Goal: Information Seeking & Learning: Learn about a topic

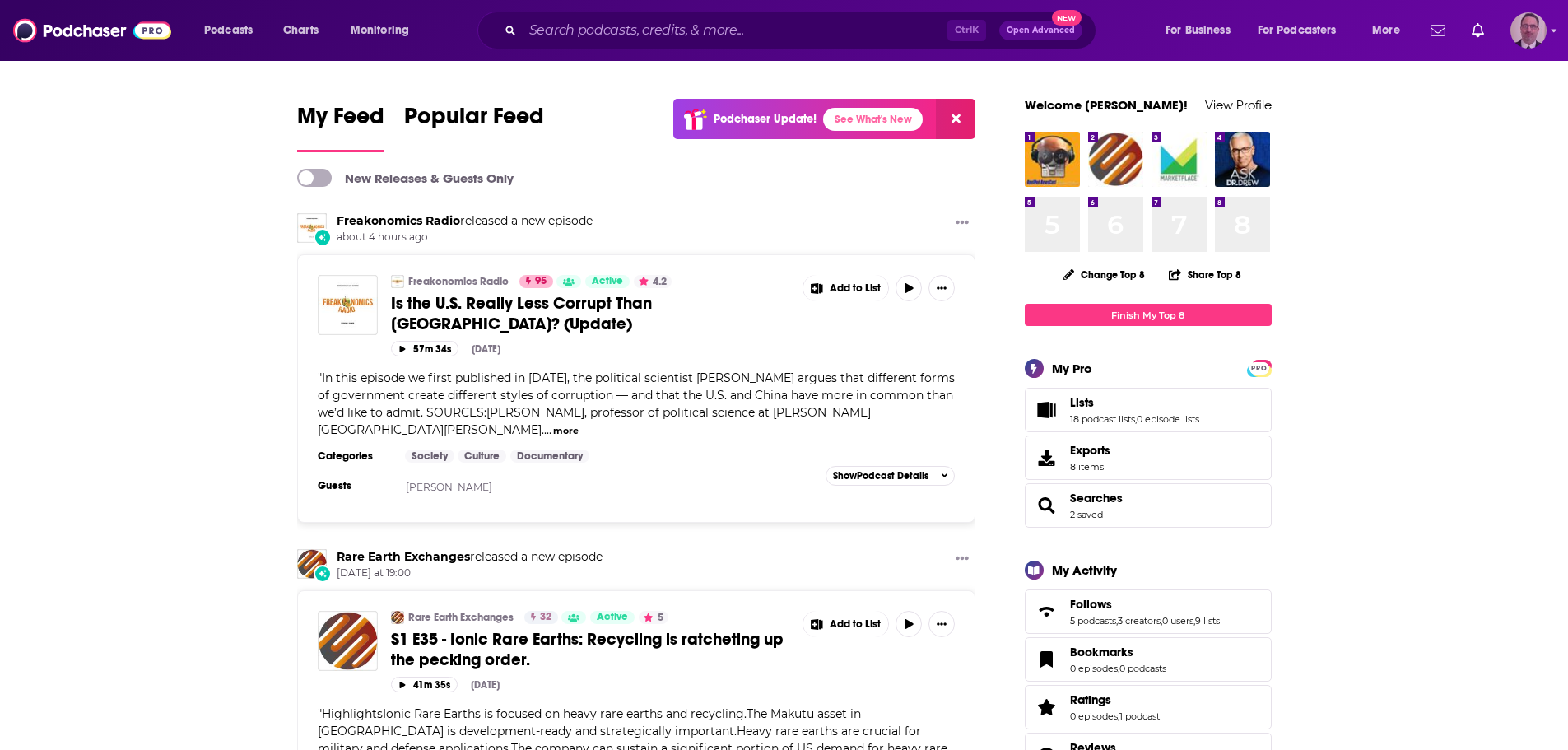
click at [1530, 32] on img "Logged in as PercPodcast" at bounding box center [1528, 31] width 37 height 37
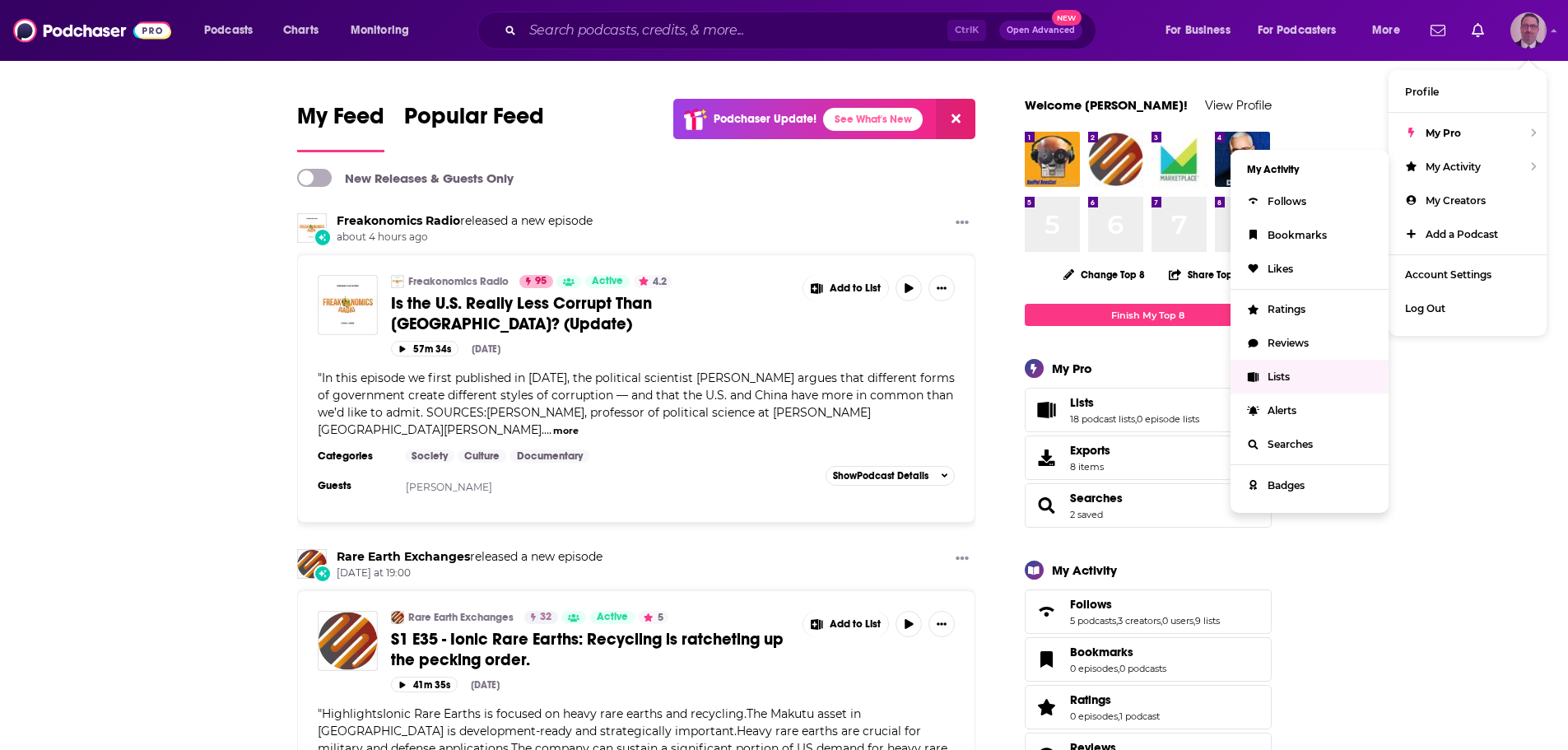
click at [1279, 372] on span "Lists" at bounding box center [1279, 376] width 22 height 13
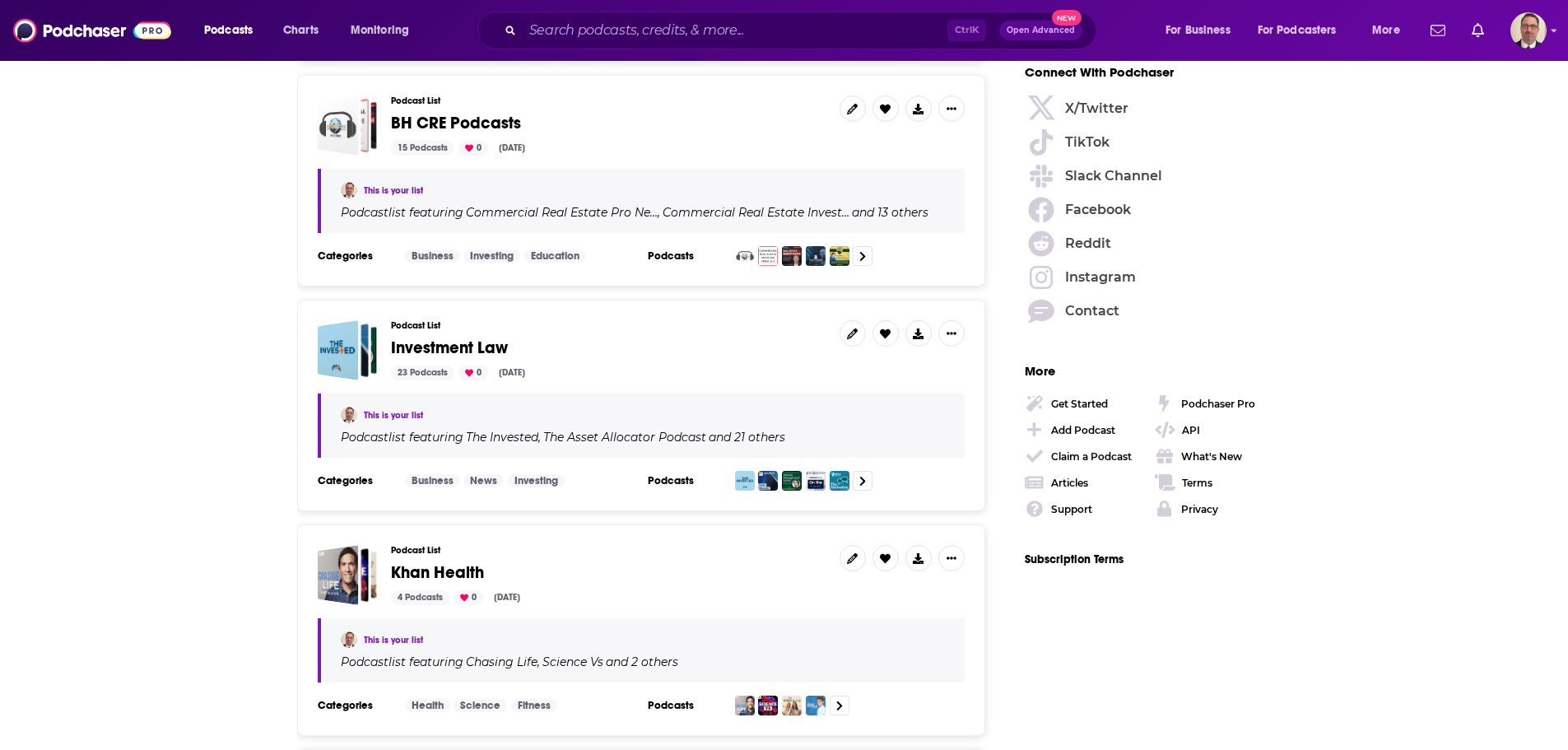
scroll to position [2314, 0]
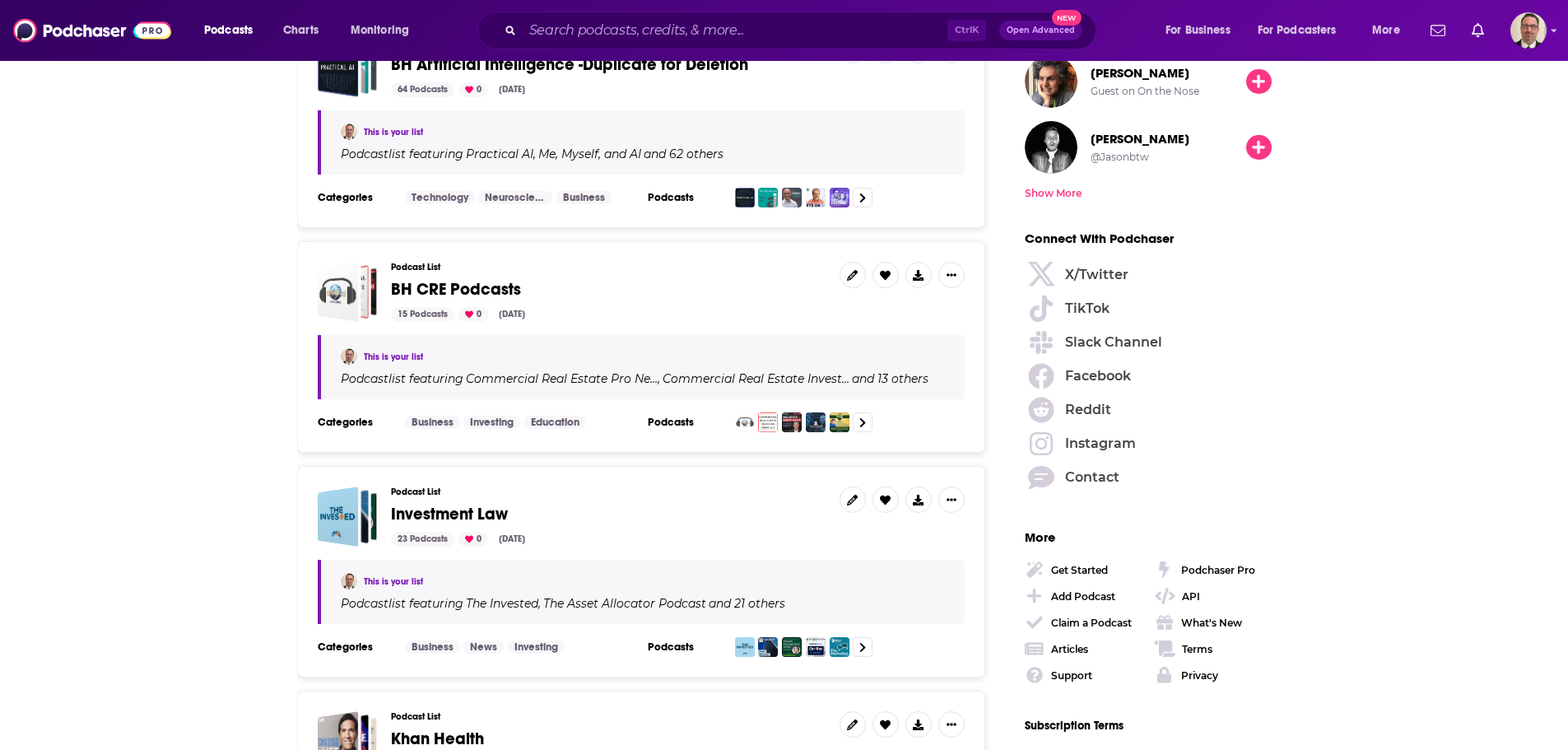
drag, startPoint x: 417, startPoint y: 306, endPoint x: 426, endPoint y: 289, distance: 19.2
click at [426, 289] on span "BH CRE Podcasts" at bounding box center [455, 289] width 130 height 20
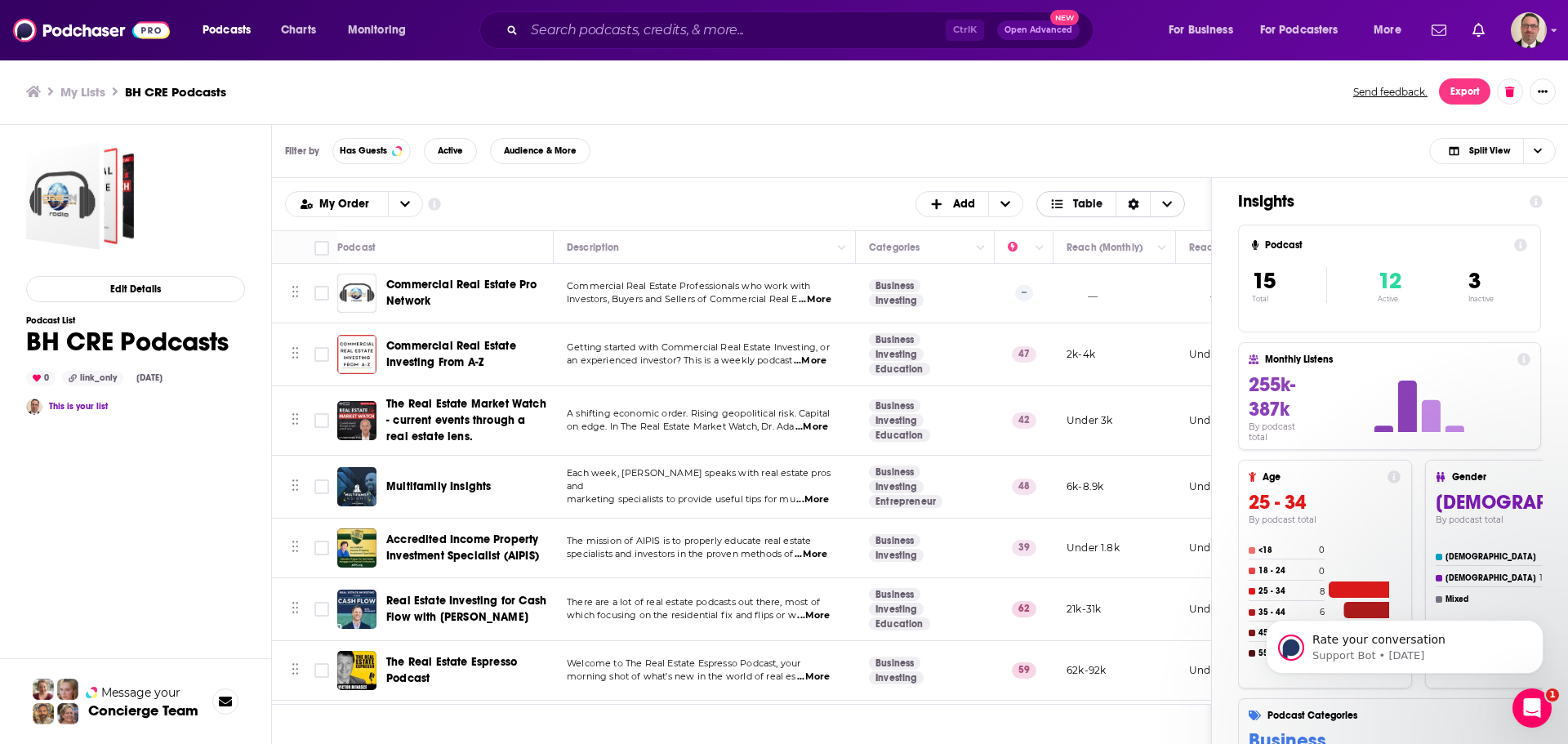
click at [1148, 203] on div "Sort Direction" at bounding box center [1132, 204] width 34 height 25
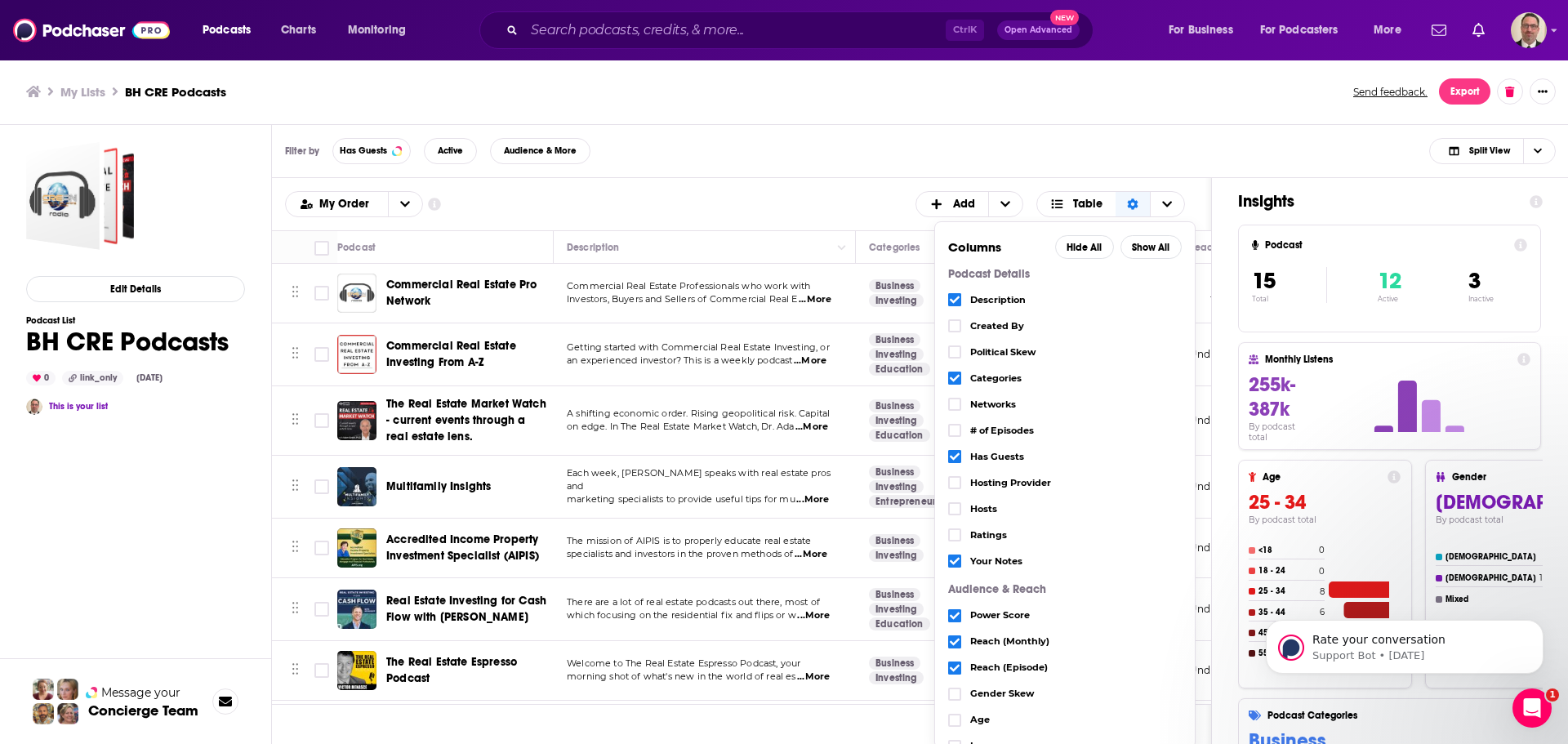
click at [750, 210] on div "My Order Customize Your List Order Select the “My Order” sort and remove all fi…" at bounding box center [742, 204] width 913 height 26
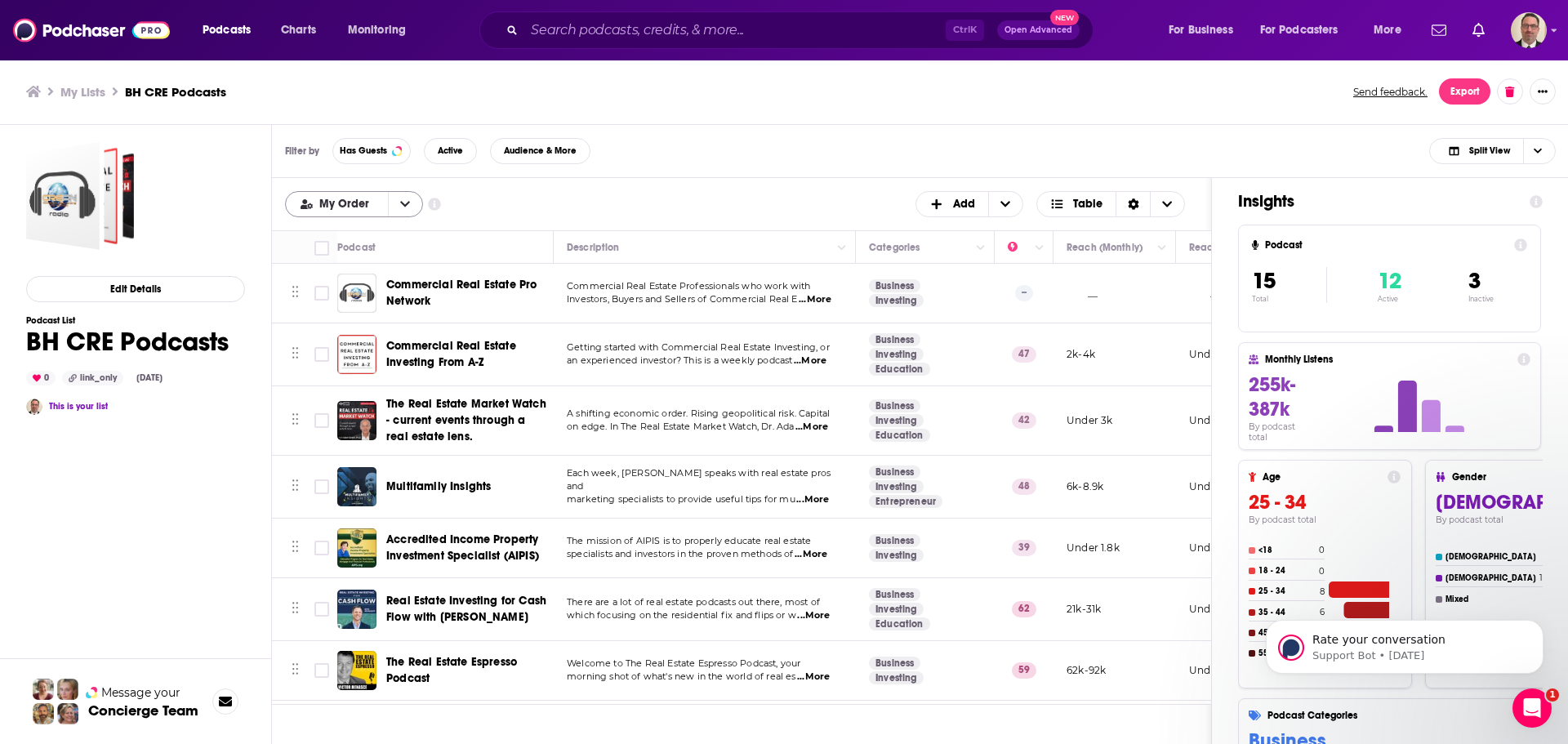
click at [403, 203] on icon "open menu" at bounding box center [405, 204] width 10 height 11
click at [403, 203] on icon "close menu" at bounding box center [405, 204] width 10 height 6
click at [490, 425] on span "The Real Estate Market Watch - current events through a real estate lens." at bounding box center [466, 420] width 160 height 47
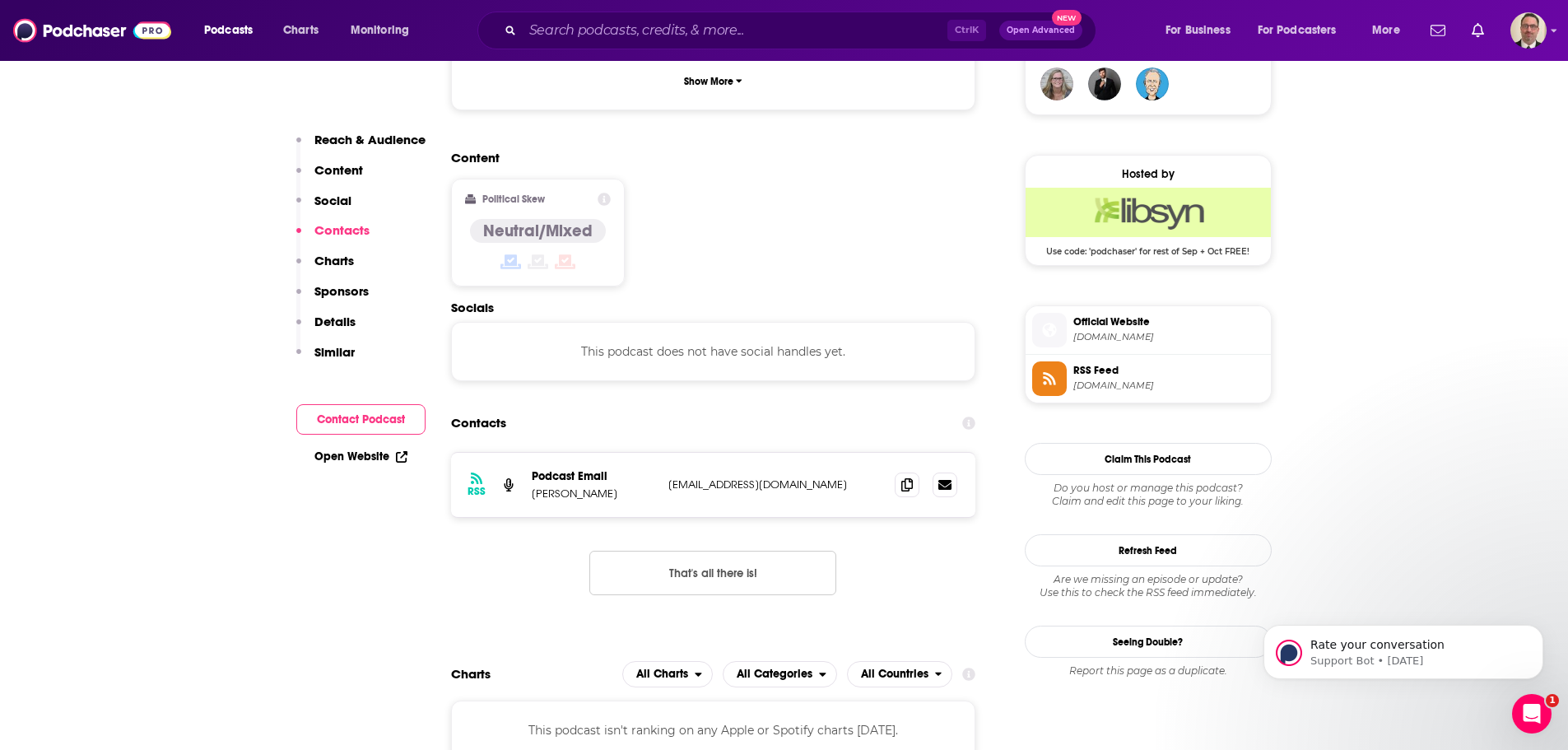
scroll to position [1236, 0]
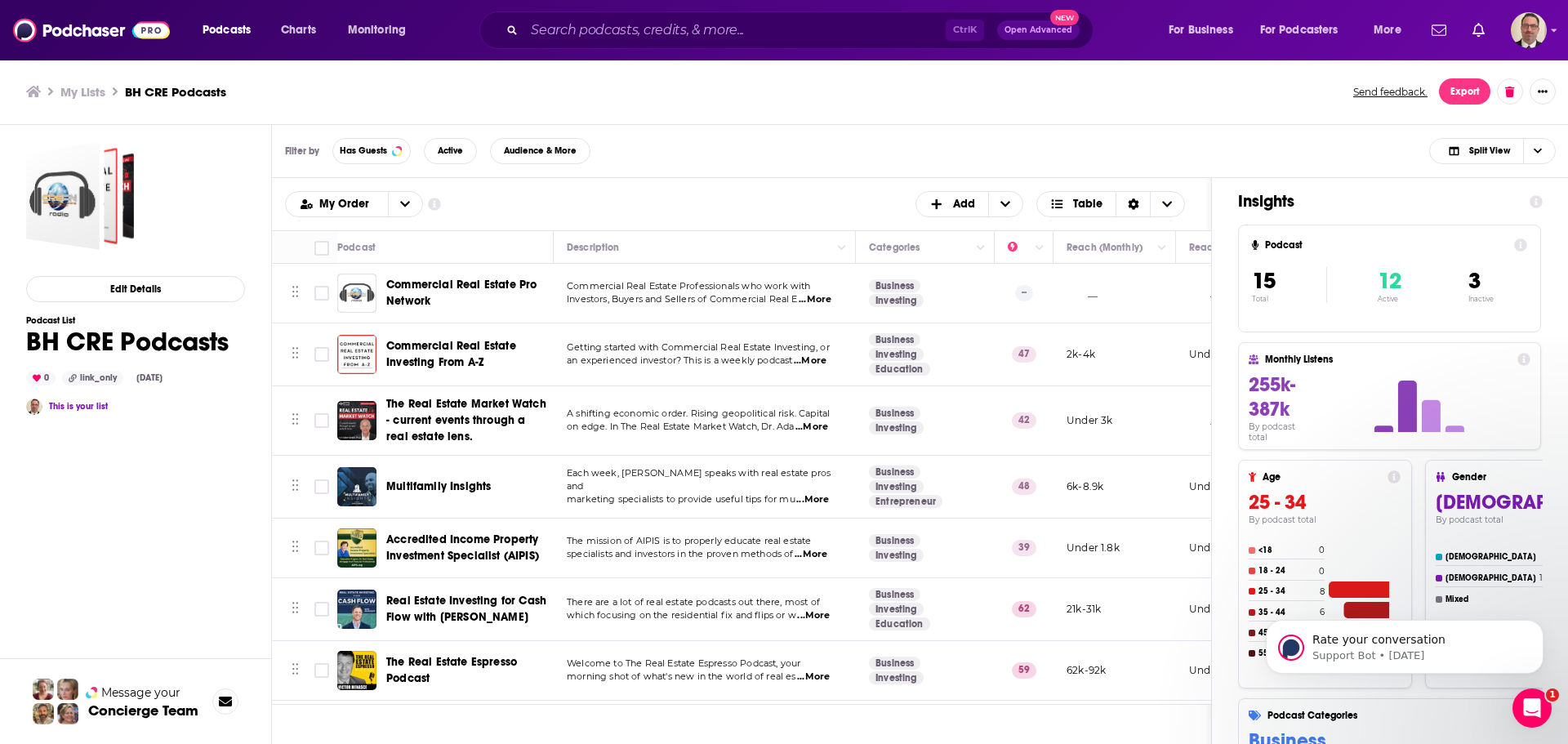
click at [813, 425] on span "...More" at bounding box center [812, 427] width 33 height 13
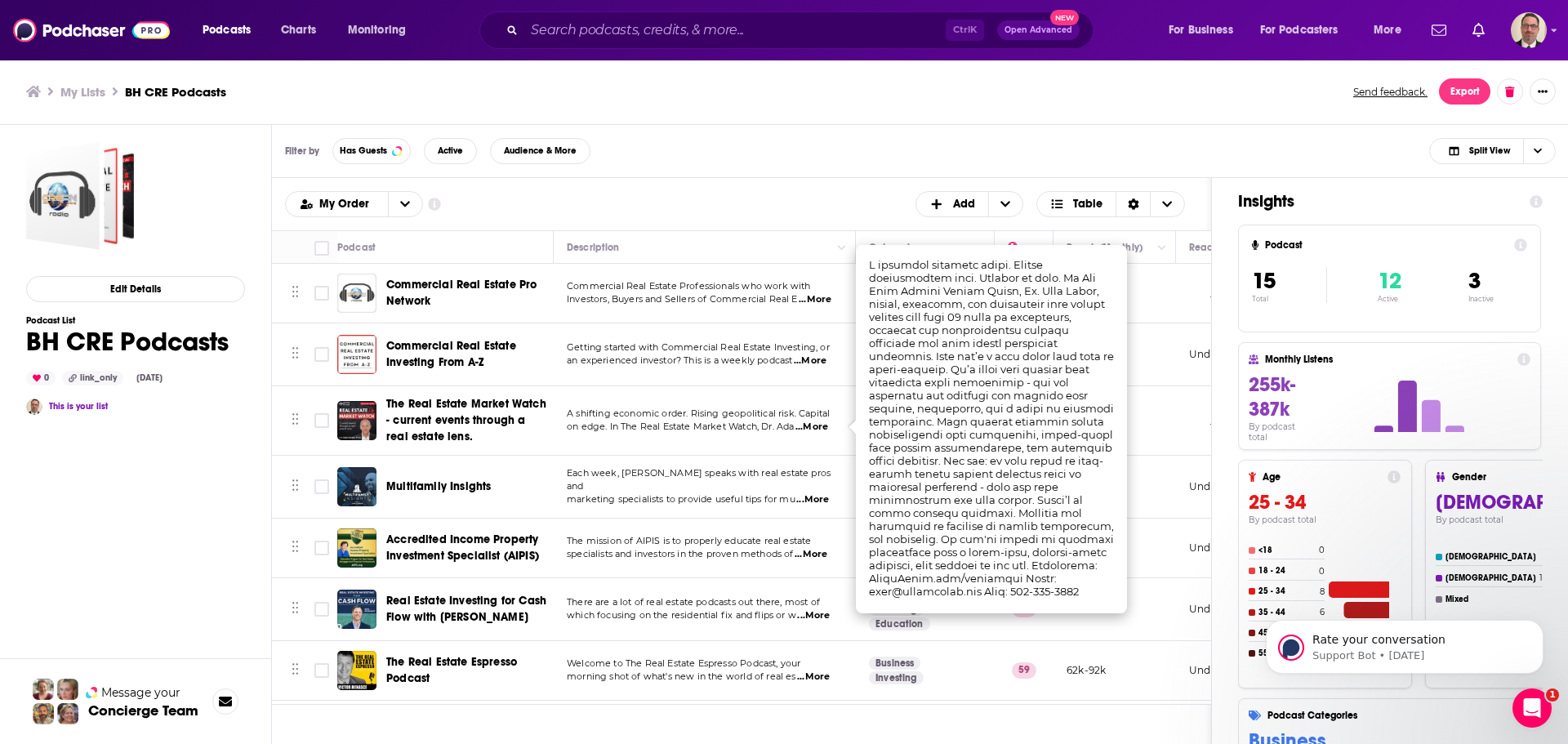
click at [673, 409] on span "A shifting economic order. Rising geopolitical risk. Capital" at bounding box center [698, 414] width 263 height 11
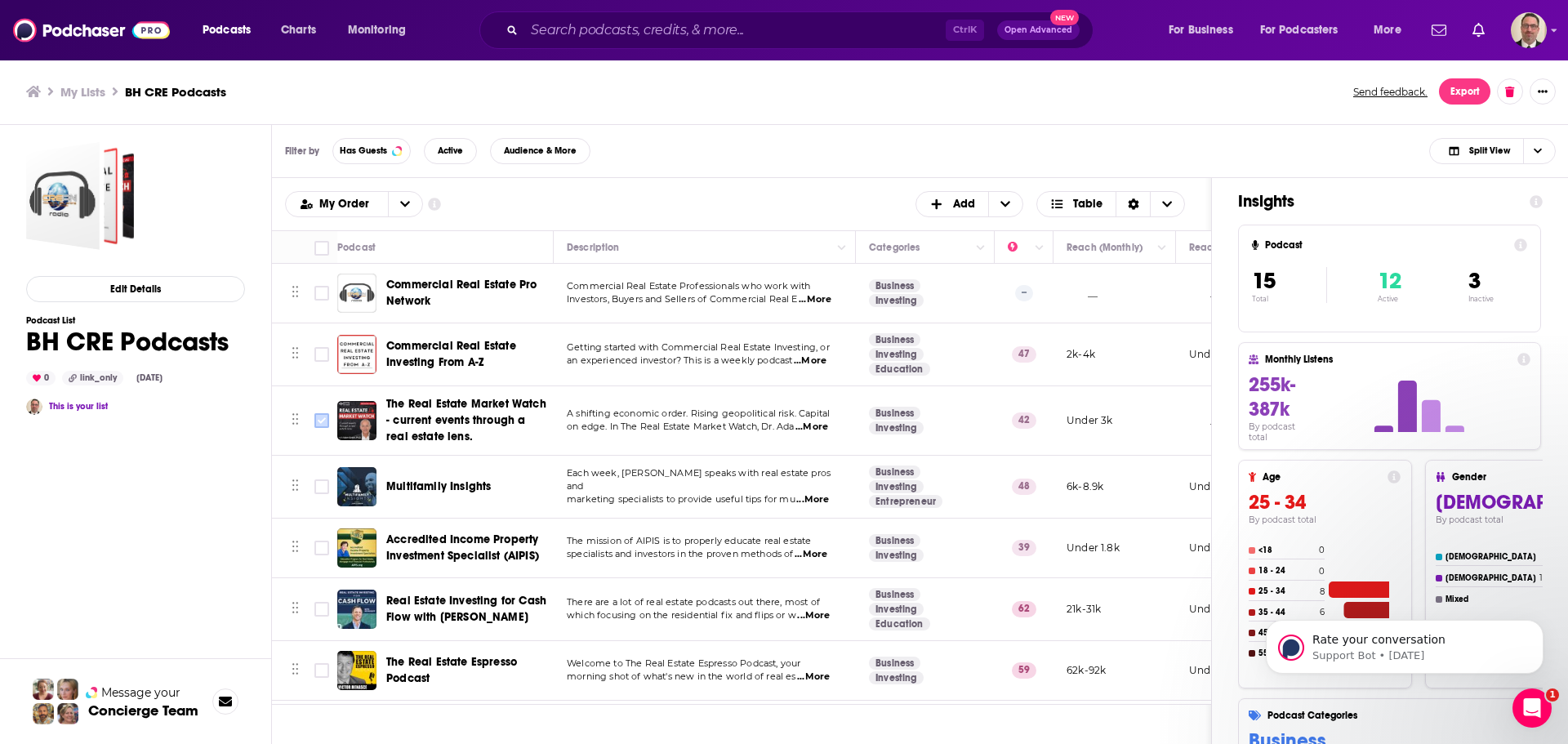
click at [325, 415] on input "Toggle select row" at bounding box center [321, 420] width 14 height 14
checkbox input "true"
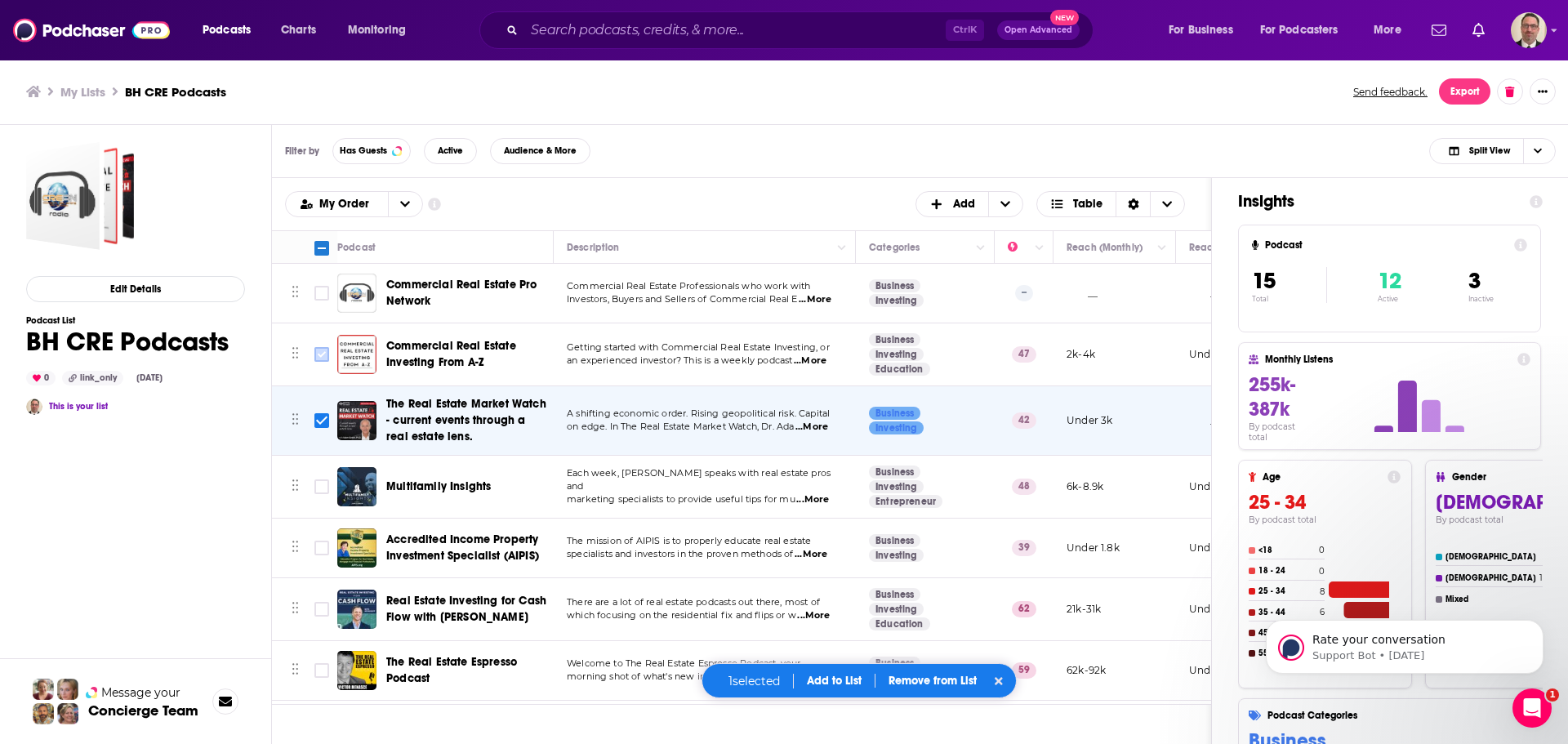
click at [319, 359] on input "Toggle select row" at bounding box center [321, 354] width 14 height 14
checkbox input "true"
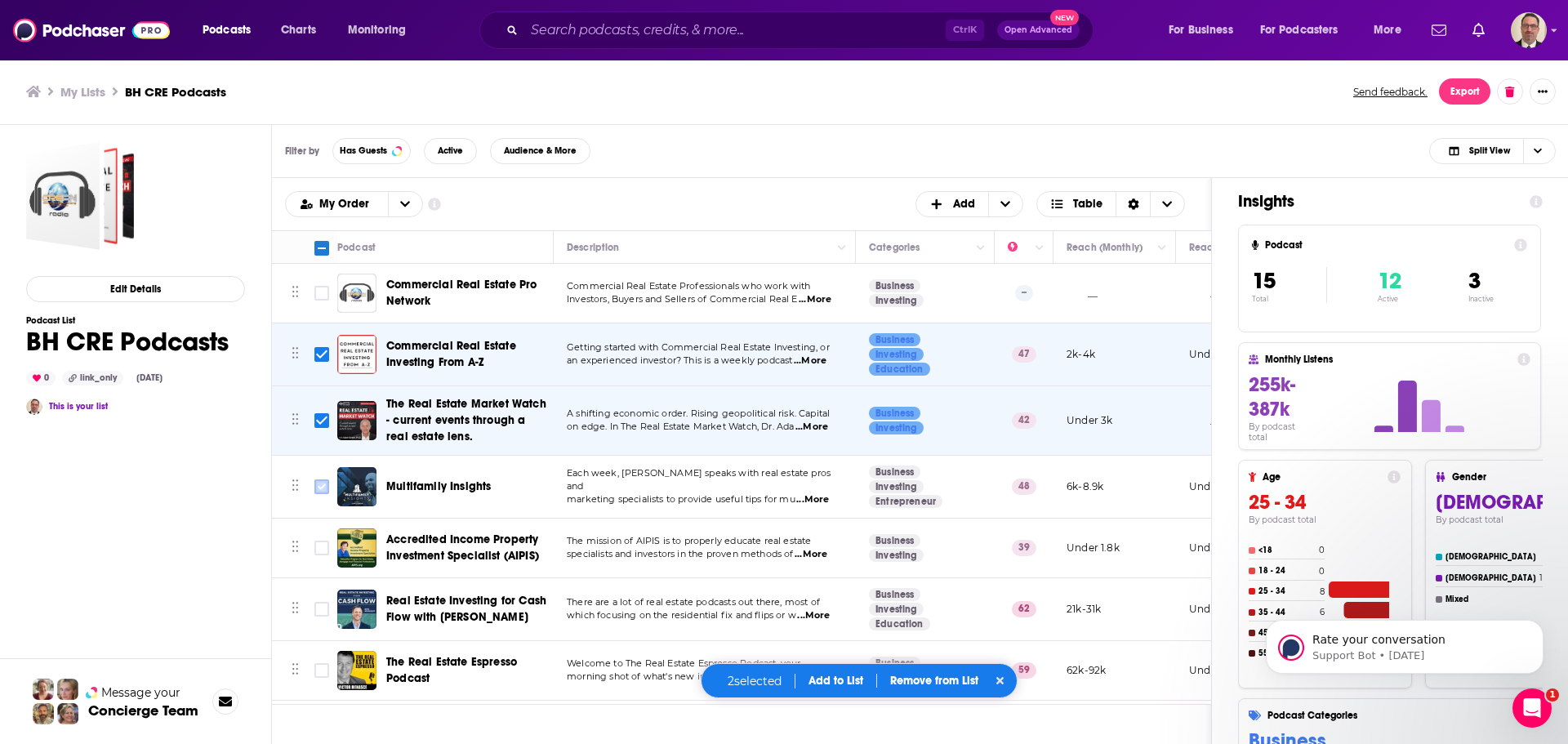
click at [323, 486] on input "Toggle select row" at bounding box center [321, 486] width 14 height 14
checkbox input "true"
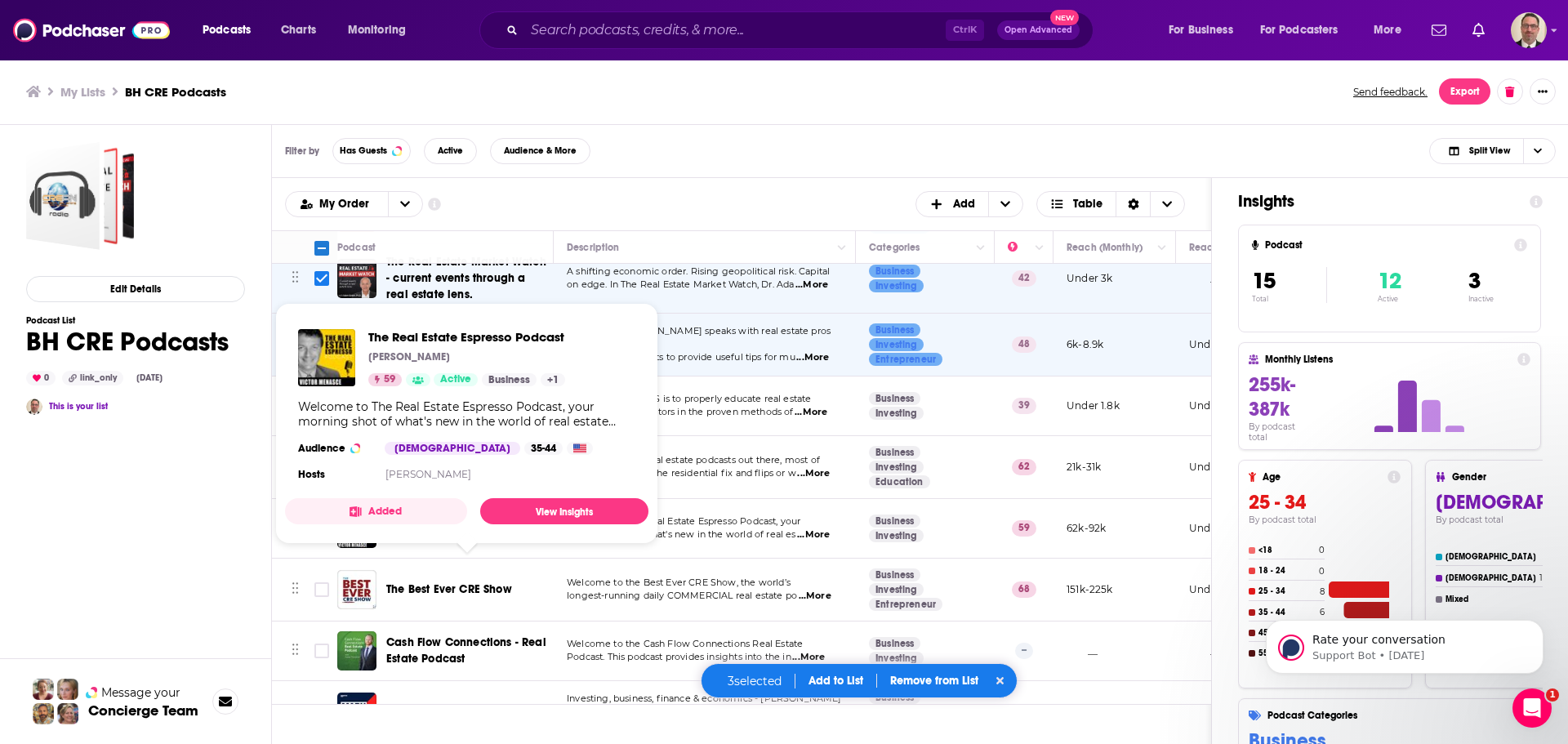
scroll to position [245, 0]
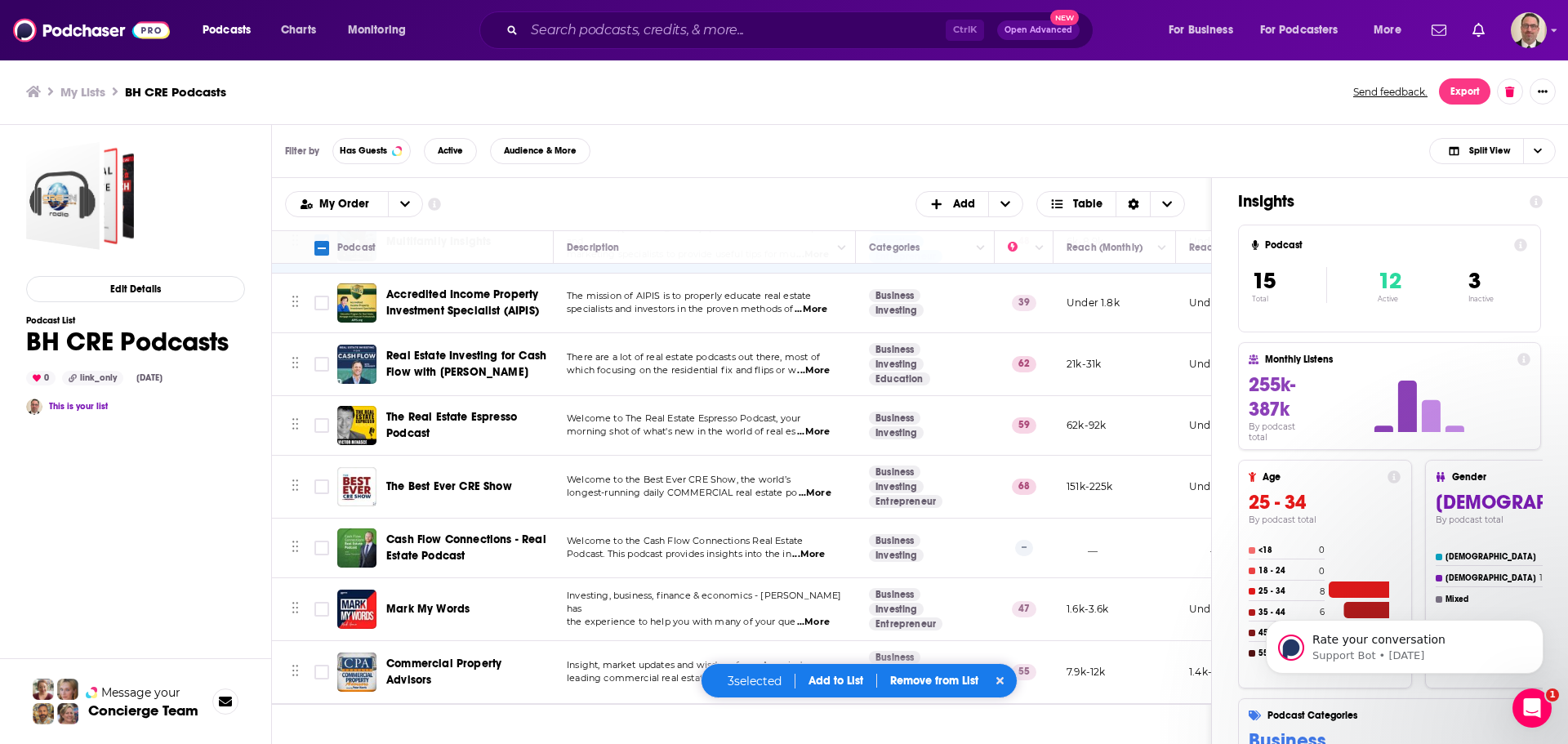
click at [664, 348] on td "There are a lot of real estate podcasts out there, most of which focusing on th…" at bounding box center [705, 365] width 302 height 63
click at [811, 553] on span "...More" at bounding box center [809, 554] width 33 height 13
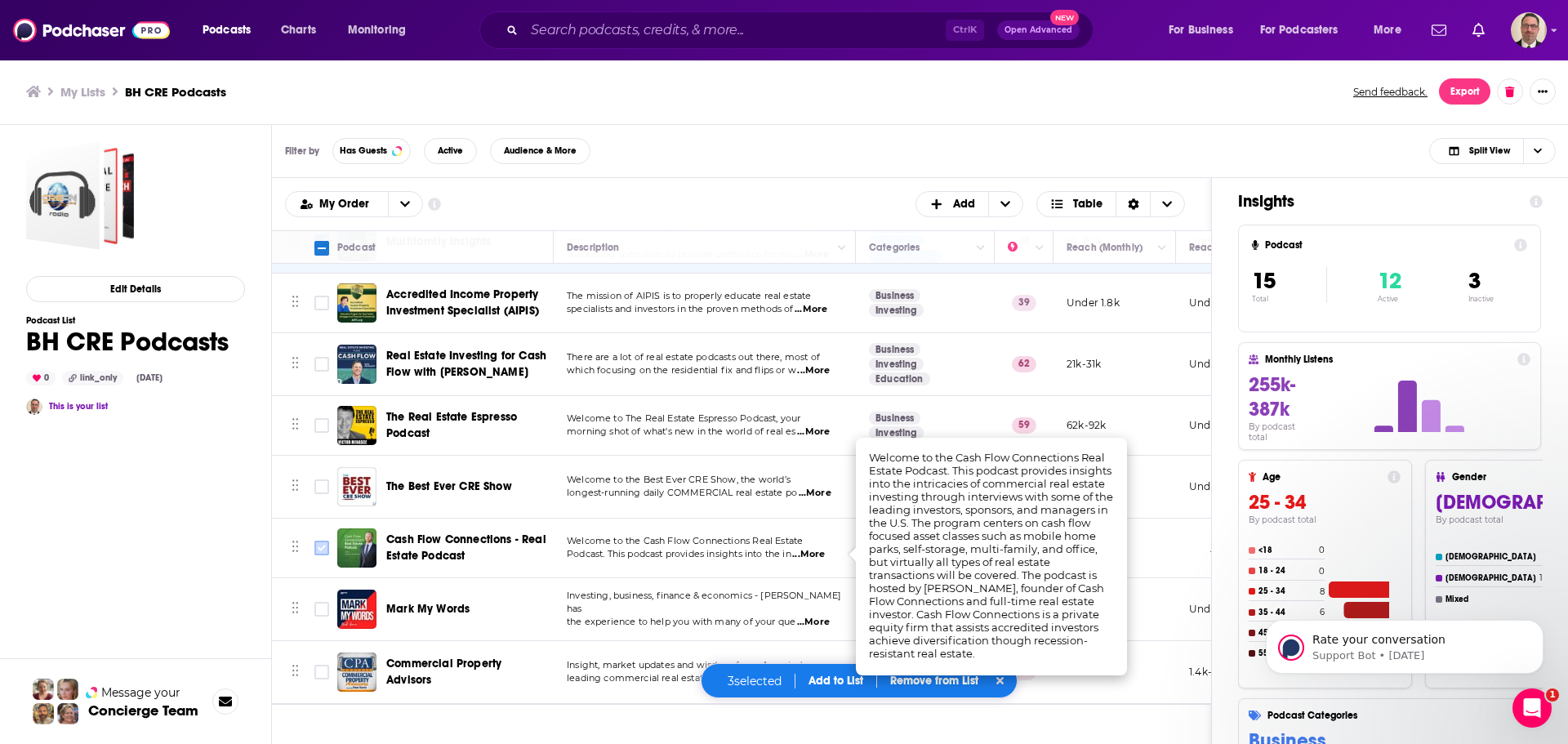
click at [325, 548] on input "Toggle select row" at bounding box center [321, 548] width 14 height 14
checkbox input "true"
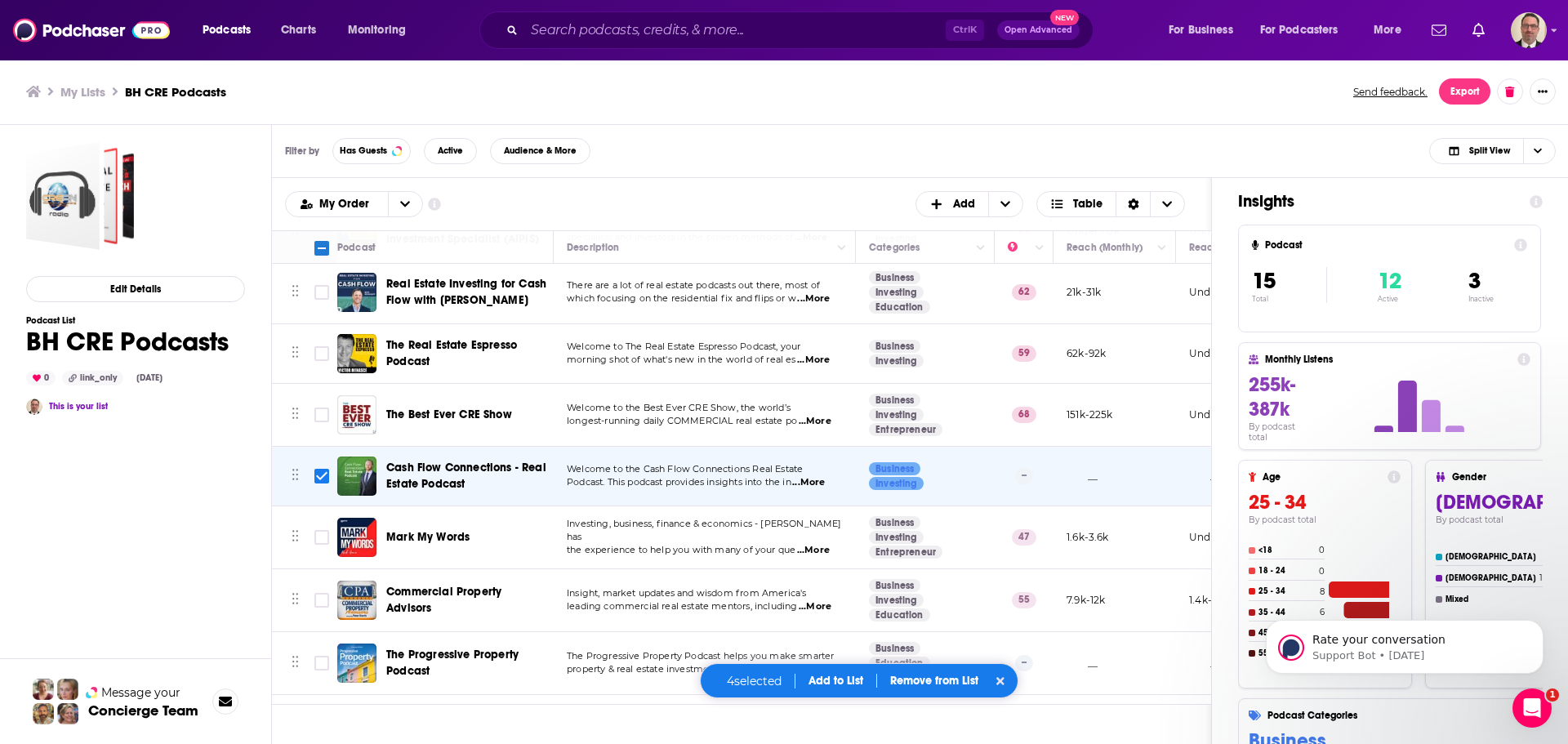
scroll to position [409, 0]
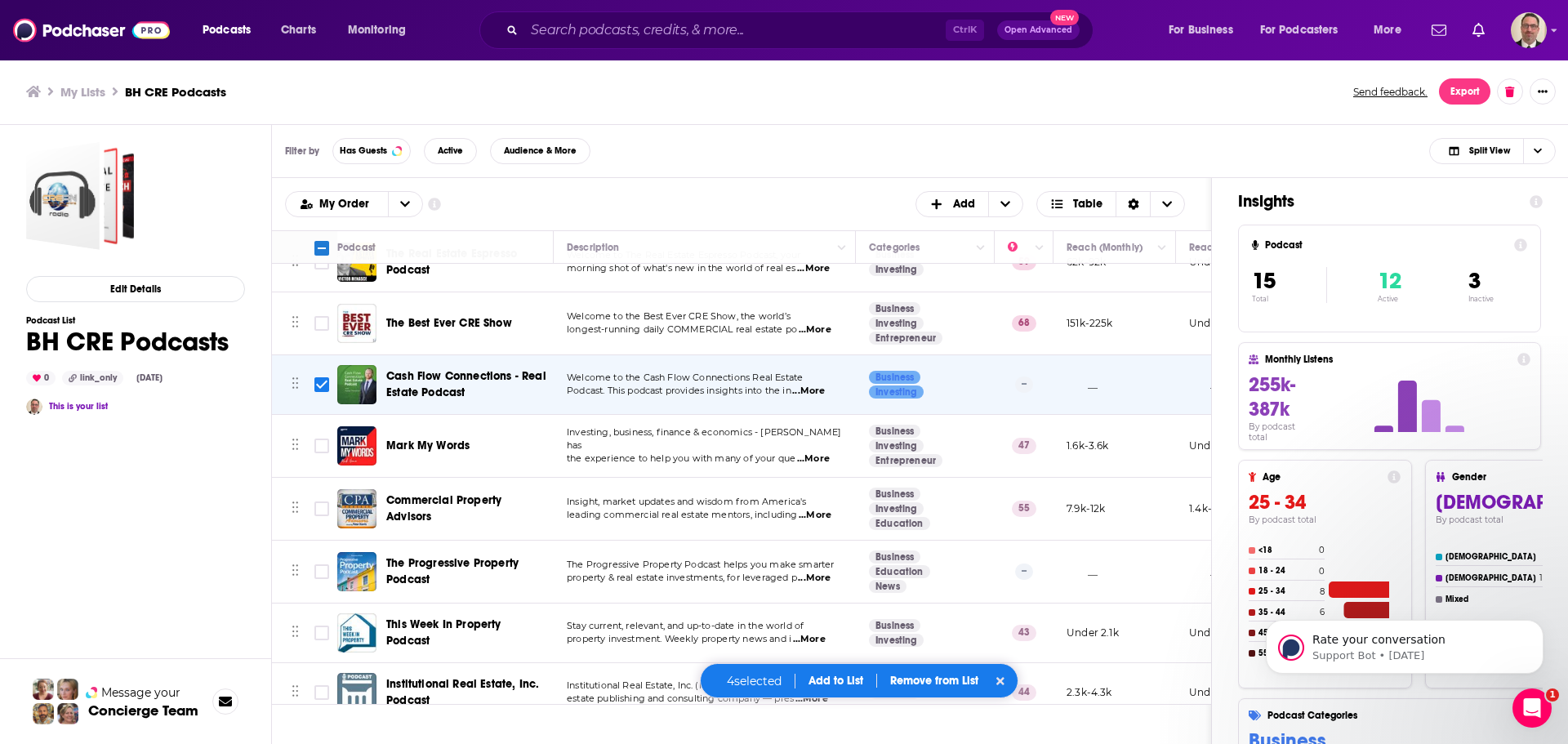
click at [815, 454] on span "...More" at bounding box center [814, 460] width 33 height 13
click at [775, 513] on span "leading commercial real estate mentors, including" at bounding box center [682, 514] width 231 height 11
click at [818, 514] on span "...More" at bounding box center [815, 515] width 33 height 13
click at [323, 505] on input "Toggle select row" at bounding box center [321, 508] width 14 height 14
checkbox input "true"
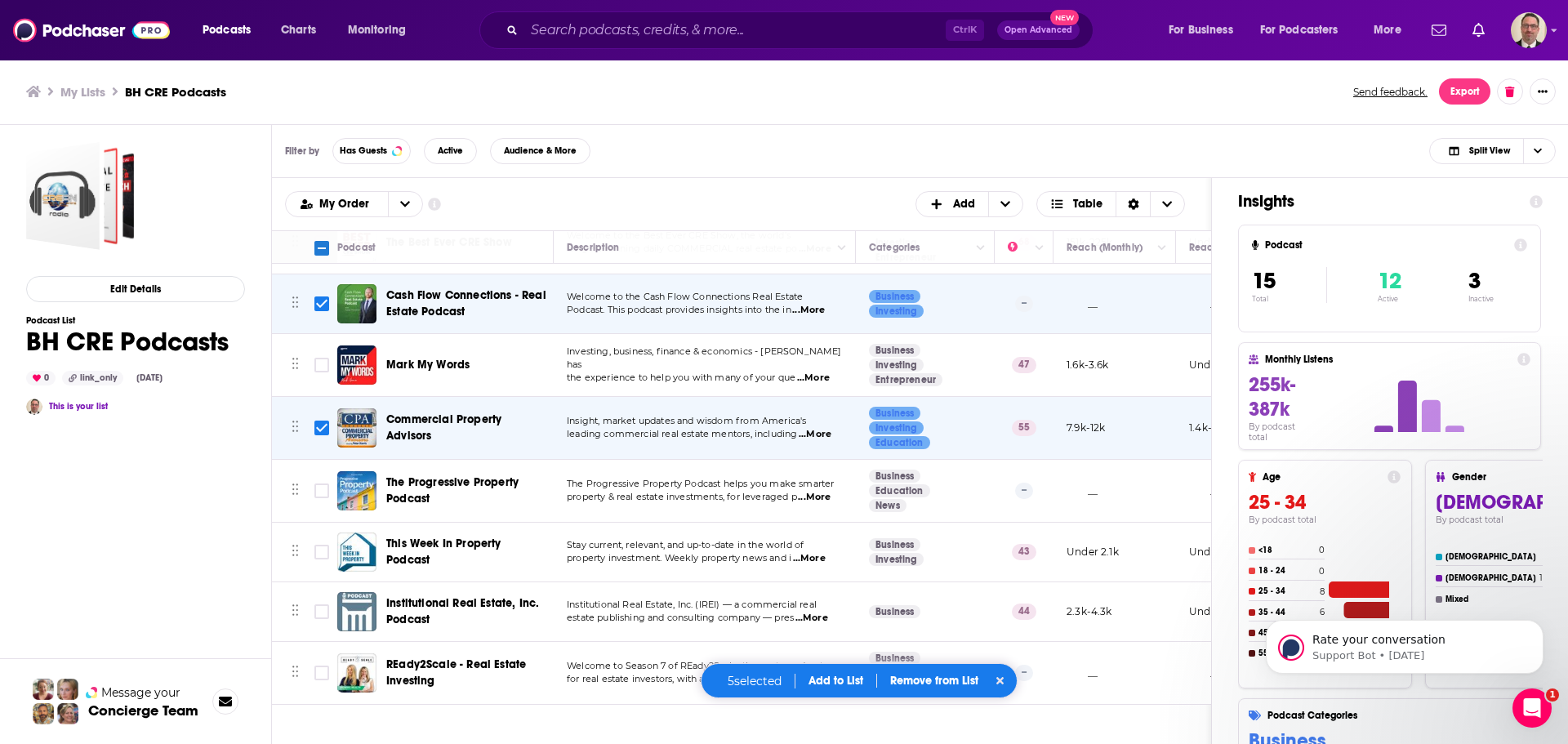
scroll to position [502, 0]
click at [809, 552] on span "...More" at bounding box center [809, 559] width 33 height 13
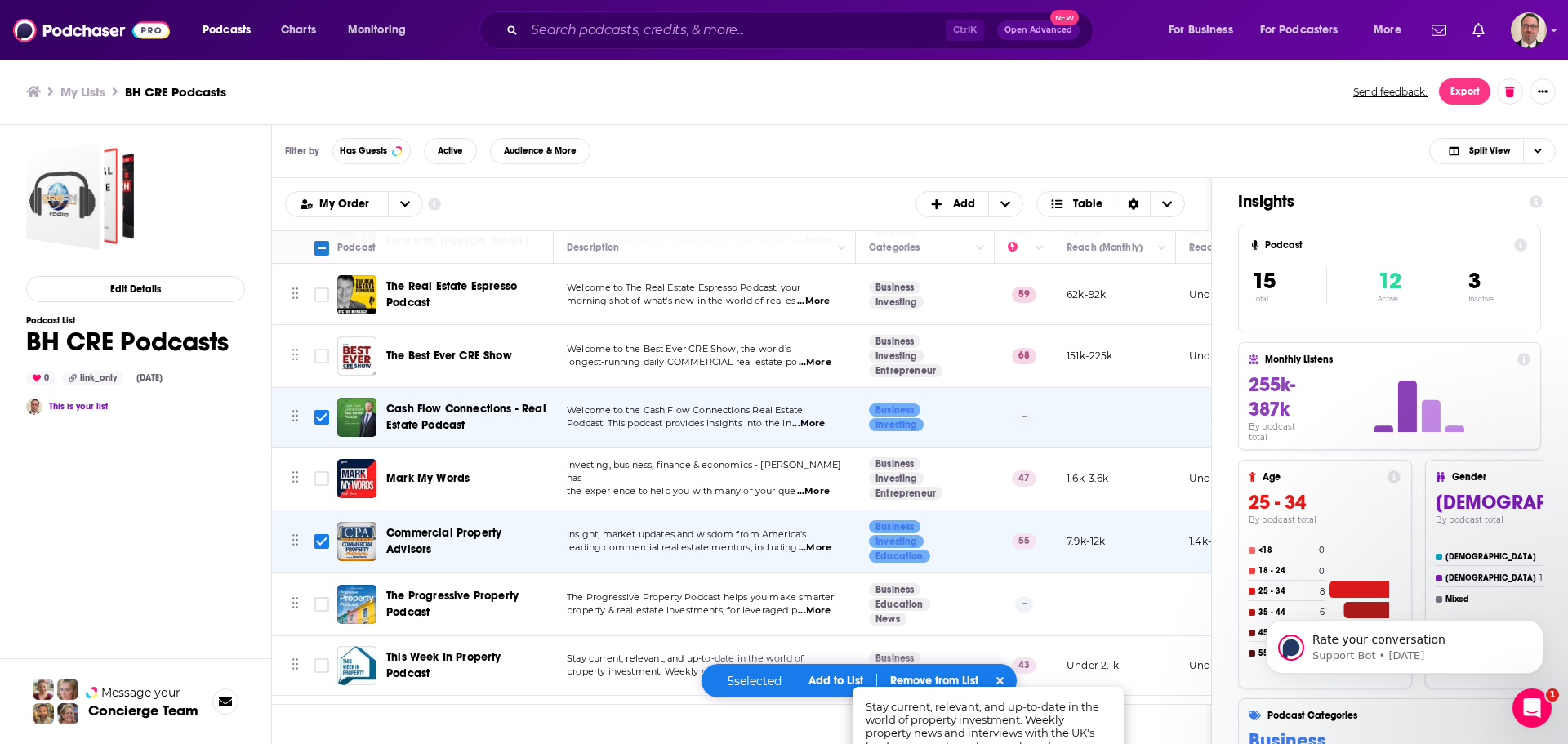
scroll to position [257, 0]
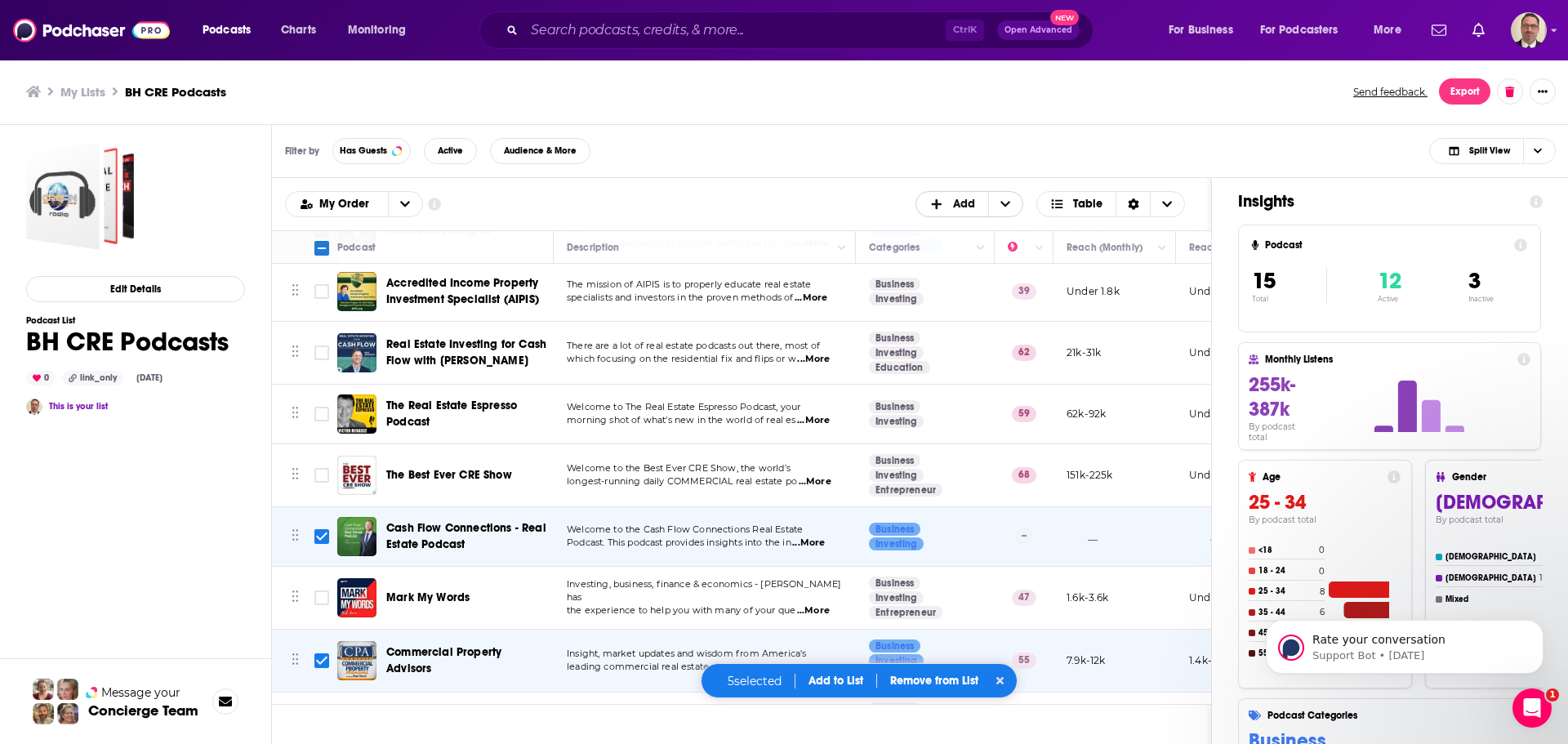
click at [1005, 203] on icon "+ Add" at bounding box center [1005, 204] width 10 height 11
click at [779, 197] on div "My Order Customize Your List Order Select the “My Order” sort and remove all fi…" at bounding box center [742, 204] width 913 height 26
click at [1165, 202] on icon "Choose View" at bounding box center [1167, 204] width 10 height 11
click at [775, 192] on div "My Order Customize Your List Order Select the “My Order” sort and remove all fi…" at bounding box center [742, 204] width 913 height 26
click at [822, 680] on button "Add to List" at bounding box center [836, 681] width 80 height 14
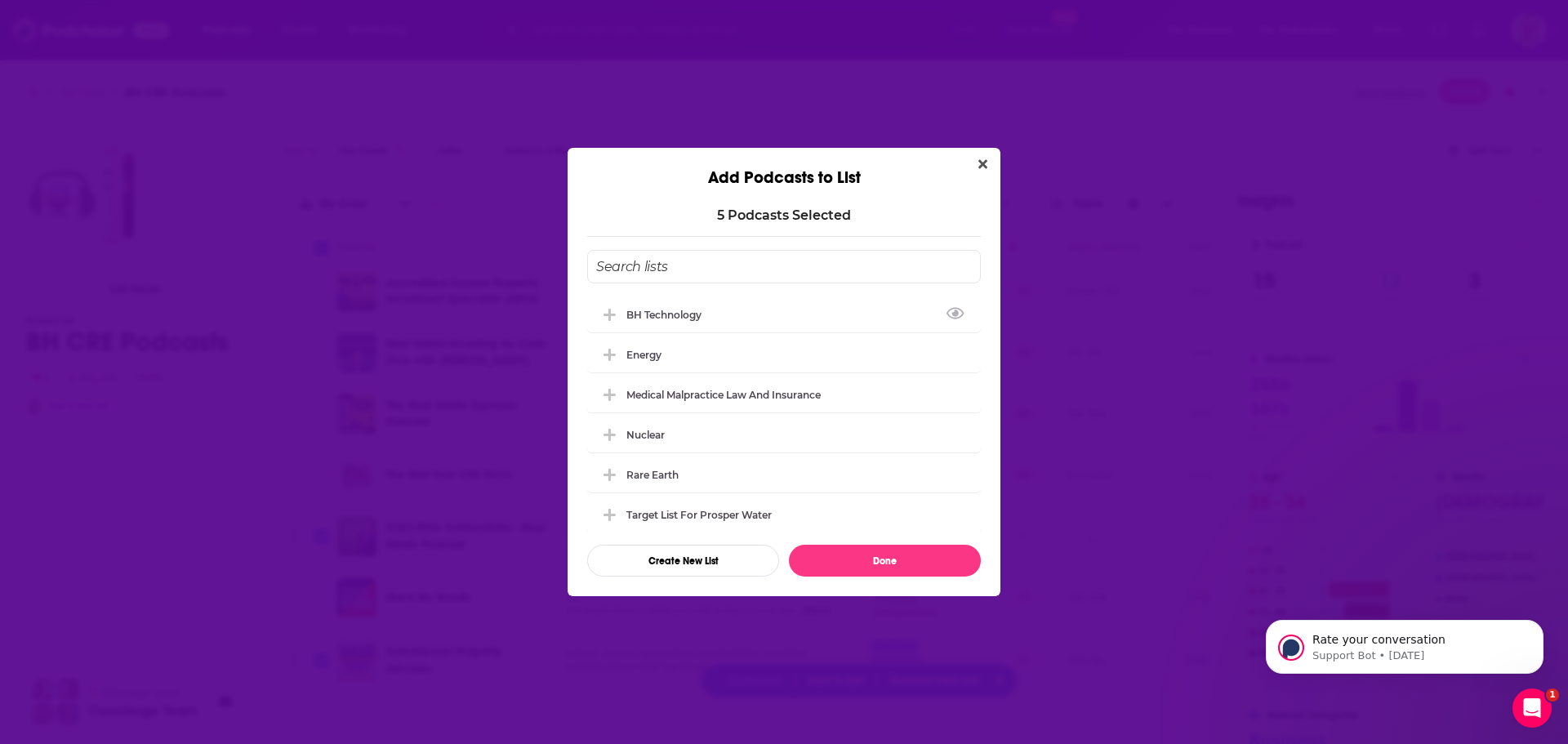
click at [655, 264] on input "Add Podcast To List" at bounding box center [783, 266] width 393 height 34
type input "Multifamily CRE"
click at [701, 569] on button "Create New List" at bounding box center [683, 560] width 191 height 32
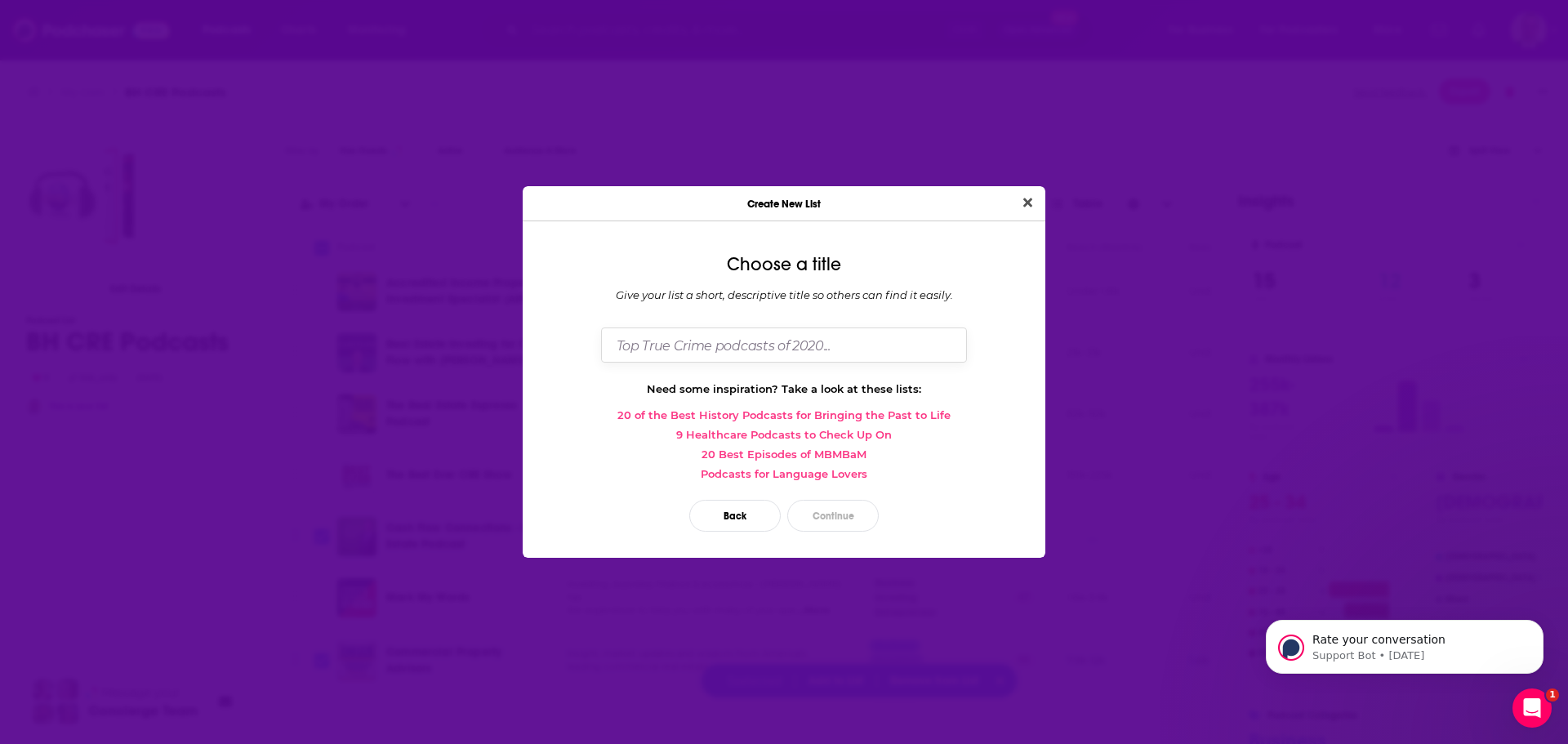
click at [717, 342] on input "Dialog" at bounding box center [784, 345] width 366 height 35
type input "Multifamily CRE"
click at [831, 524] on button "Continue" at bounding box center [833, 515] width 92 height 32
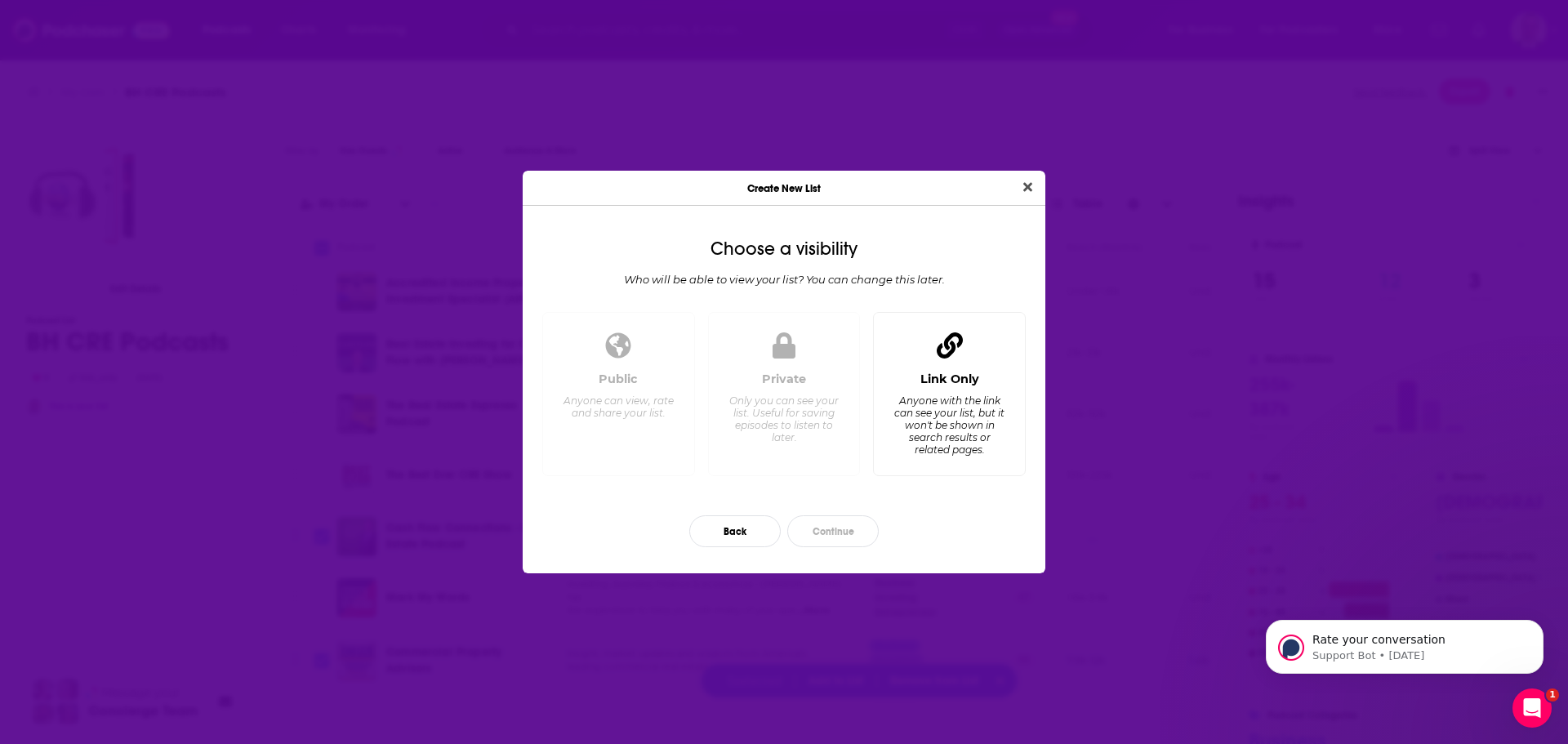
click at [970, 385] on div "Link Only" at bounding box center [949, 378] width 58 height 14
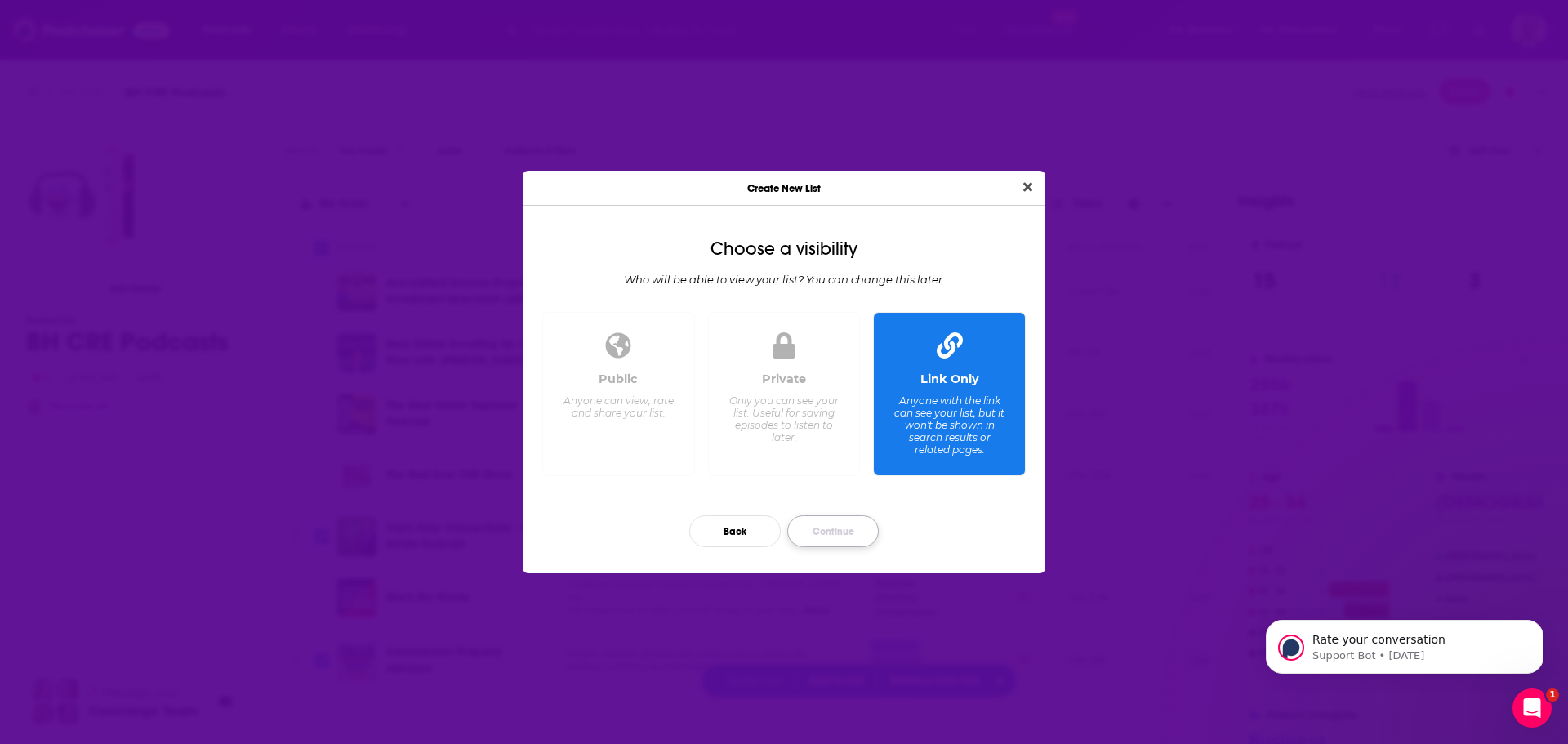
click at [848, 528] on button "Continue" at bounding box center [833, 530] width 92 height 32
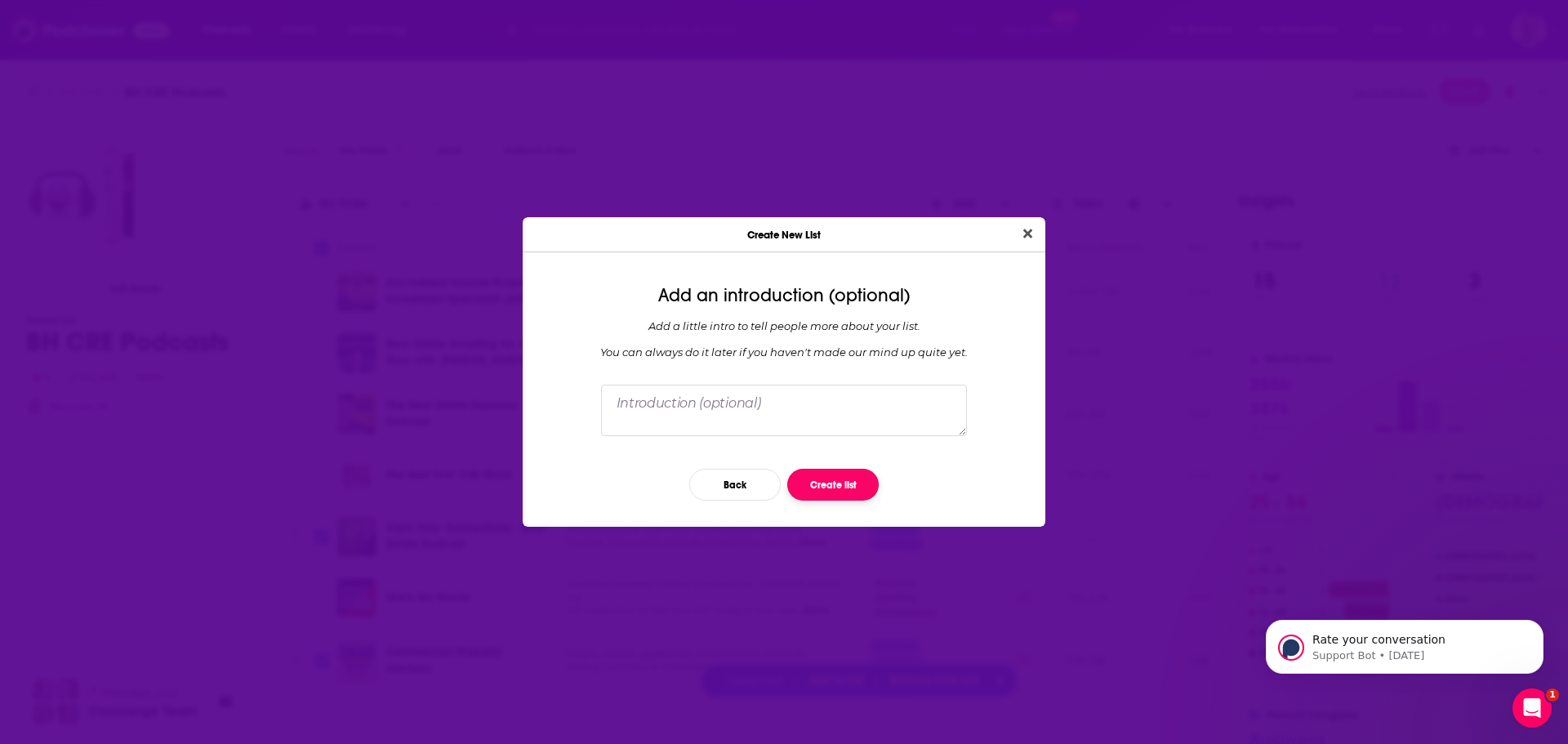
click at [824, 481] on button "Create list" at bounding box center [833, 485] width 92 height 32
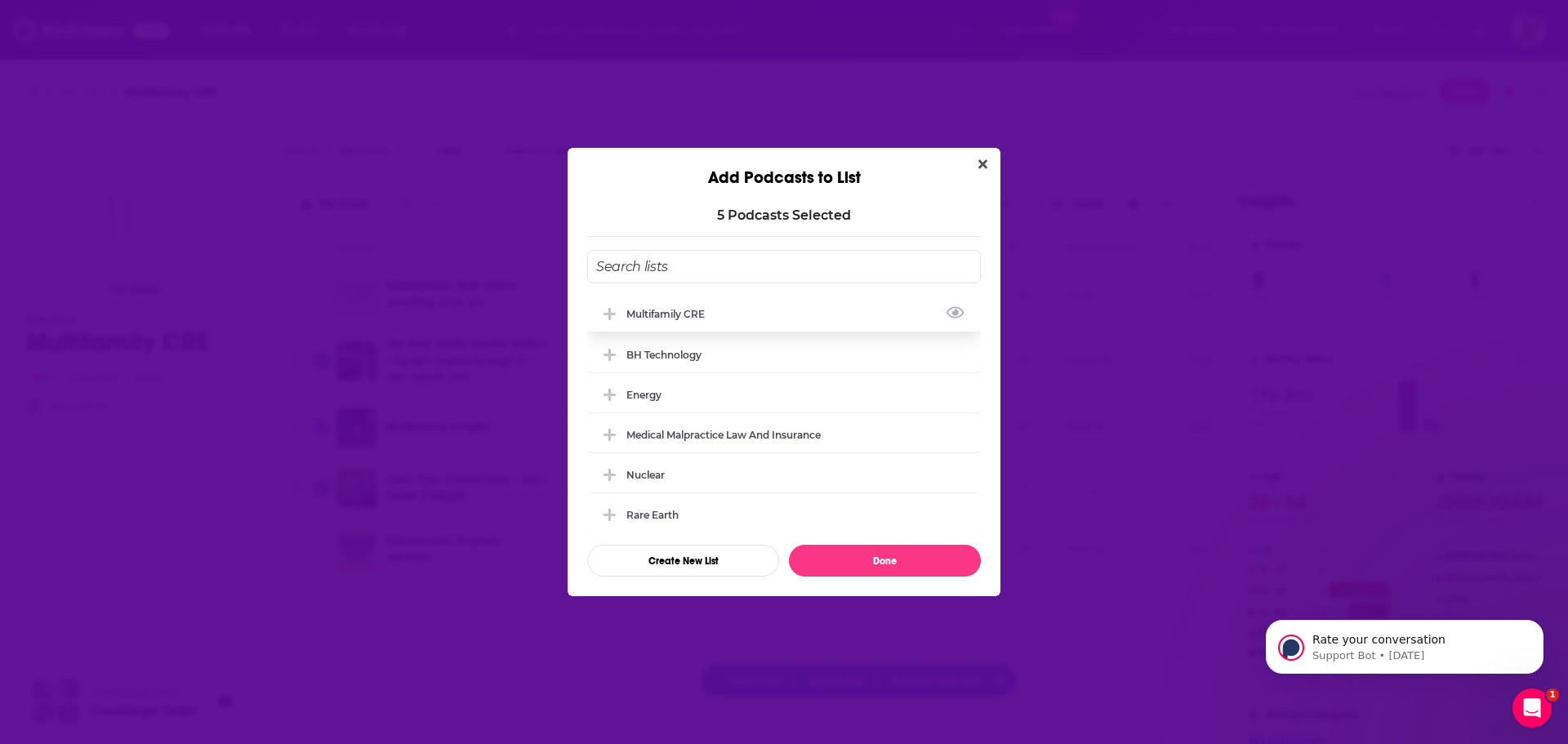
click at [644, 318] on div "Multifamily CRE" at bounding box center [670, 314] width 88 height 12
click at [876, 567] on button "Done" at bounding box center [885, 560] width 191 height 32
checkbox input "false"
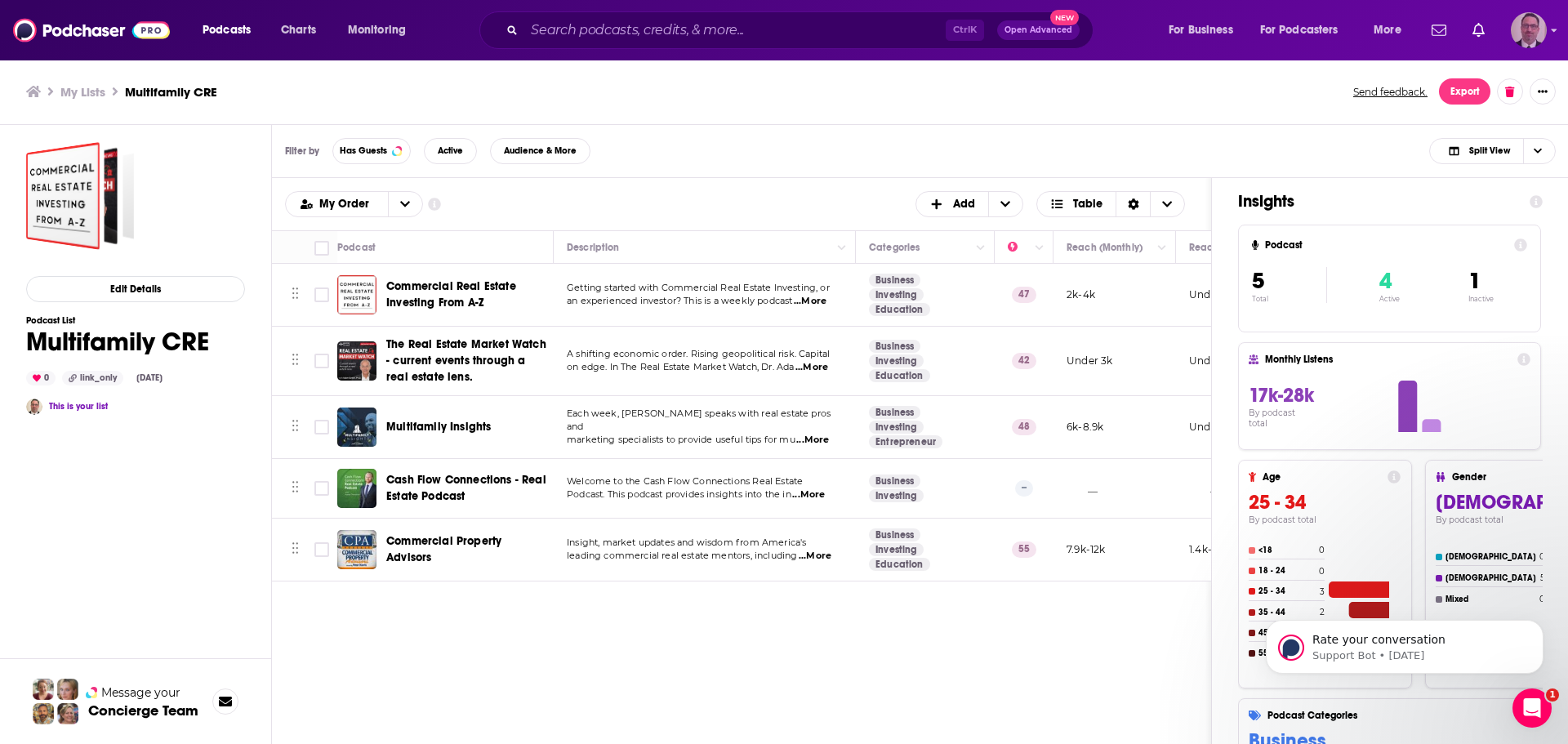
click at [1517, 38] on img "Logged in as PercPodcast" at bounding box center [1529, 31] width 36 height 36
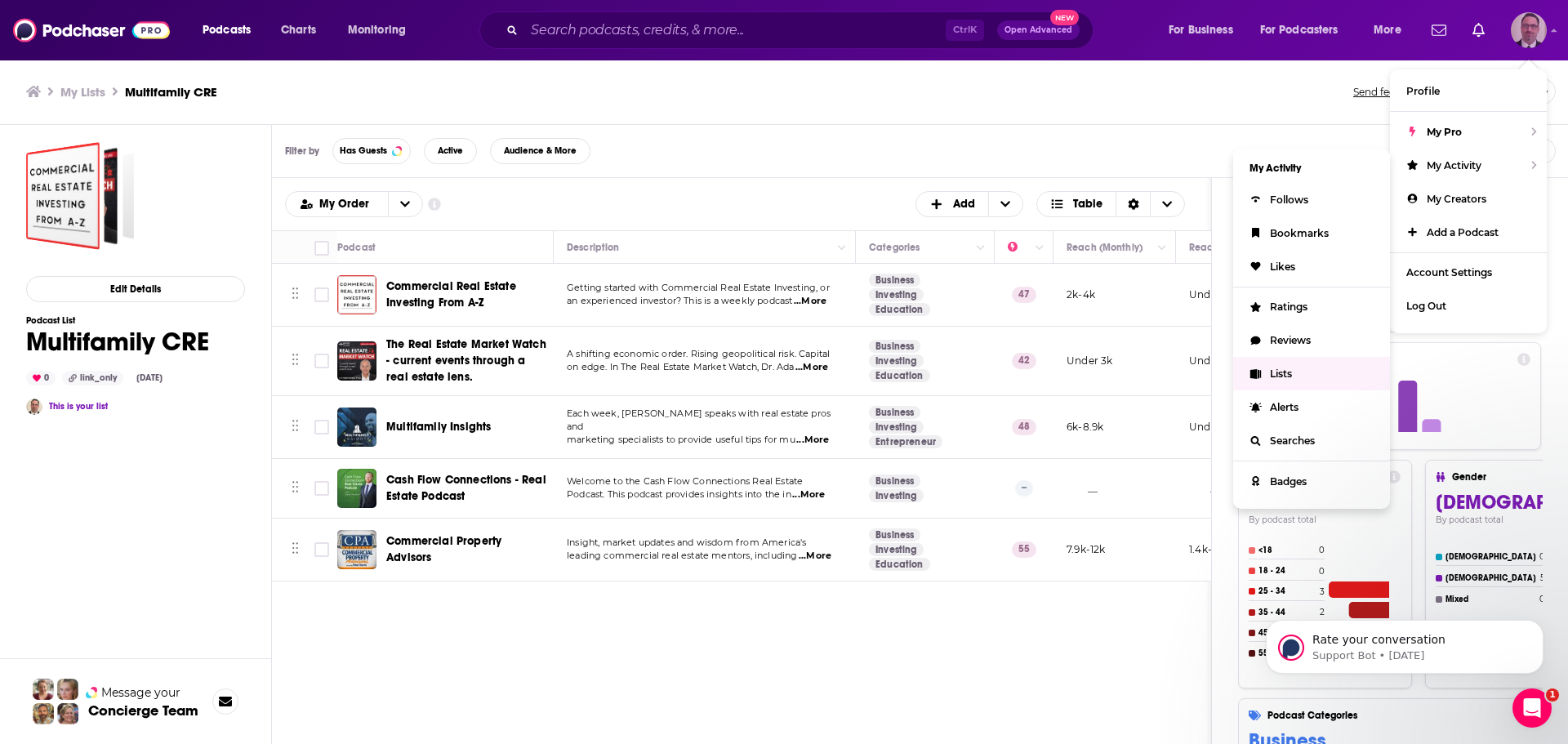
click at [1273, 372] on span "Lists" at bounding box center [1281, 373] width 22 height 12
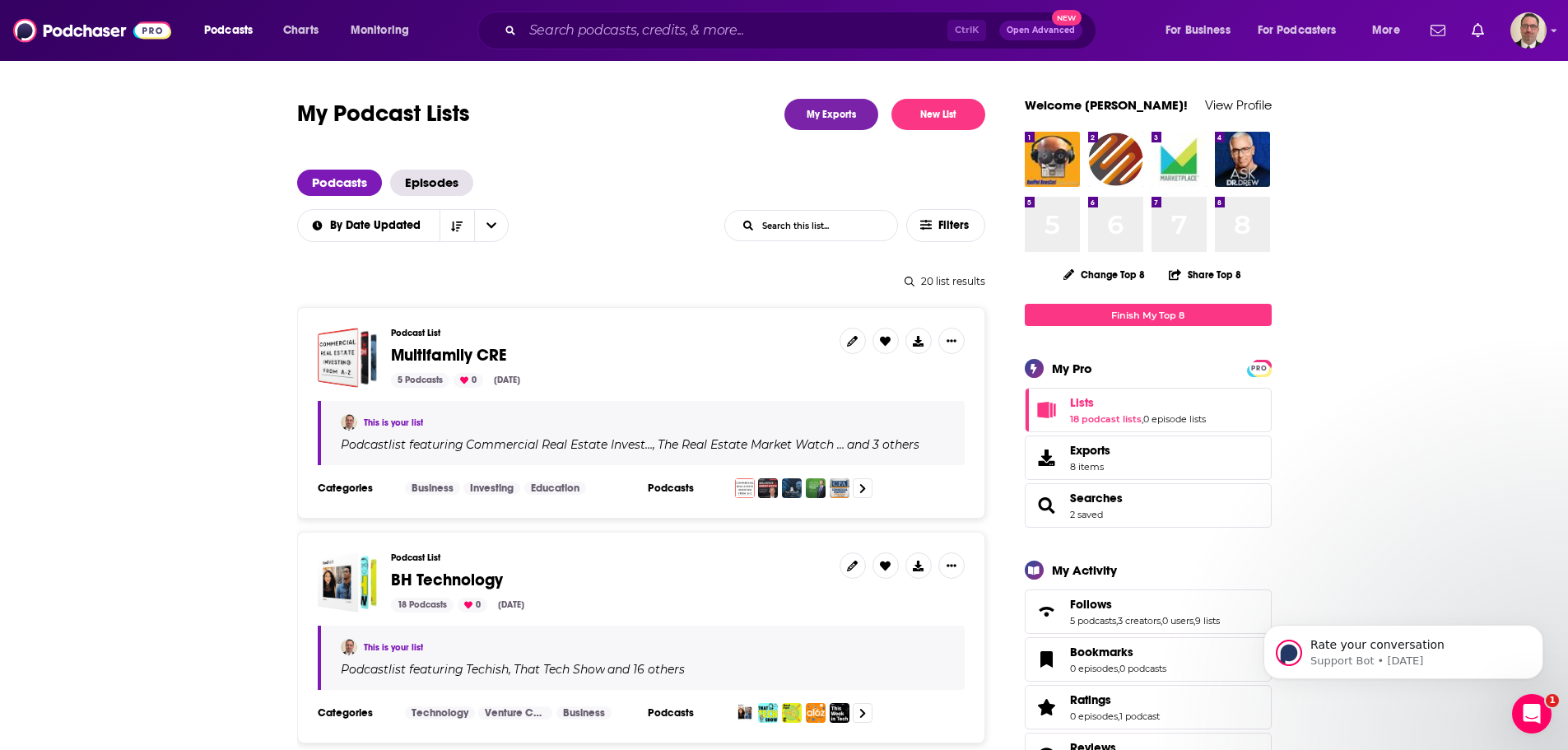
click at [442, 355] on span "Multifamily CRE" at bounding box center [448, 354] width 115 height 20
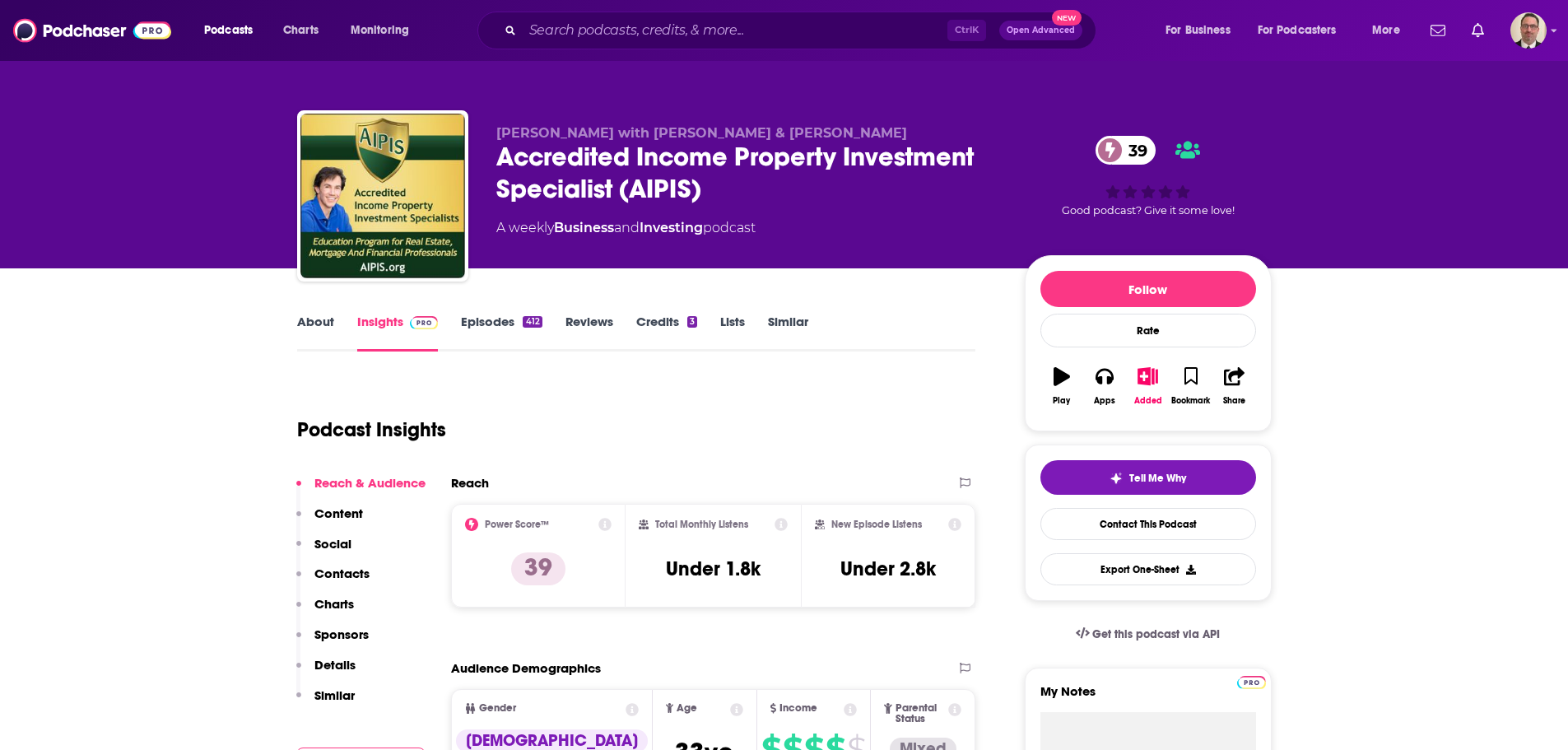
click at [486, 326] on link "Episodes 412" at bounding box center [502, 332] width 81 height 38
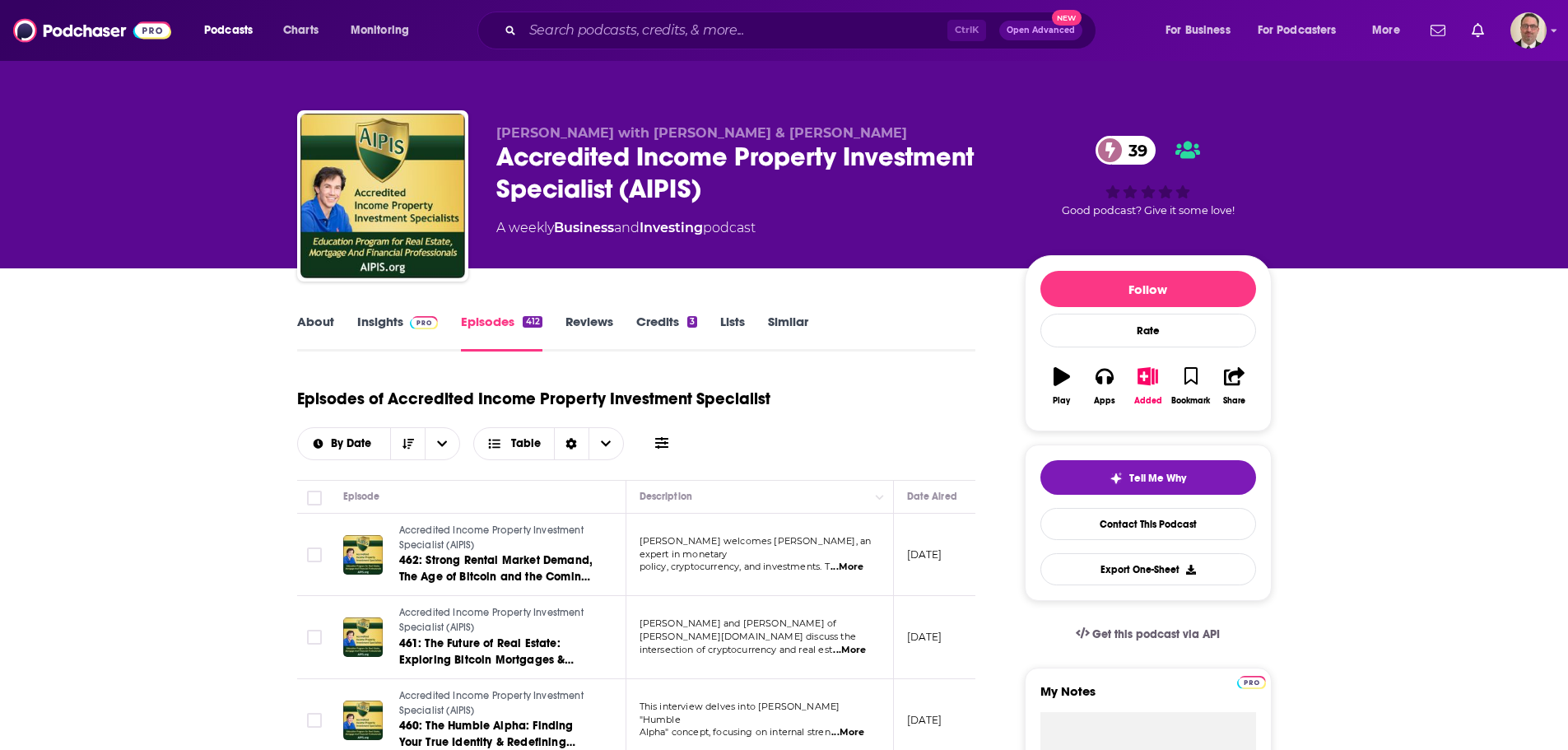
click at [387, 325] on link "Insights" at bounding box center [398, 332] width 81 height 38
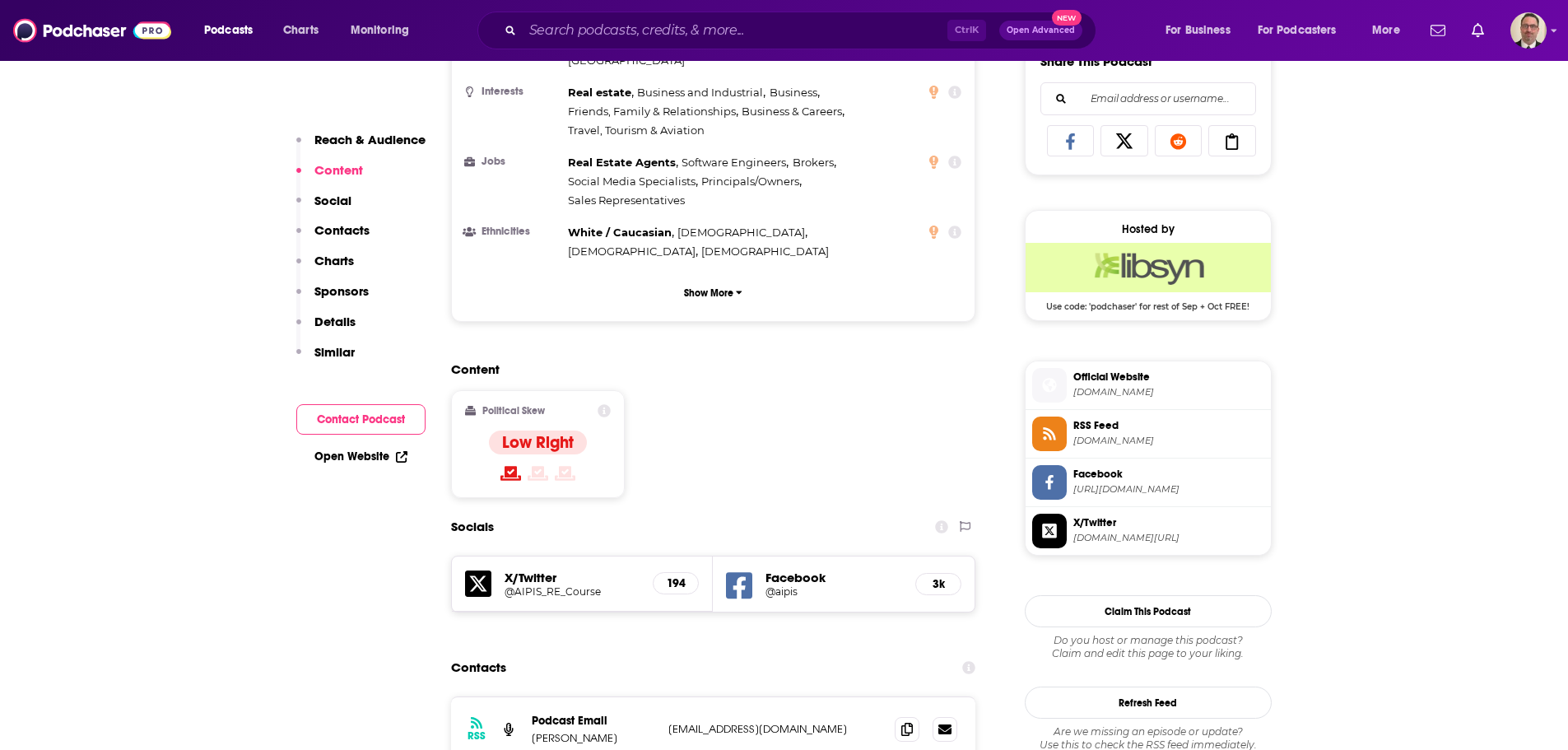
scroll to position [1070, 0]
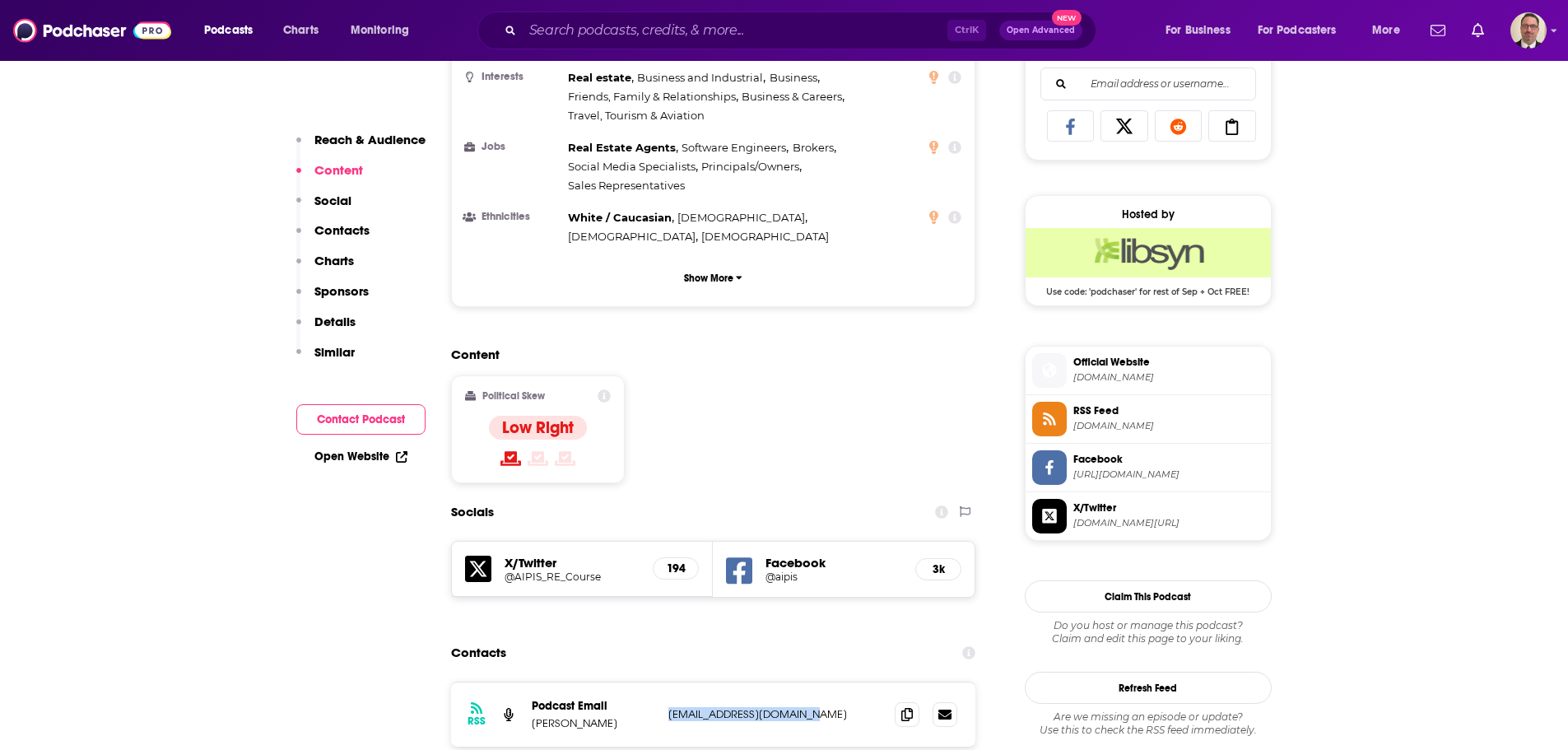
drag, startPoint x: 828, startPoint y: 608, endPoint x: 669, endPoint y: 620, distance: 159.5
click at [669, 682] on div "RSS Podcast Email Jason Hartman contact@jasonhartman.com contact@jasonhartman.c…" at bounding box center [713, 714] width 525 height 65
copy p "[EMAIL_ADDRESS][DOMAIN_NAME]"
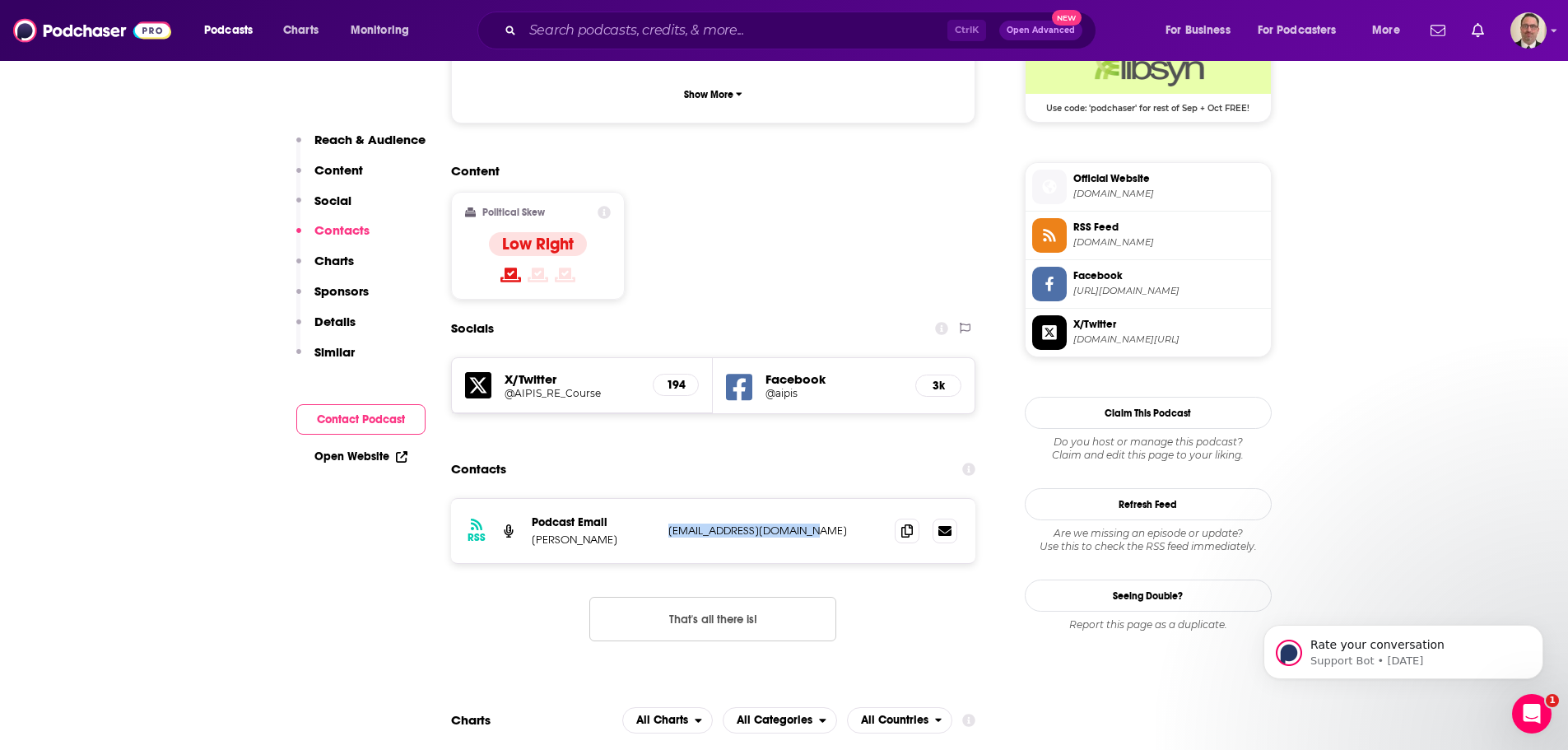
scroll to position [1318, 0]
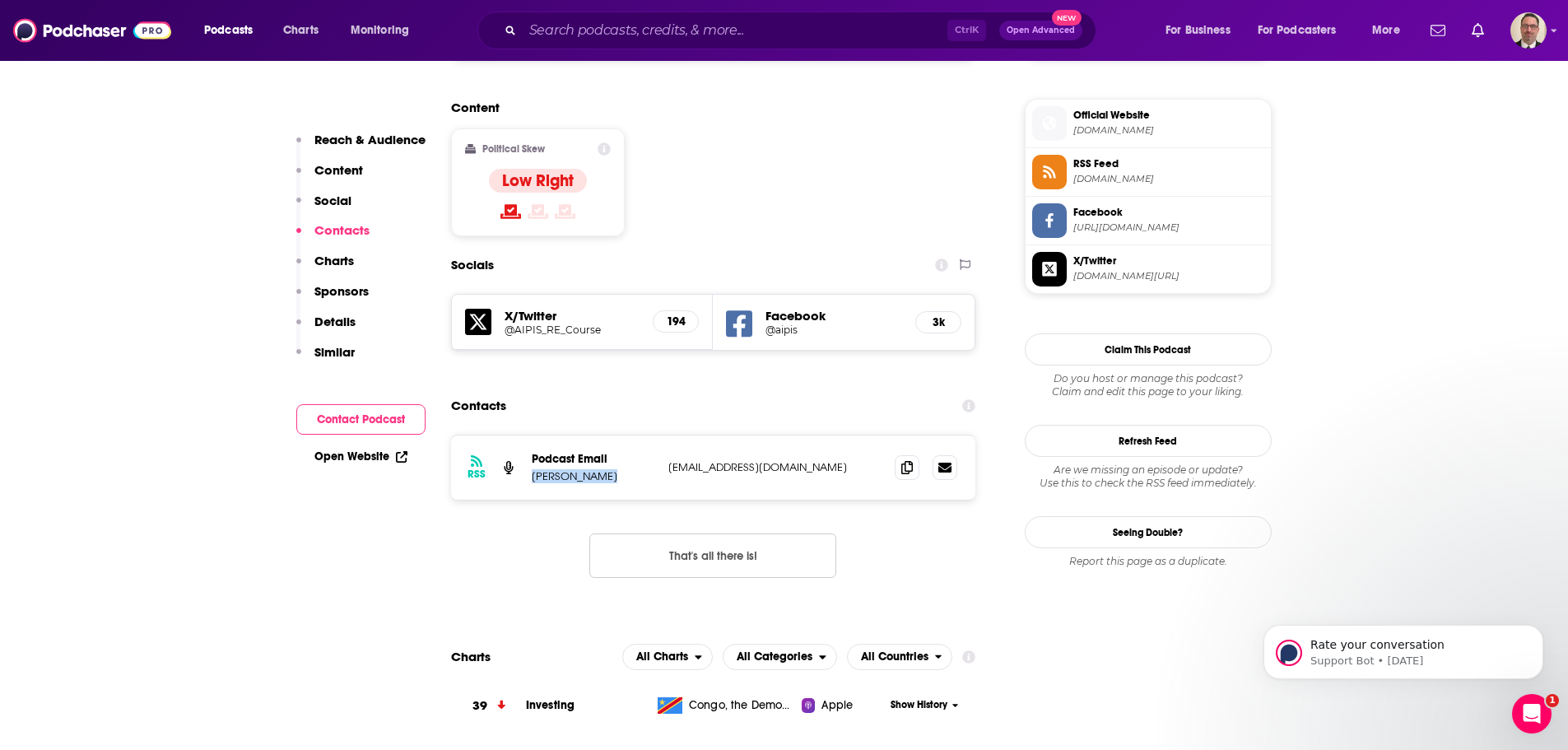
drag, startPoint x: 622, startPoint y: 369, endPoint x: 530, endPoint y: 381, distance: 92.8
click at [530, 435] on div "RSS Podcast Email Jason Hartman contact@jasonhartman.com contact@jasonhartman.c…" at bounding box center [713, 467] width 525 height 65
copy p "[PERSON_NAME]"
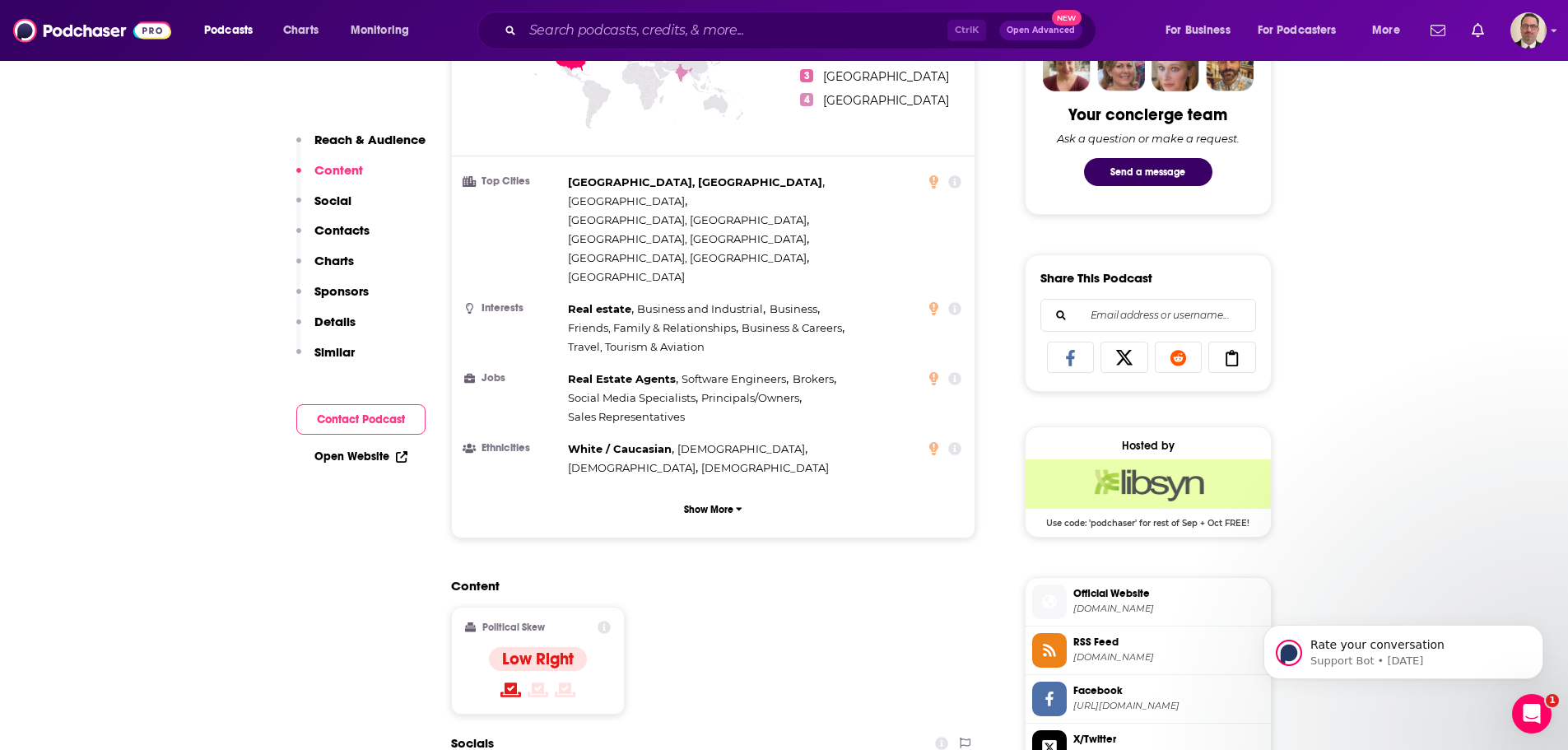
scroll to position [1153, 0]
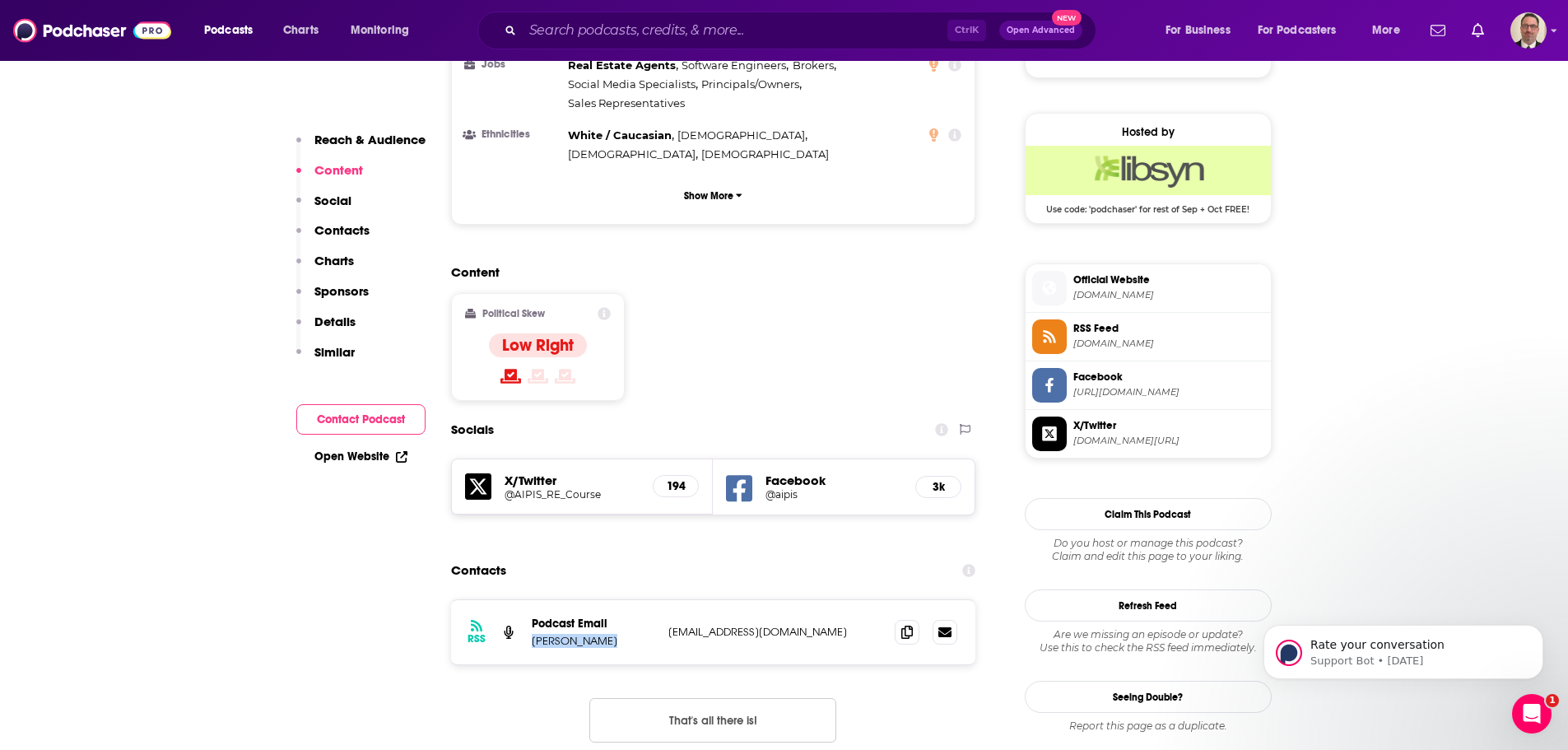
copy p "[PERSON_NAME]"
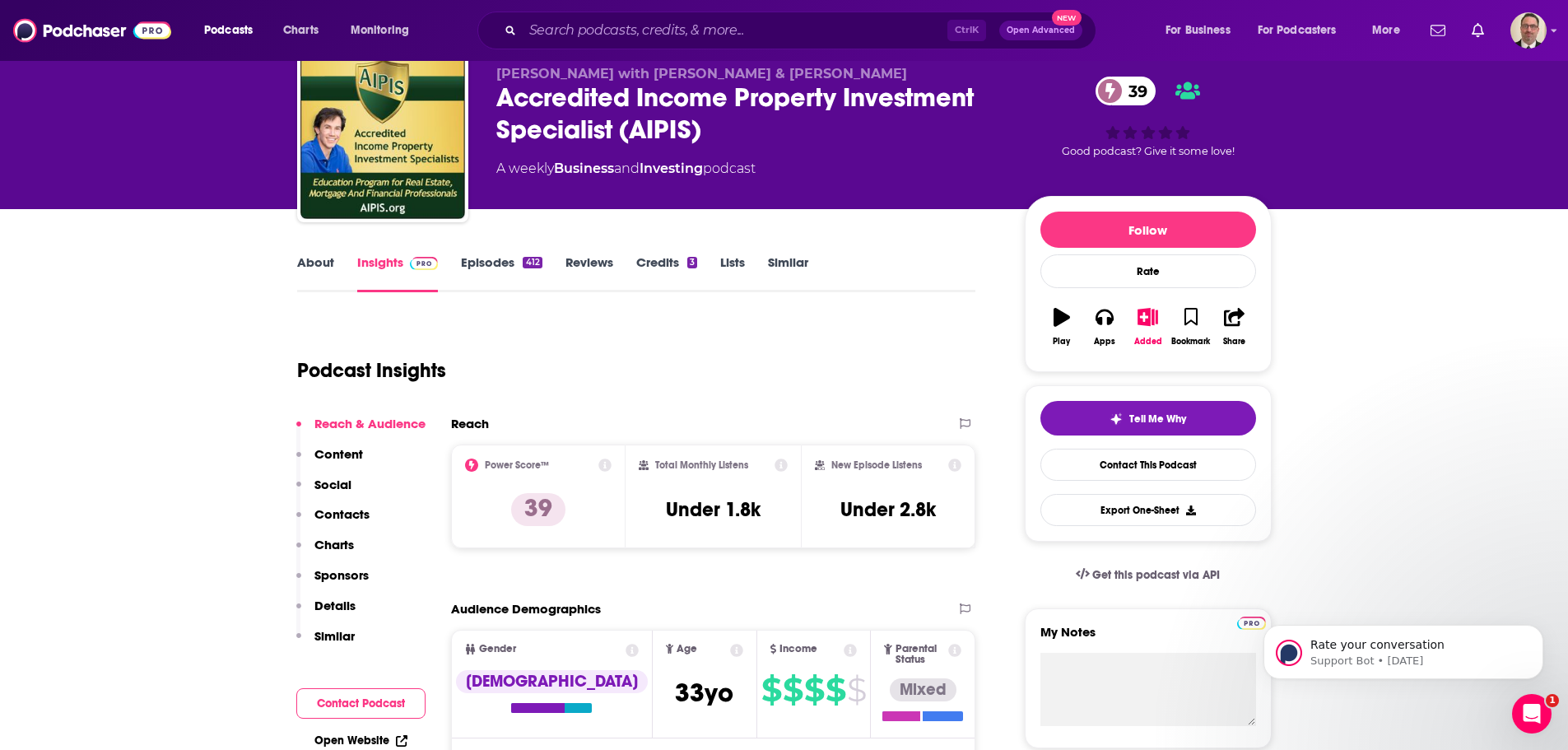
scroll to position [0, 0]
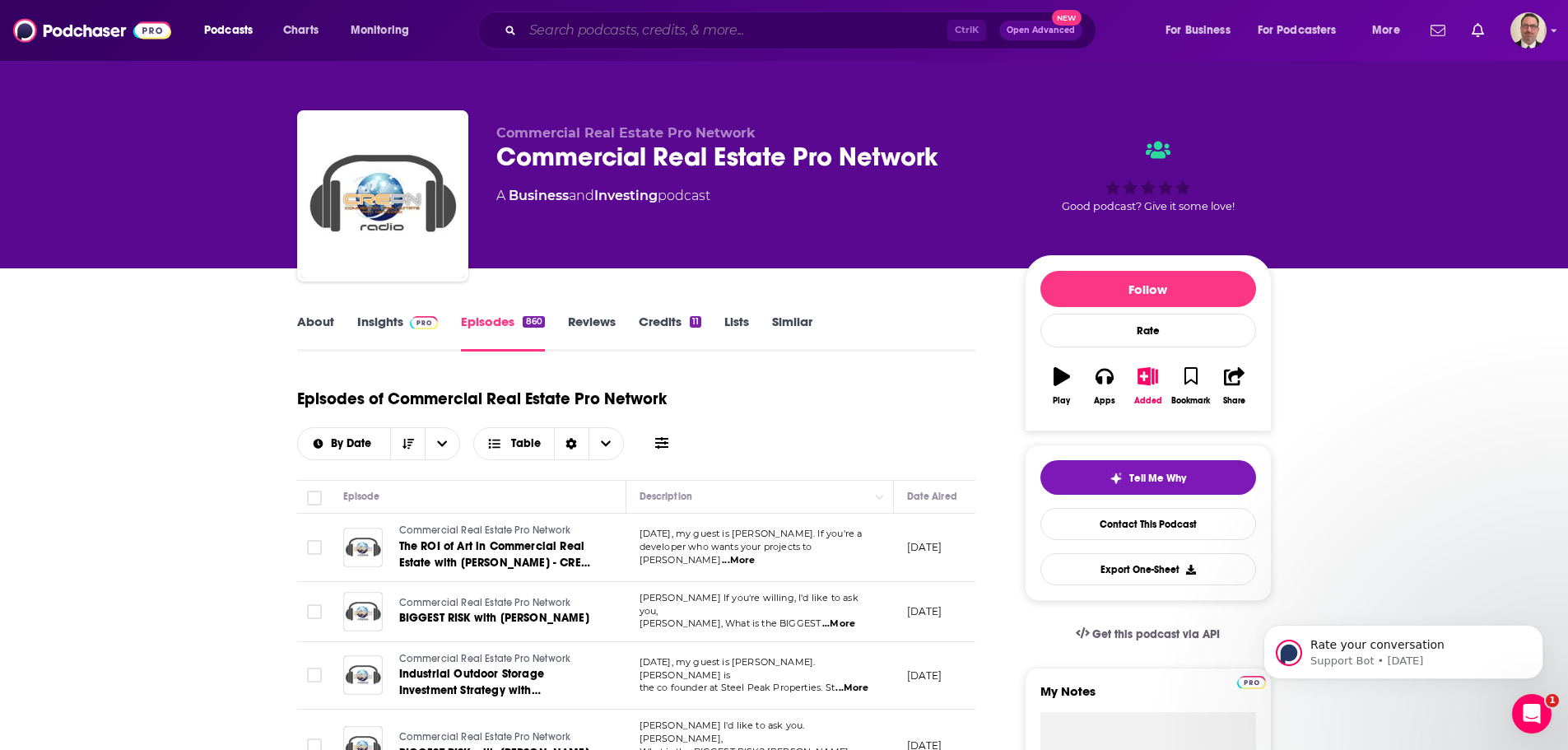
click at [566, 19] on input "Search podcasts, credits, & more..." at bounding box center [735, 30] width 425 height 26
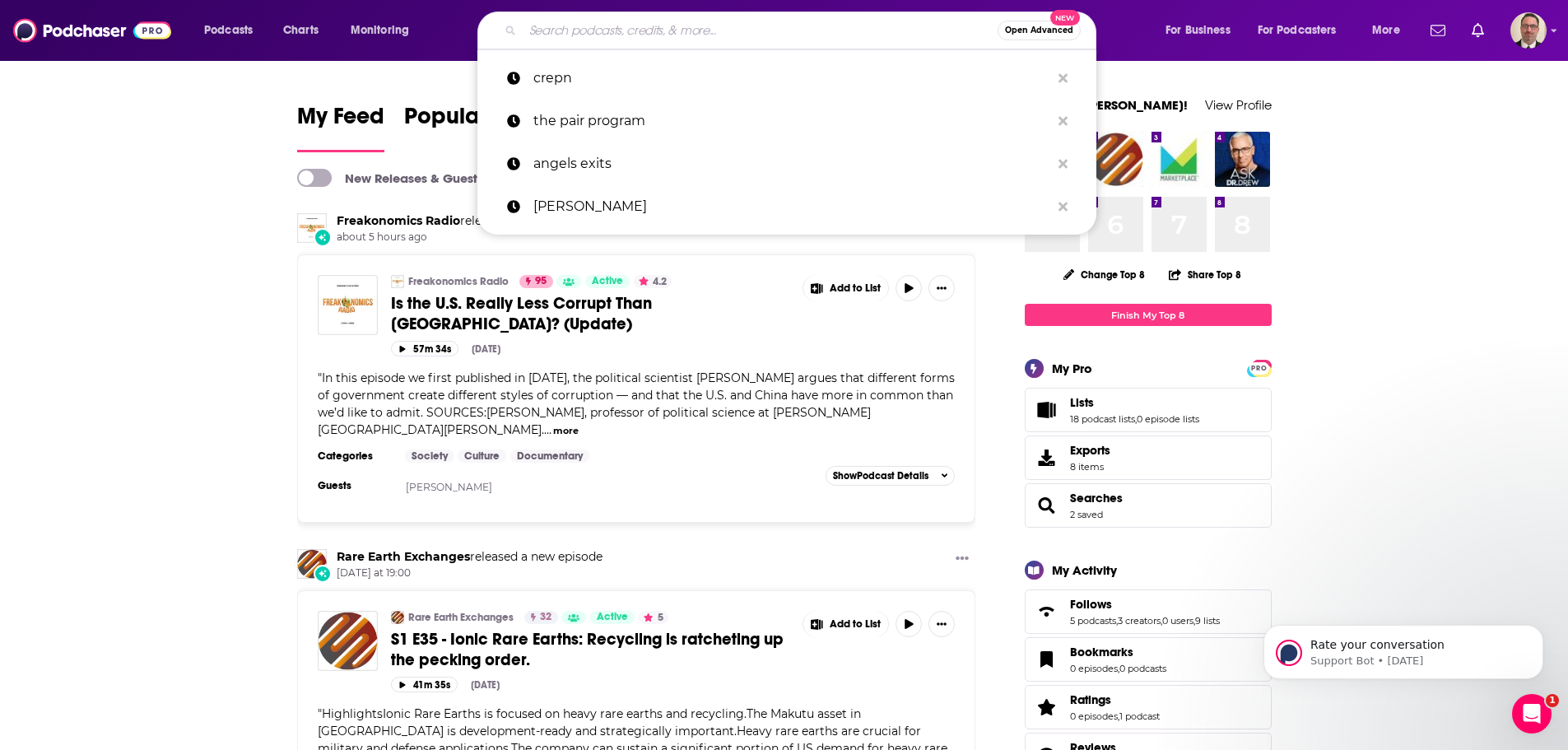
click at [550, 29] on input "Search podcasts, credits, & more..." at bounding box center [760, 30] width 475 height 26
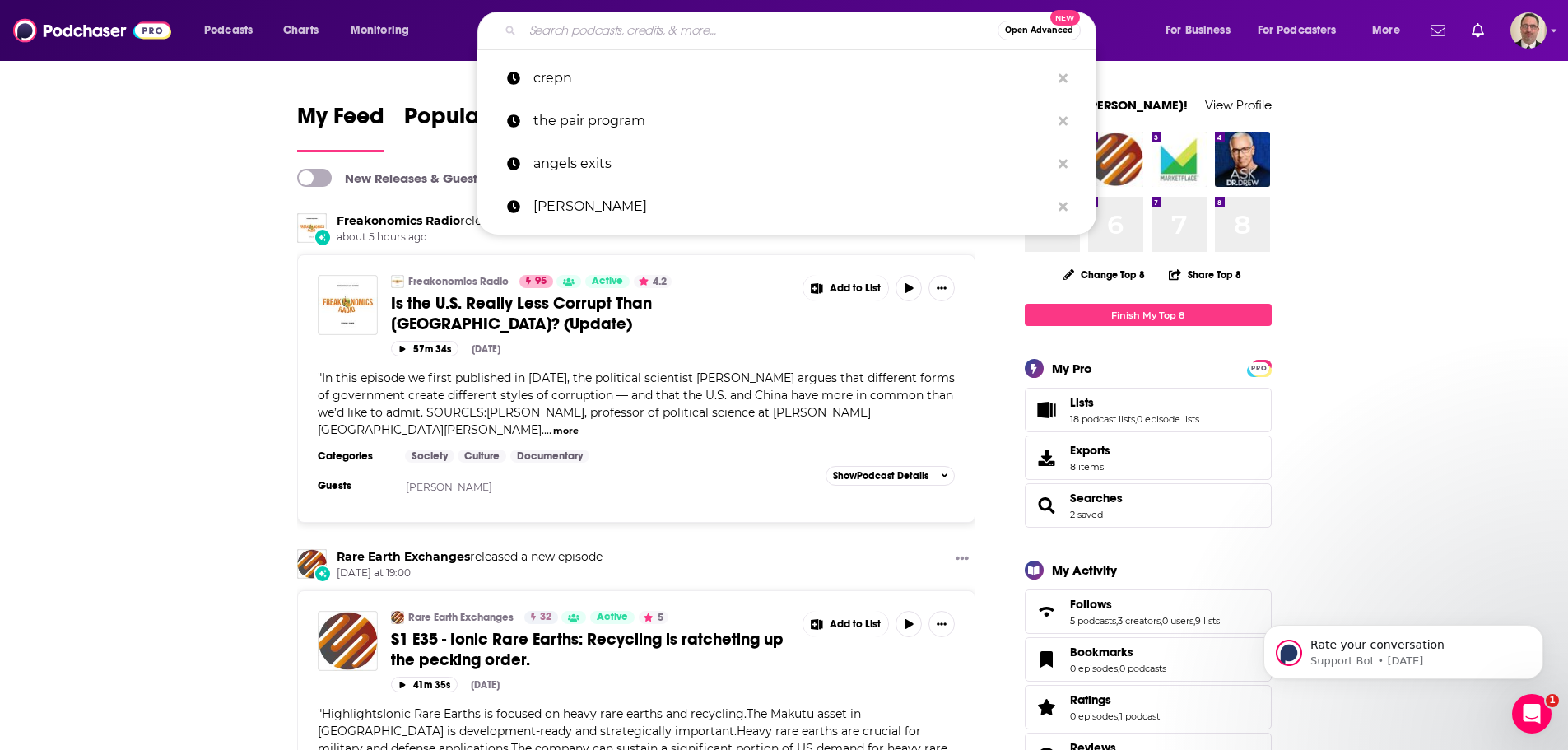
click at [565, 22] on input "Search podcasts, credits, & more..." at bounding box center [760, 30] width 475 height 26
paste input "Jason Hartman"
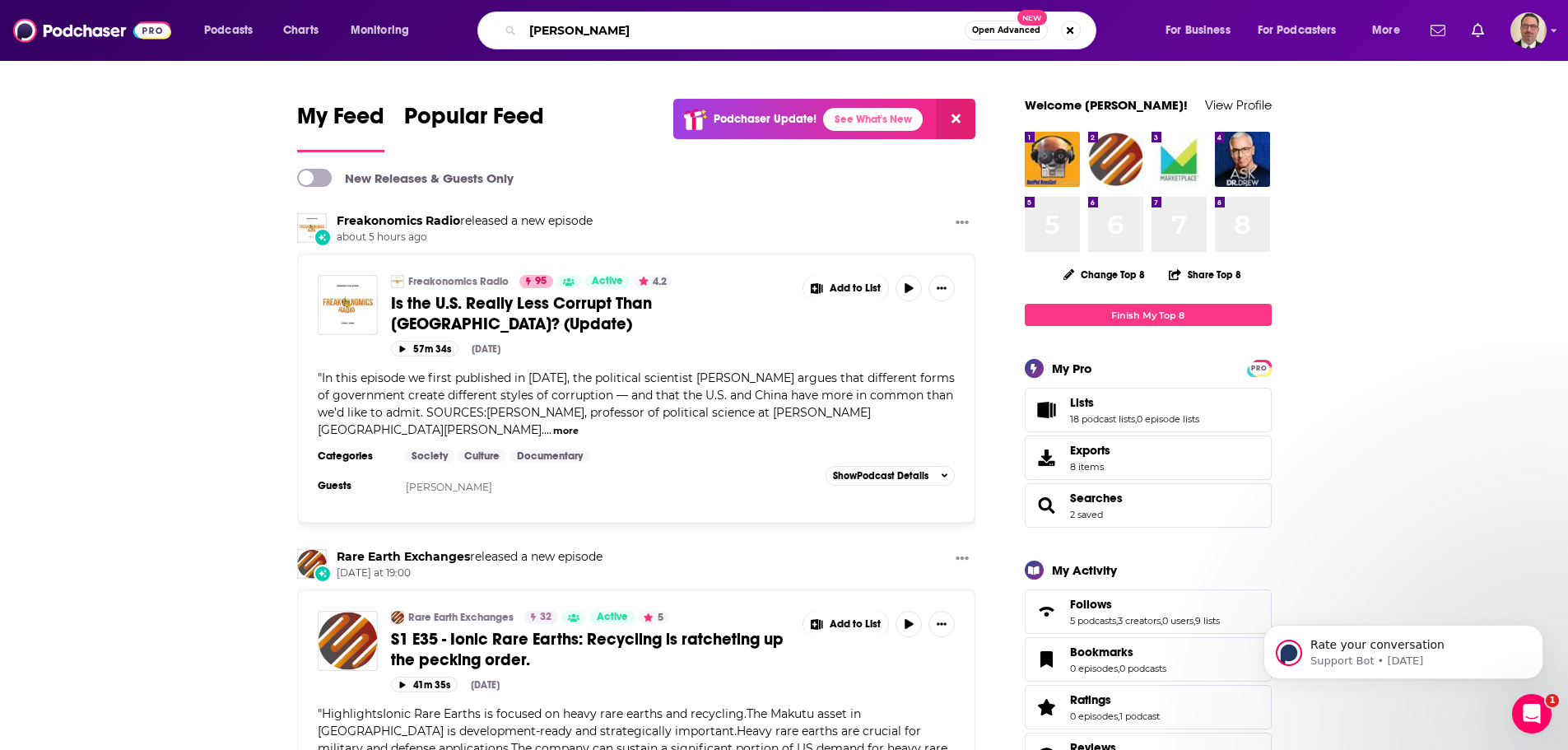
type input "Jason Hartman"
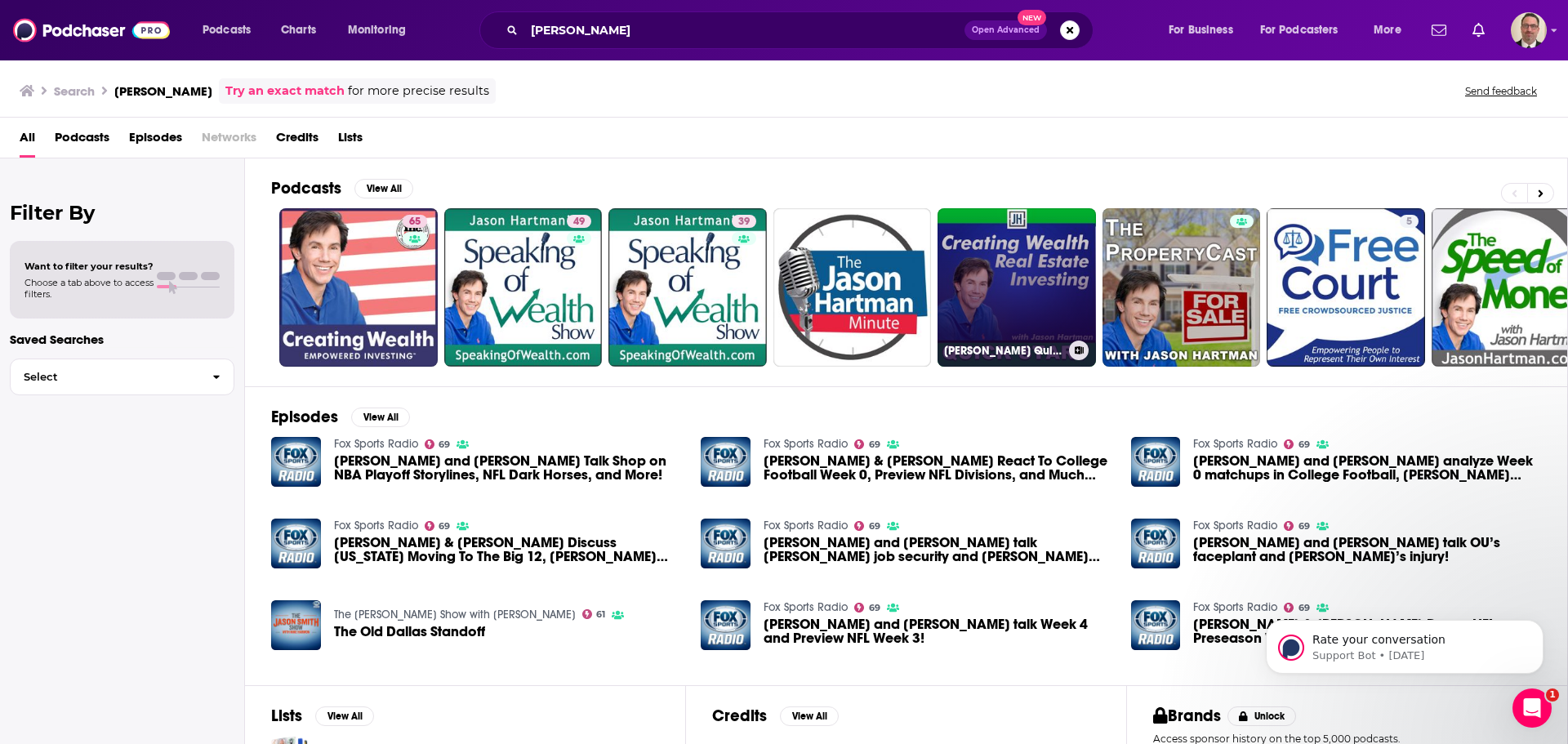
click at [991, 283] on link "Jason Hartman's Quick Start Podcast" at bounding box center [1017, 288] width 159 height 159
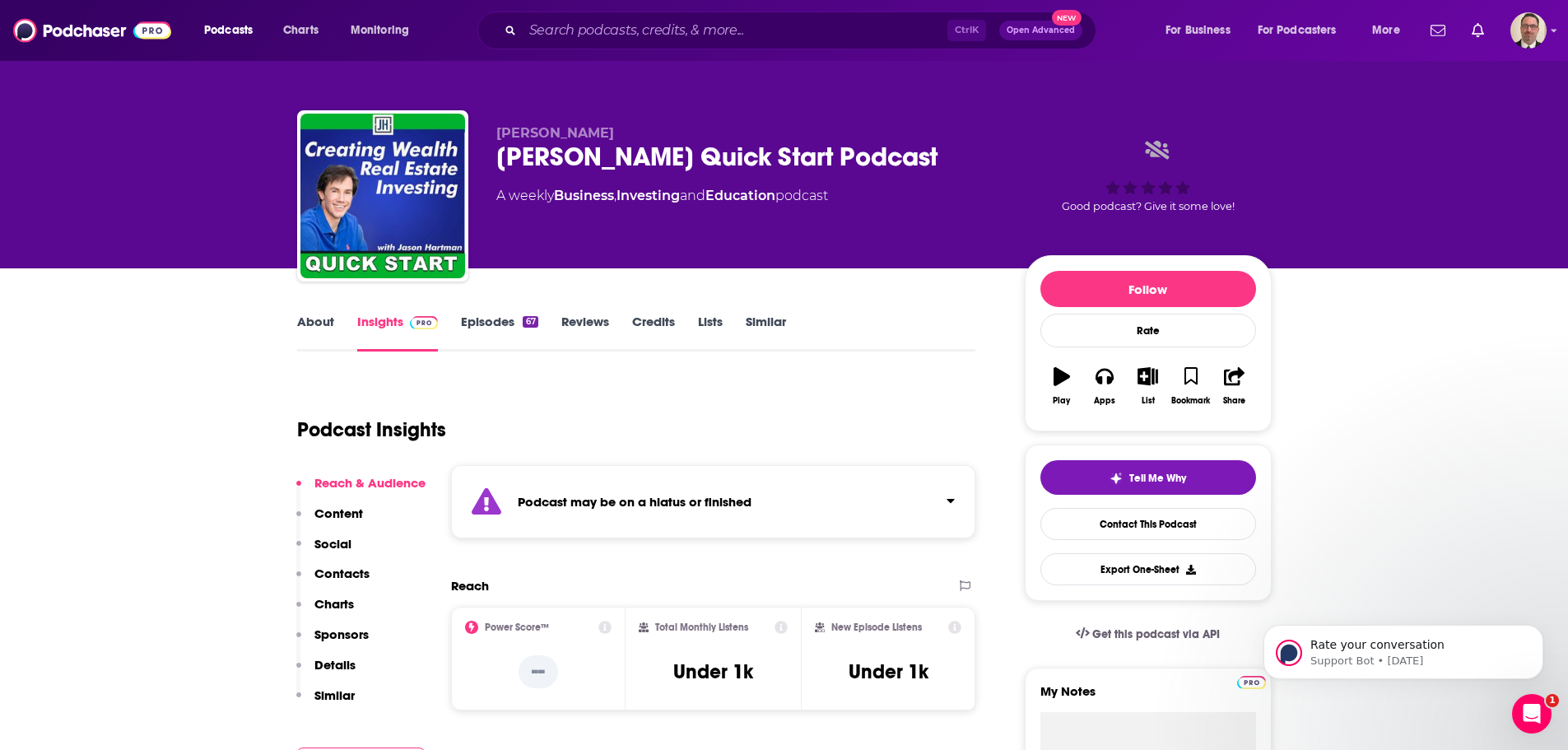
click at [498, 320] on link "Episodes 67" at bounding box center [499, 332] width 76 height 38
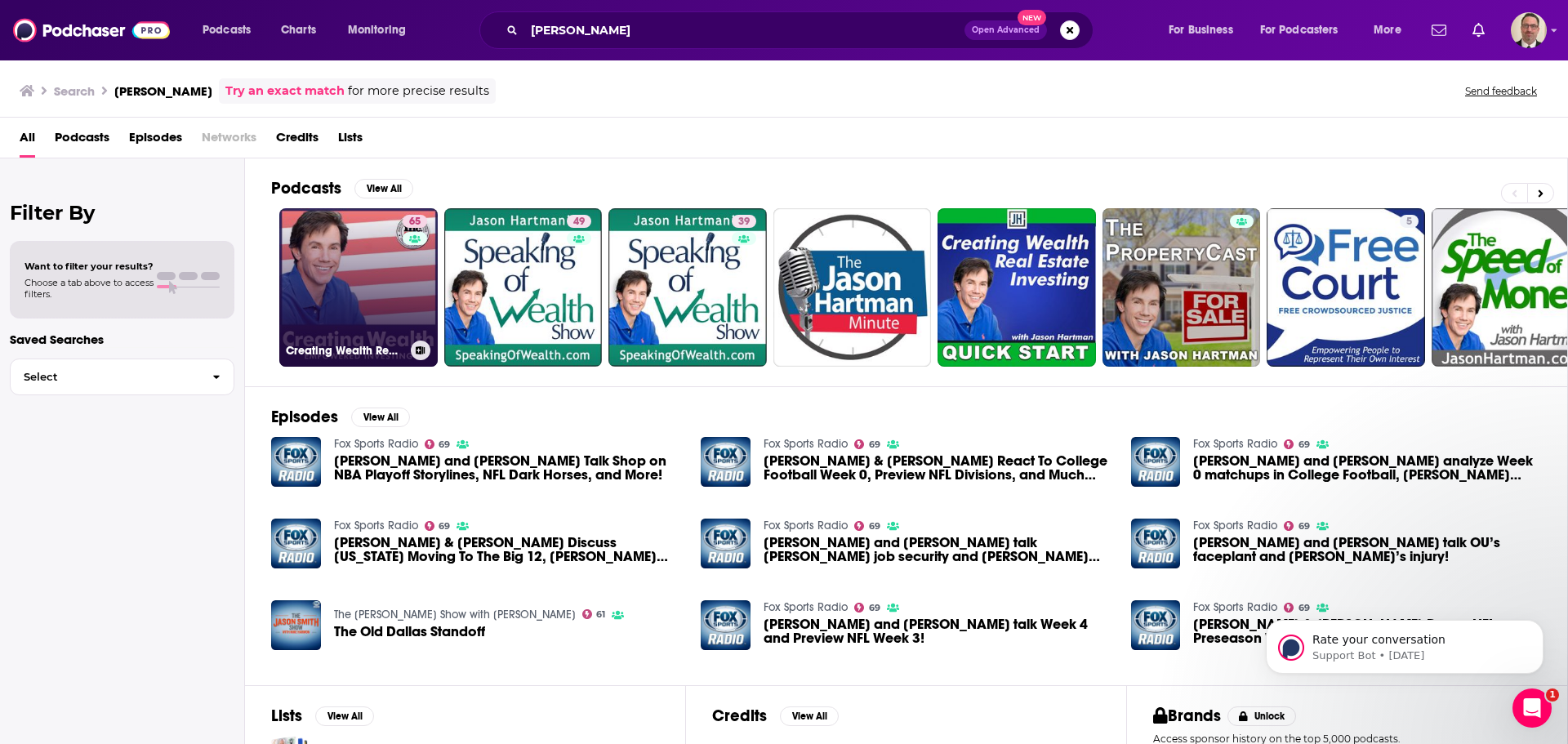
click at [351, 297] on link "65 Creating Wealth Real Estate Investing with Jason Hartman" at bounding box center [359, 288] width 159 height 159
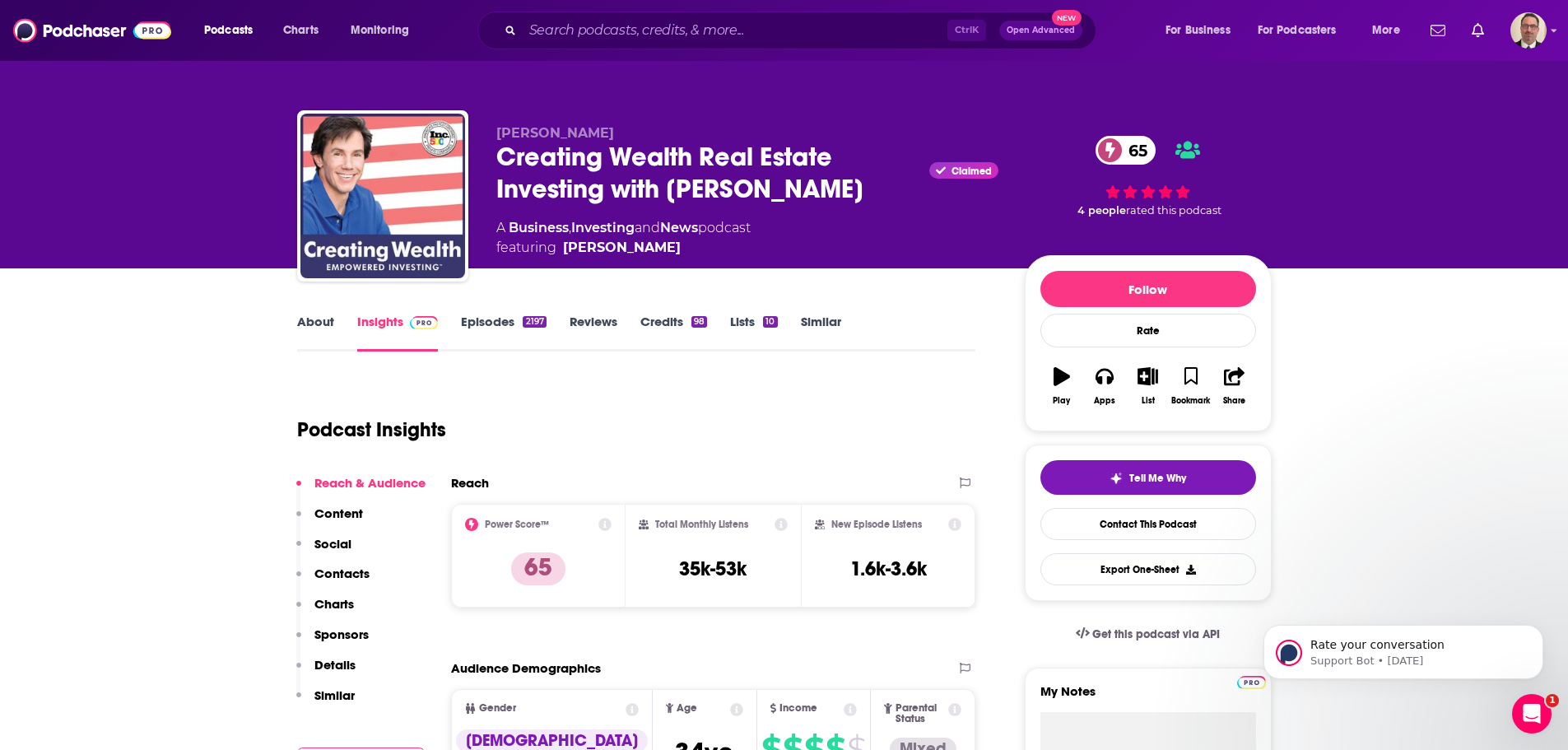
click at [502, 324] on link "Episodes 2197" at bounding box center [504, 332] width 85 height 38
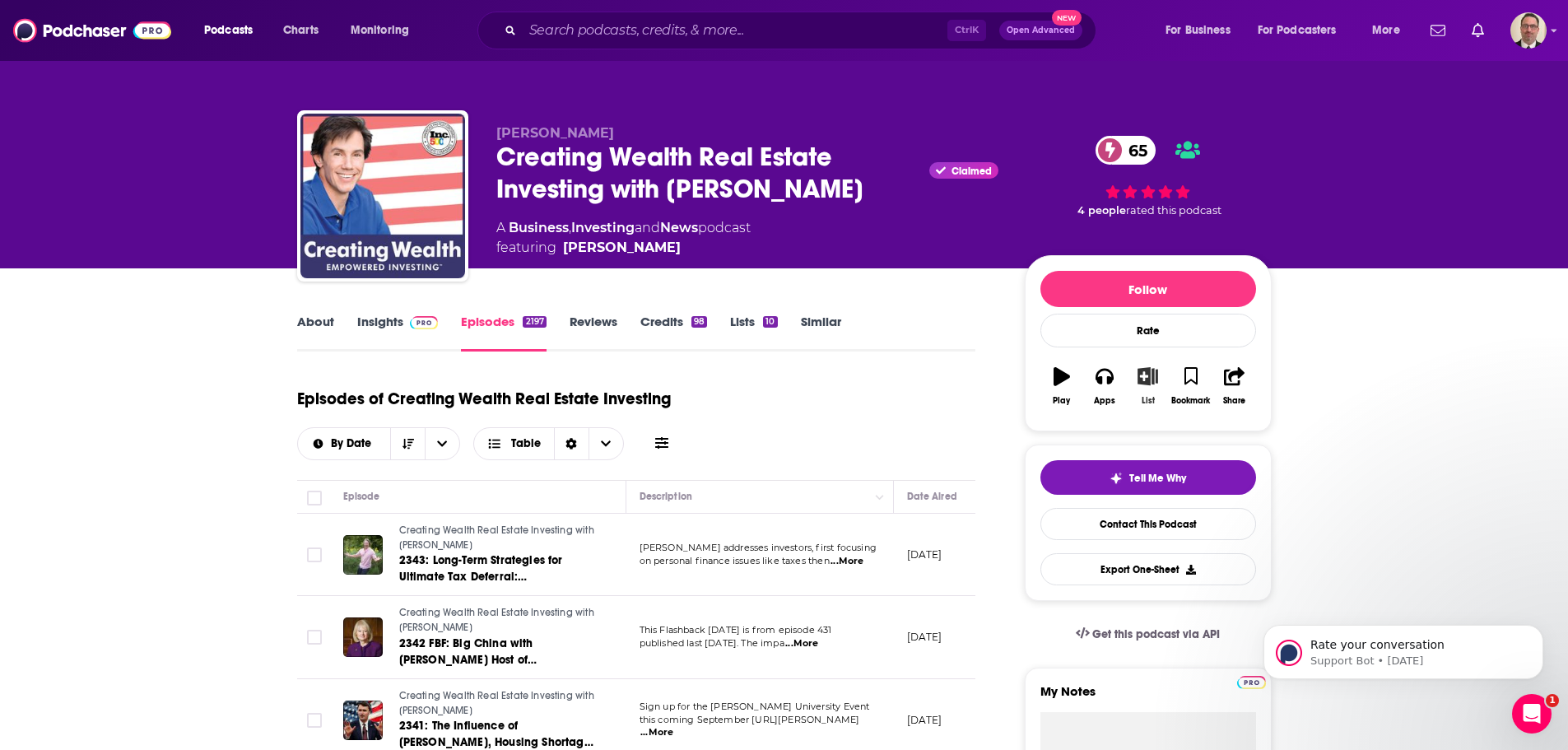
click at [1151, 384] on icon "button" at bounding box center [1147, 375] width 20 height 18
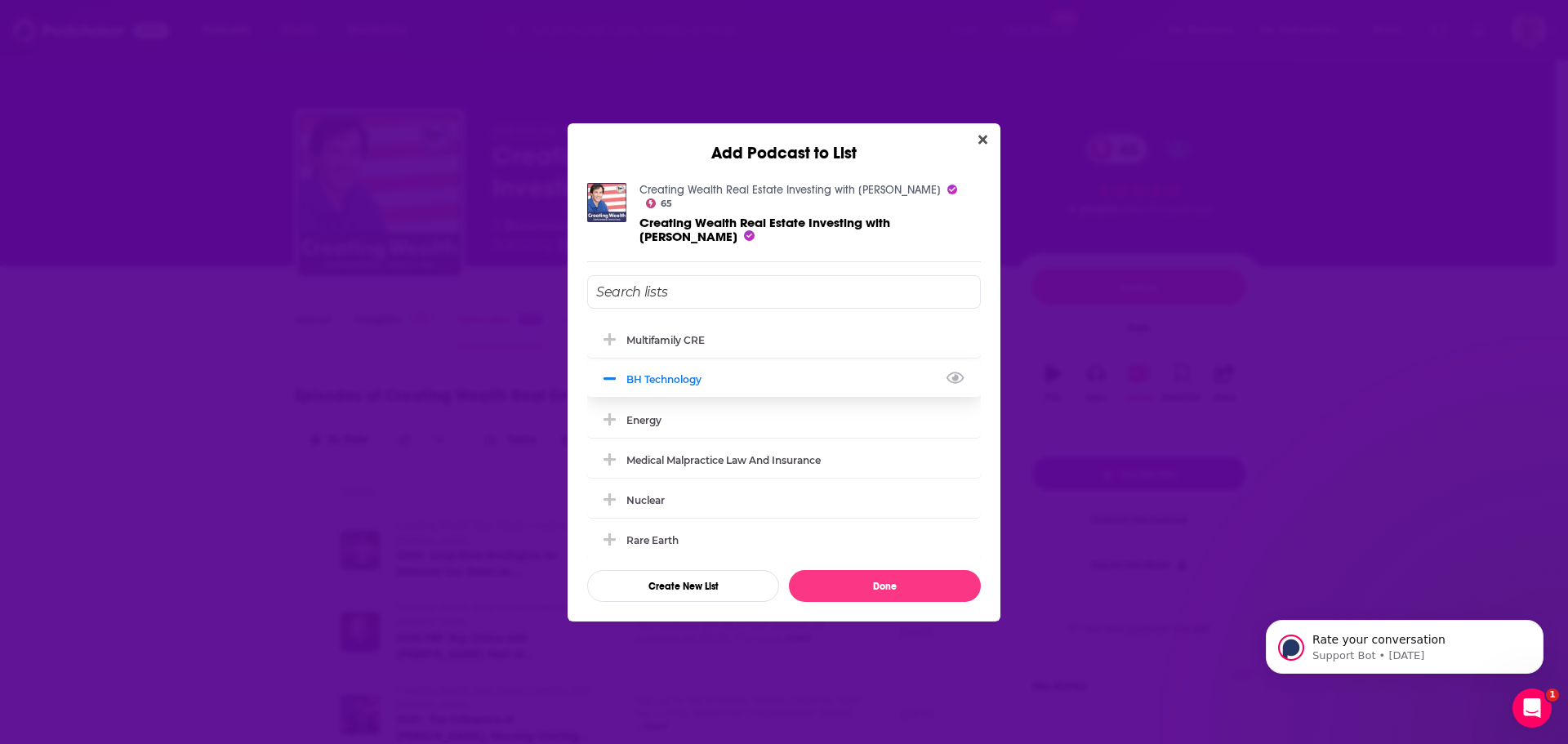
click at [650, 335] on div "Multifamily CRE" at bounding box center [665, 340] width 78 height 12
click at [638, 375] on div "BH Technology" at bounding box center [783, 380] width 393 height 36
click at [608, 374] on icon "Add Podcast To List" at bounding box center [609, 378] width 12 height 14
click at [607, 377] on icon "Add Podcast To List" at bounding box center [609, 378] width 12 height 3
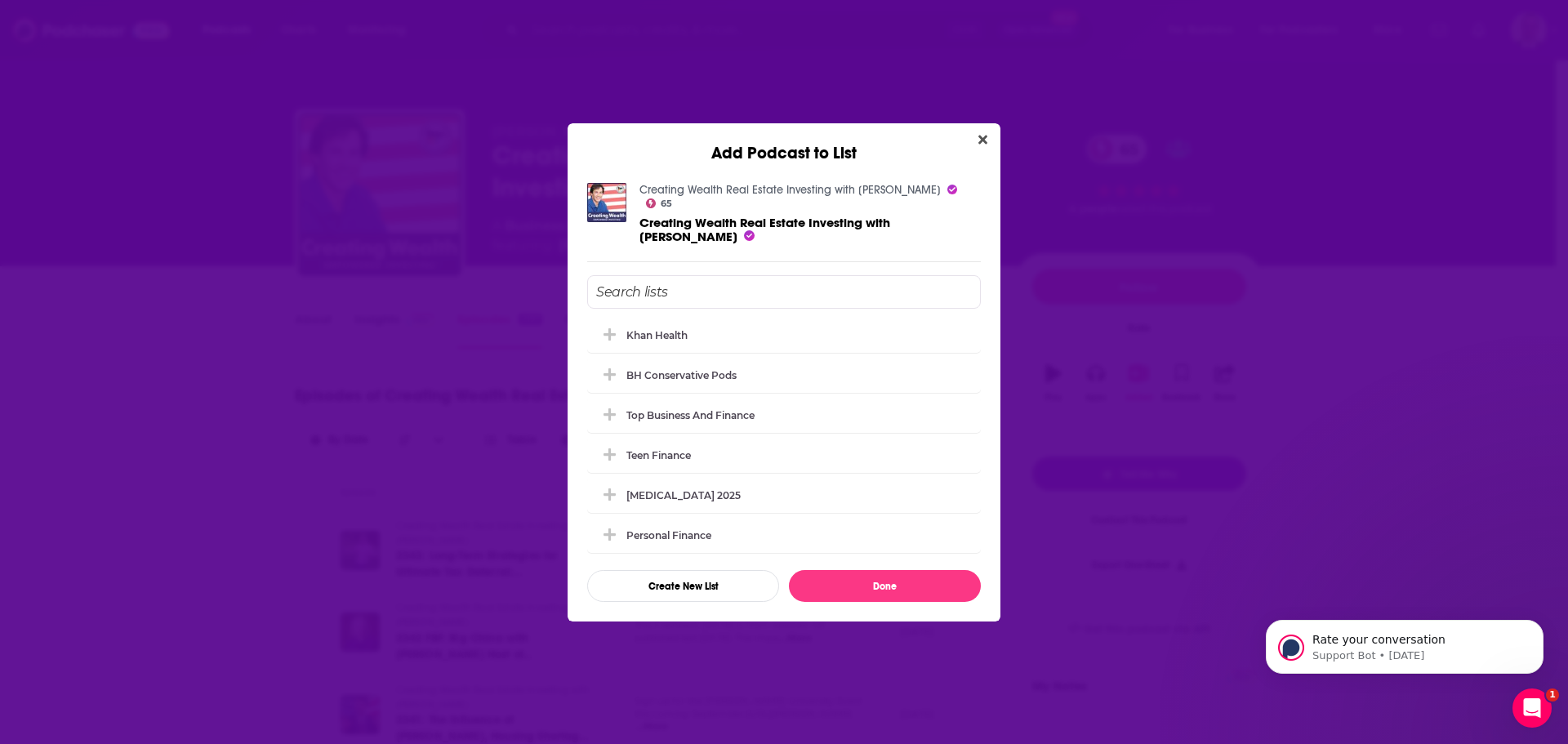
click at [612, 543] on div "Multifamily CRE BH Technology Energy Medical Malpractice law and insurance Nucl…" at bounding box center [783, 440] width 393 height 236
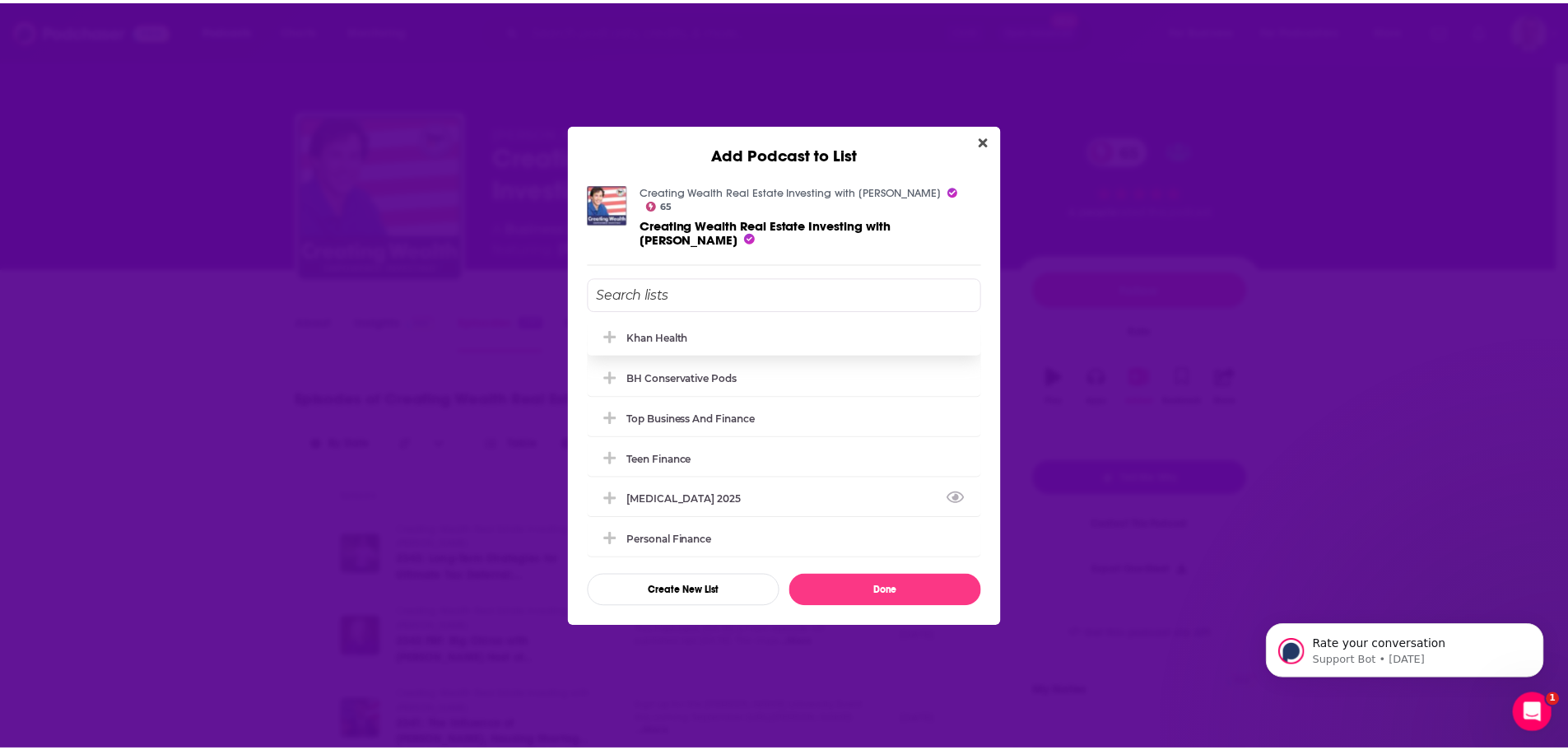
scroll to position [365, 0]
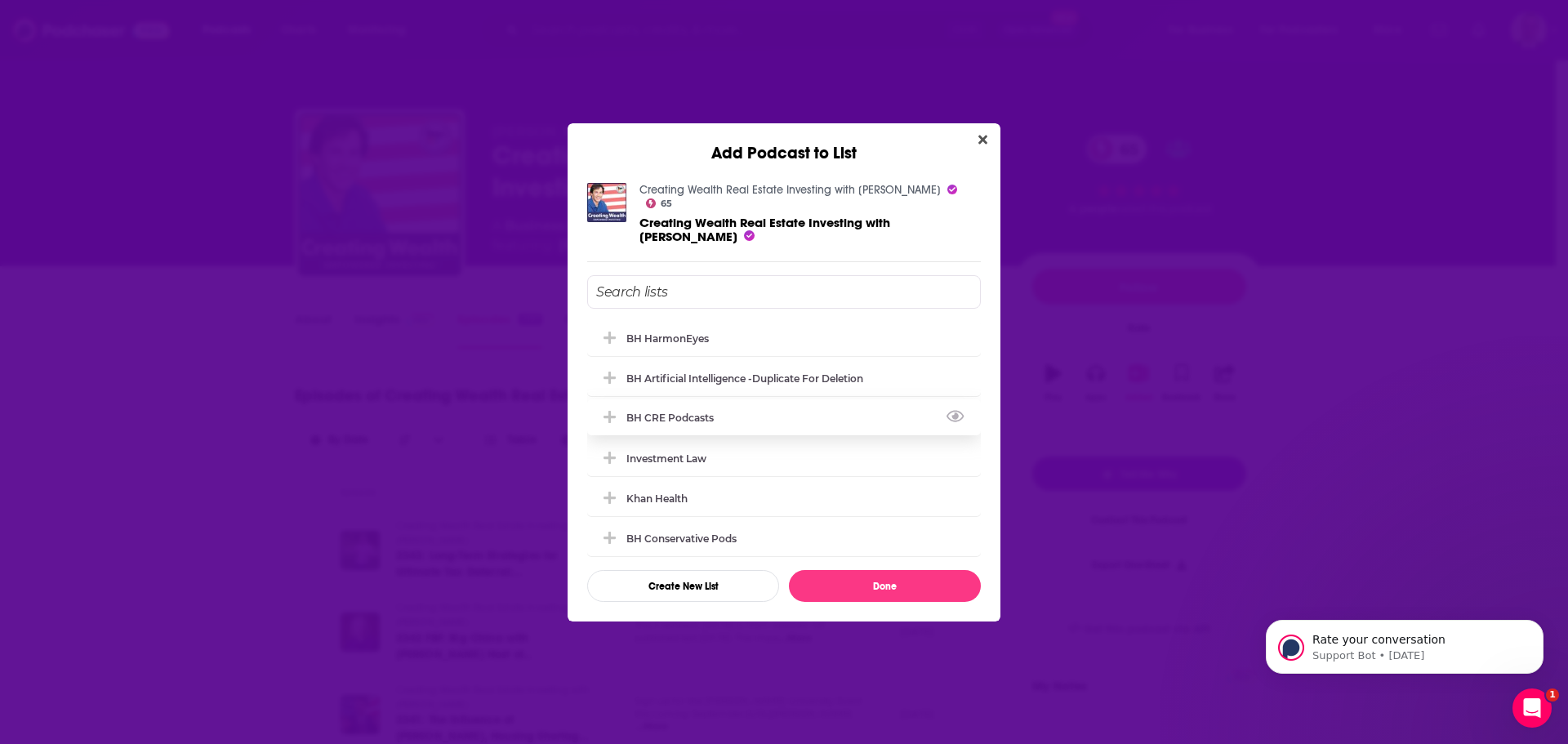
click at [608, 411] on icon "Add Podcast To List" at bounding box center [609, 417] width 12 height 12
click at [860, 579] on button "Done" at bounding box center [885, 585] width 191 height 32
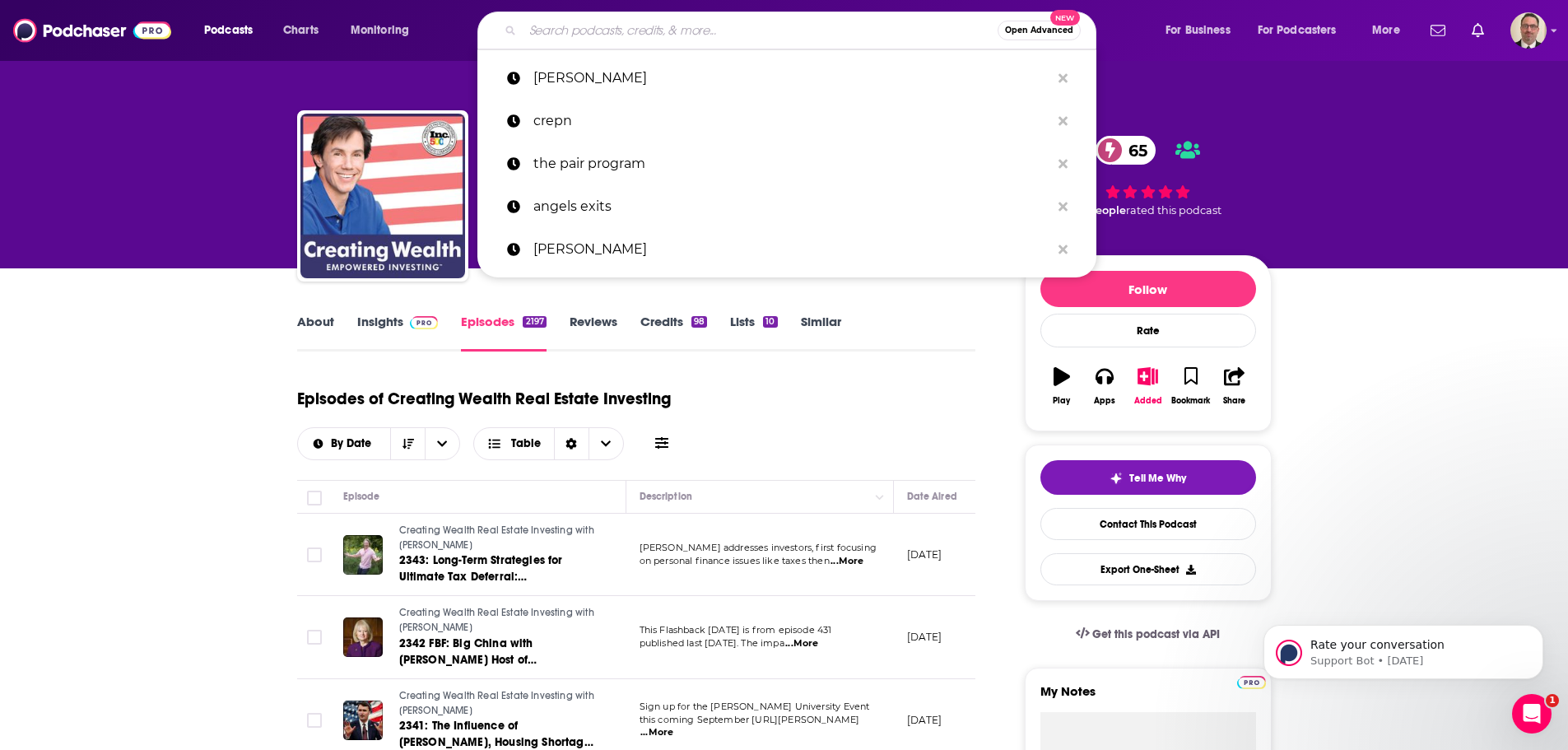
click at [559, 28] on input "Search podcasts, credits, & more..." at bounding box center [760, 30] width 475 height 26
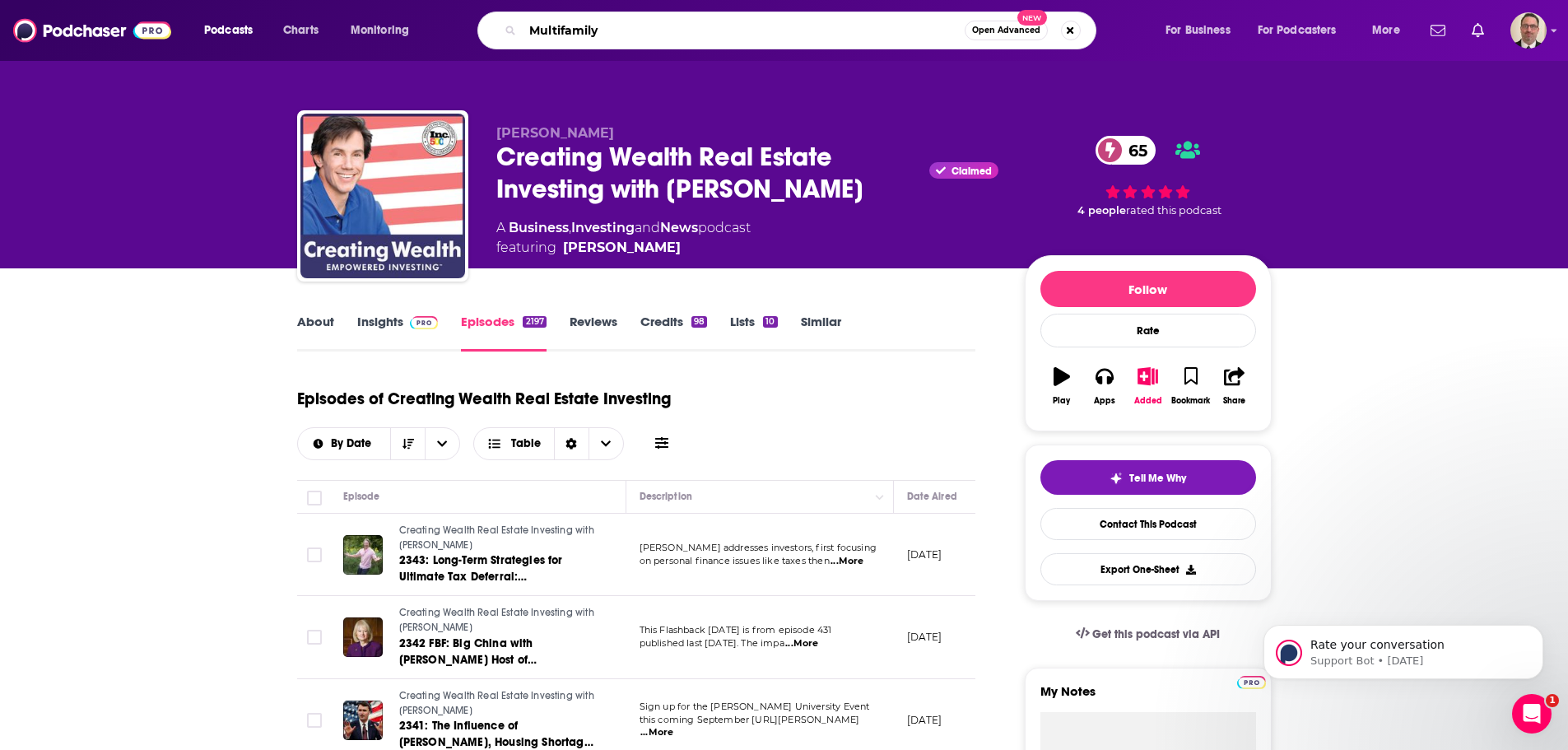
type input "Multifamily"
click at [1019, 31] on span "Open Advanced" at bounding box center [1006, 30] width 69 height 9
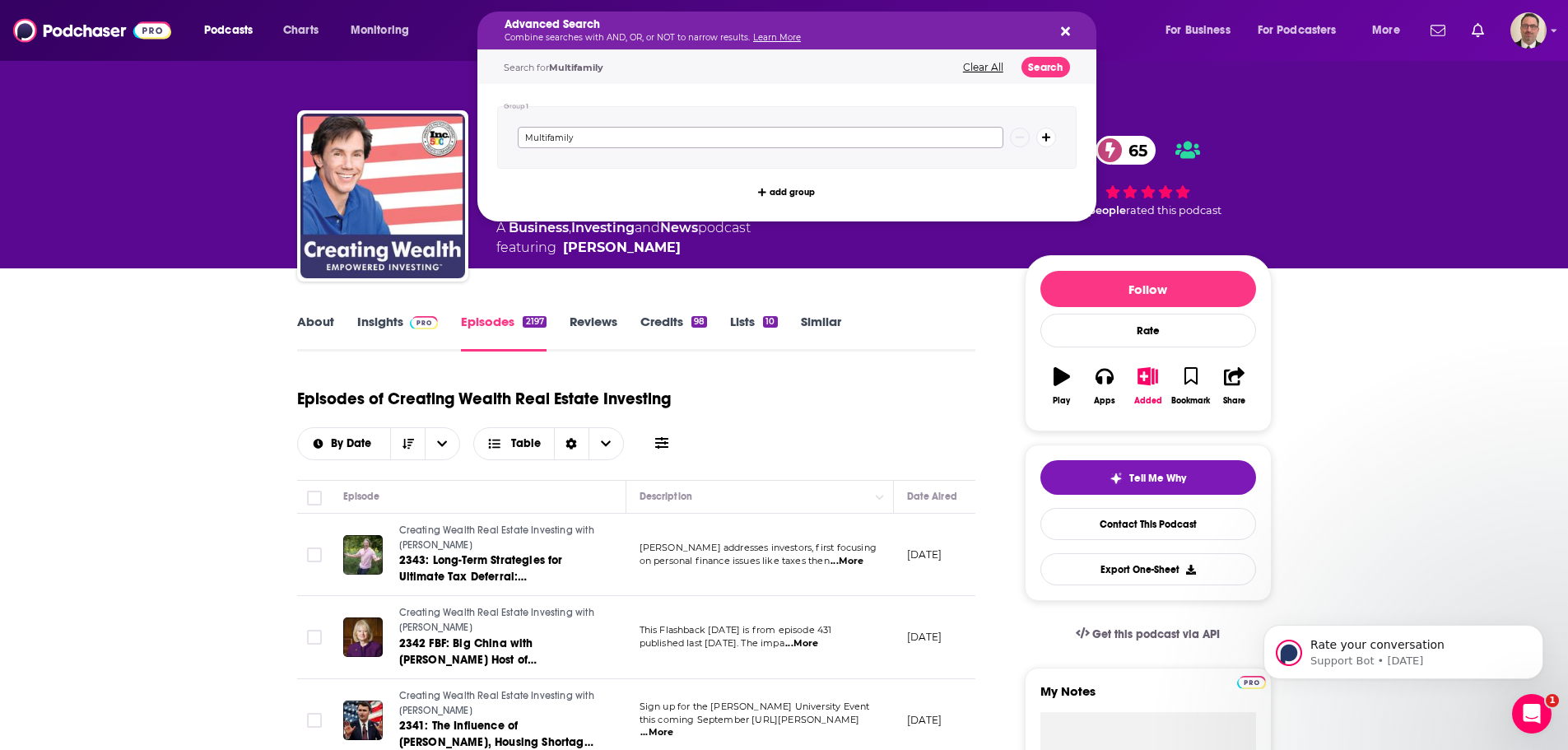
click at [622, 137] on input "Multifamily" at bounding box center [760, 137] width 485 height 21
click at [1051, 142] on icon "Search podcasts, credits, & more..." at bounding box center [1046, 137] width 9 height 10
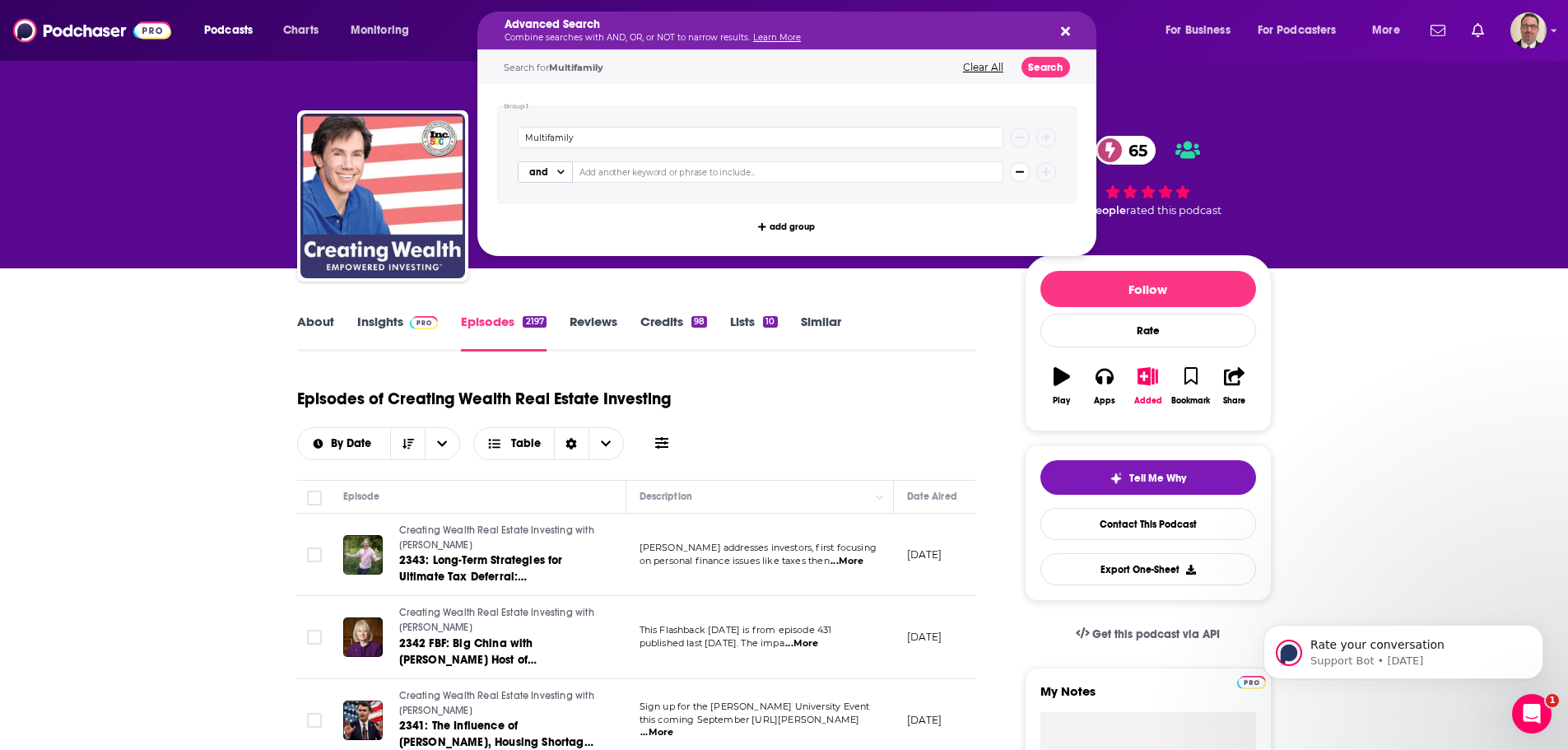
click at [550, 174] on span "and" at bounding box center [538, 172] width 32 height 28
click at [536, 227] on span "or" at bounding box center [545, 225] width 42 height 10
click at [534, 175] on span "or" at bounding box center [534, 172] width 9 height 10
click at [560, 134] on input "Multifamily" at bounding box center [760, 137] width 485 height 21
drag, startPoint x: 594, startPoint y: 133, endPoint x: 483, endPoint y: 131, distance: 111.0
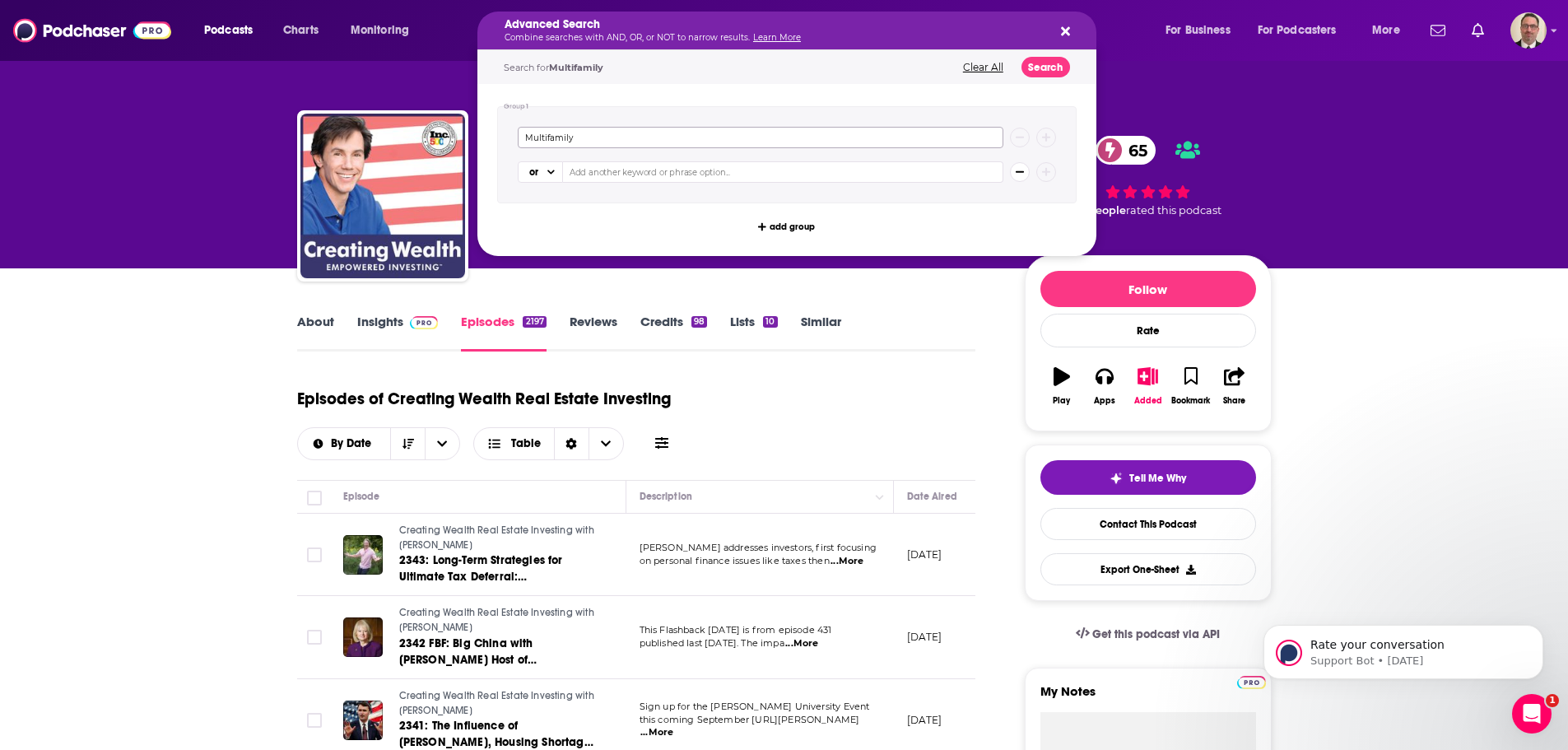
click at [483, 131] on div "Group 1 Multifamily or add group" at bounding box center [787, 170] width 619 height 172
click at [1063, 27] on icon "Search podcasts, credits, & more..." at bounding box center [1065, 32] width 9 height 14
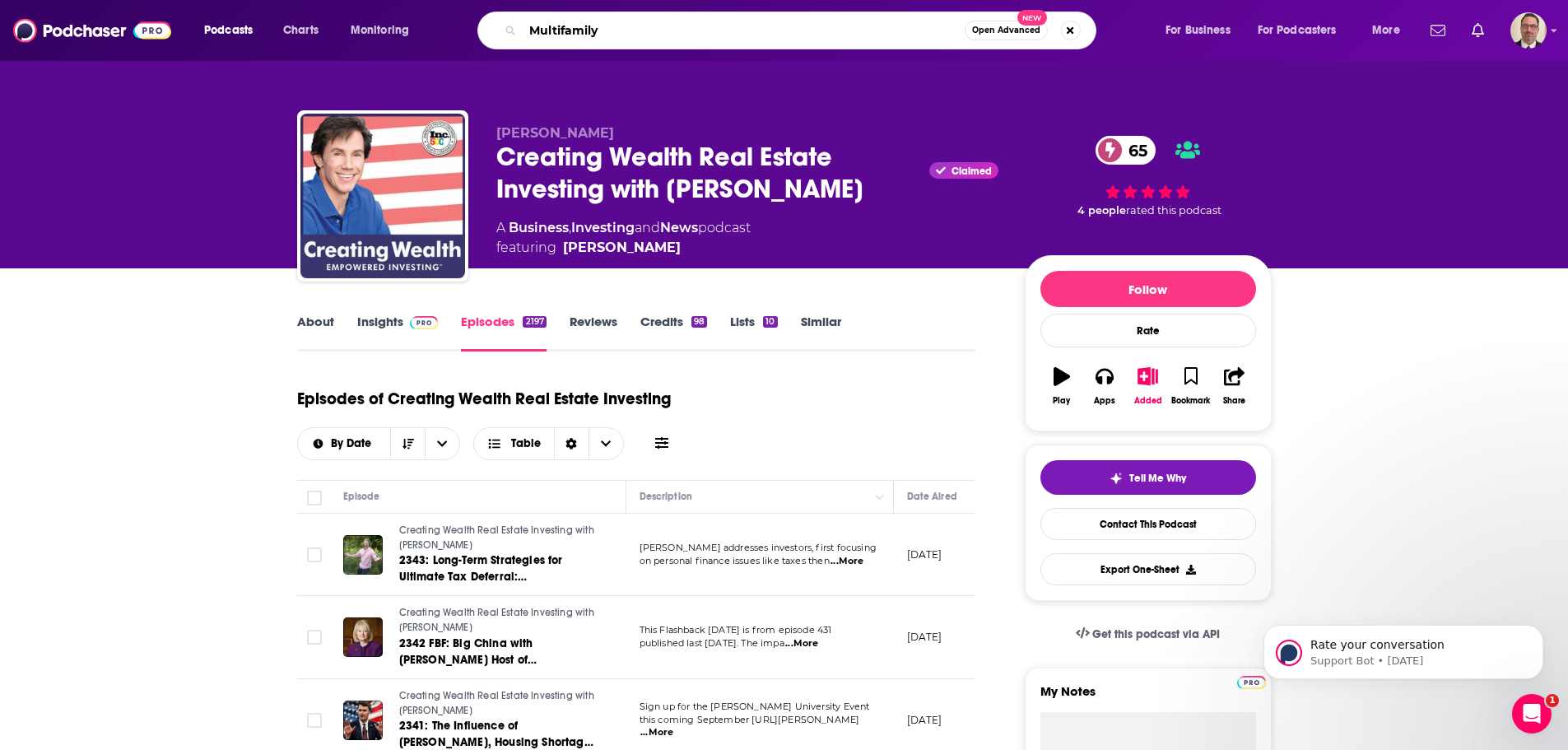
click at [653, 26] on input "Multifamily" at bounding box center [744, 30] width 442 height 26
type input "Multifamily fund secrets"
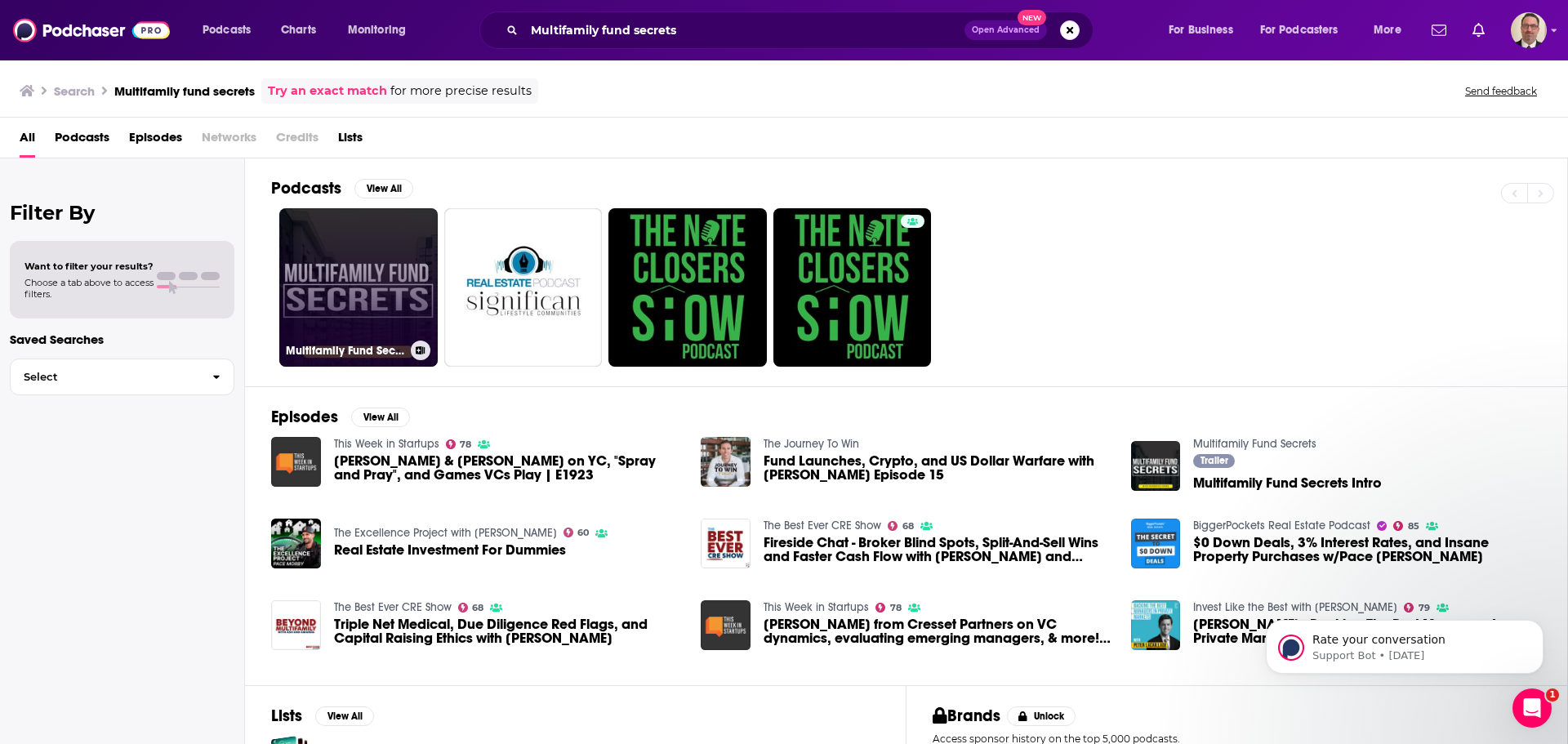
click at [340, 303] on link "Multifamily Fund Secrets" at bounding box center [359, 288] width 159 height 159
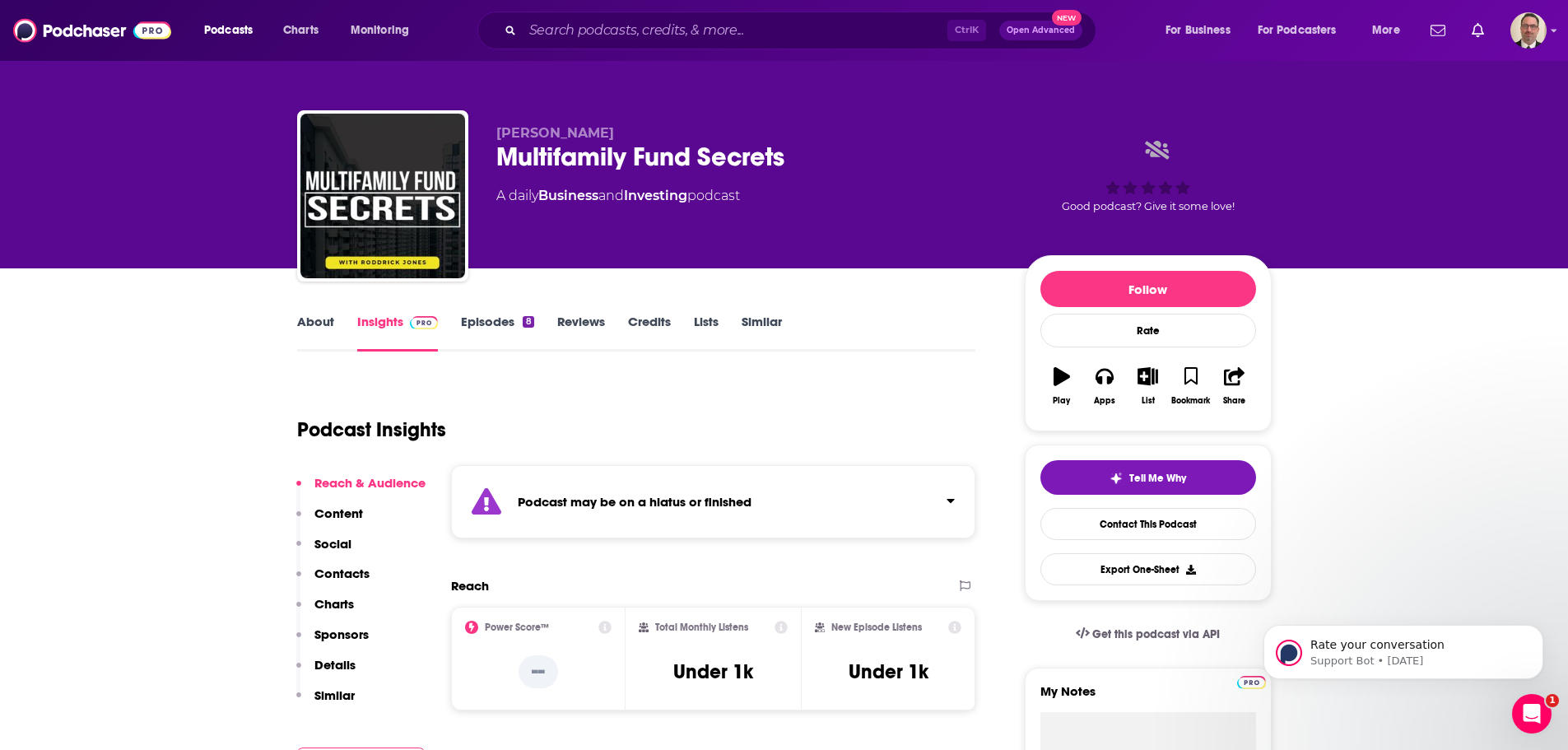
click at [504, 322] on link "Episodes 8" at bounding box center [497, 332] width 72 height 38
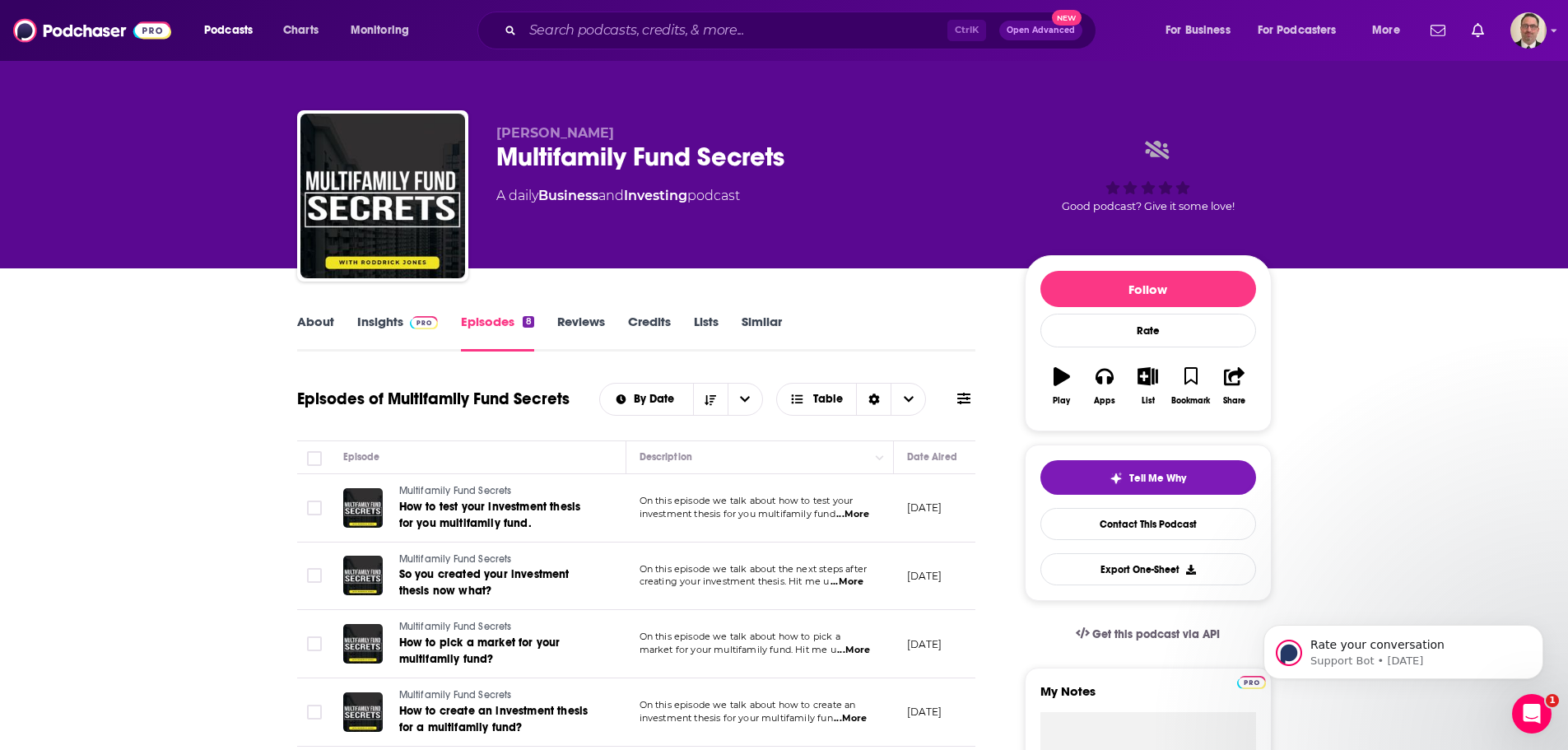
click at [369, 324] on link "Insights" at bounding box center [398, 332] width 81 height 38
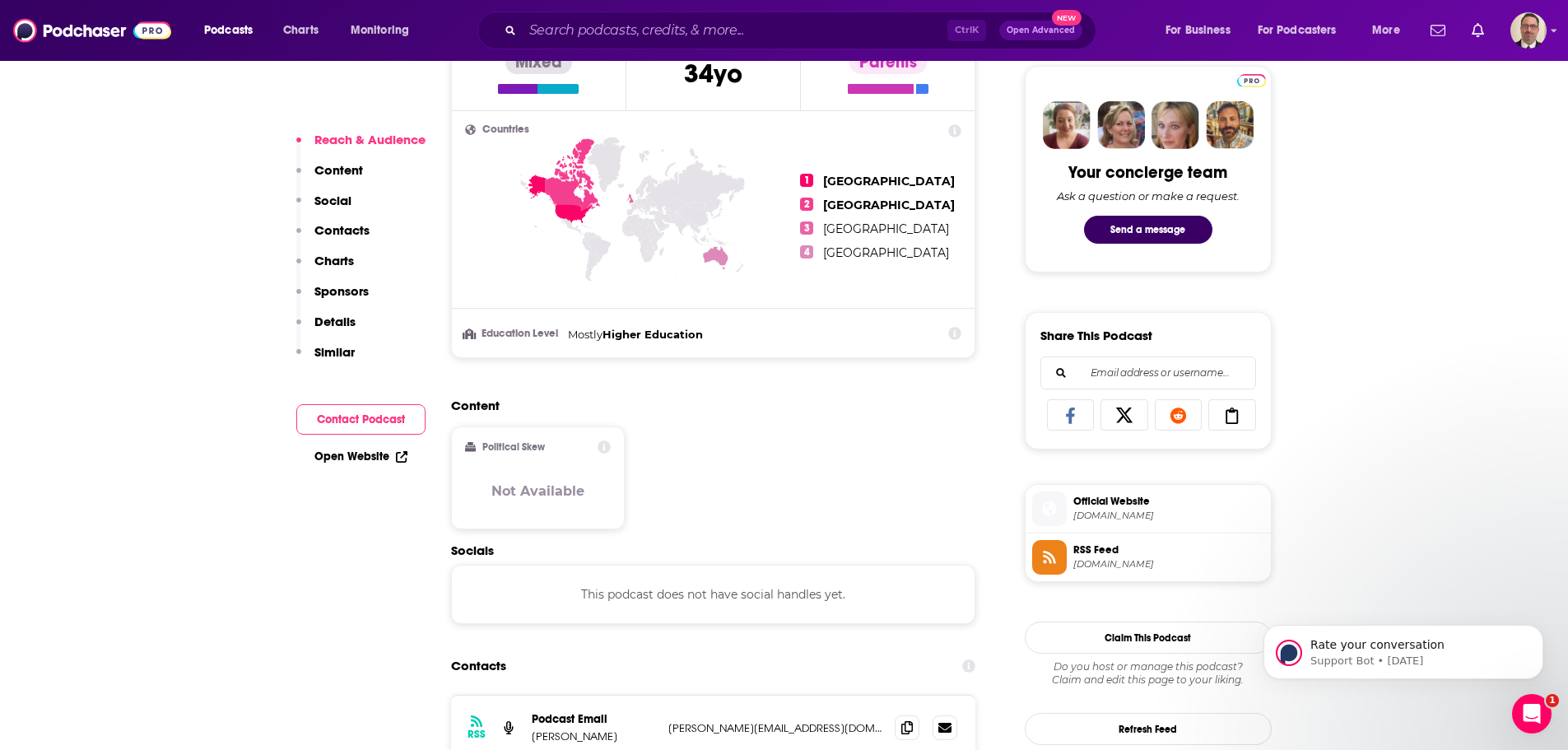
scroll to position [329, 0]
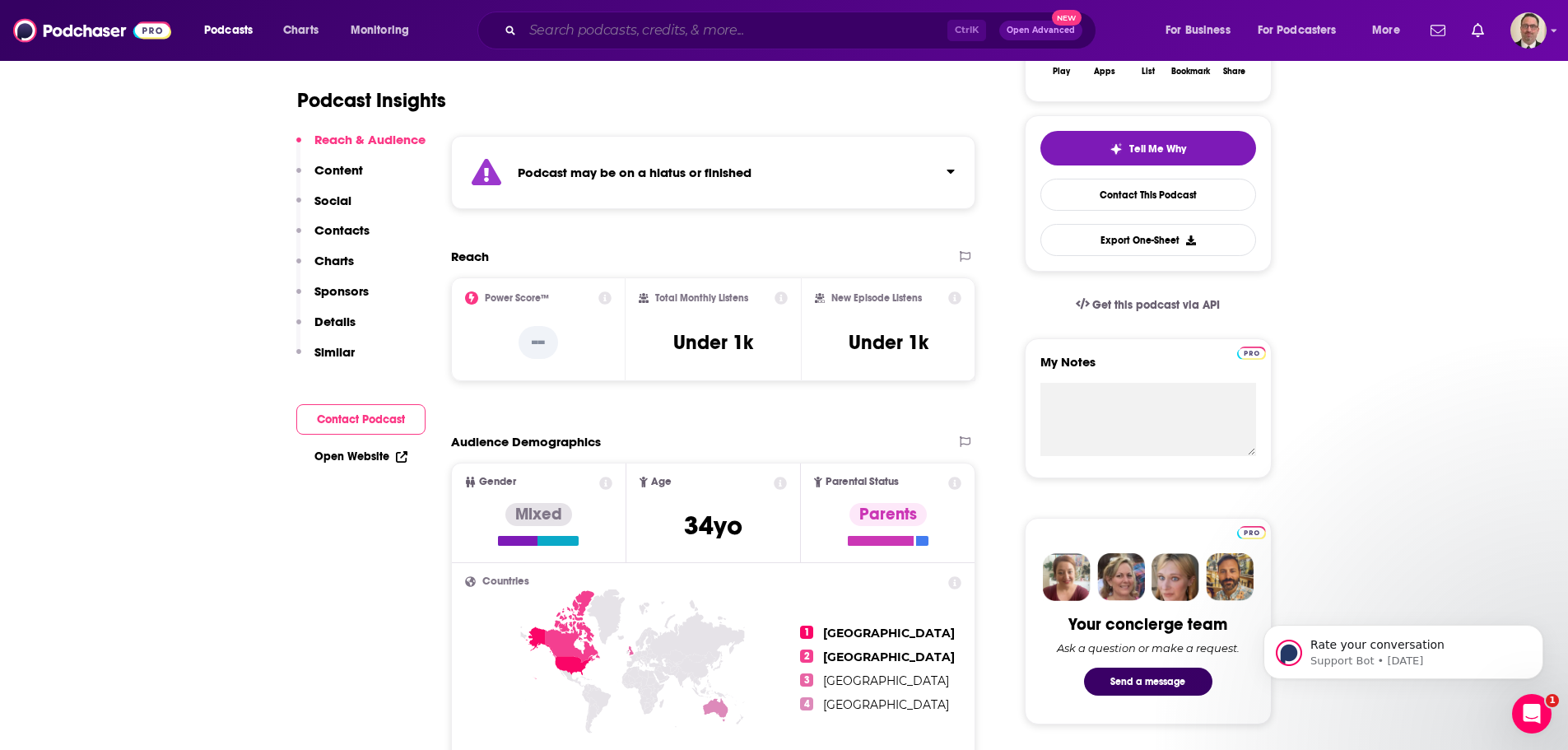
click at [593, 37] on input "Search podcasts, credits, & more..." at bounding box center [735, 30] width 425 height 26
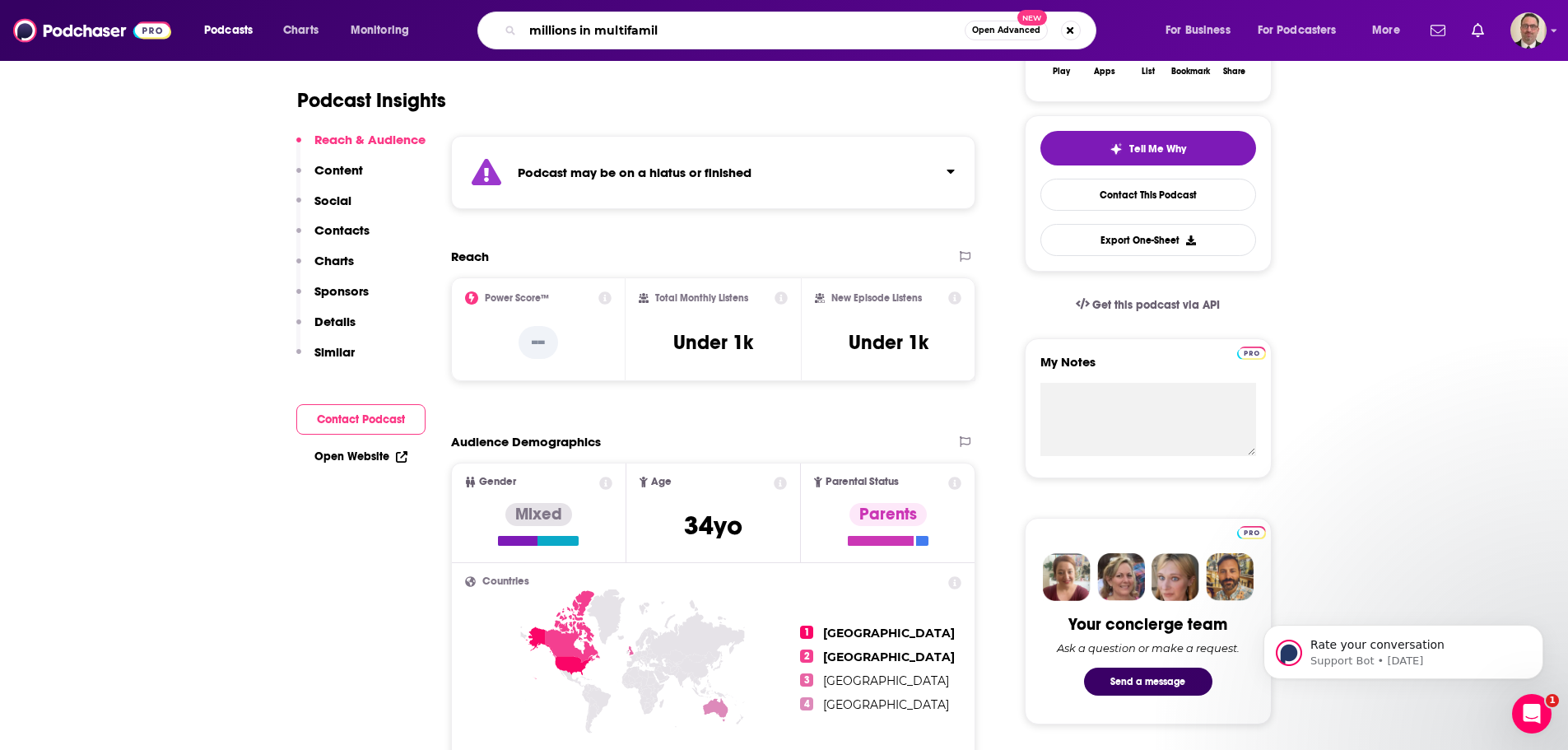
type input "millions in multifamily"
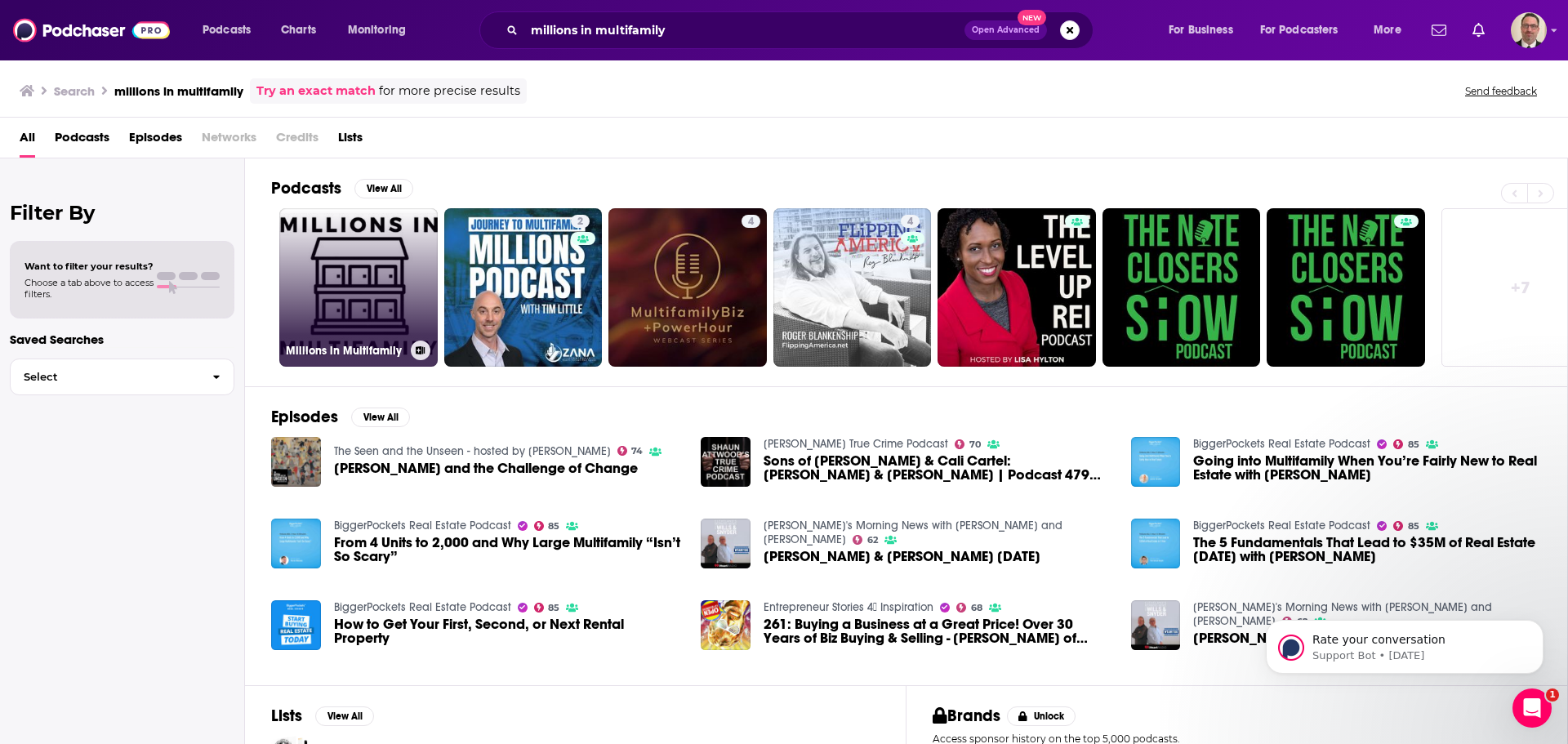
click at [356, 276] on link "Millions in Multifamily" at bounding box center [359, 288] width 159 height 159
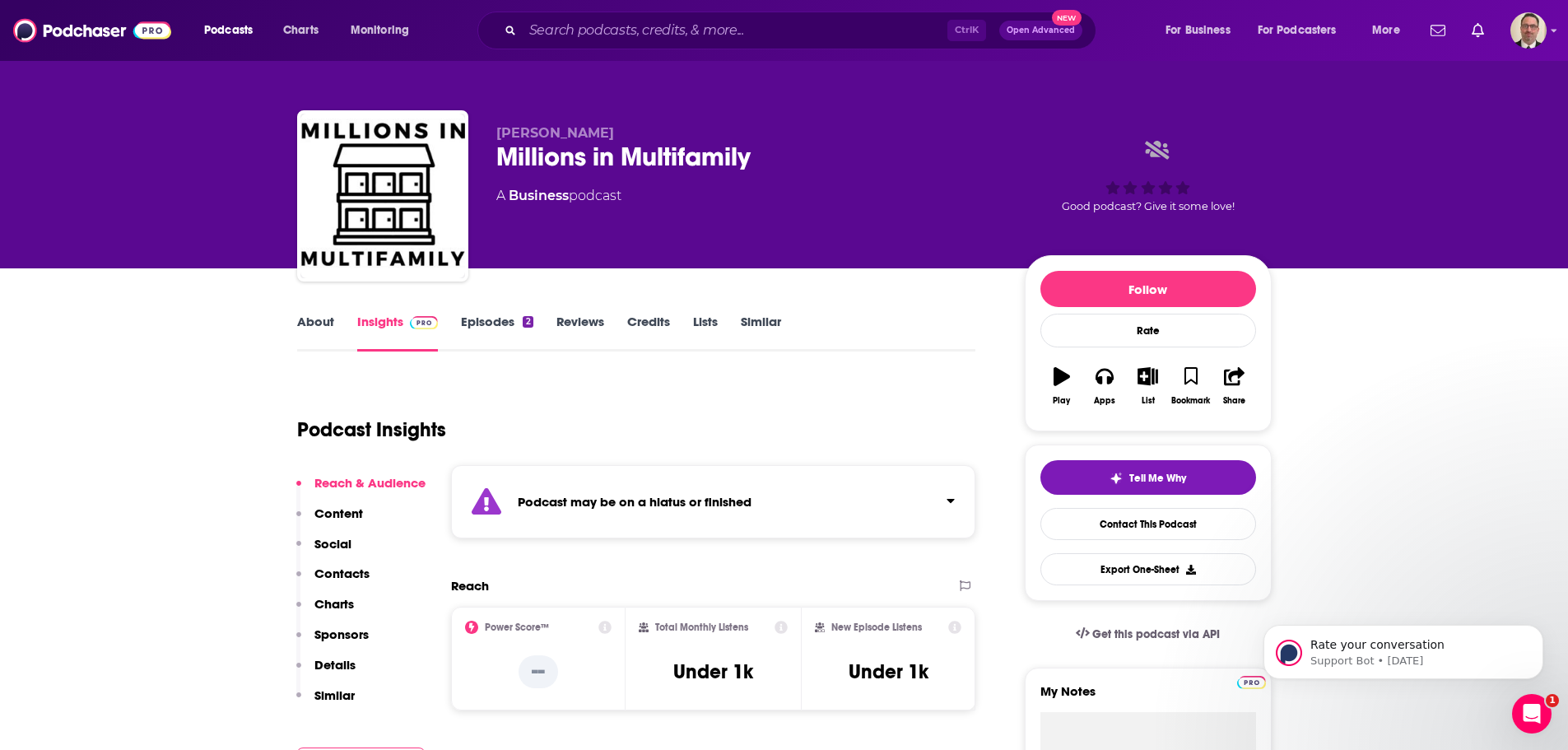
click at [502, 326] on link "Episodes 2" at bounding box center [497, 332] width 71 height 38
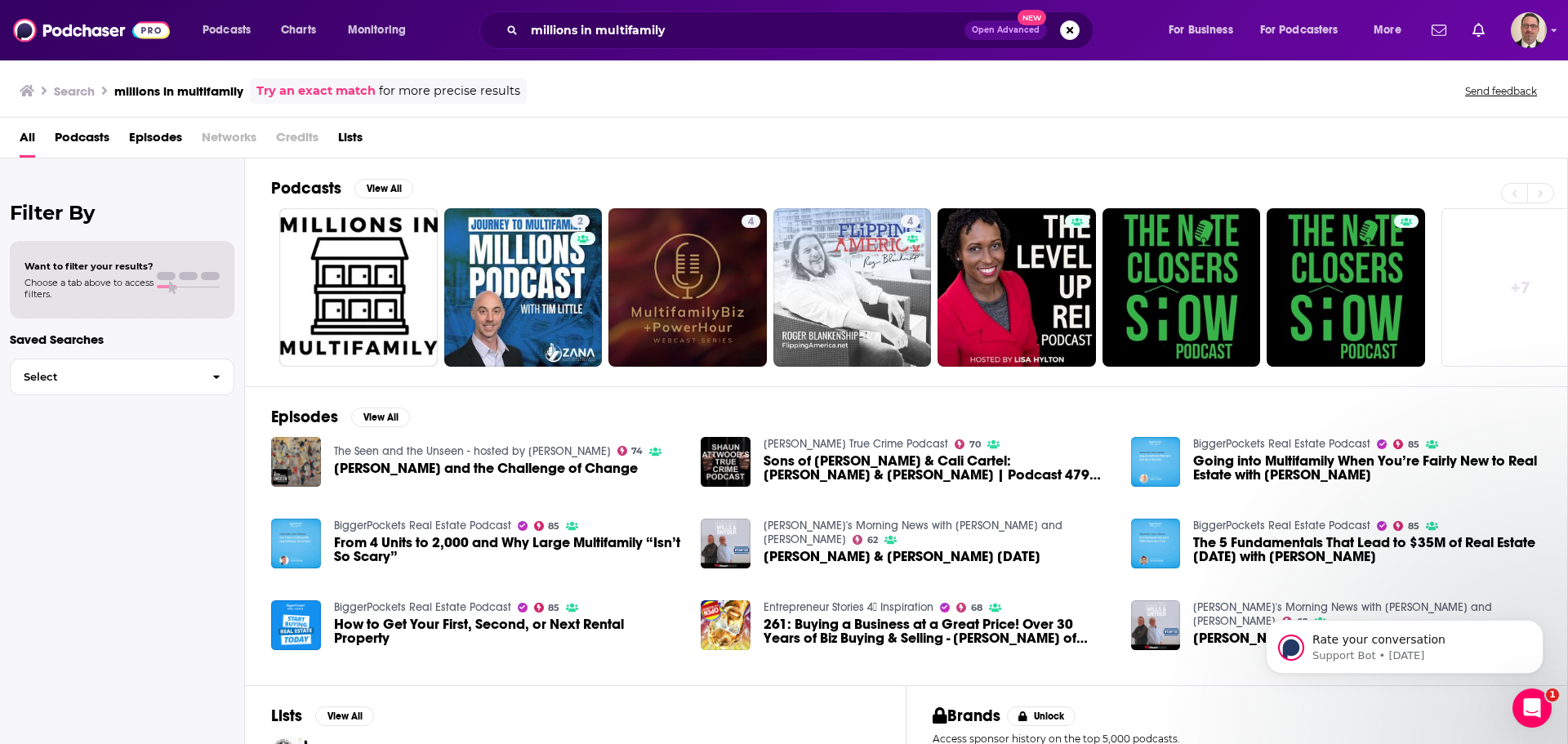
click at [1520, 278] on link "+ 7" at bounding box center [1521, 288] width 159 height 159
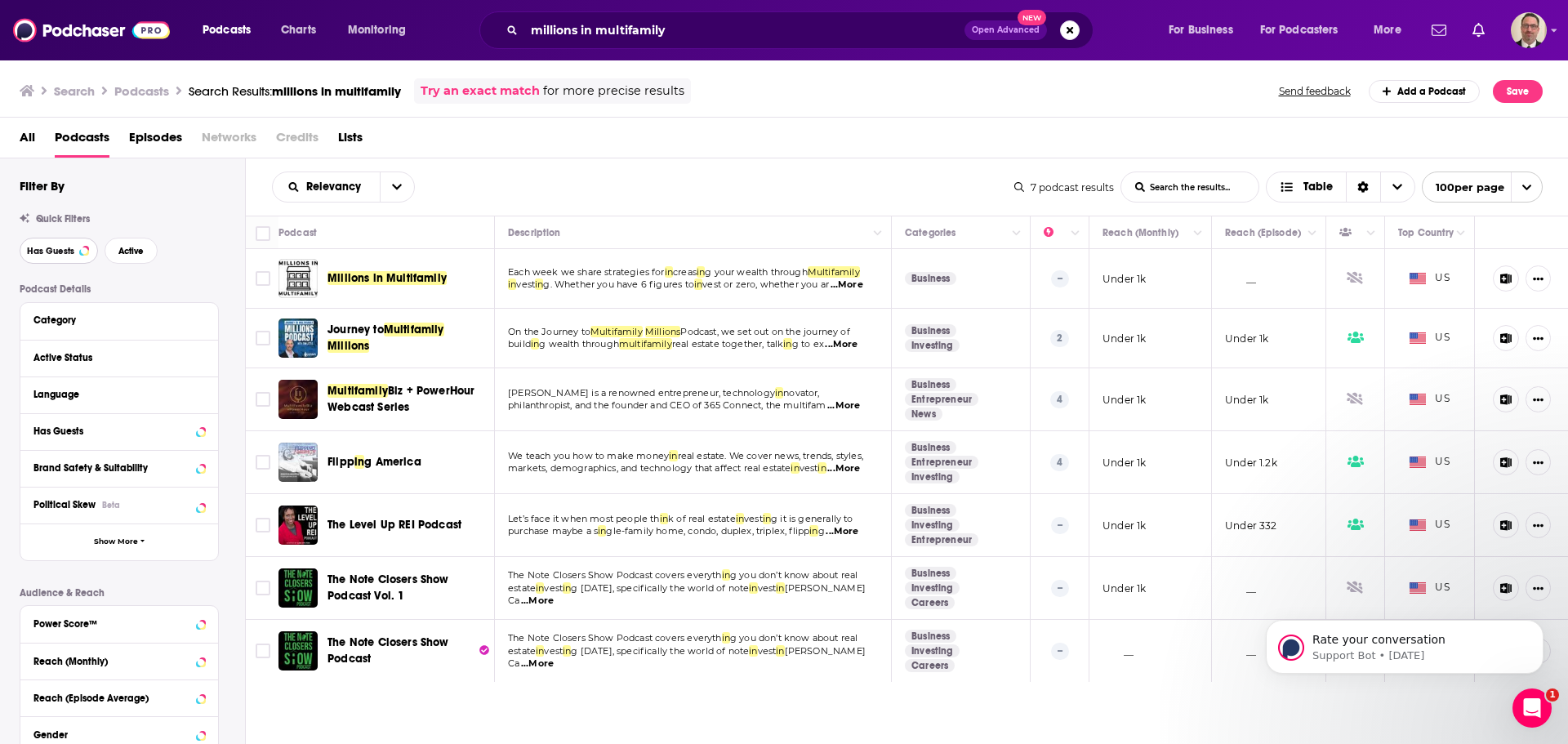
click at [75, 253] on button "Has Guests" at bounding box center [58, 250] width 78 height 26
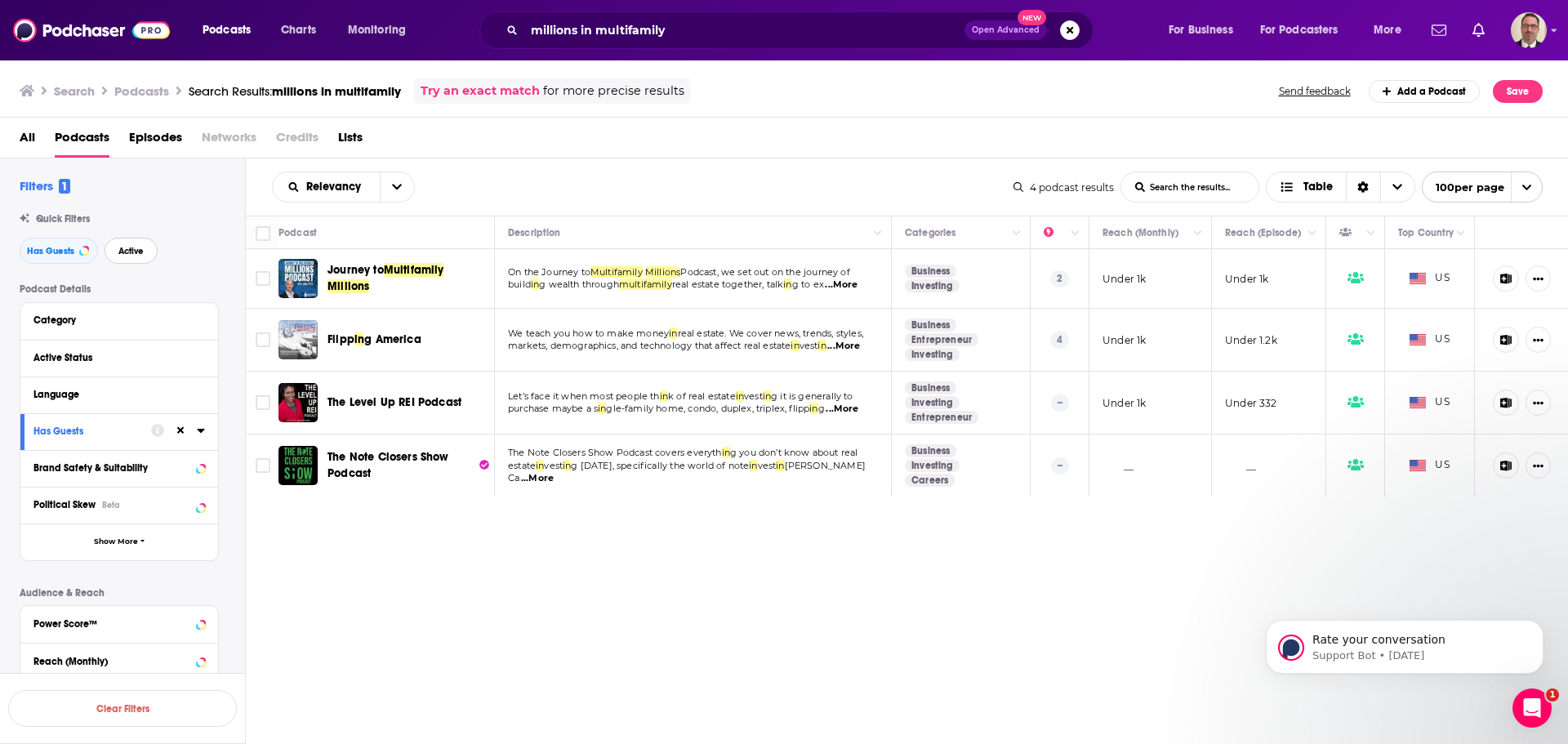
click at [134, 255] on span "Active" at bounding box center [131, 251] width 25 height 9
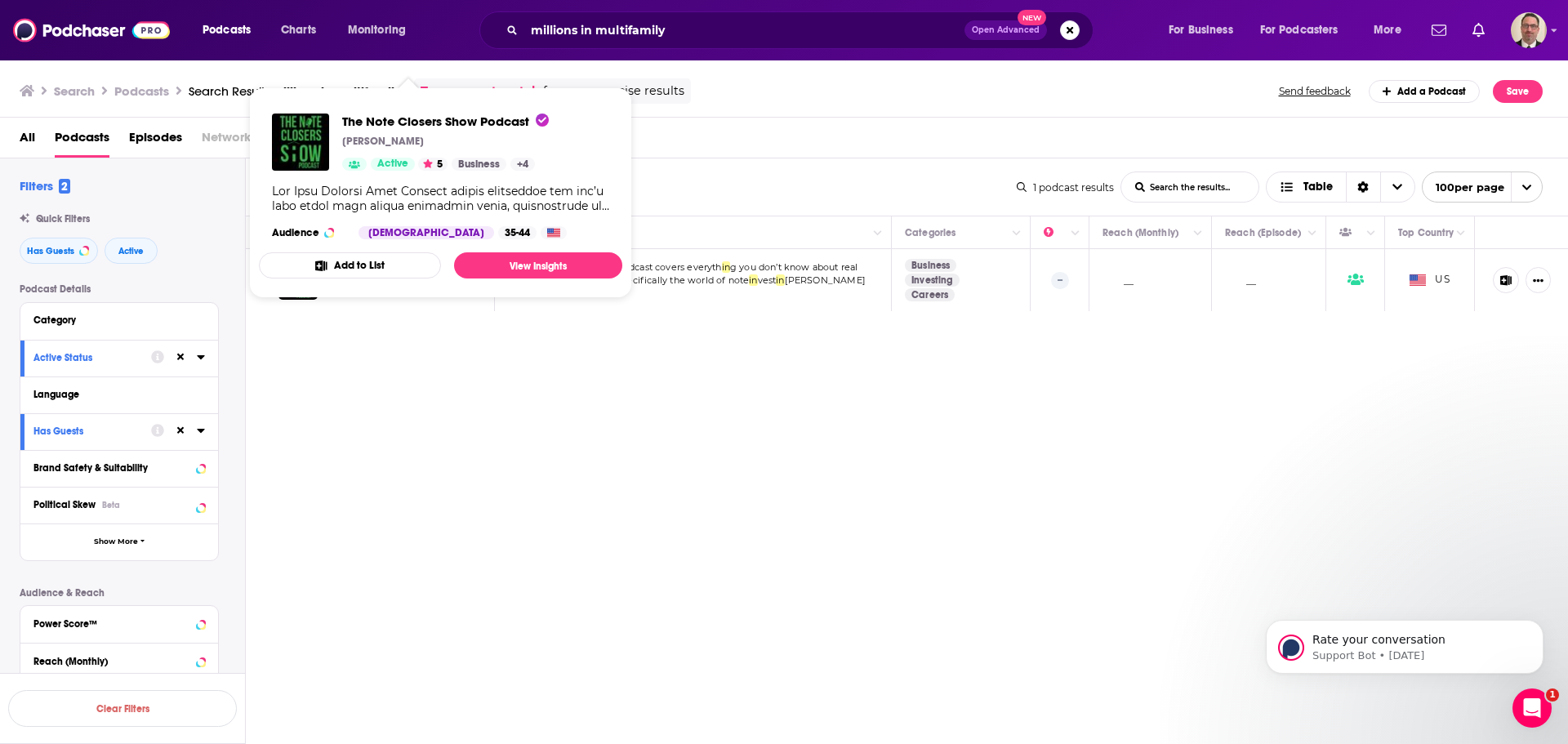
click at [363, 279] on span "The Note Closers Show Podcast Scott Carson Active 5 Business + 4 Audience Male …" at bounding box center [440, 192] width 364 height 185
click at [385, 355] on div "Relevancy List Search Input Search the results... Table 1 podcast results List …" at bounding box center [907, 502] width 1323 height 687
click at [369, 282] on span "The Note Closers Show Podcast Scott Carson Active 5 Business + 4 Audience Male …" at bounding box center [440, 192] width 364 height 185
drag, startPoint x: 612, startPoint y: 334, endPoint x: 628, endPoint y: 334, distance: 16.0
click at [618, 334] on div "Relevancy List Search Input Search the results... Table 1 podcast results List …" at bounding box center [907, 502] width 1323 height 687
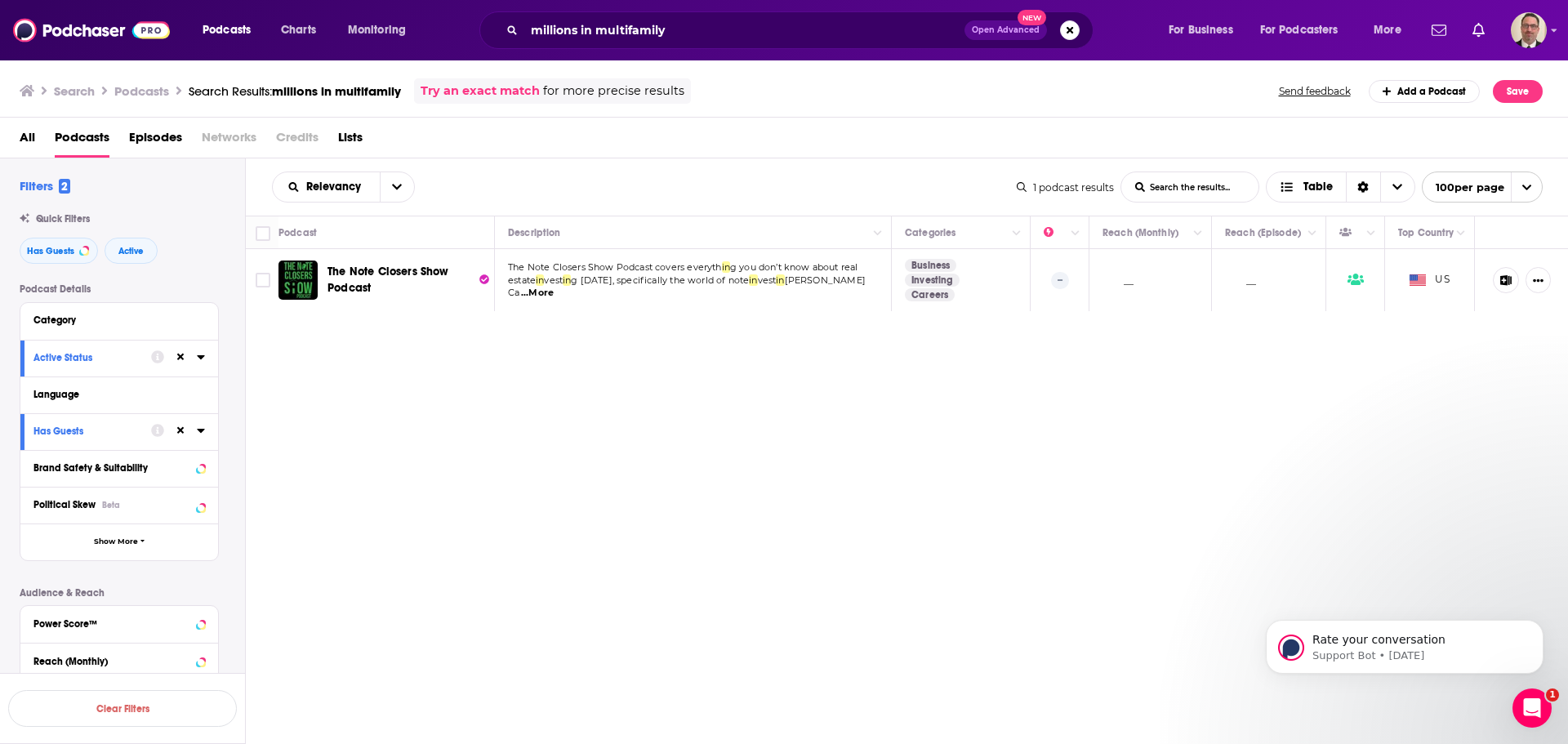
click at [703, 275] on p "The Note Closers Show Podcast covers everyth in g you don’t know about real" at bounding box center [693, 268] width 370 height 13
click at [414, 280] on div "Podcasts Charts Monitoring millions in multifamily Open Advanced New For Busine…" at bounding box center [784, 372] width 1568 height 744
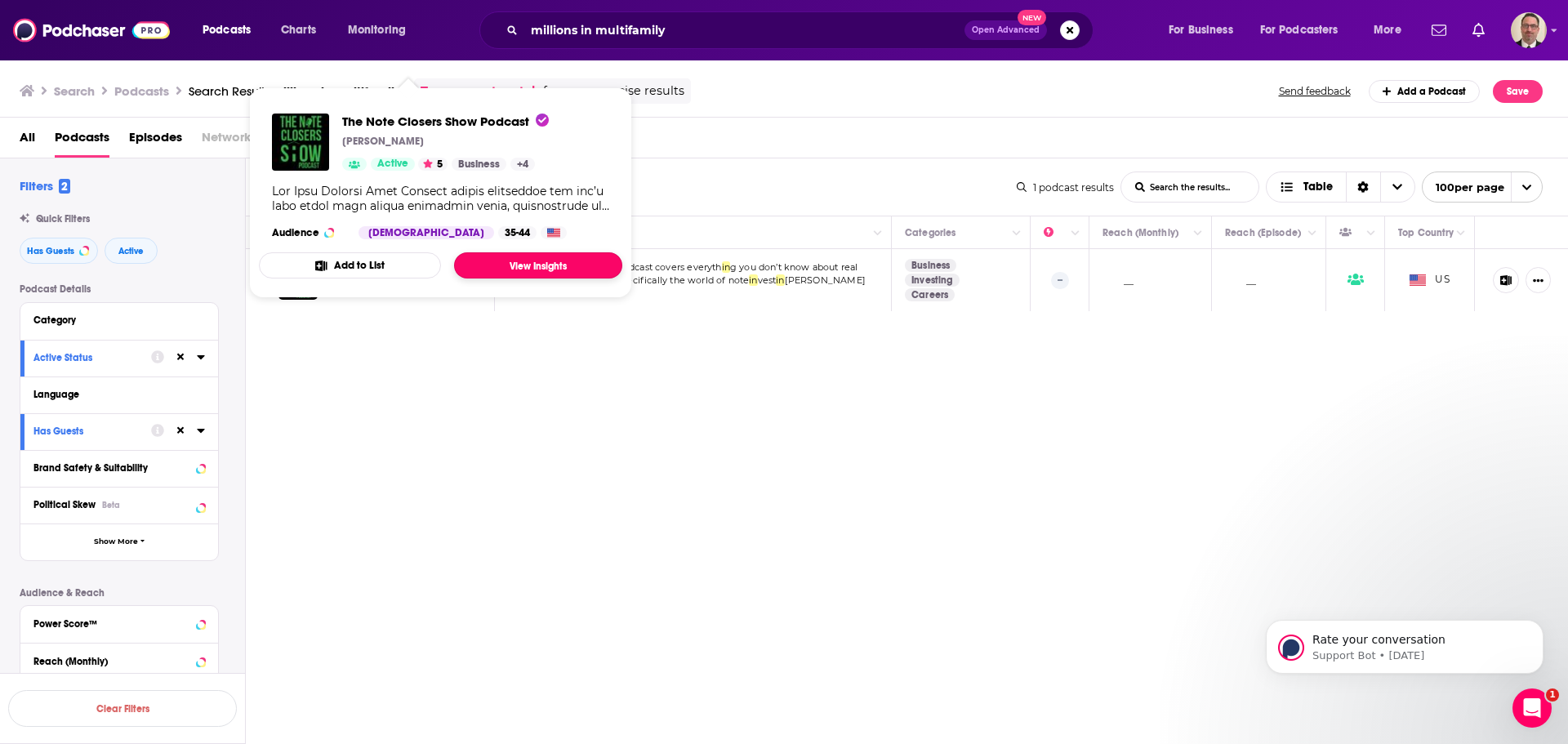
click at [514, 259] on link "View Insights" at bounding box center [538, 265] width 168 height 26
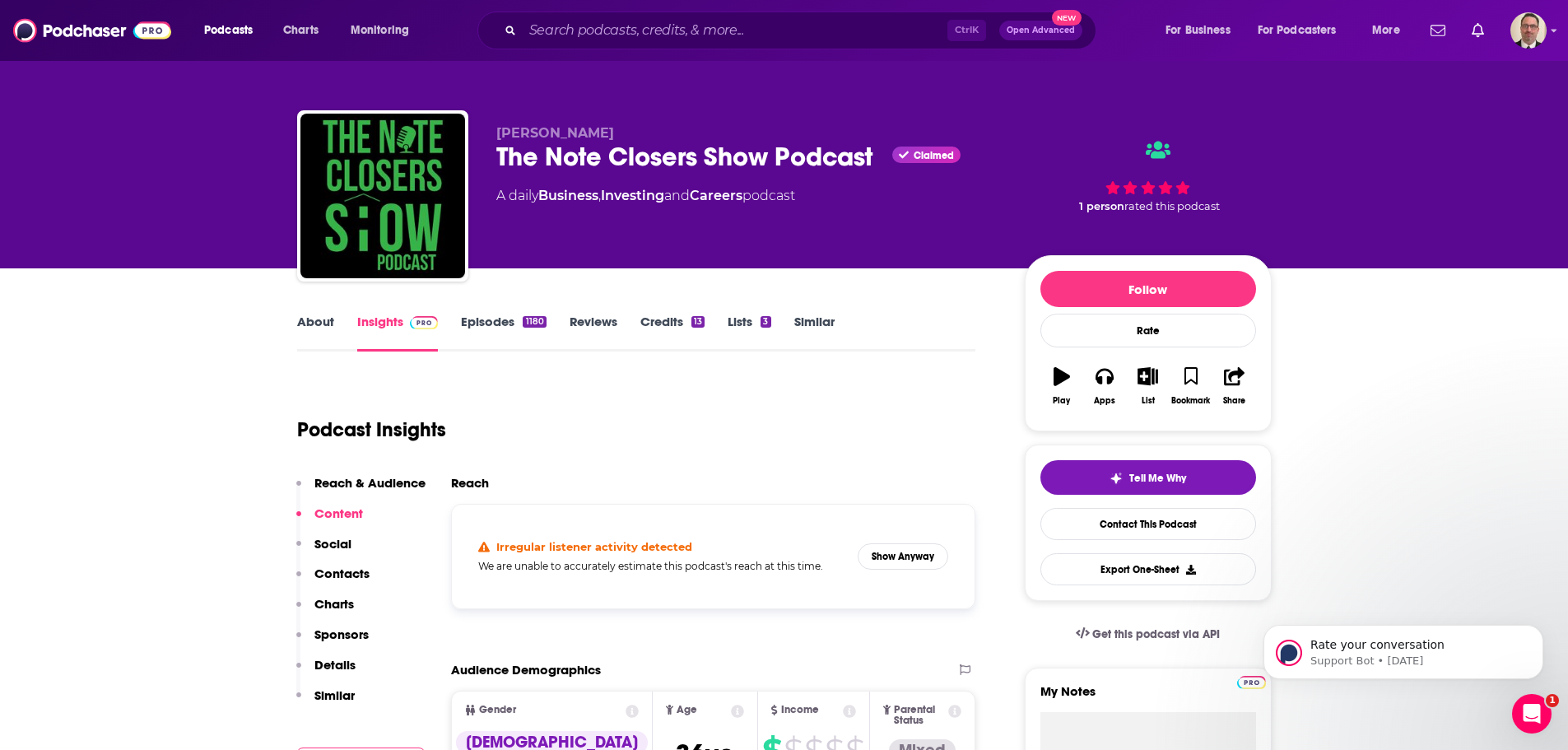
click at [499, 328] on link "Episodes 1180" at bounding box center [504, 332] width 85 height 38
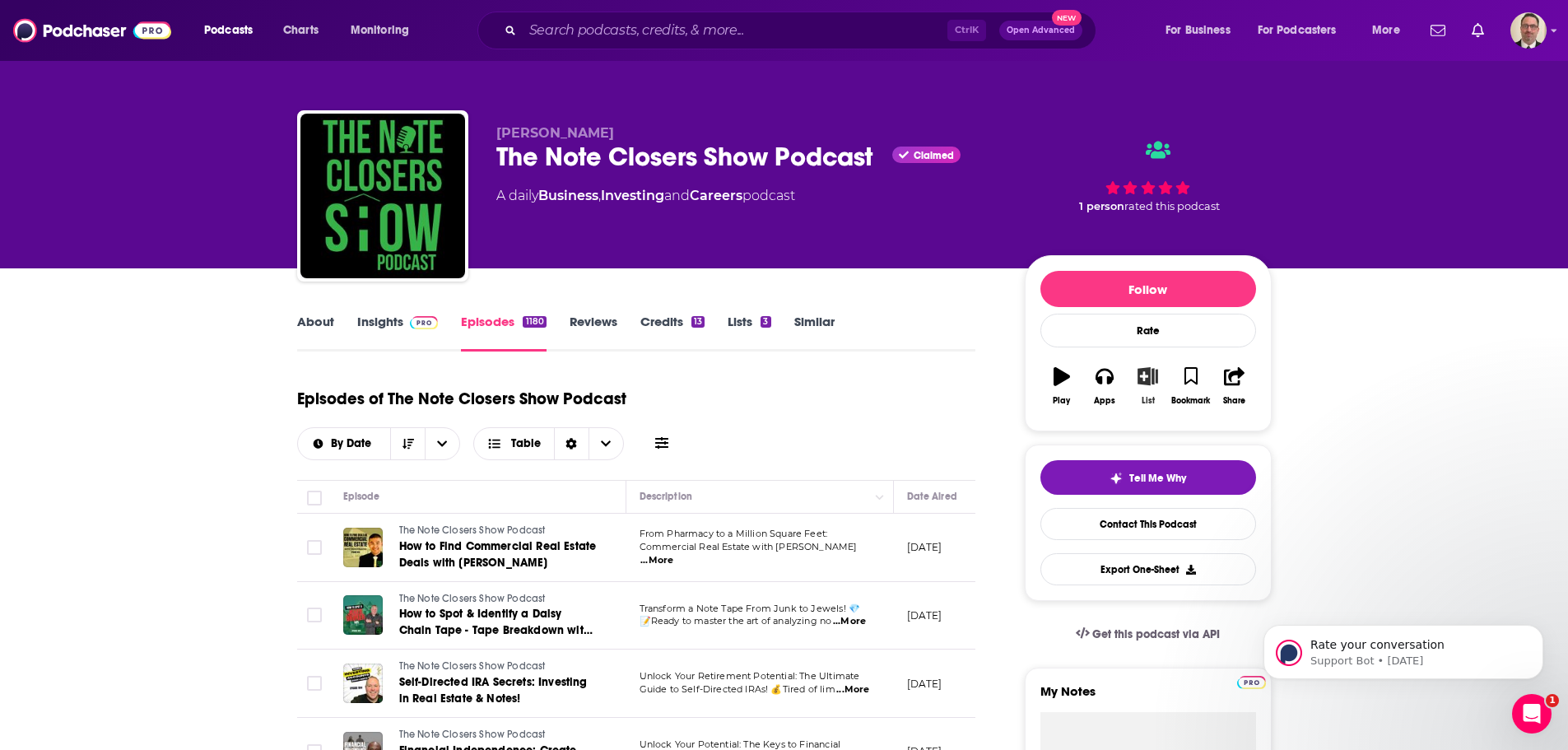
click at [1143, 383] on icon "button" at bounding box center [1147, 375] width 20 height 18
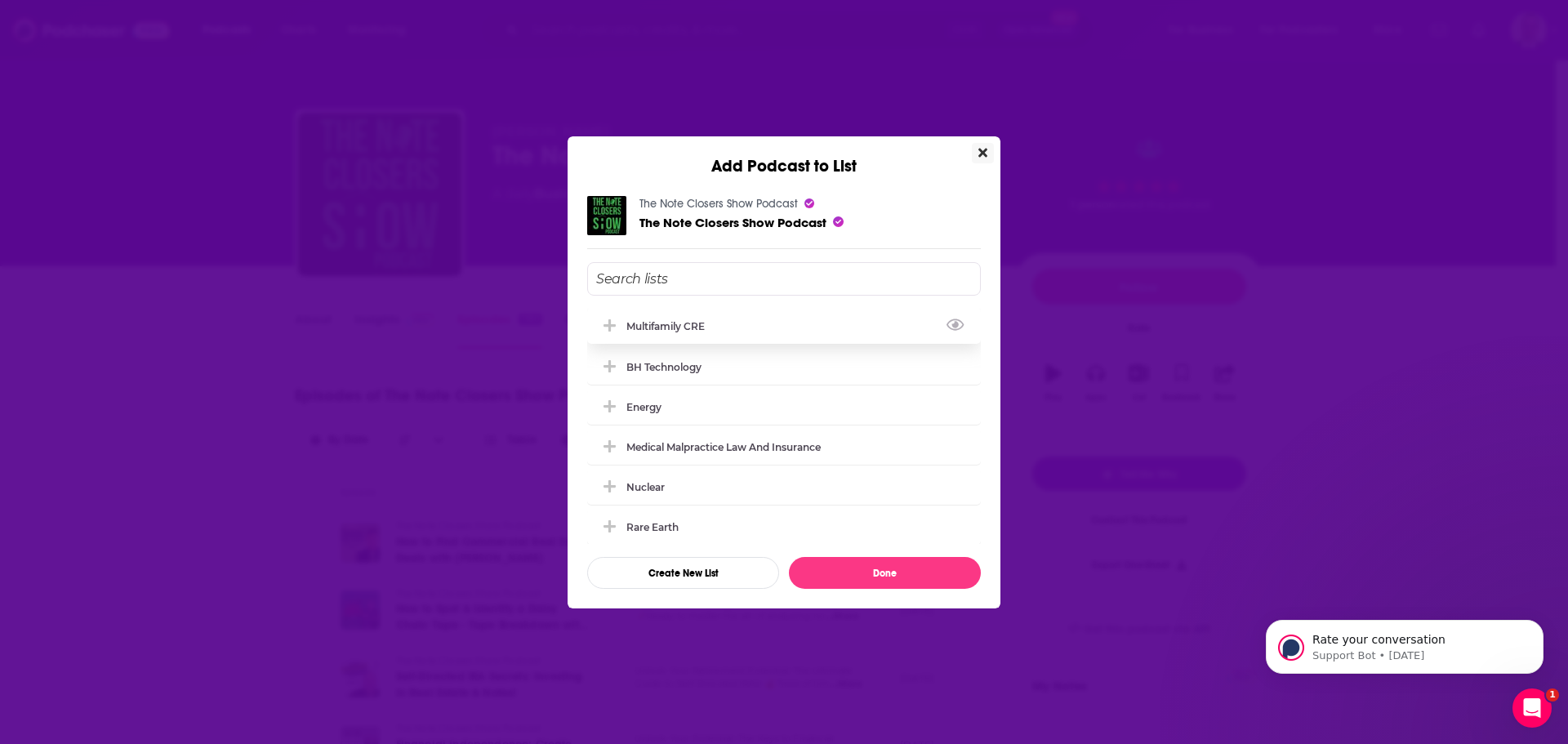
click at [608, 326] on icon "Add Podcast To List" at bounding box center [609, 326] width 12 height 12
click at [886, 577] on button "Done" at bounding box center [885, 573] width 191 height 32
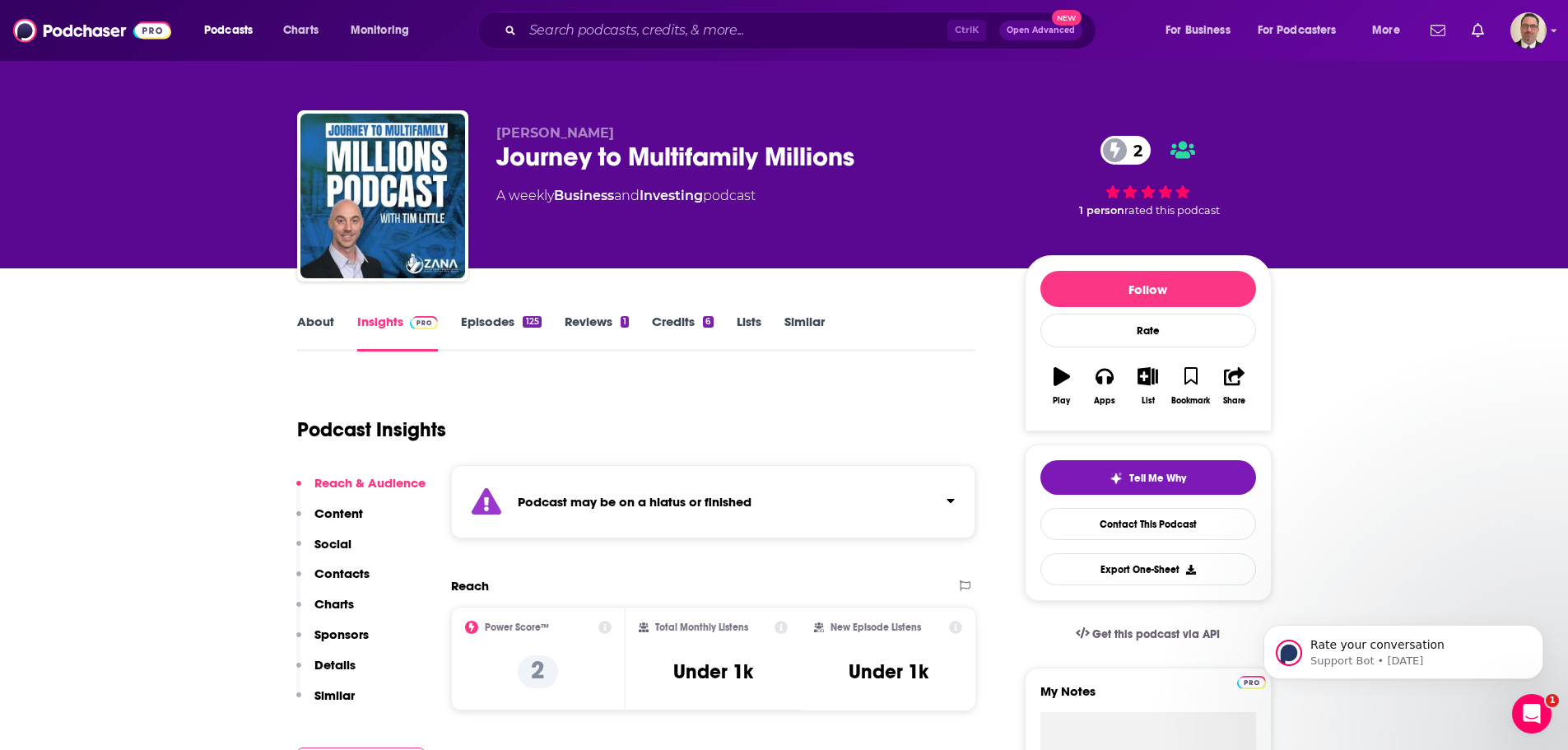
click at [481, 328] on link "Episodes 125" at bounding box center [501, 332] width 80 height 38
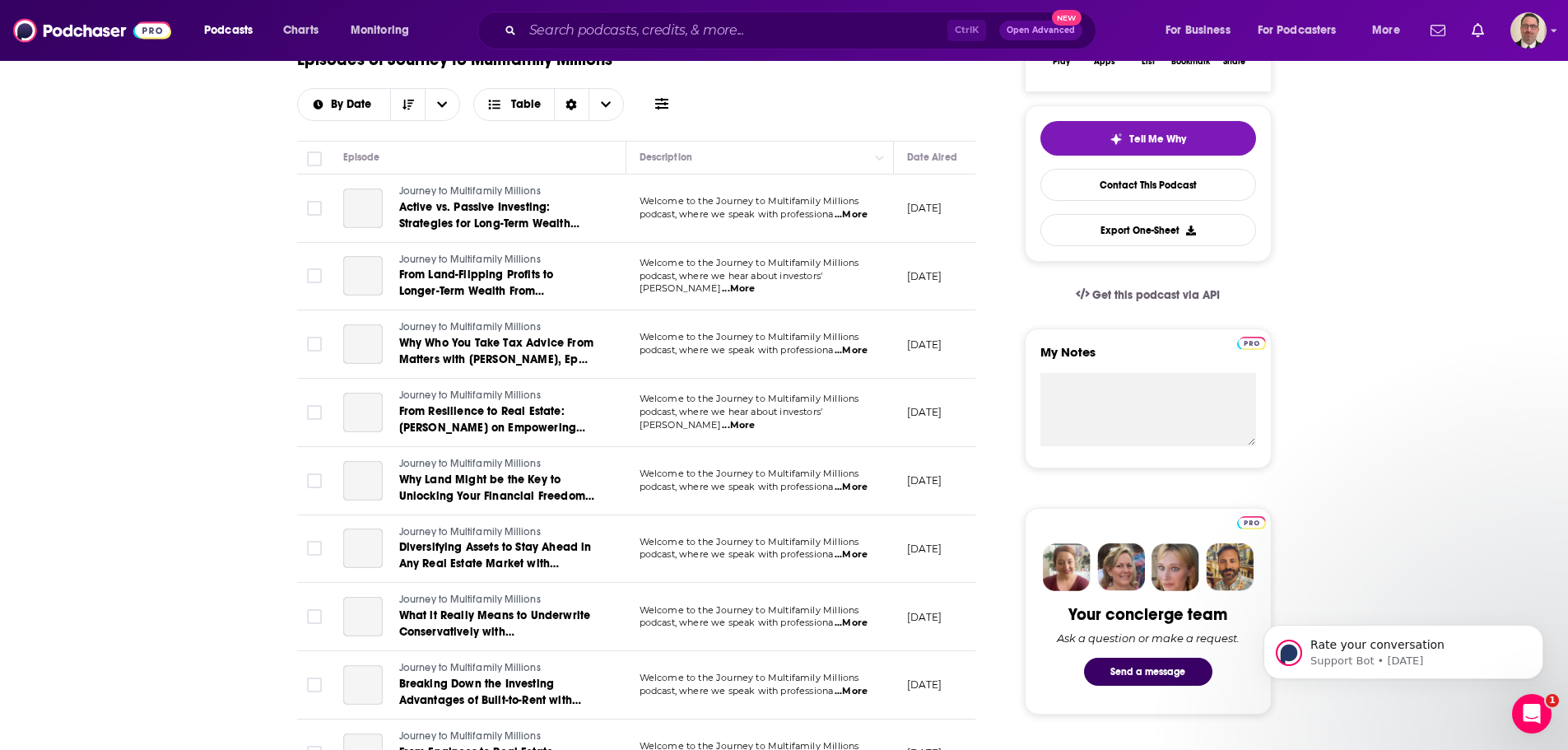
scroll to position [247, 0]
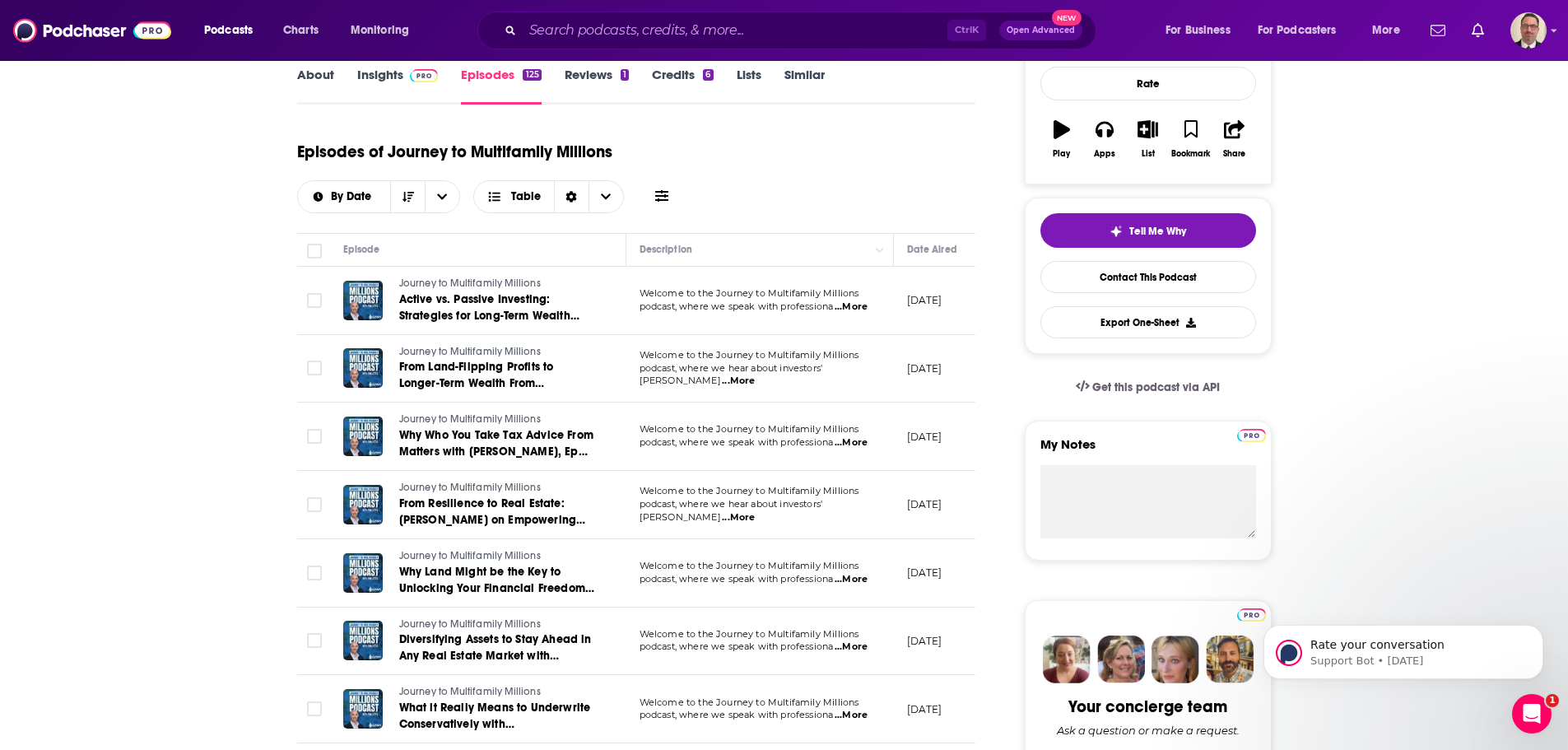
click at [371, 80] on link "Insights" at bounding box center [398, 85] width 81 height 38
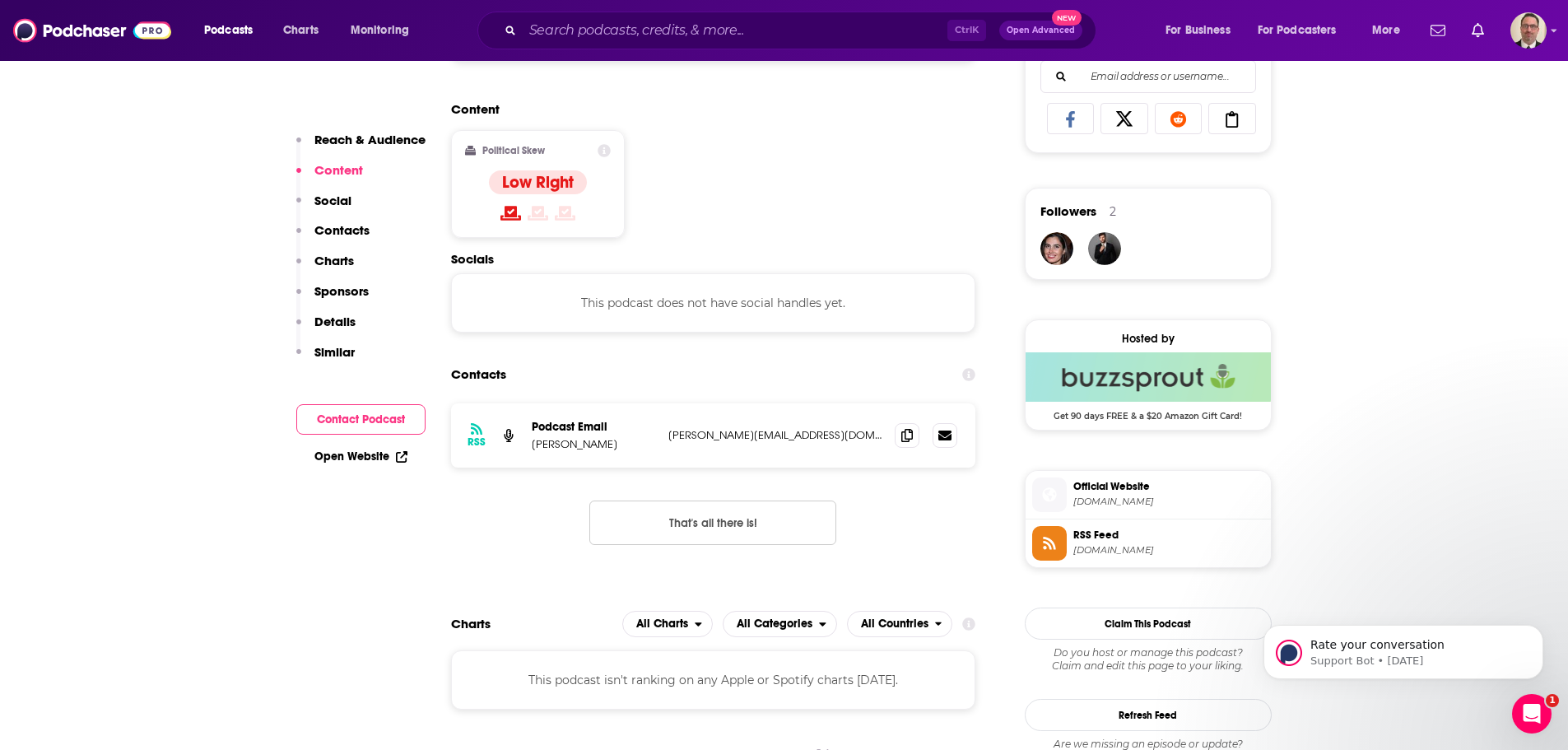
scroll to position [1236, 0]
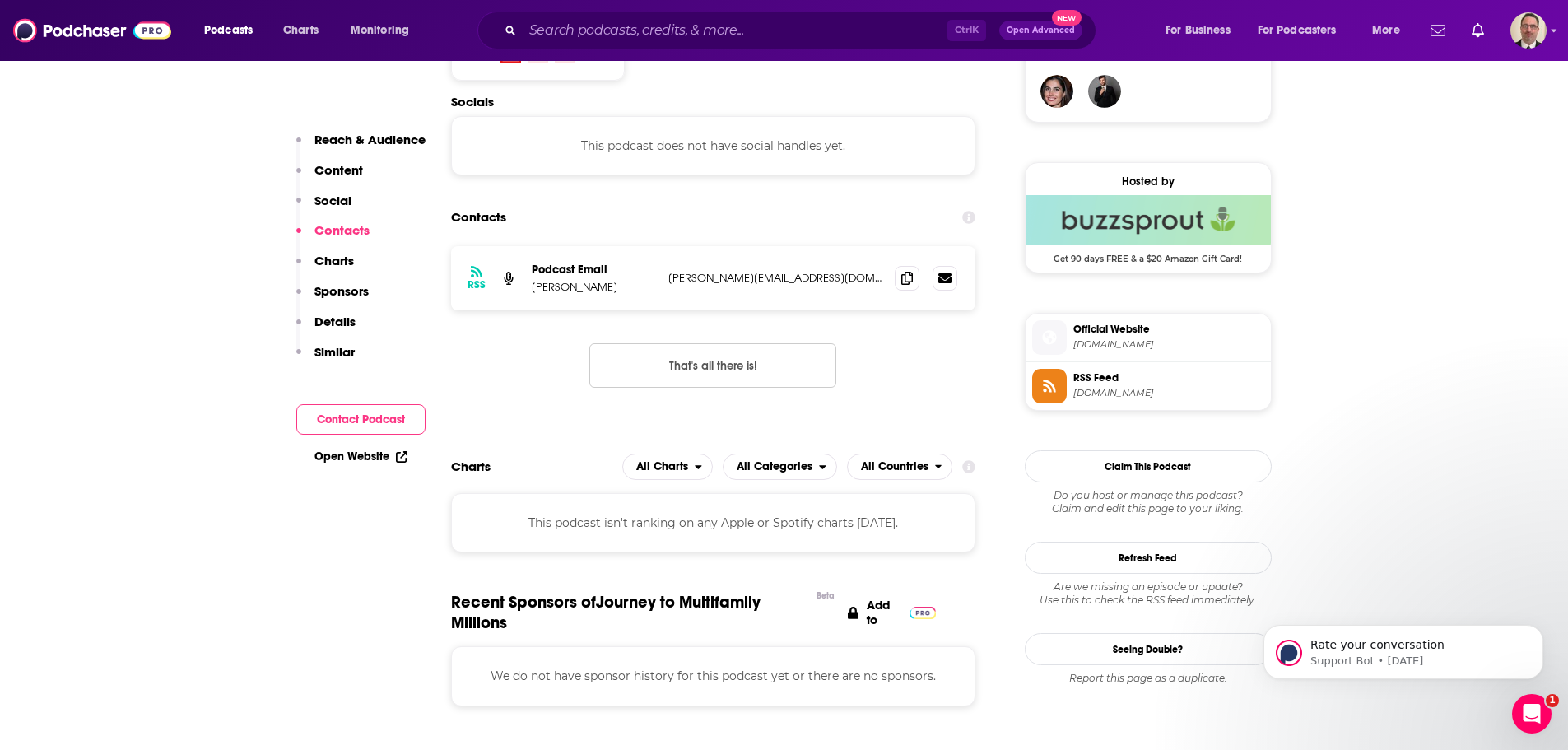
click at [1101, 333] on span "Official Website" at bounding box center [1169, 329] width 191 height 14
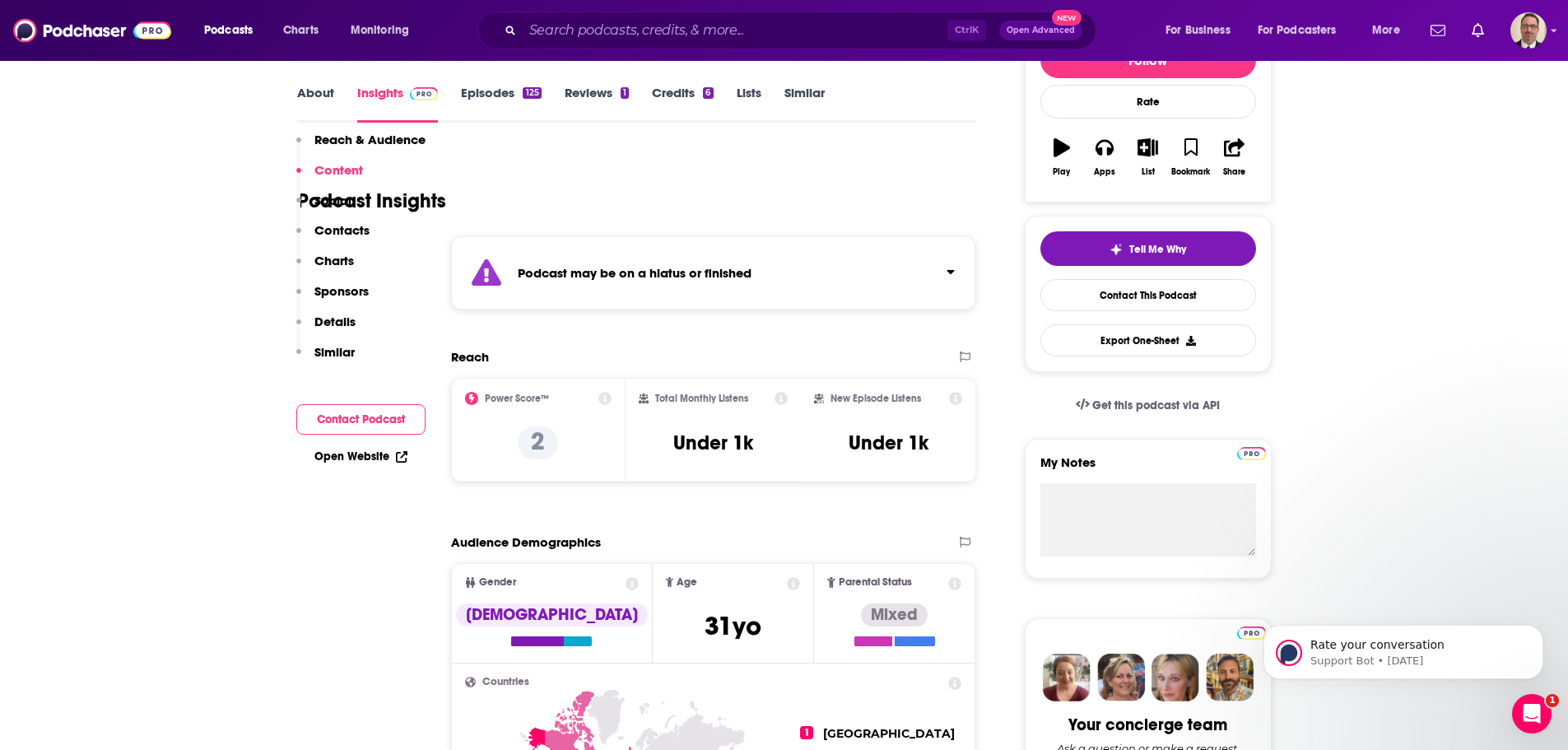
scroll to position [165, 0]
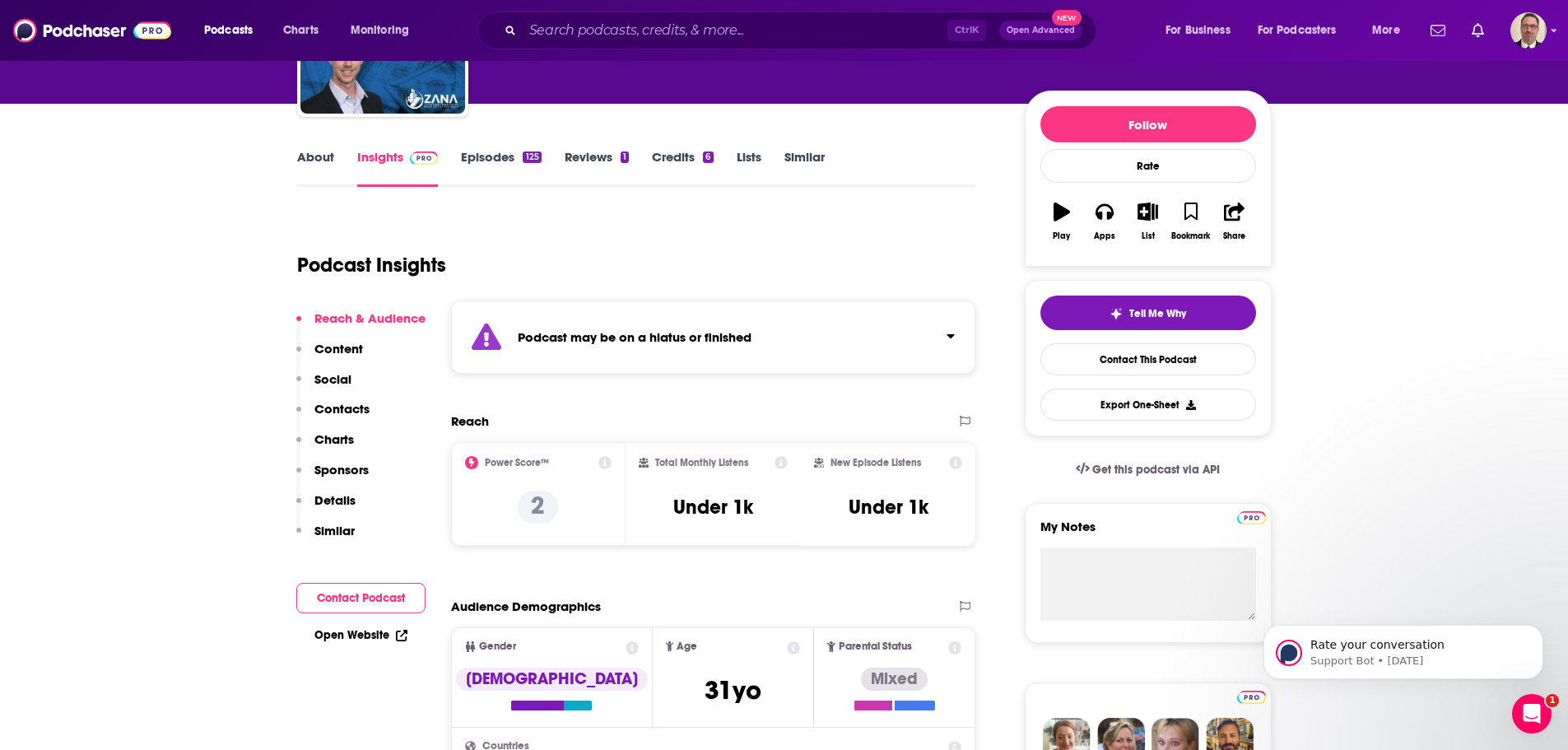
click at [500, 163] on link "Episodes 125" at bounding box center [501, 167] width 80 height 38
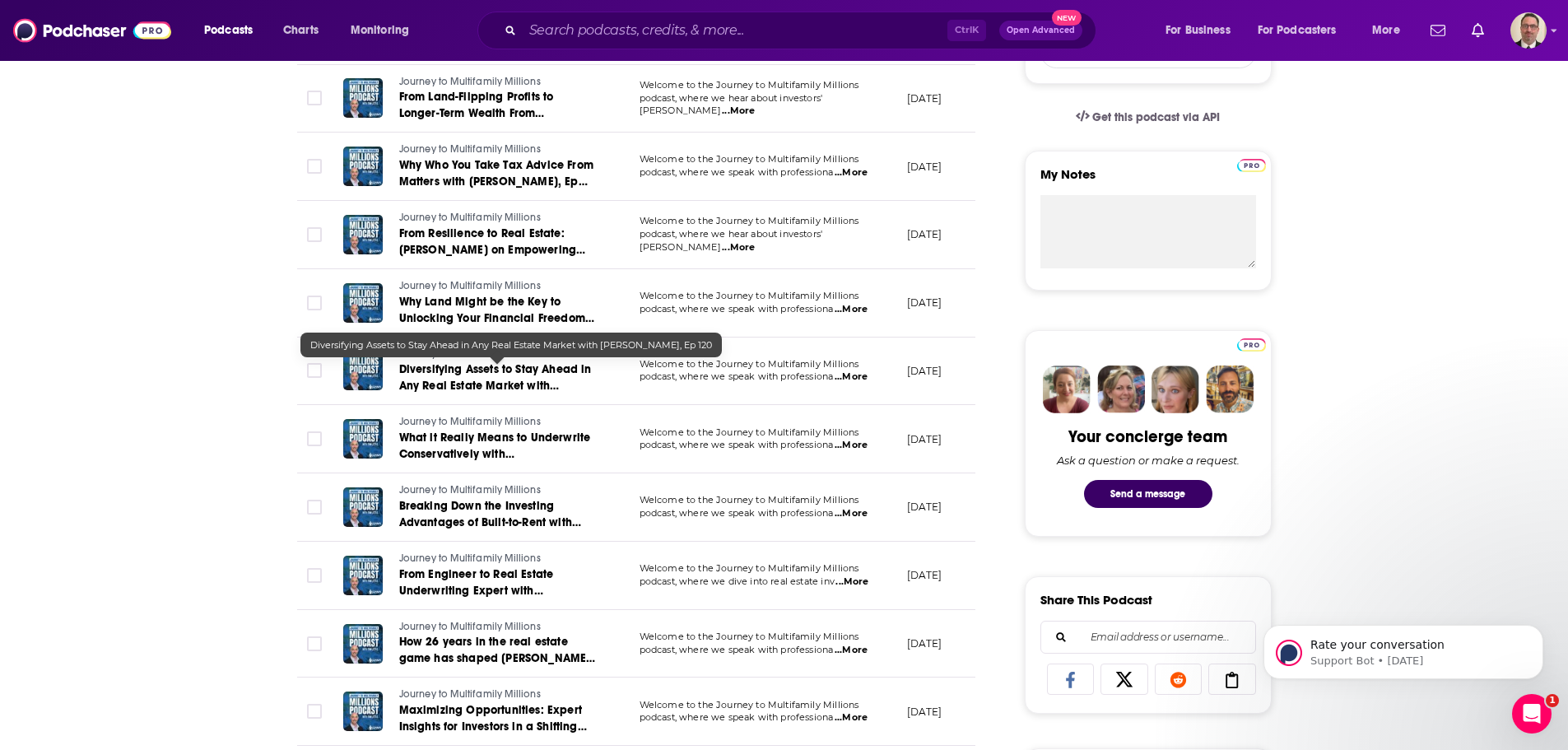
scroll to position [165, 0]
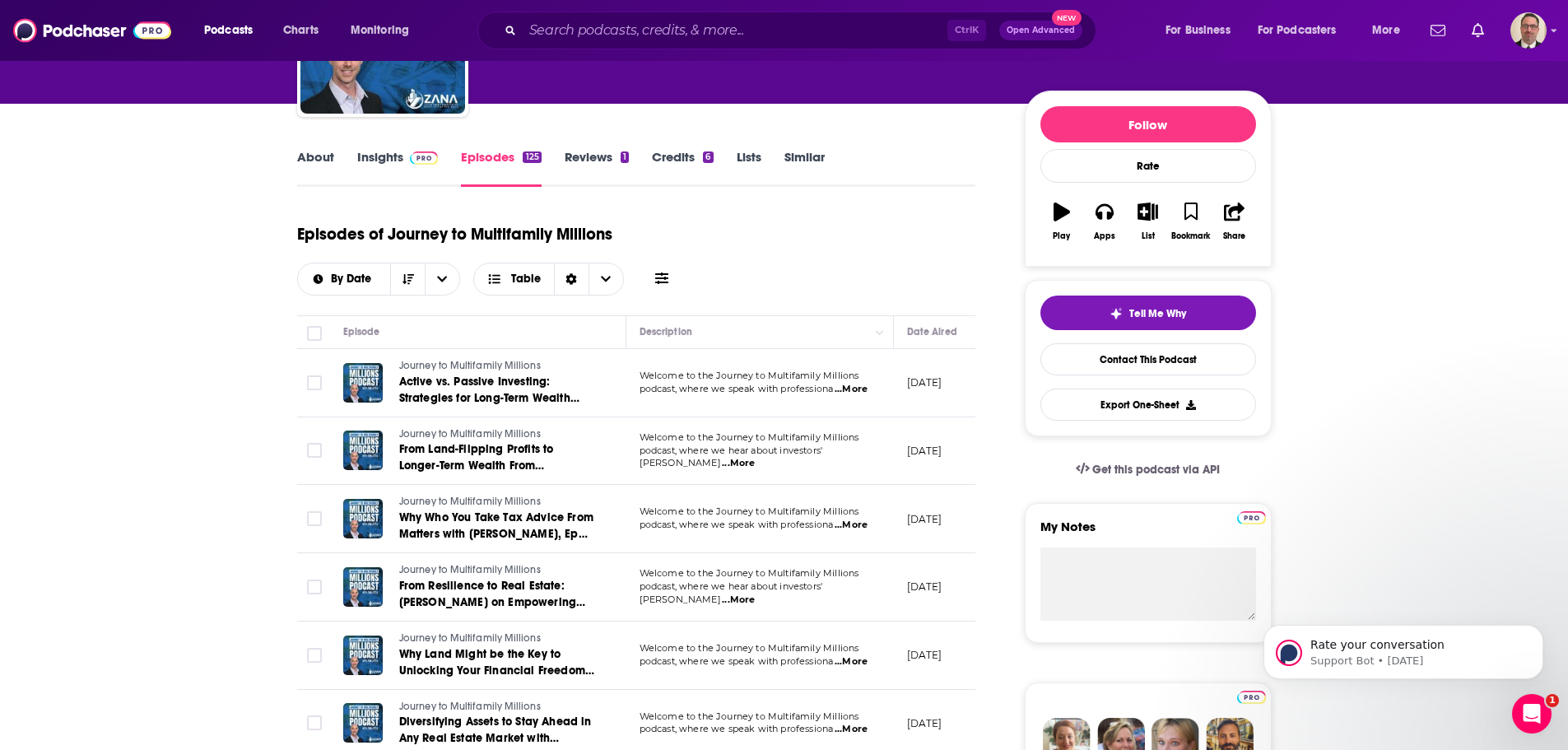
click at [389, 160] on link "Insights" at bounding box center [398, 167] width 81 height 38
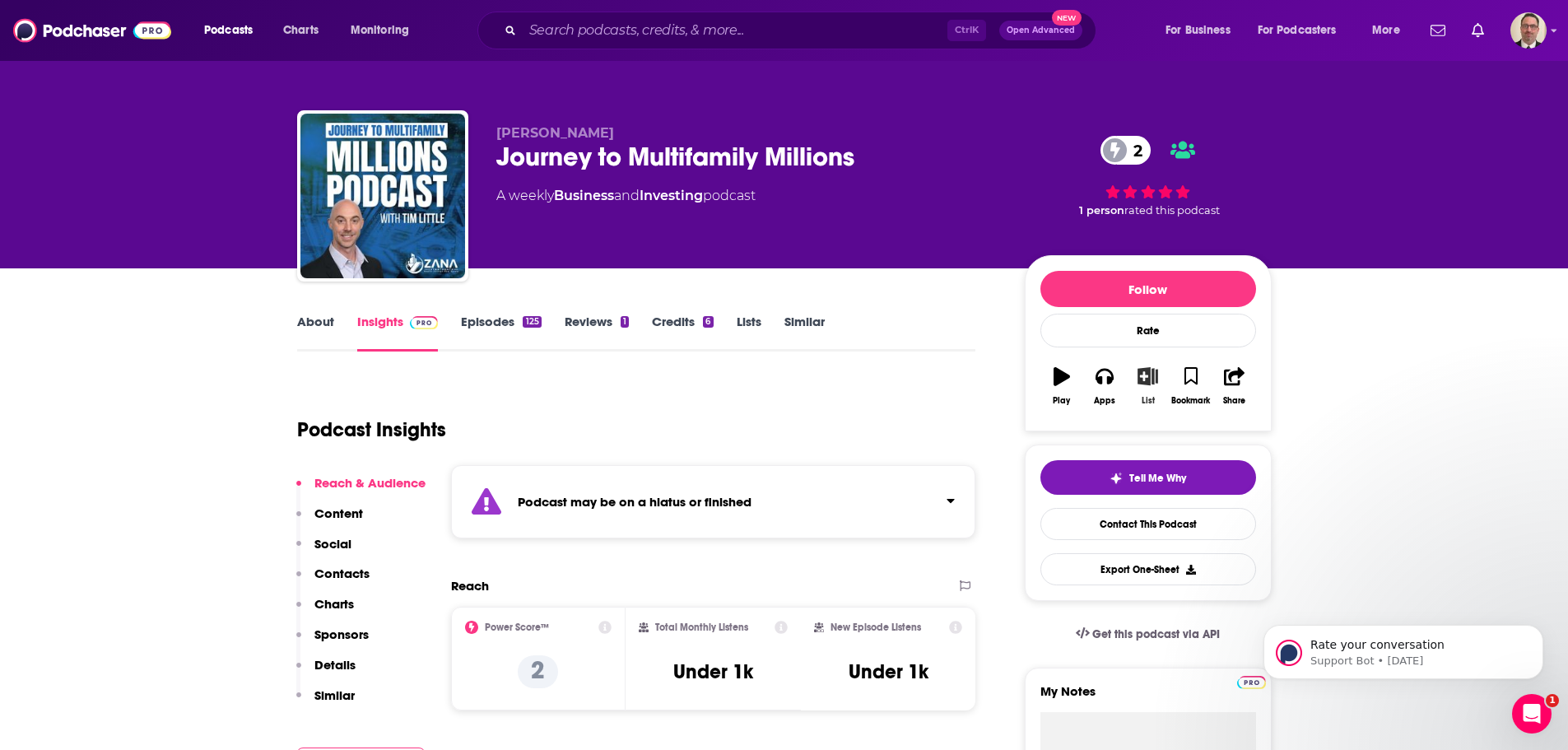
click at [1146, 387] on button "List" at bounding box center [1147, 385] width 42 height 59
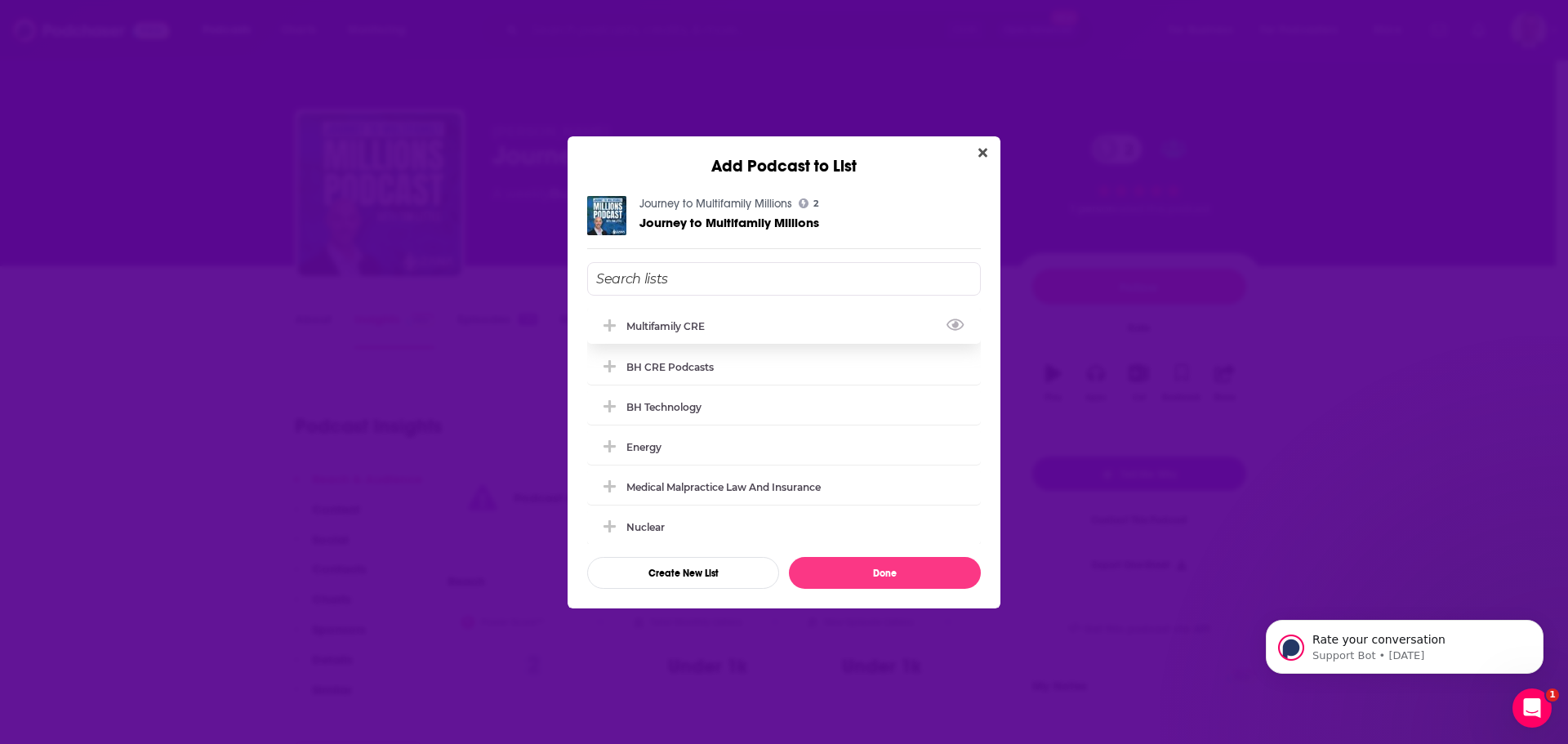
click at [609, 327] on icon "Add Podcast To List" at bounding box center [609, 326] width 12 height 12
click at [859, 584] on button "Done" at bounding box center [885, 573] width 191 height 32
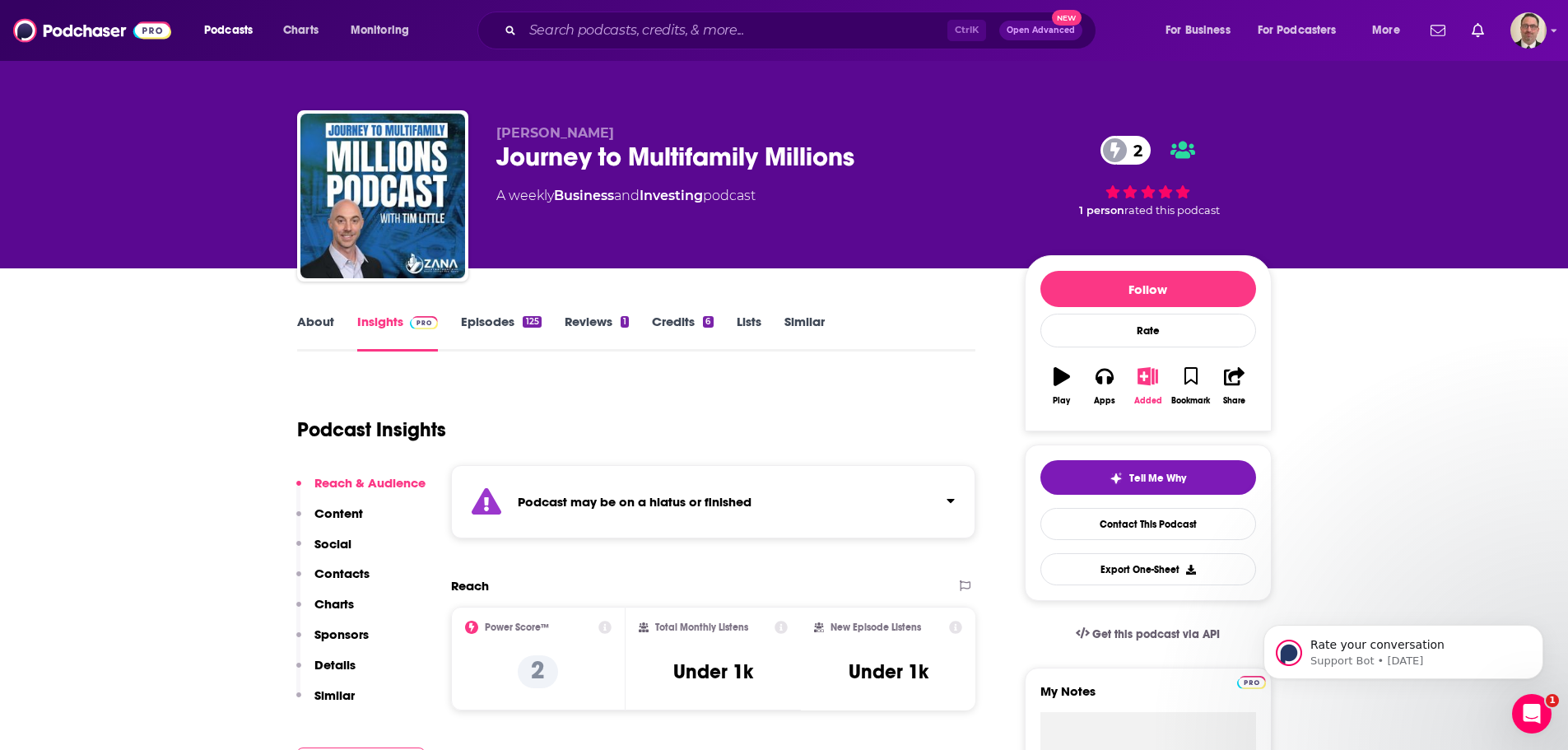
click at [1145, 378] on icon "button" at bounding box center [1147, 375] width 20 height 18
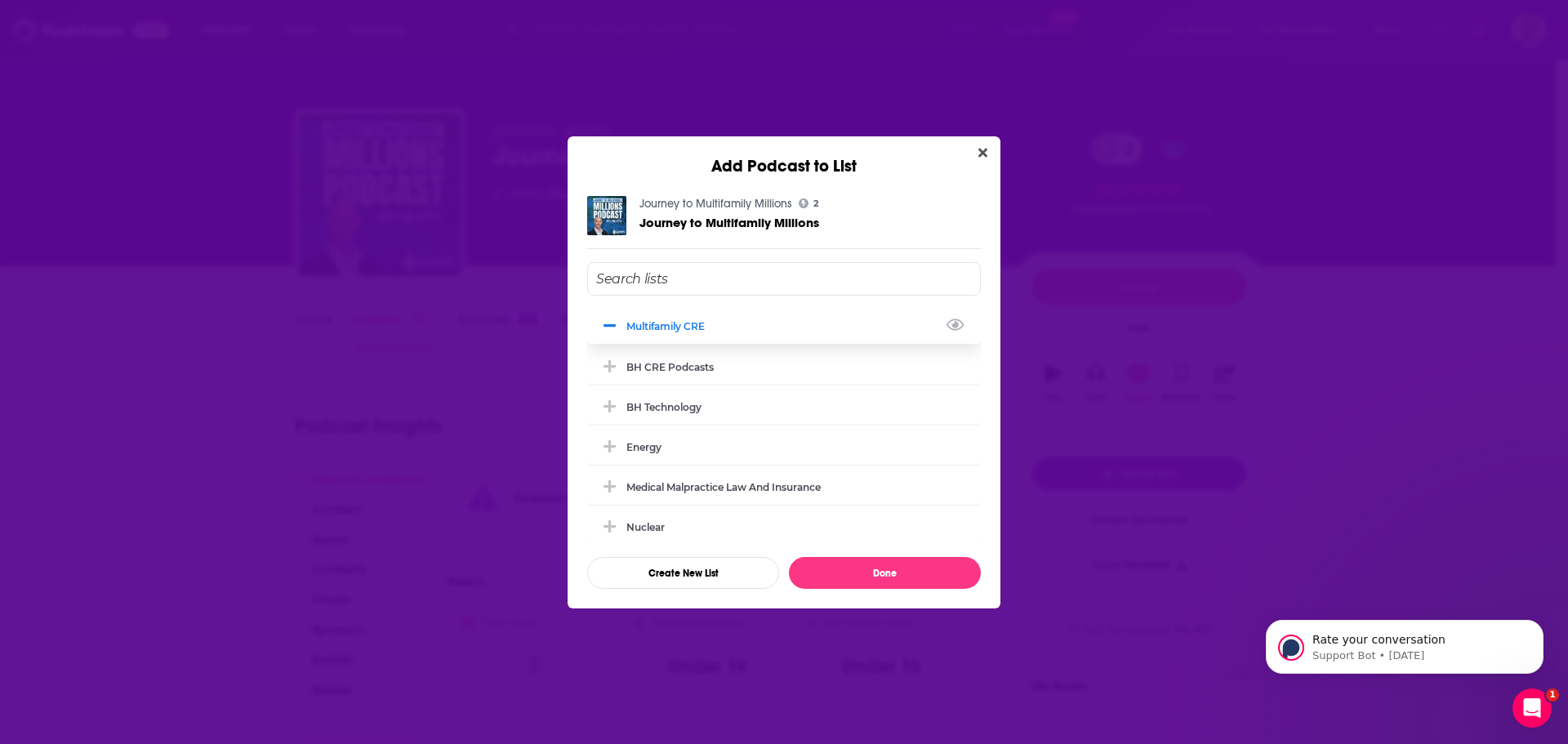
click at [604, 327] on icon "Add Podcast To List" at bounding box center [609, 326] width 12 height 3
click at [983, 147] on icon "Close" at bounding box center [982, 153] width 9 height 13
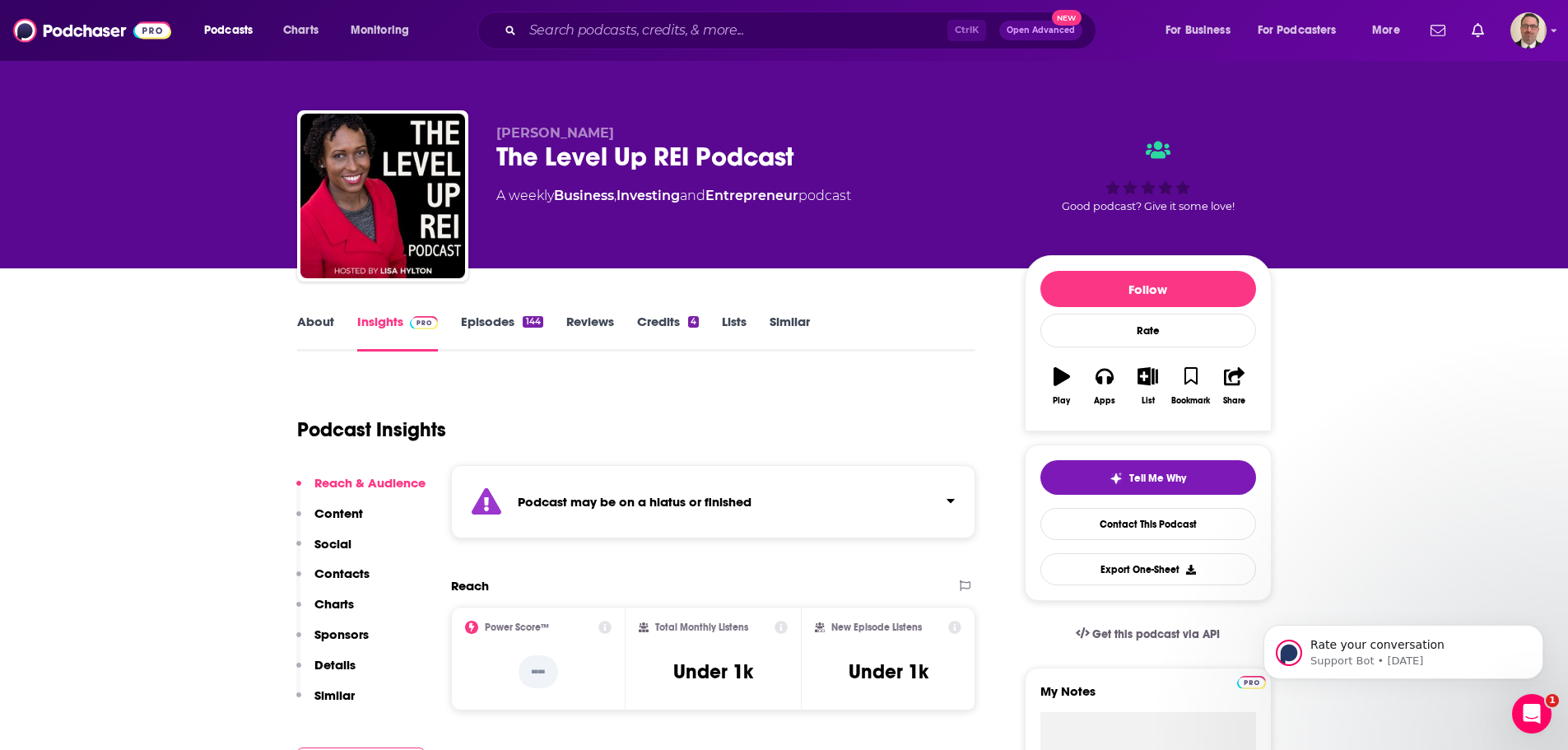
click at [501, 332] on link "Episodes 144" at bounding box center [502, 332] width 81 height 38
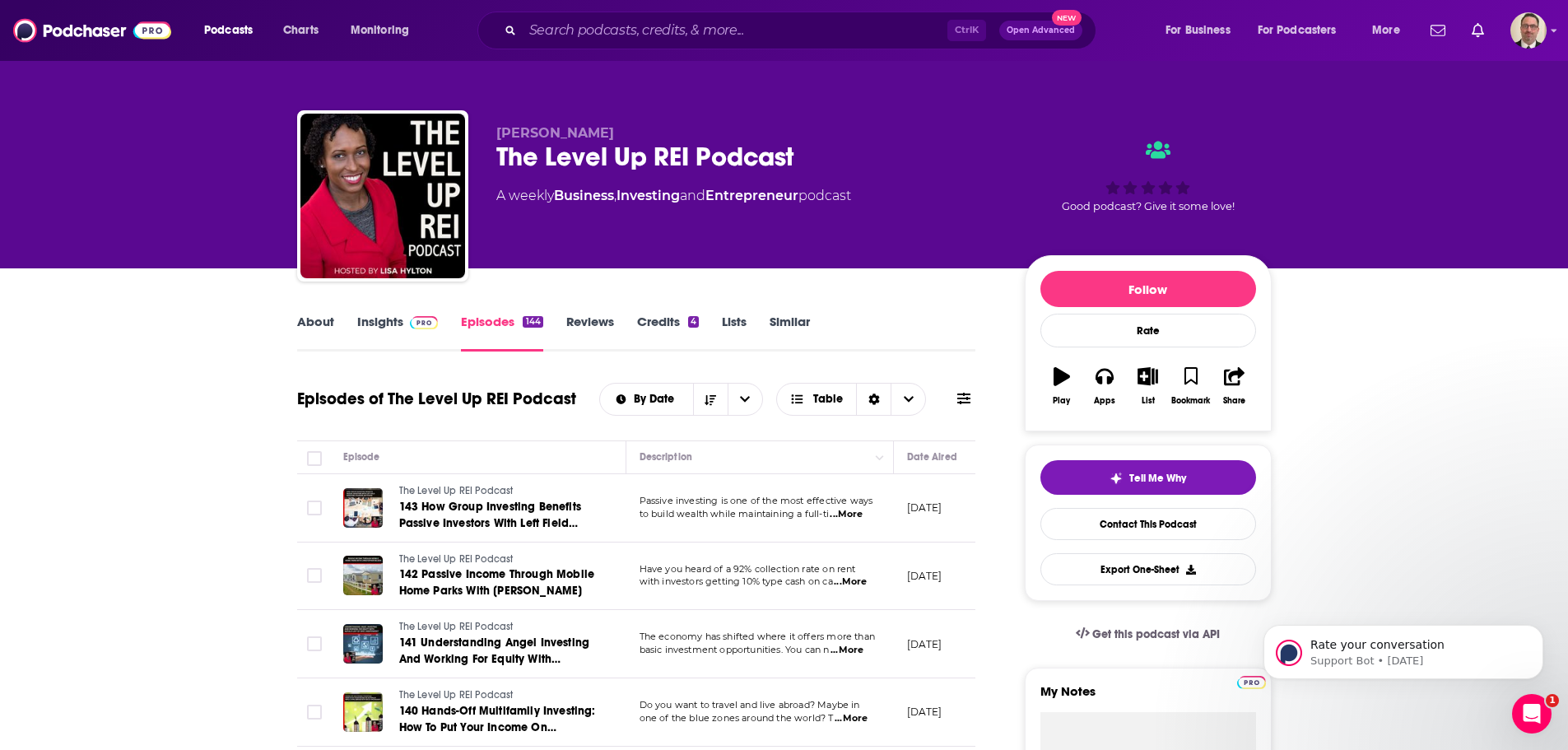
click at [364, 319] on link "Insights" at bounding box center [398, 332] width 81 height 38
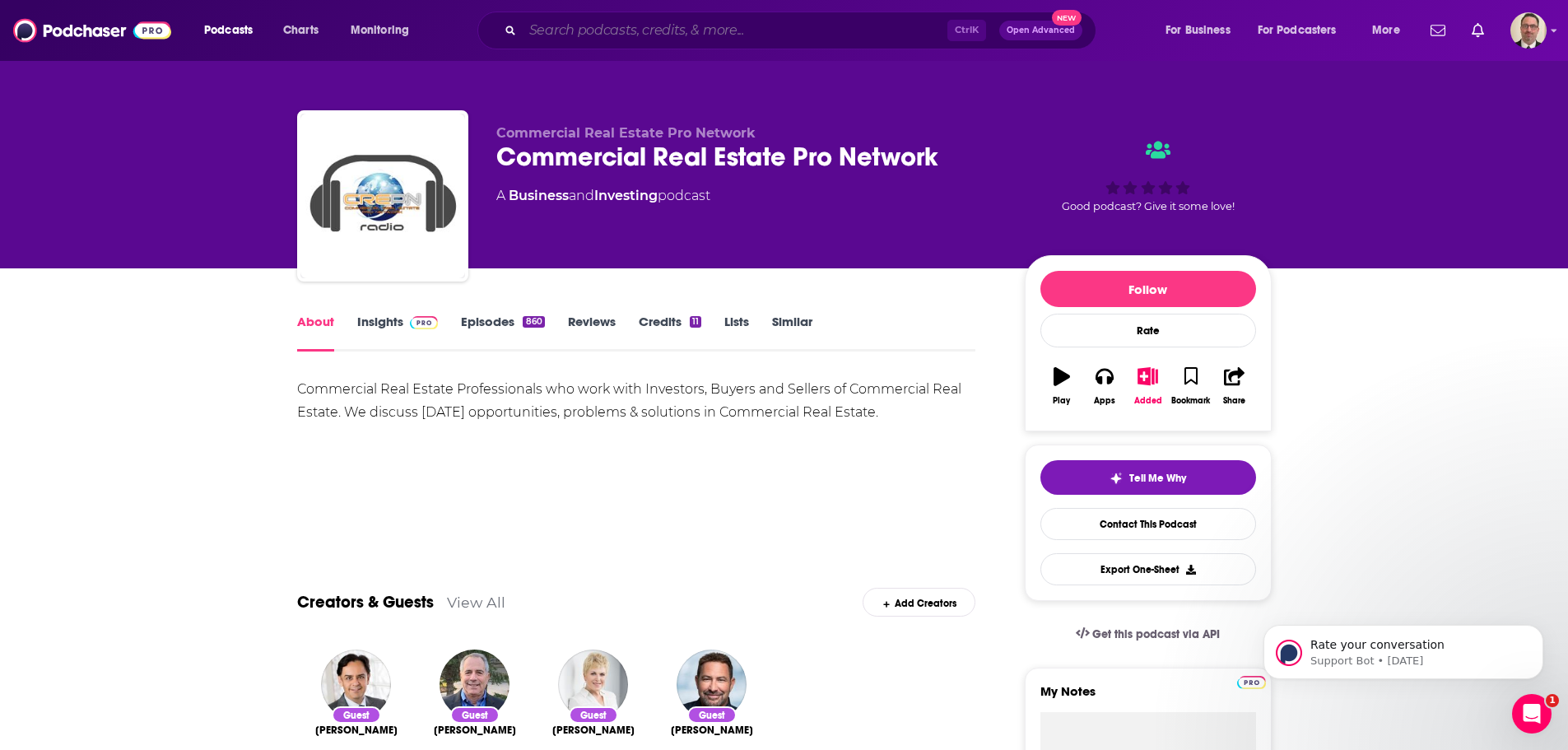
click at [638, 38] on input "Search podcasts, credits, & more..." at bounding box center [735, 30] width 425 height 26
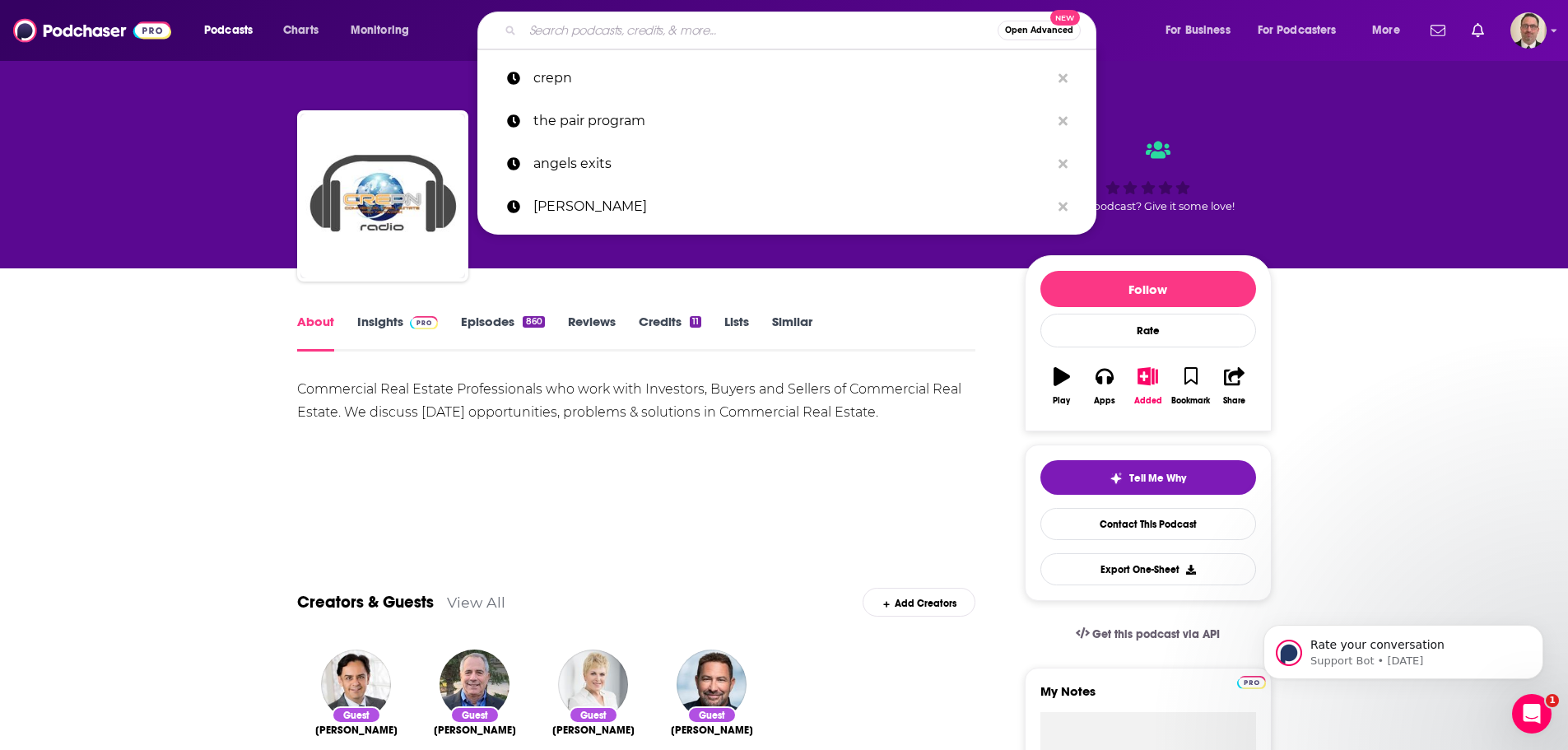
click at [611, 31] on input "Search podcasts, credits, & more..." at bounding box center [760, 30] width 475 height 26
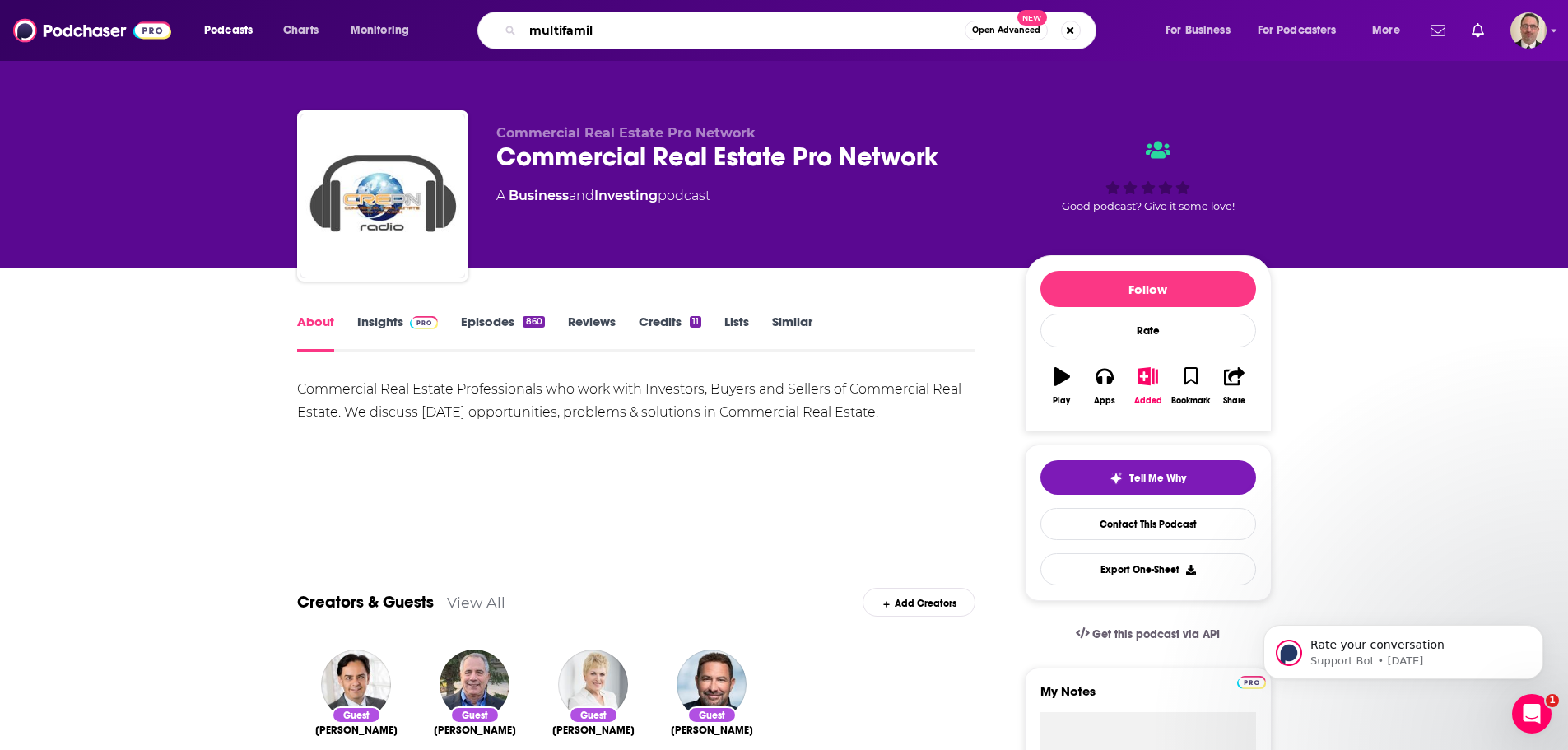
type input "multifamily"
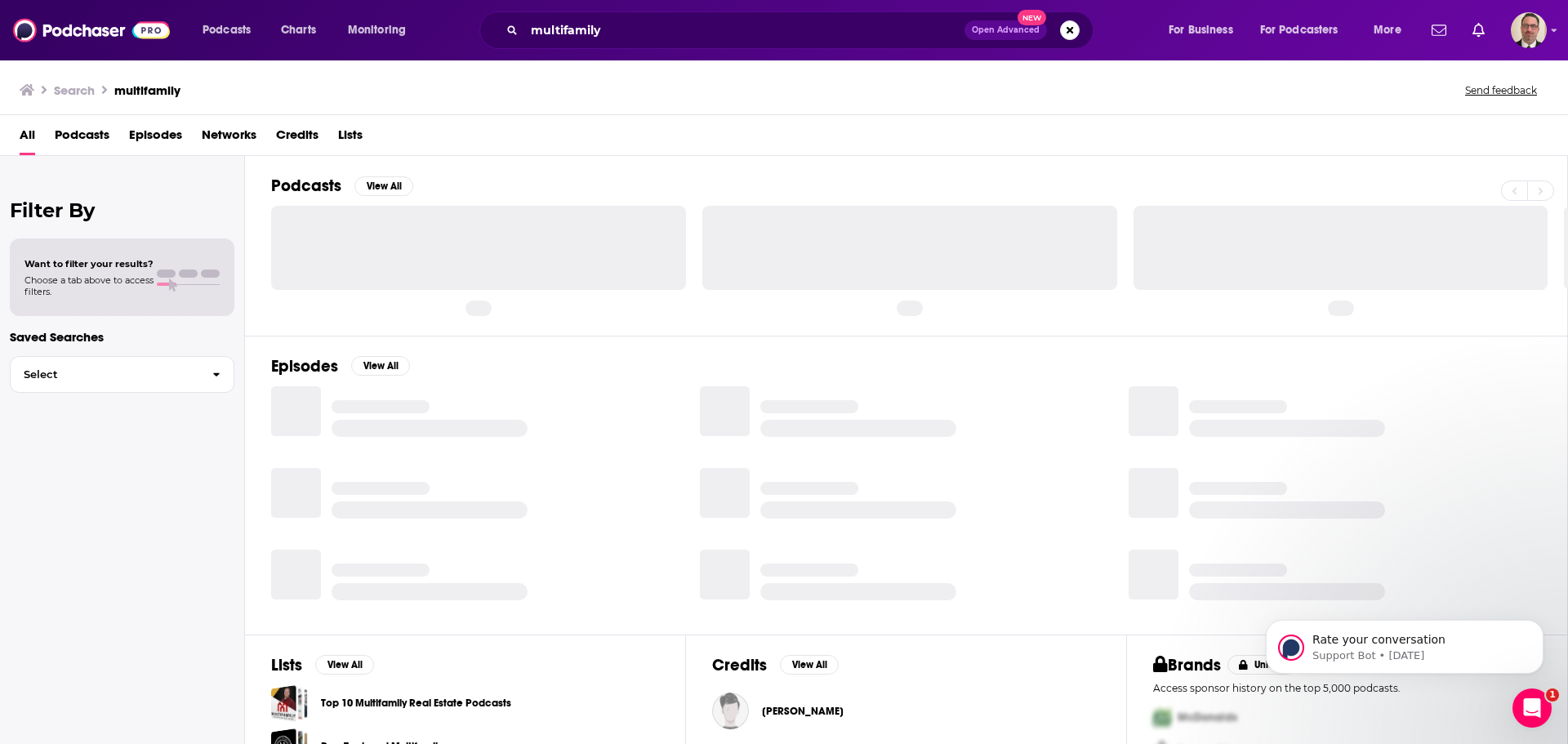
click at [87, 139] on span "Podcasts" at bounding box center [81, 138] width 55 height 34
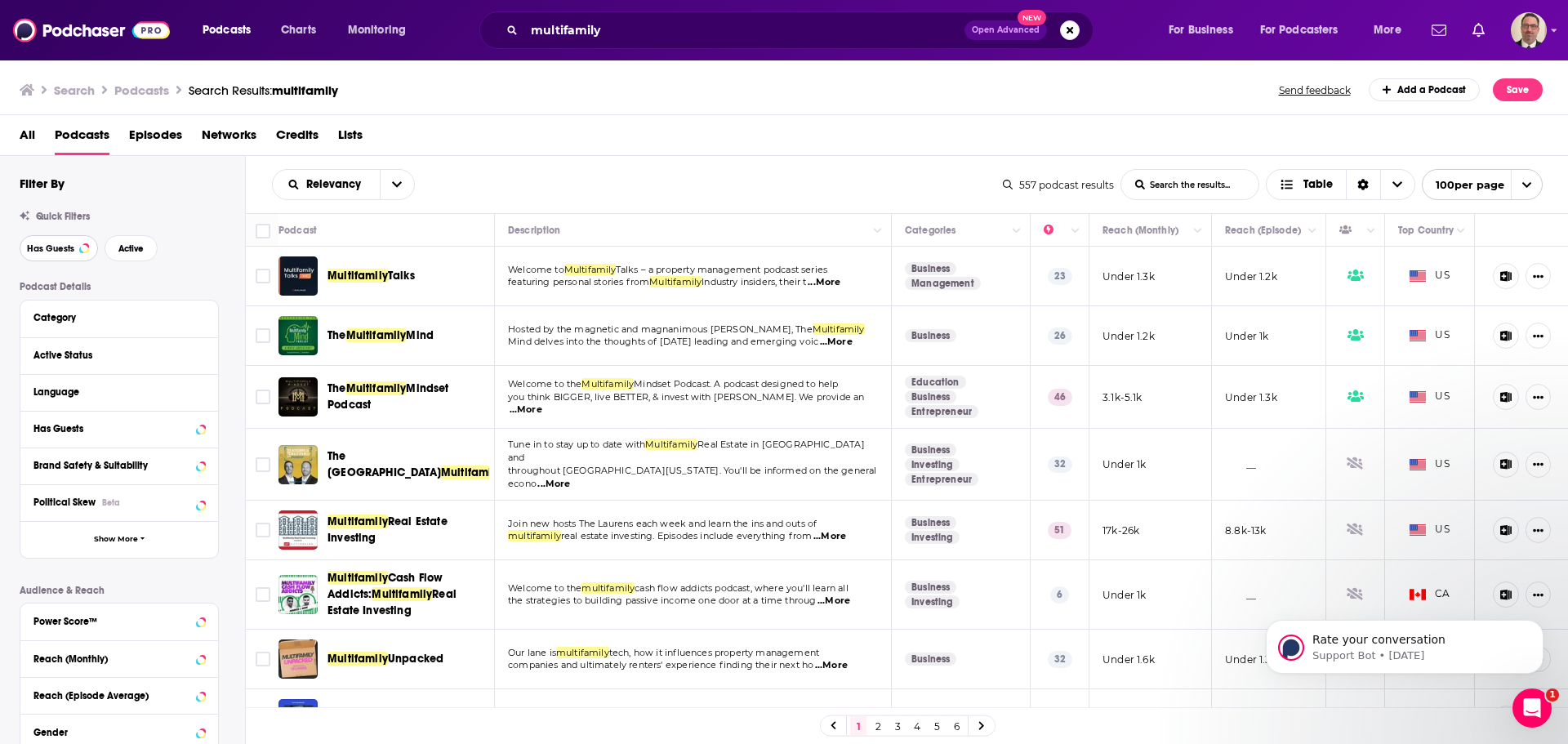
click at [43, 247] on span "Has Guests" at bounding box center [50, 248] width 47 height 9
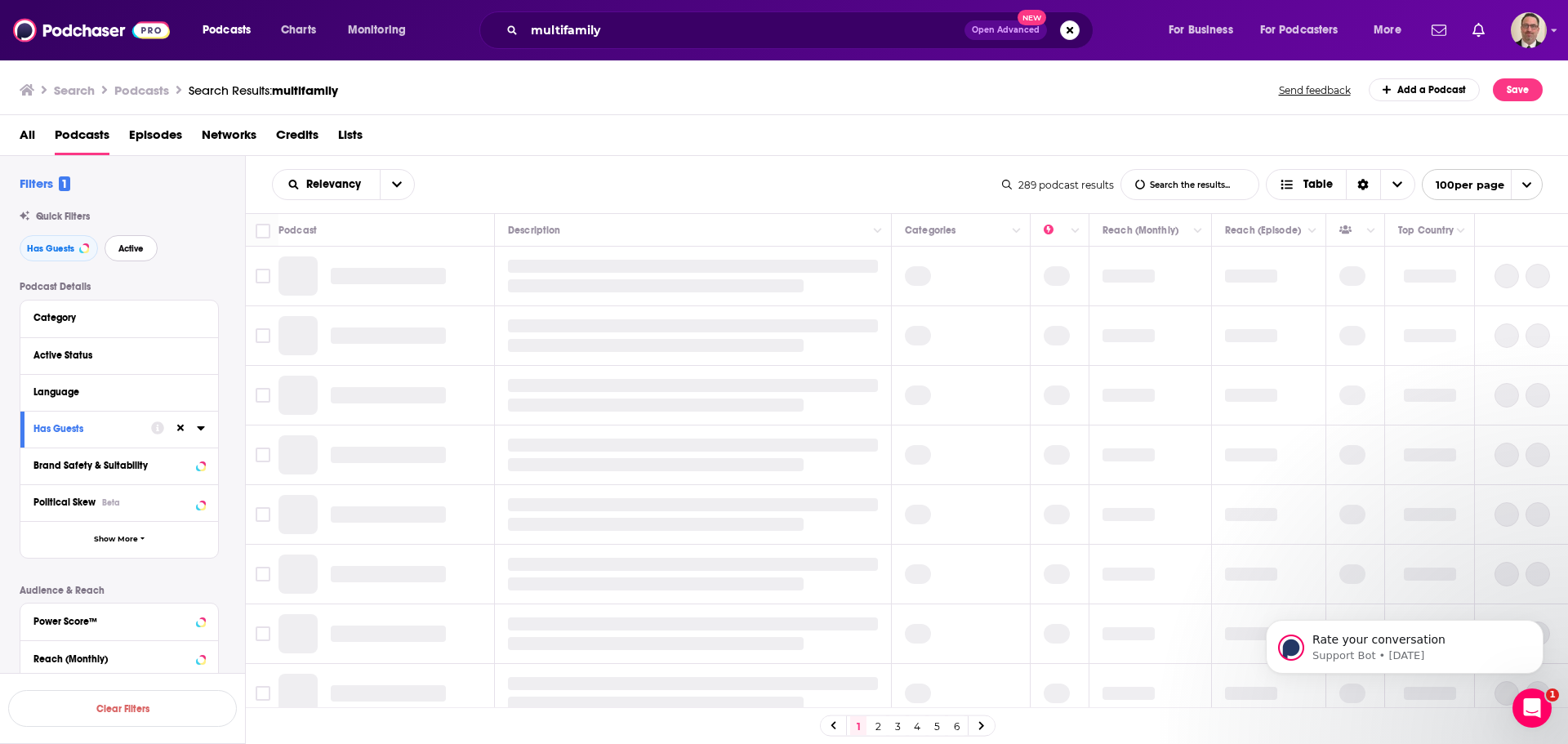
click at [126, 251] on span "Active" at bounding box center [131, 248] width 25 height 9
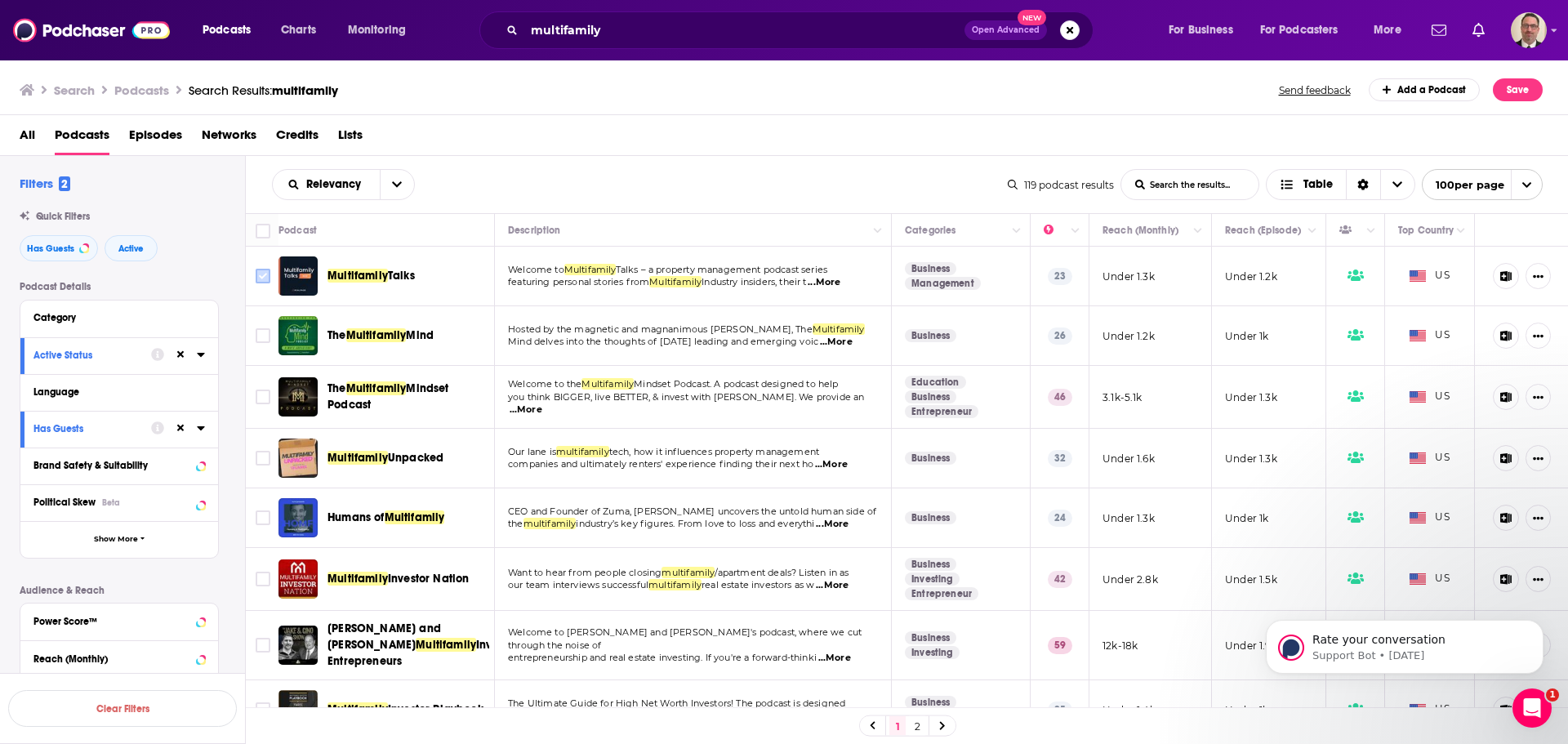
click at [262, 277] on input "Toggle select row" at bounding box center [262, 276] width 14 height 14
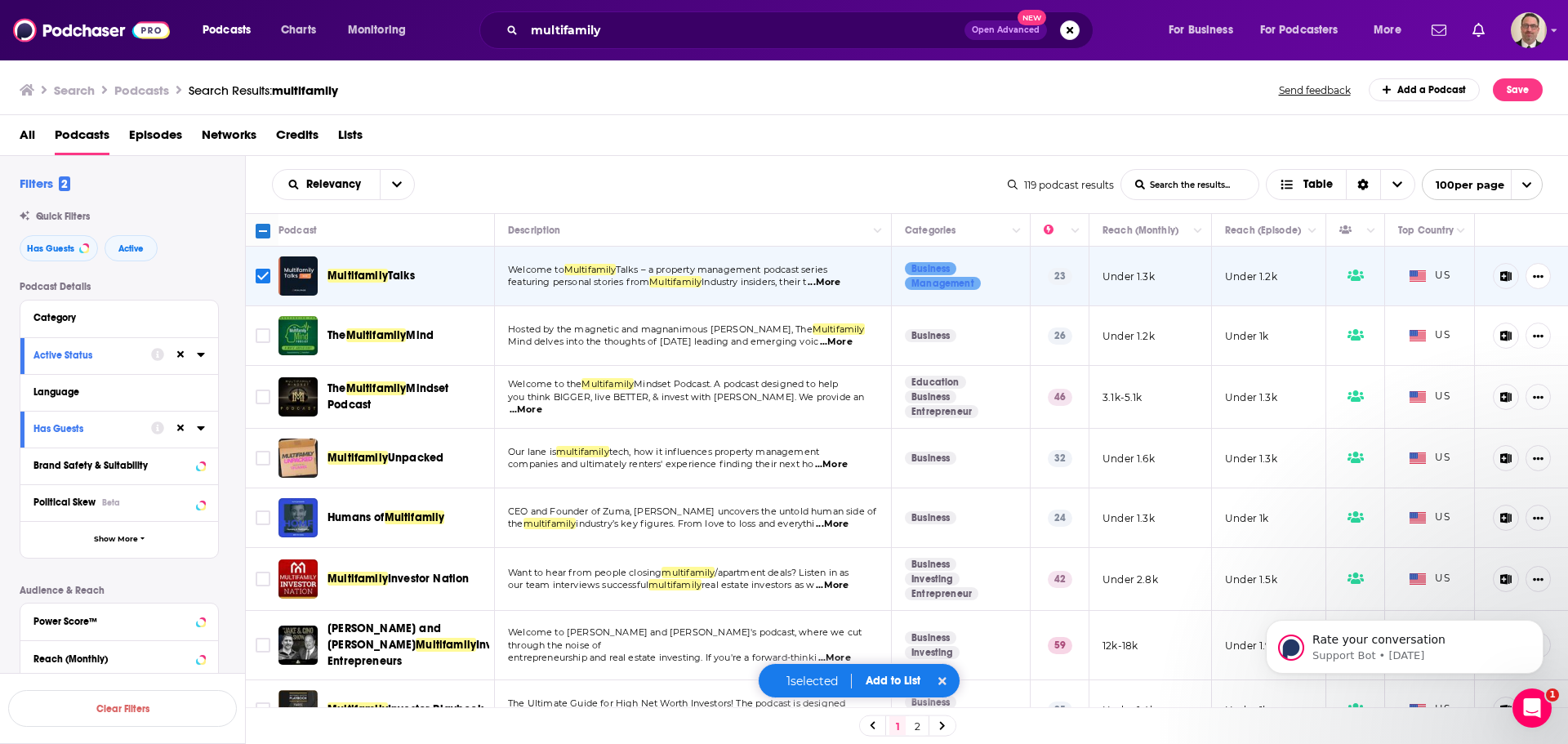
click at [846, 343] on span "...More" at bounding box center [837, 343] width 33 height 13
click at [816, 204] on div "Relevancy List Search Input Search the results... Table 119 podcast results Lis…" at bounding box center [907, 185] width 1323 height 57
click at [258, 337] on input "Toggle select row" at bounding box center [262, 335] width 14 height 14
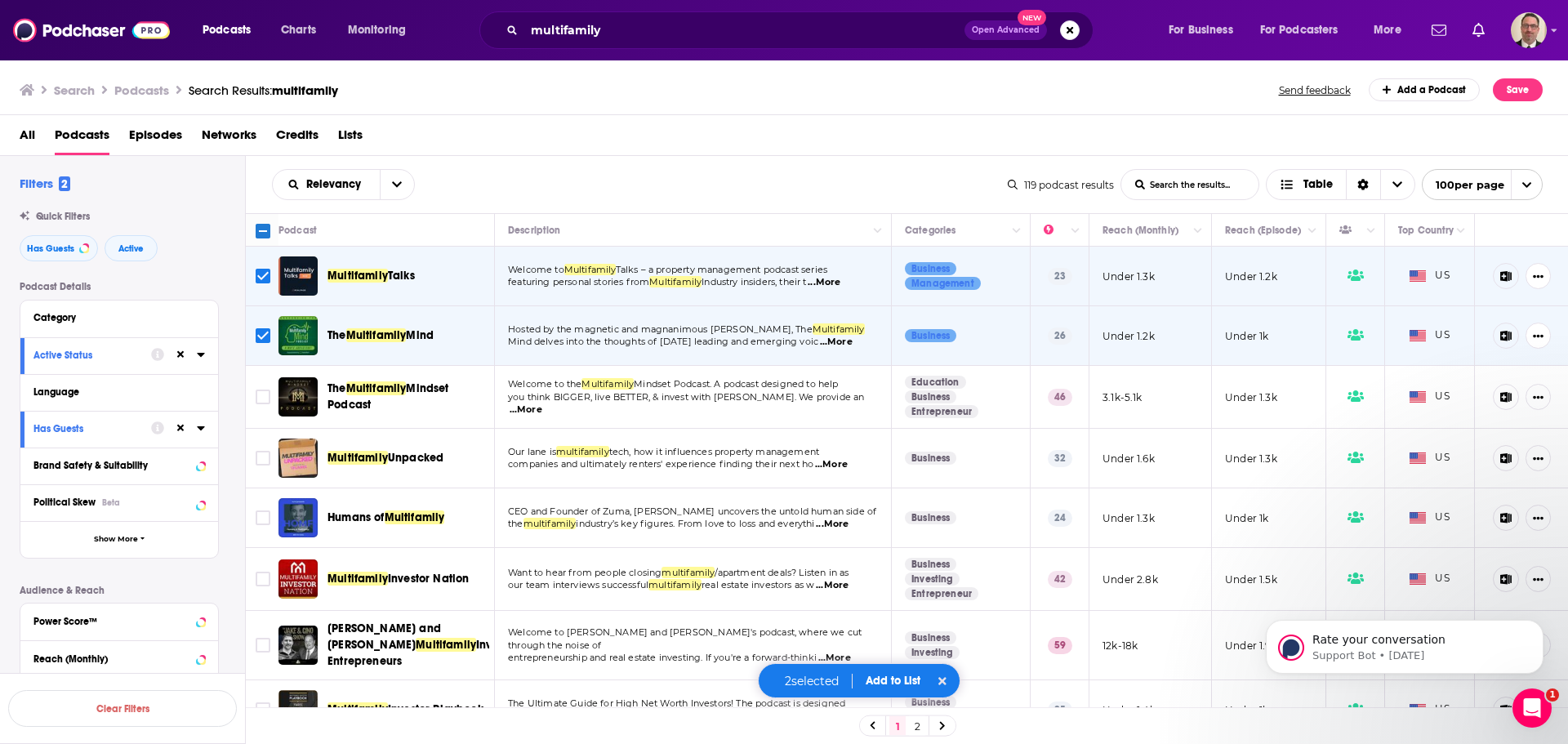
click at [542, 404] on span "...More" at bounding box center [526, 410] width 33 height 13
click at [263, 395] on input "Toggle select row" at bounding box center [262, 396] width 14 height 14
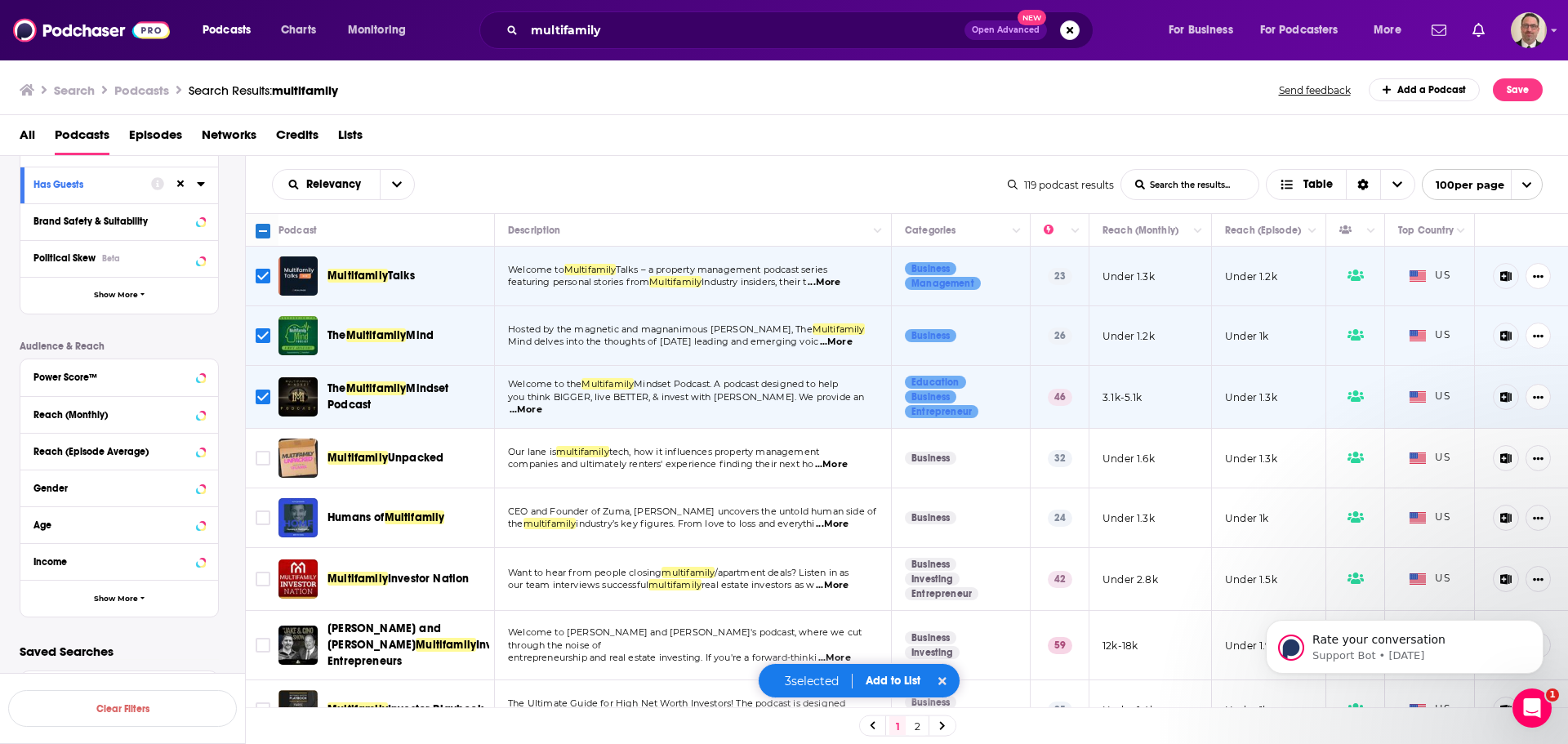
click at [874, 676] on button "Add to List" at bounding box center [893, 681] width 80 height 14
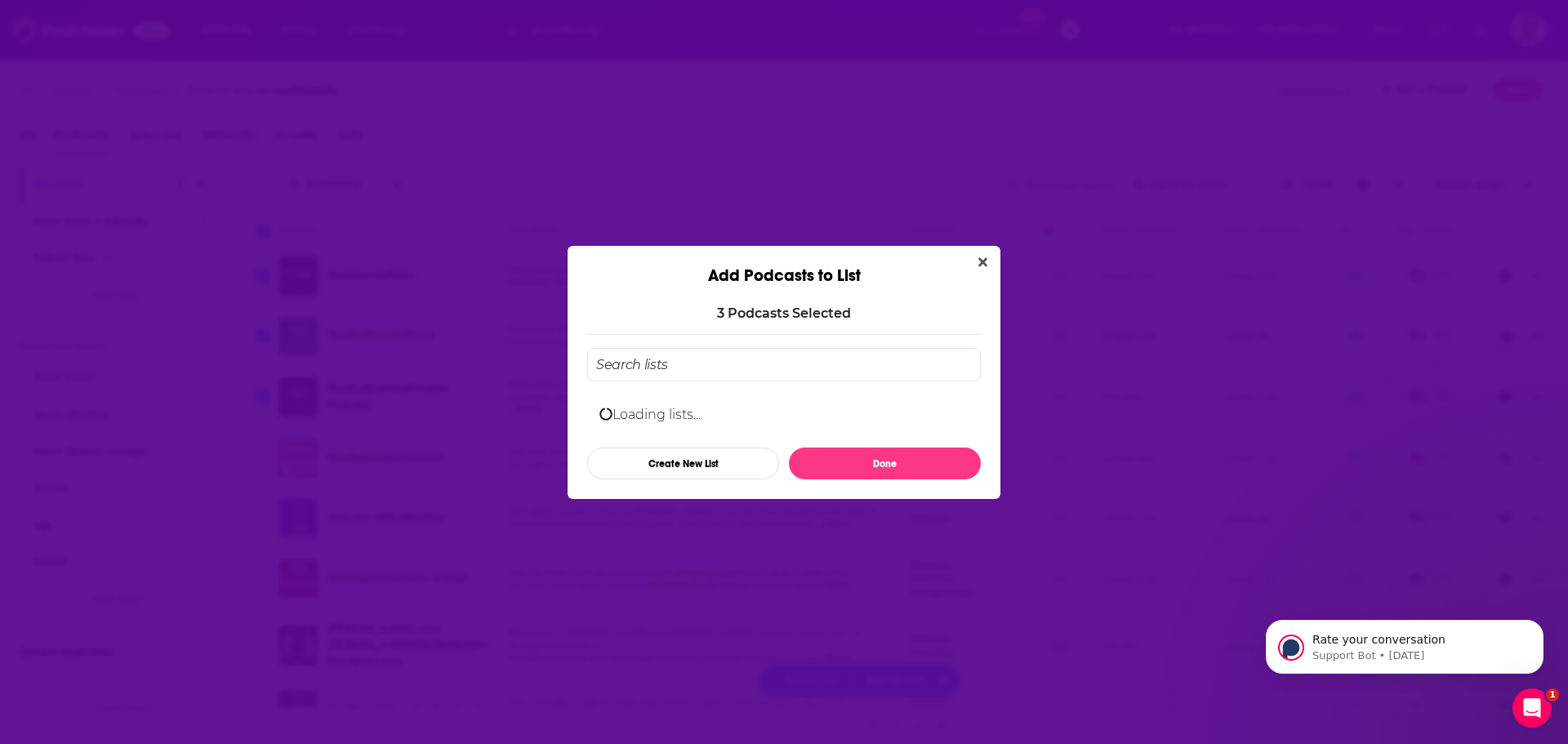
click at [676, 395] on div "Loading lists..." at bounding box center [783, 415] width 393 height 40
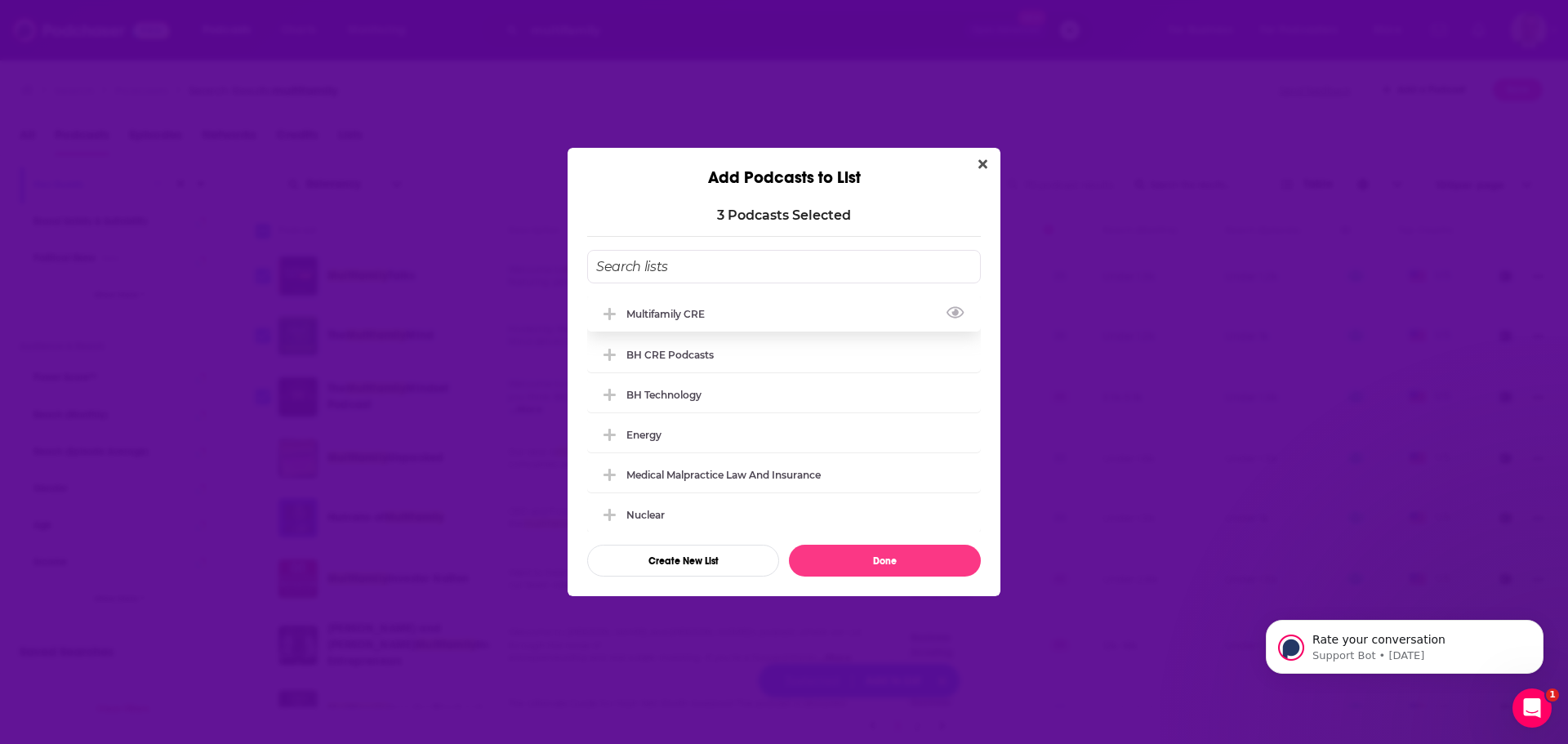
click at [608, 318] on icon "Add Podcast To List" at bounding box center [609, 314] width 12 height 14
click at [882, 565] on button "Done" at bounding box center [885, 560] width 191 height 32
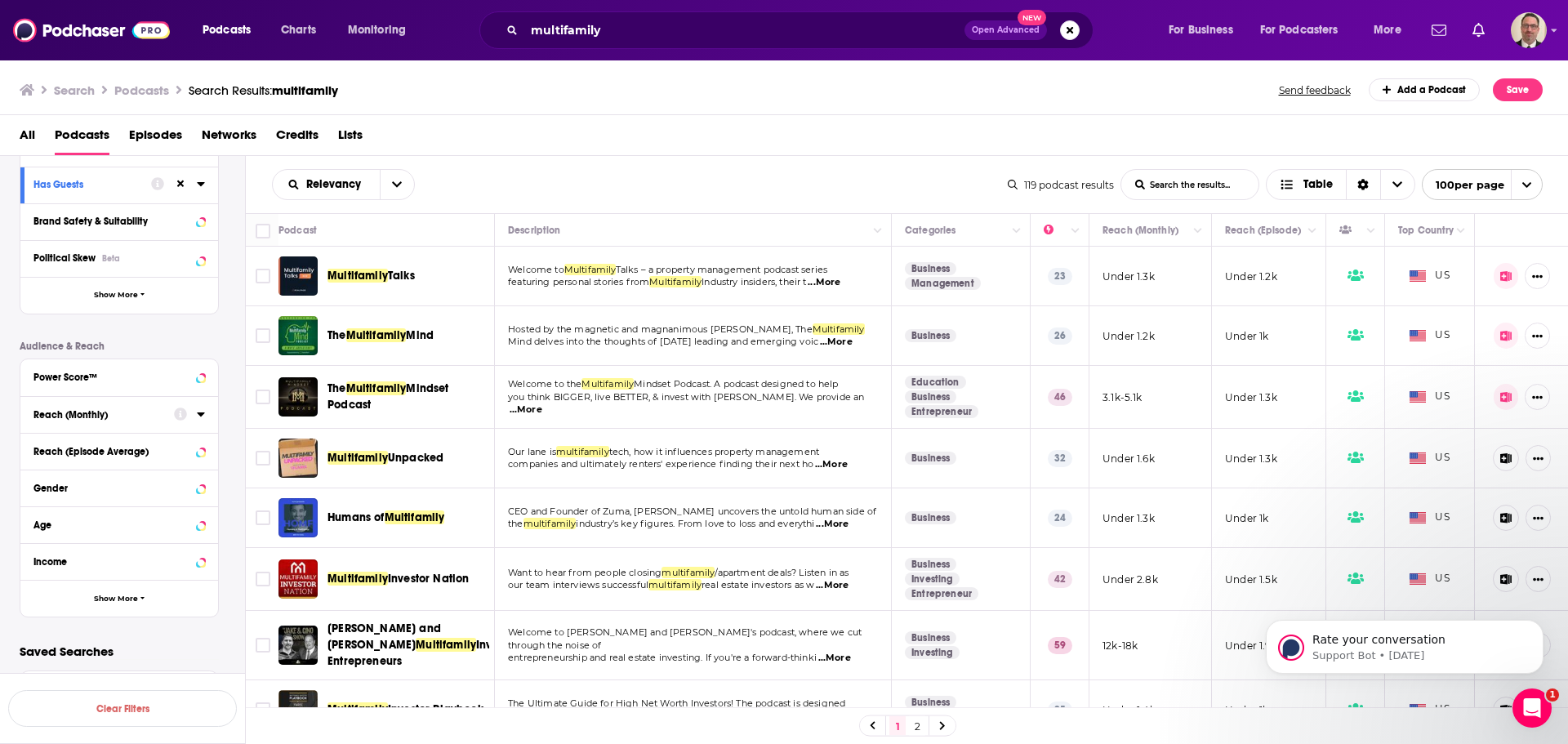
click at [169, 417] on button "Reach (Monthly)" at bounding box center [103, 413] width 141 height 20
click at [90, 445] on input "number" at bounding box center [74, 443] width 81 height 26
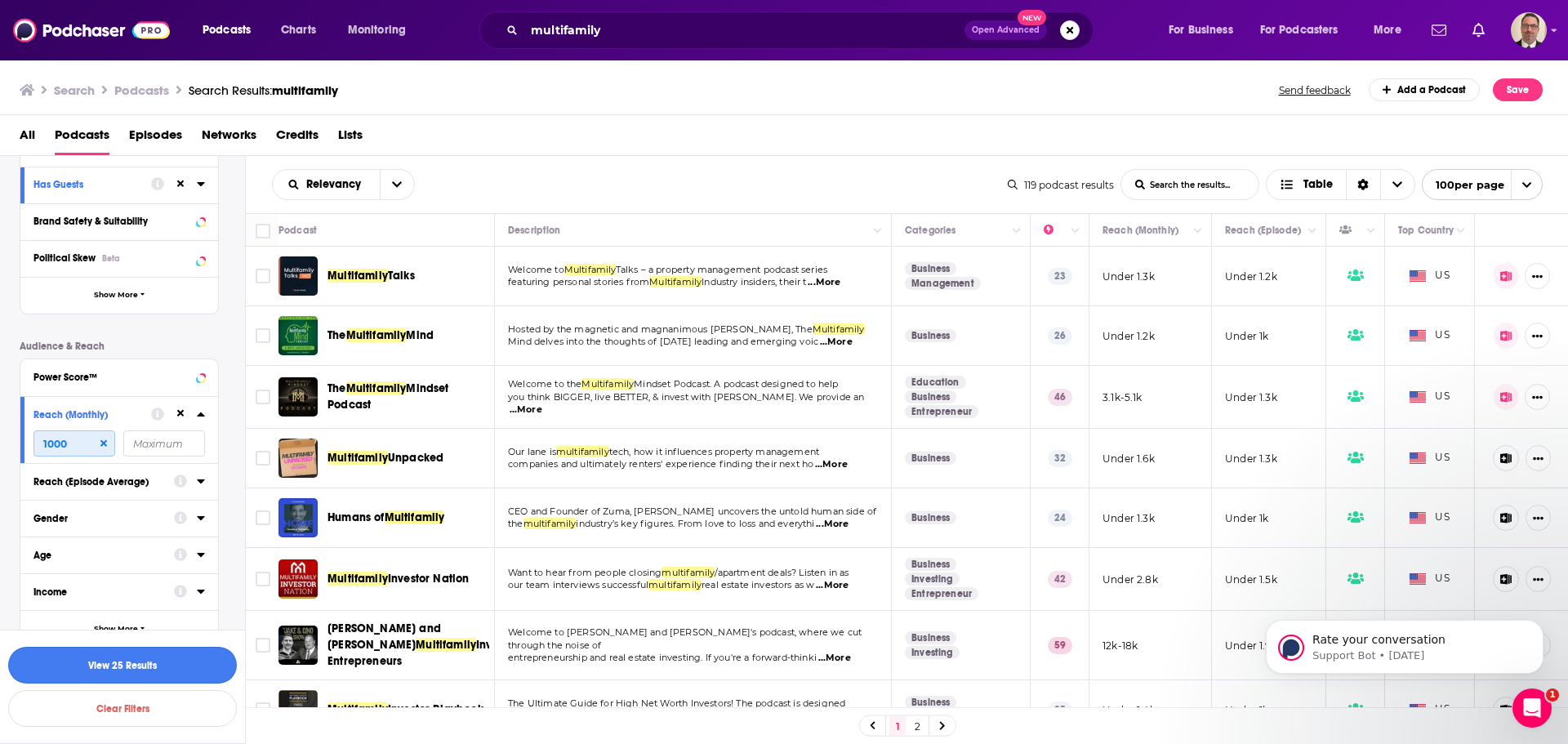
type input "1000"
click at [112, 659] on button "View 25 Results" at bounding box center [123, 665] width 229 height 36
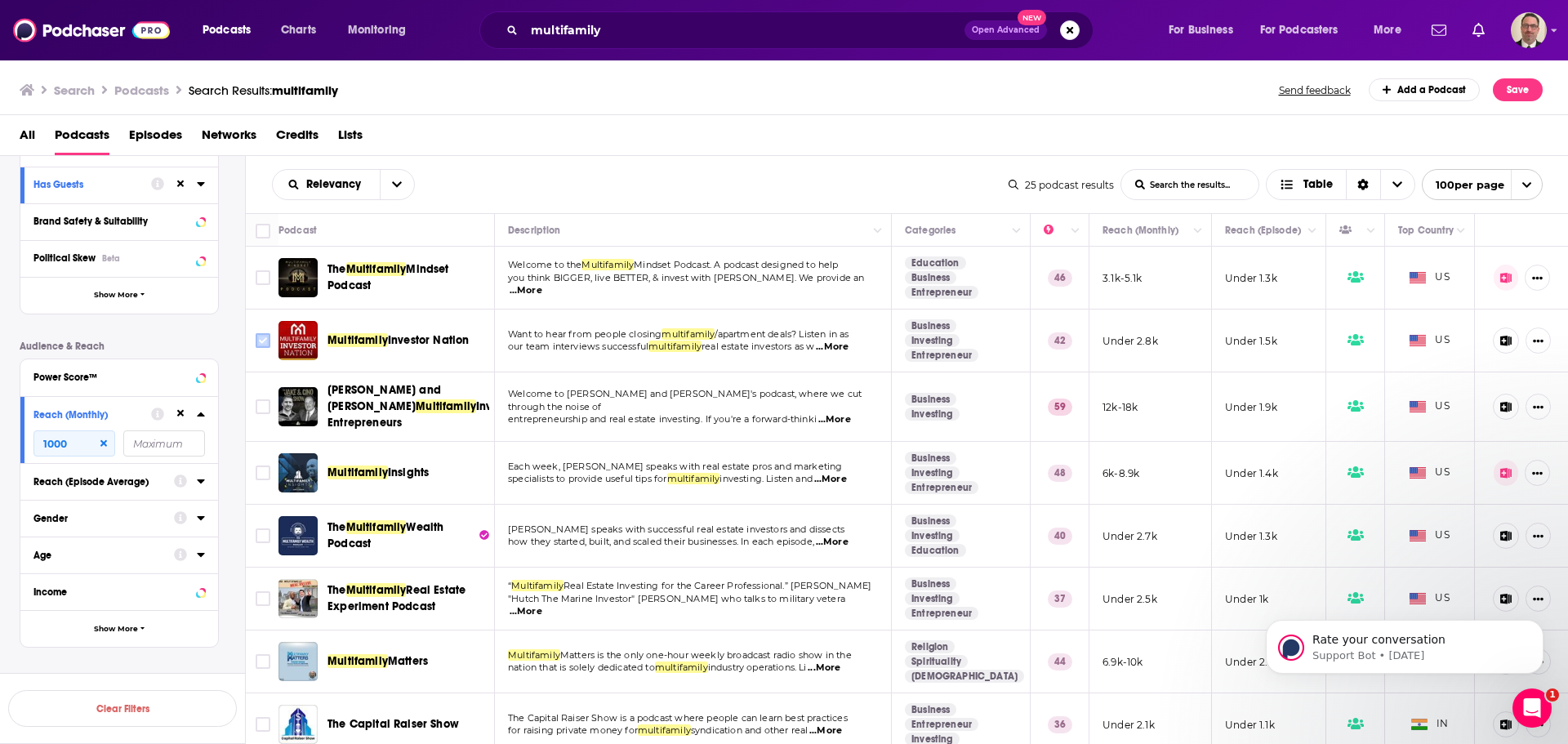
click at [264, 338] on input "Toggle select row" at bounding box center [262, 340] width 14 height 14
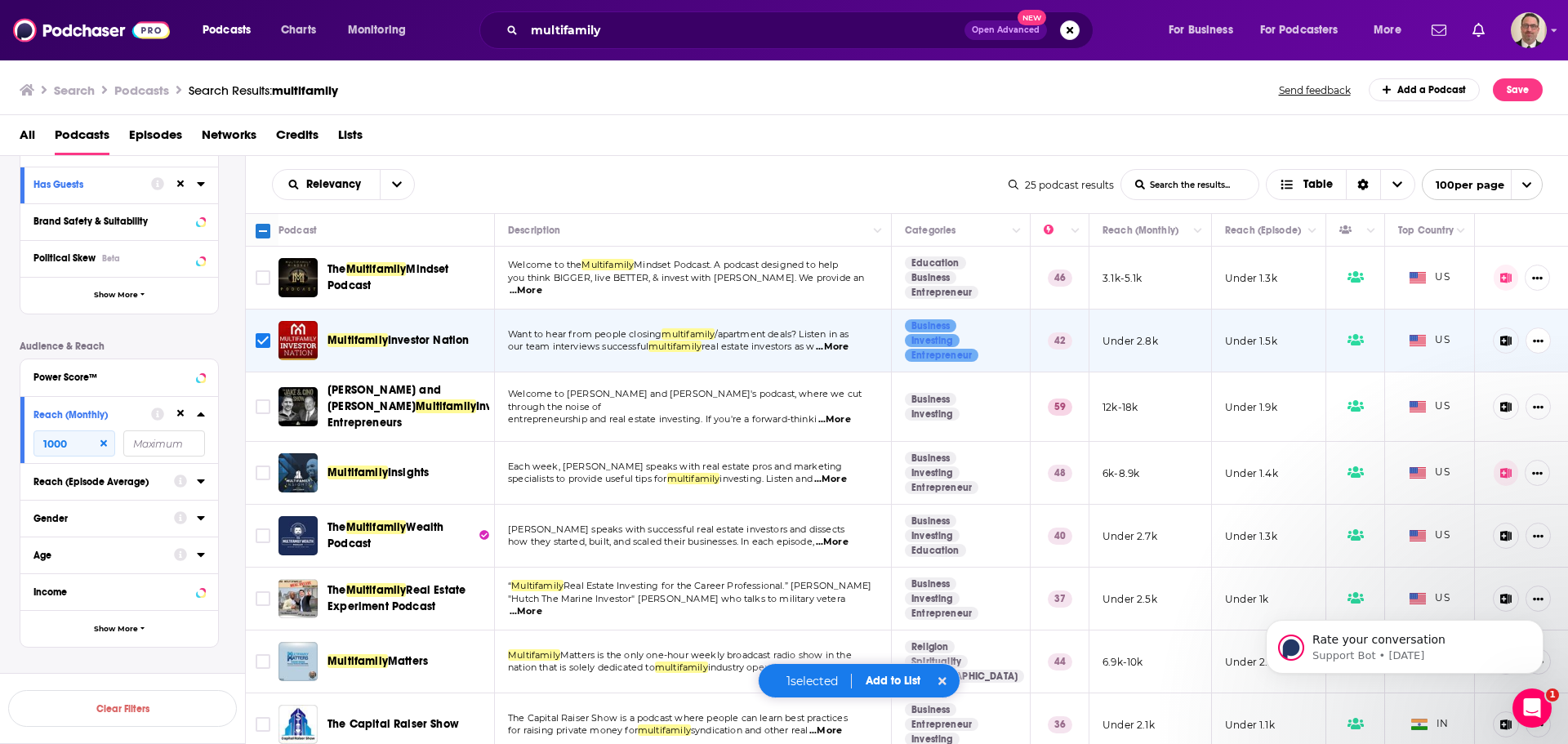
click at [848, 414] on span "...More" at bounding box center [835, 420] width 33 height 13
click at [270, 403] on icon "Toggle select row" at bounding box center [262, 406] width 14 height 14
click at [267, 400] on input "Toggle select row" at bounding box center [262, 406] width 14 height 14
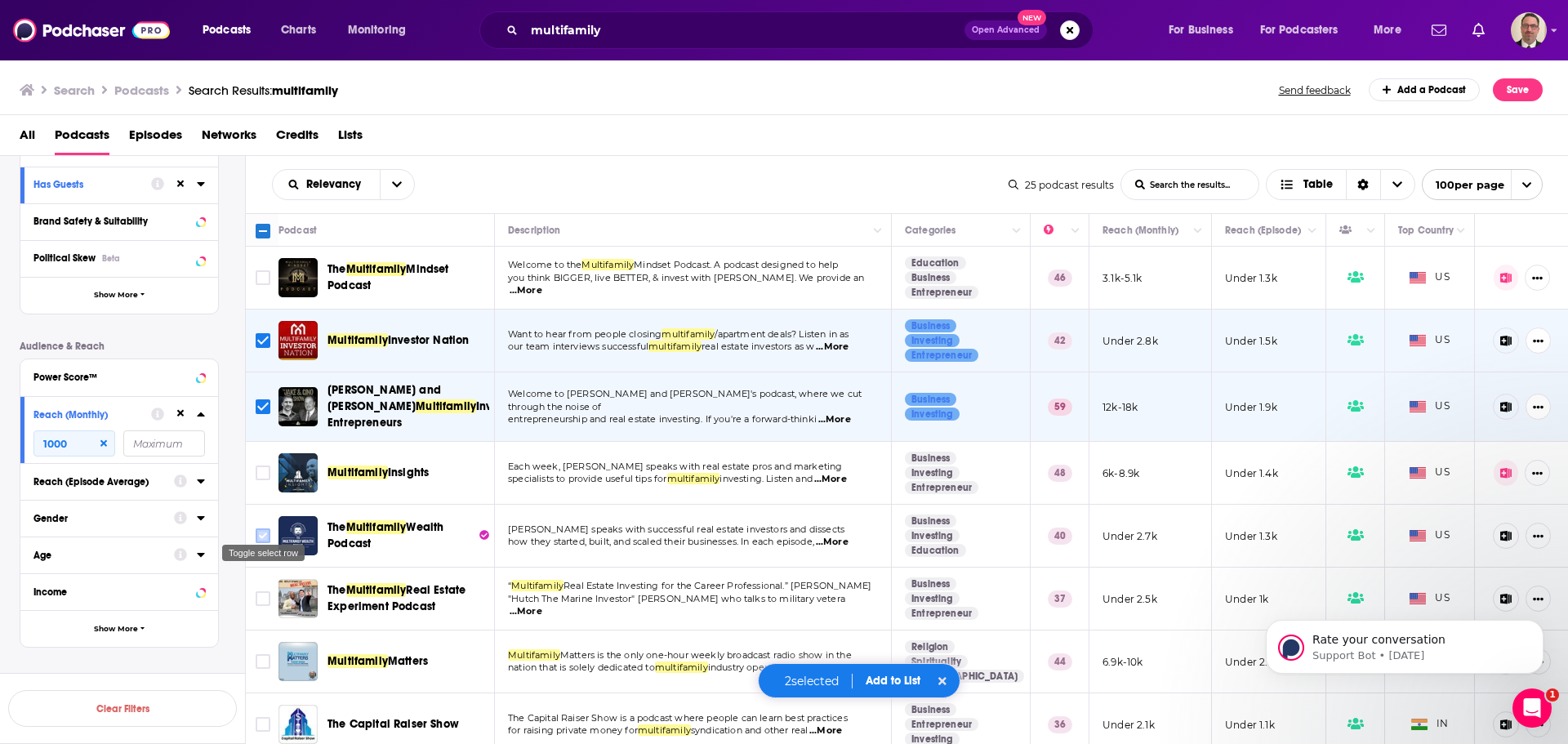
click at [263, 529] on input "Toggle select row" at bounding box center [262, 535] width 14 height 14
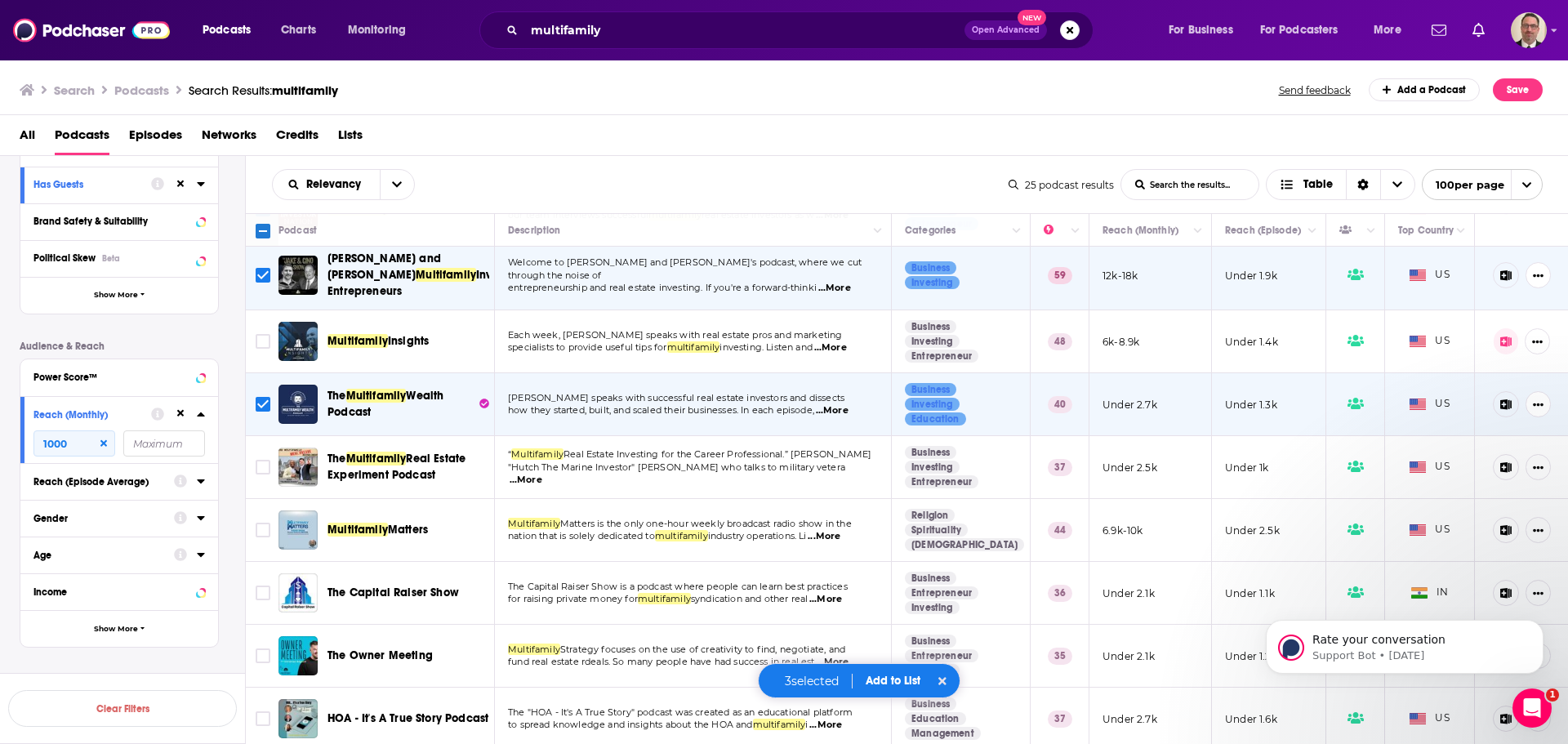
scroll to position [164, 0]
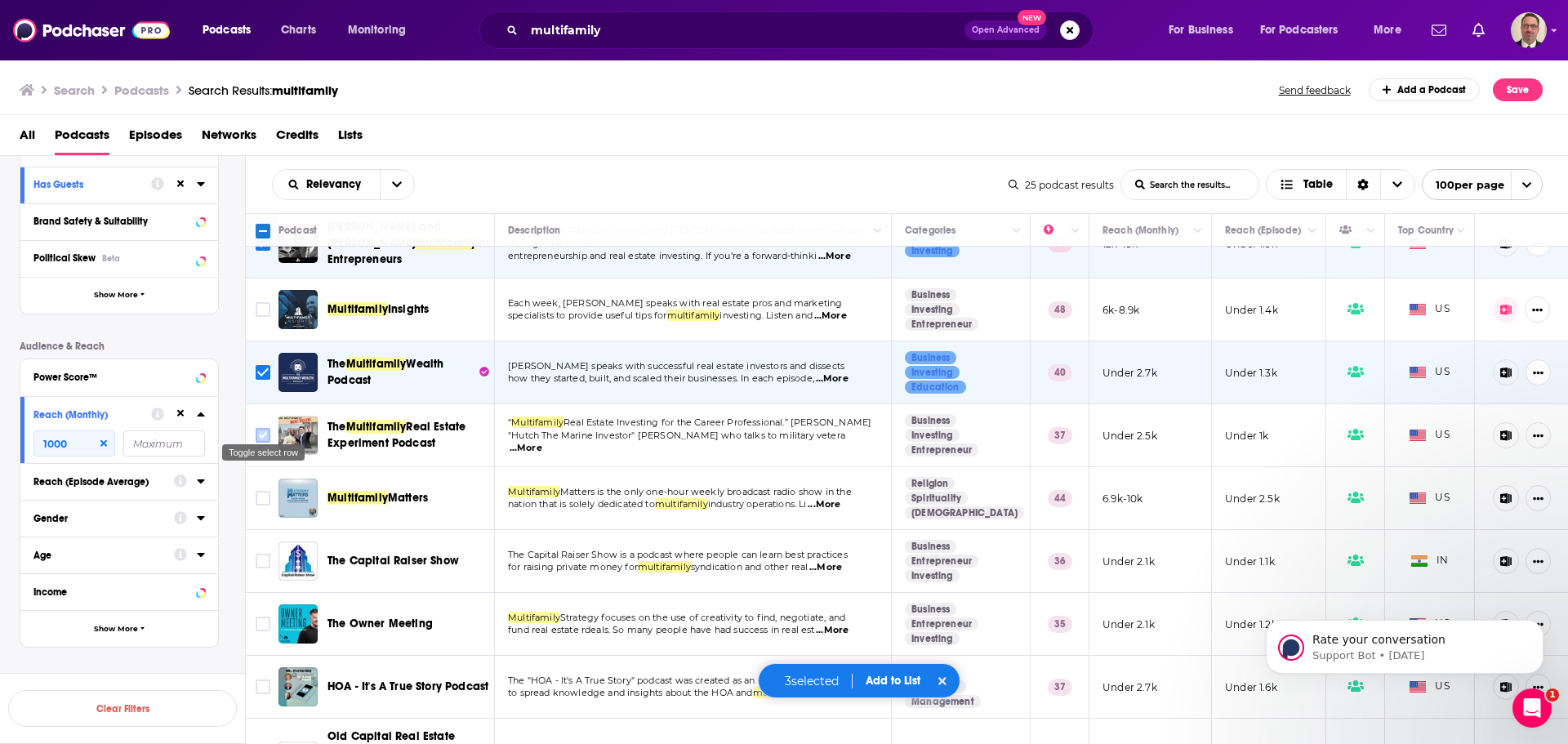
click at [259, 430] on input "Toggle select row" at bounding box center [262, 435] width 14 height 14
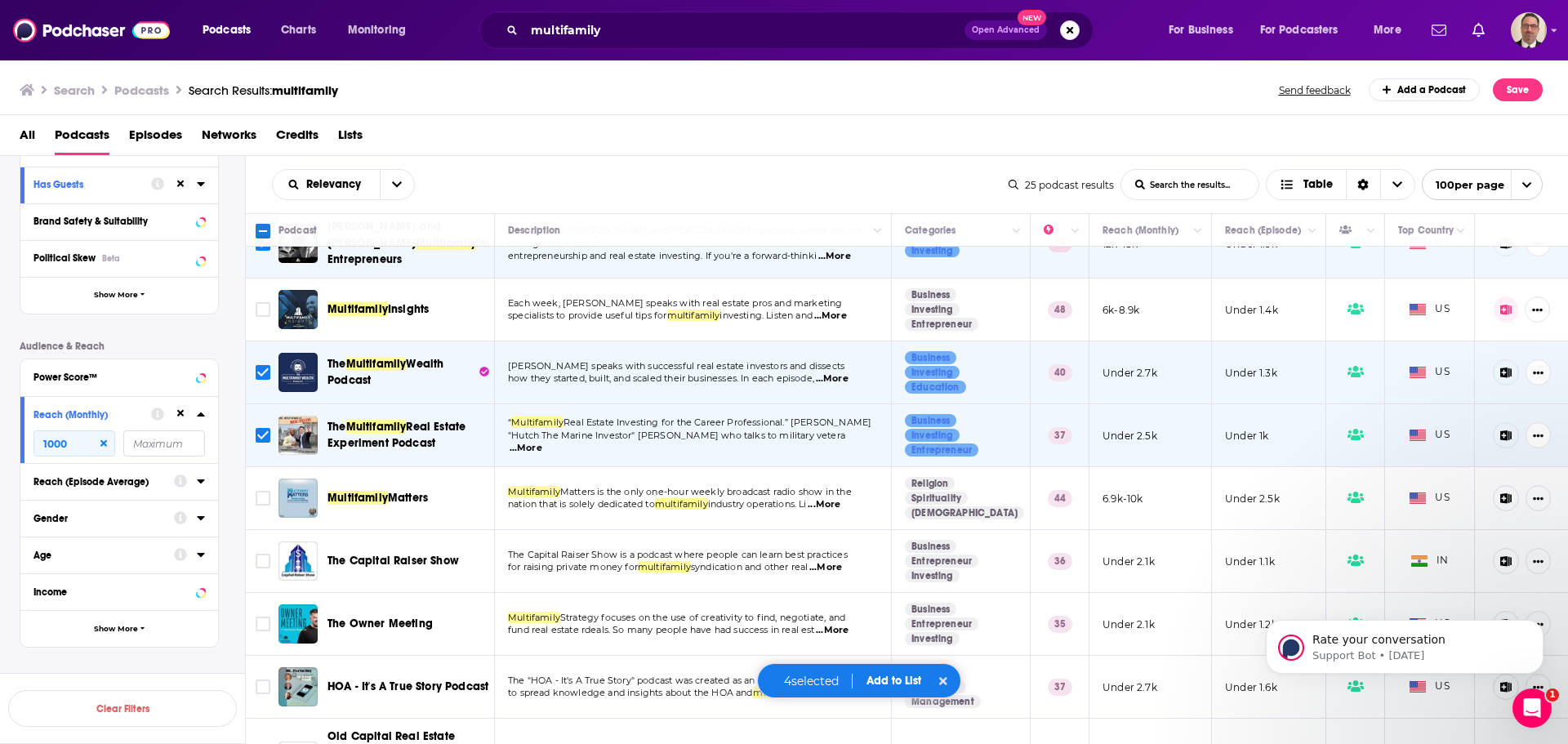
click at [834, 498] on span "...More" at bounding box center [824, 505] width 33 height 13
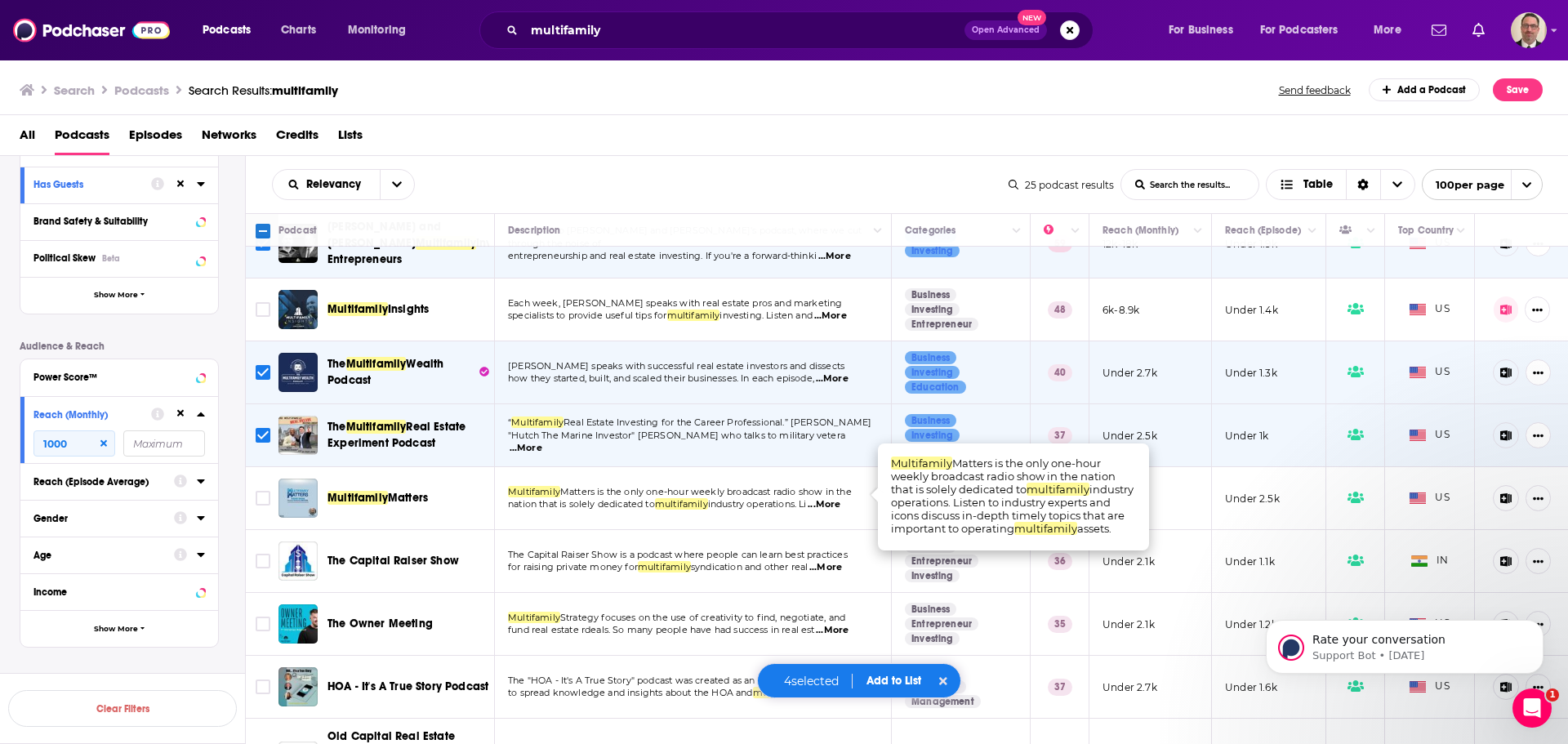
click at [838, 498] on span "...More" at bounding box center [824, 505] width 33 height 13
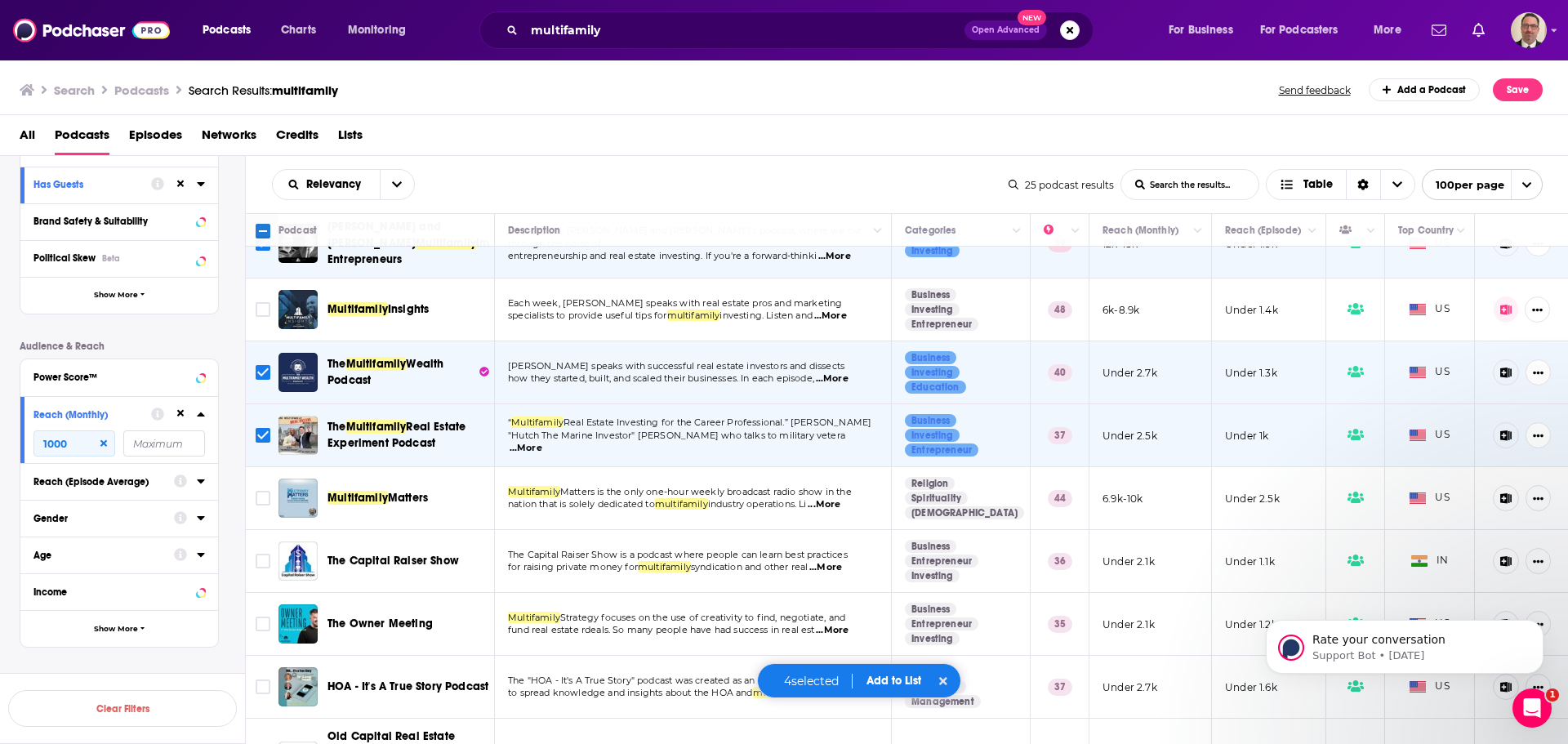
click at [836, 561] on span "...More" at bounding box center [825, 568] width 33 height 13
click at [262, 553] on input "Toggle select row" at bounding box center [262, 560] width 14 height 14
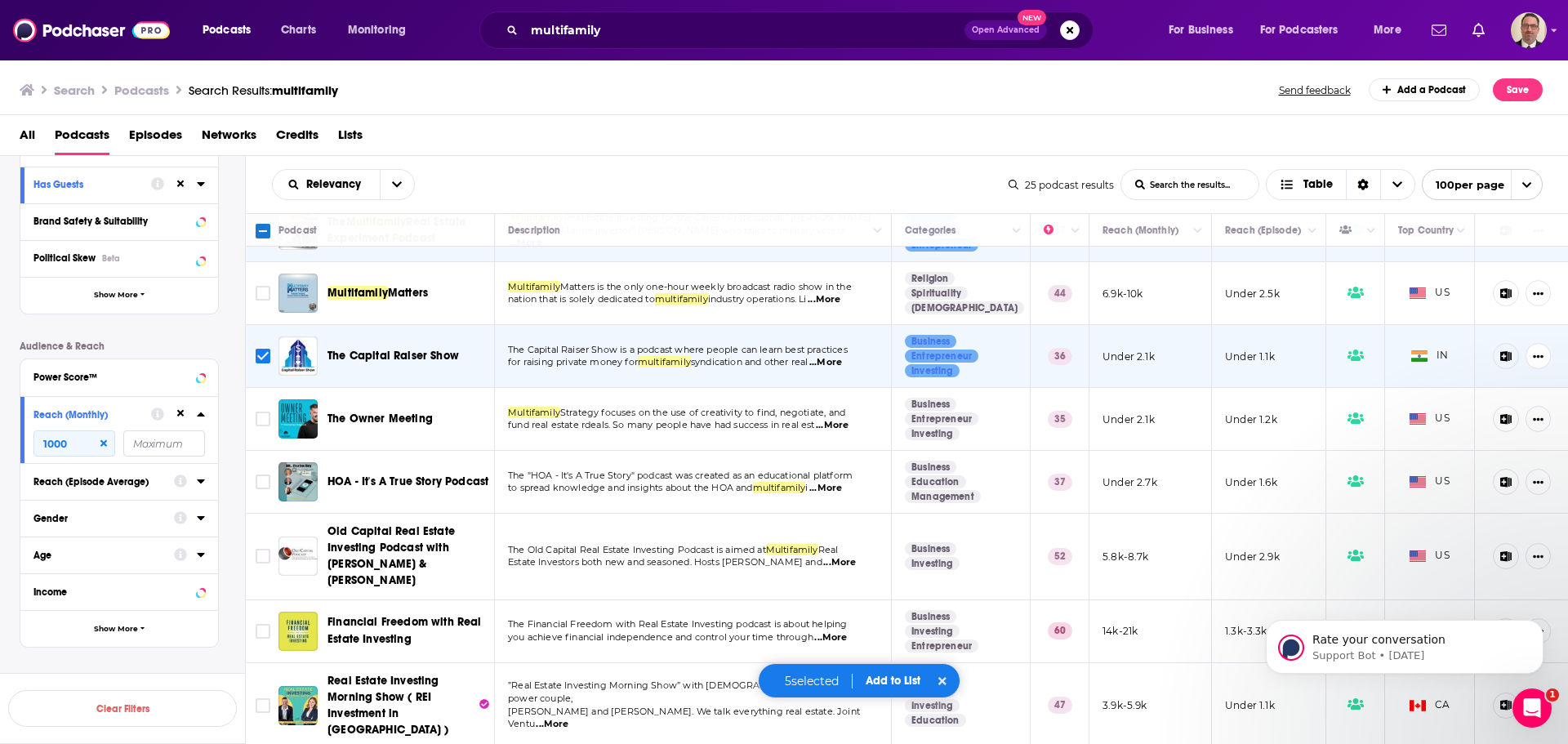
scroll to position [409, 0]
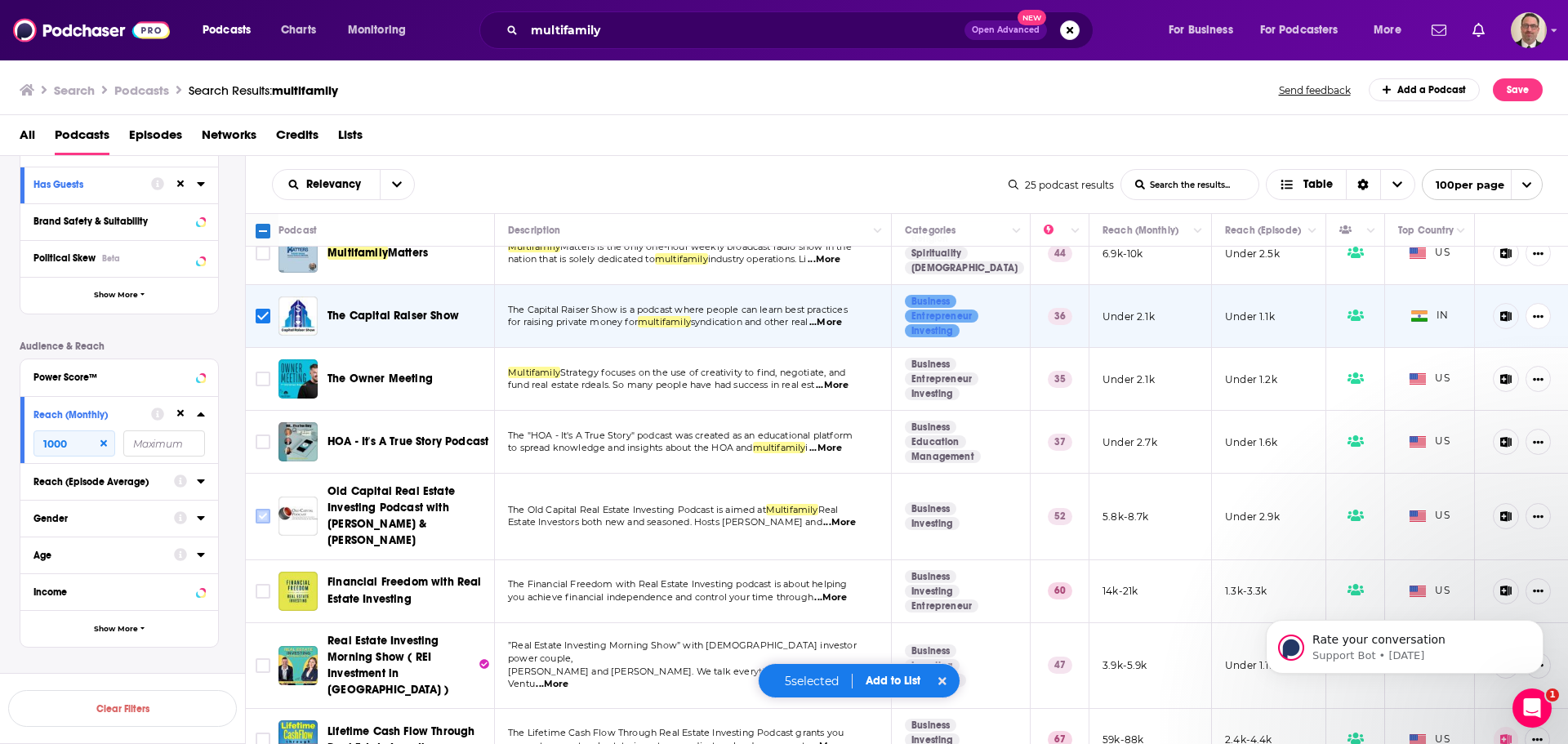
click at [259, 508] on input "Toggle select row" at bounding box center [262, 515] width 14 height 14
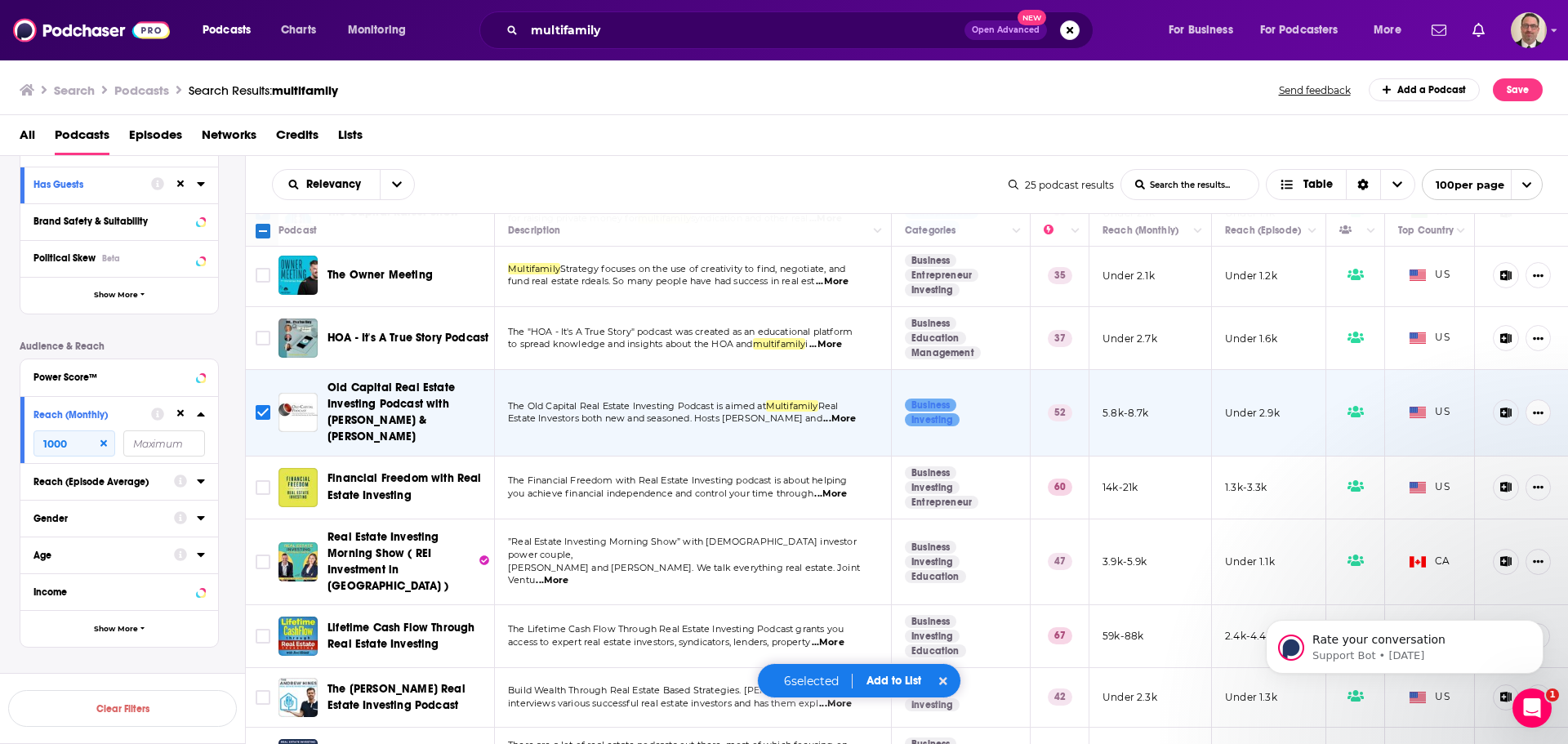
scroll to position [572, 0]
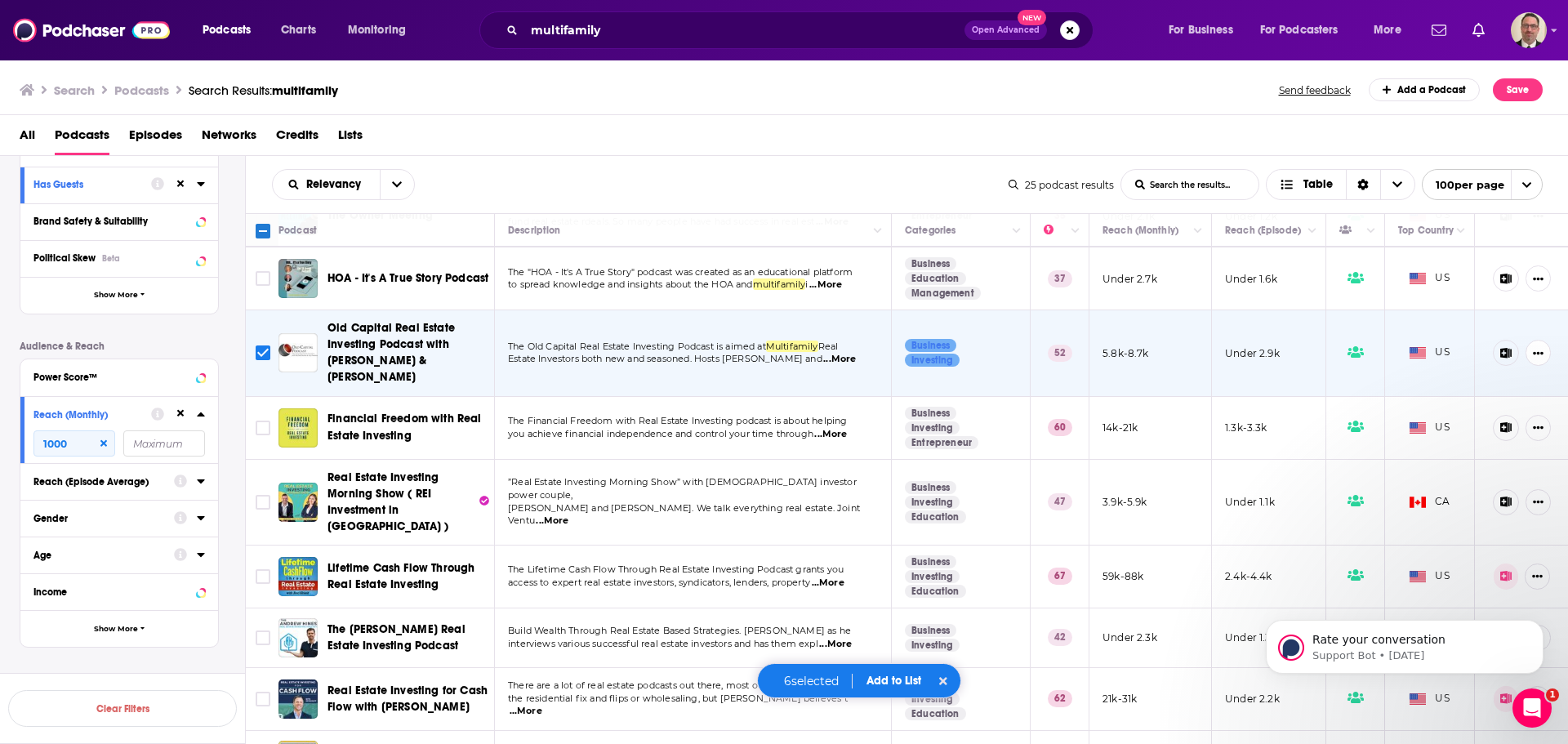
click at [840, 428] on span "...More" at bounding box center [831, 435] width 33 height 13
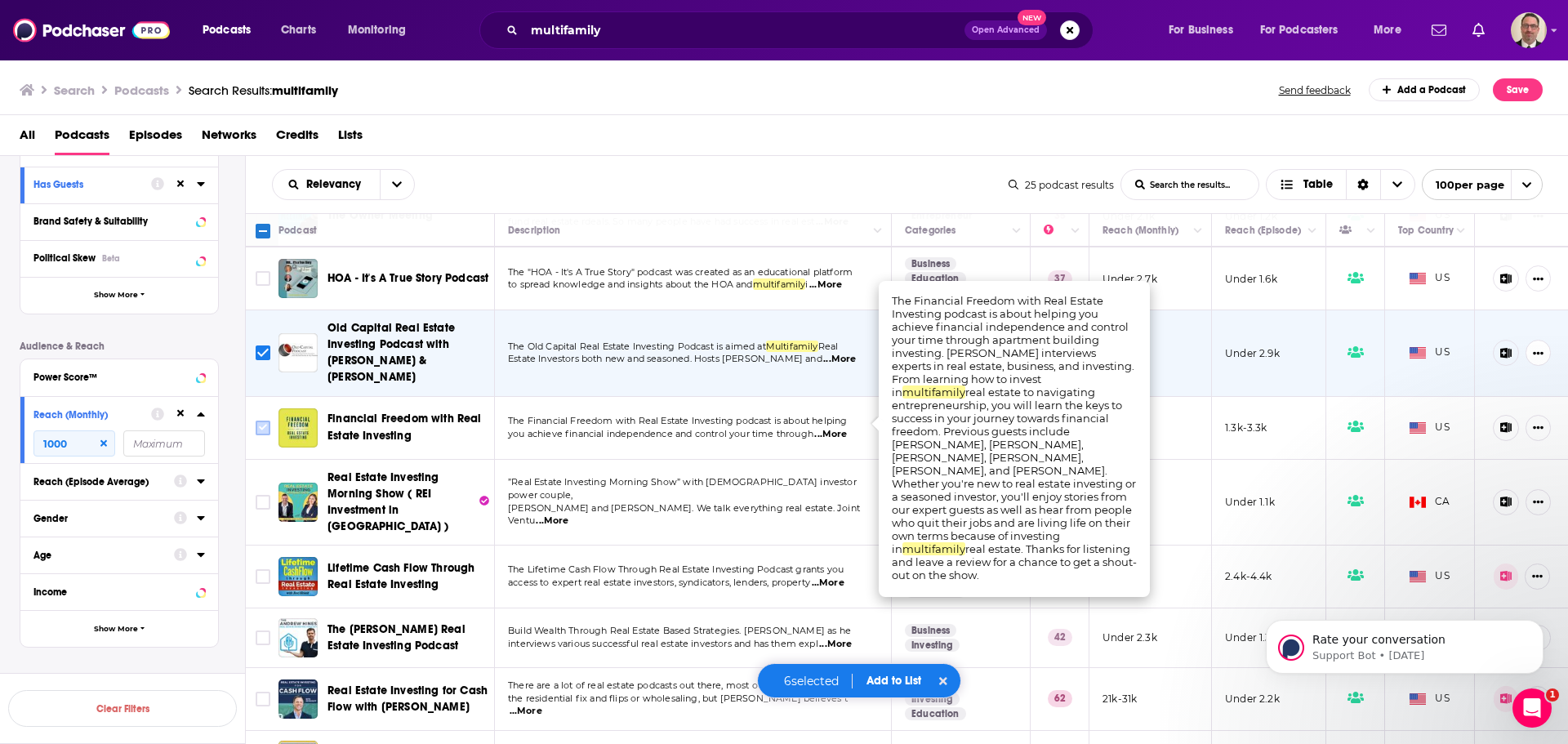
click at [264, 425] on input "Toggle select row" at bounding box center [262, 427] width 14 height 14
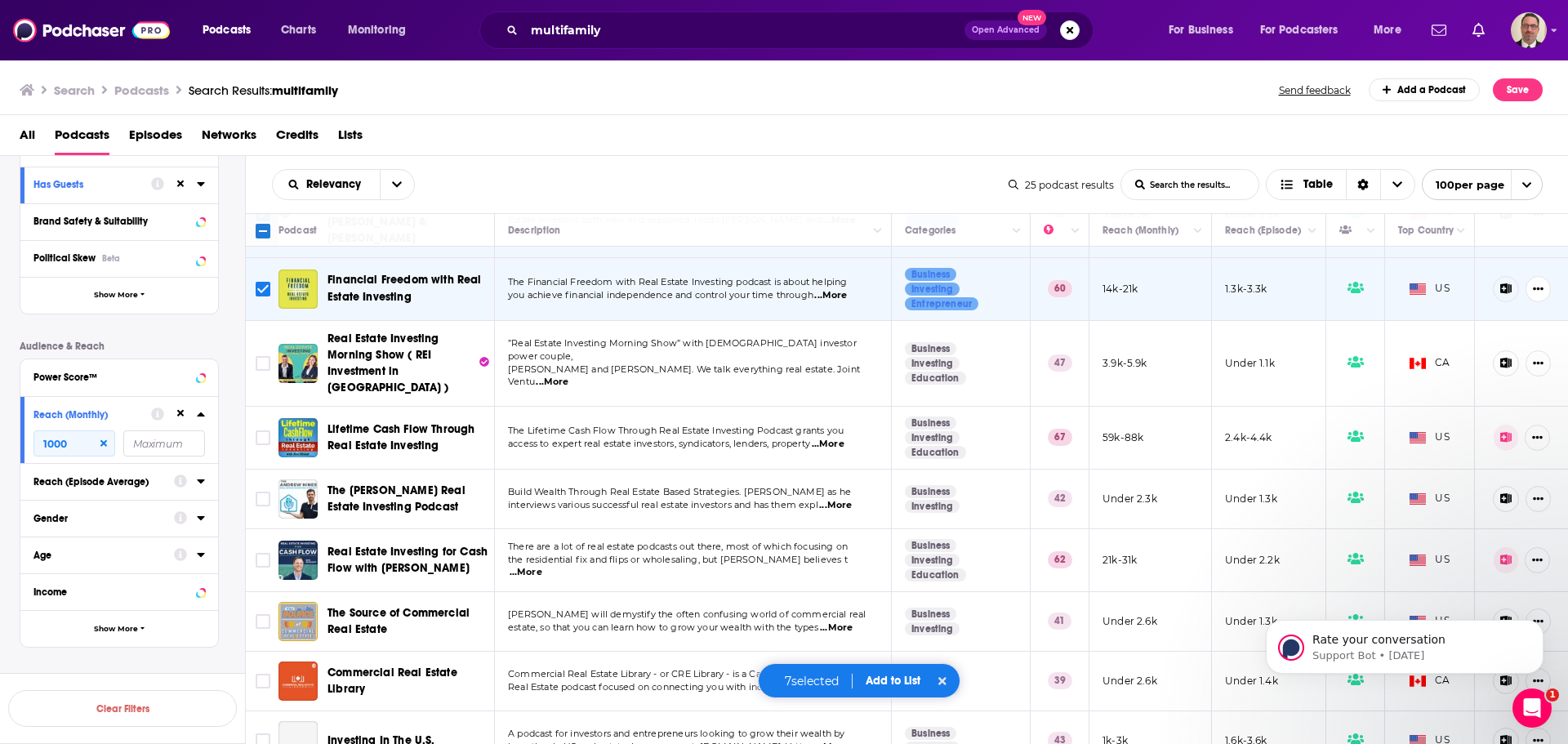
scroll to position [735, 0]
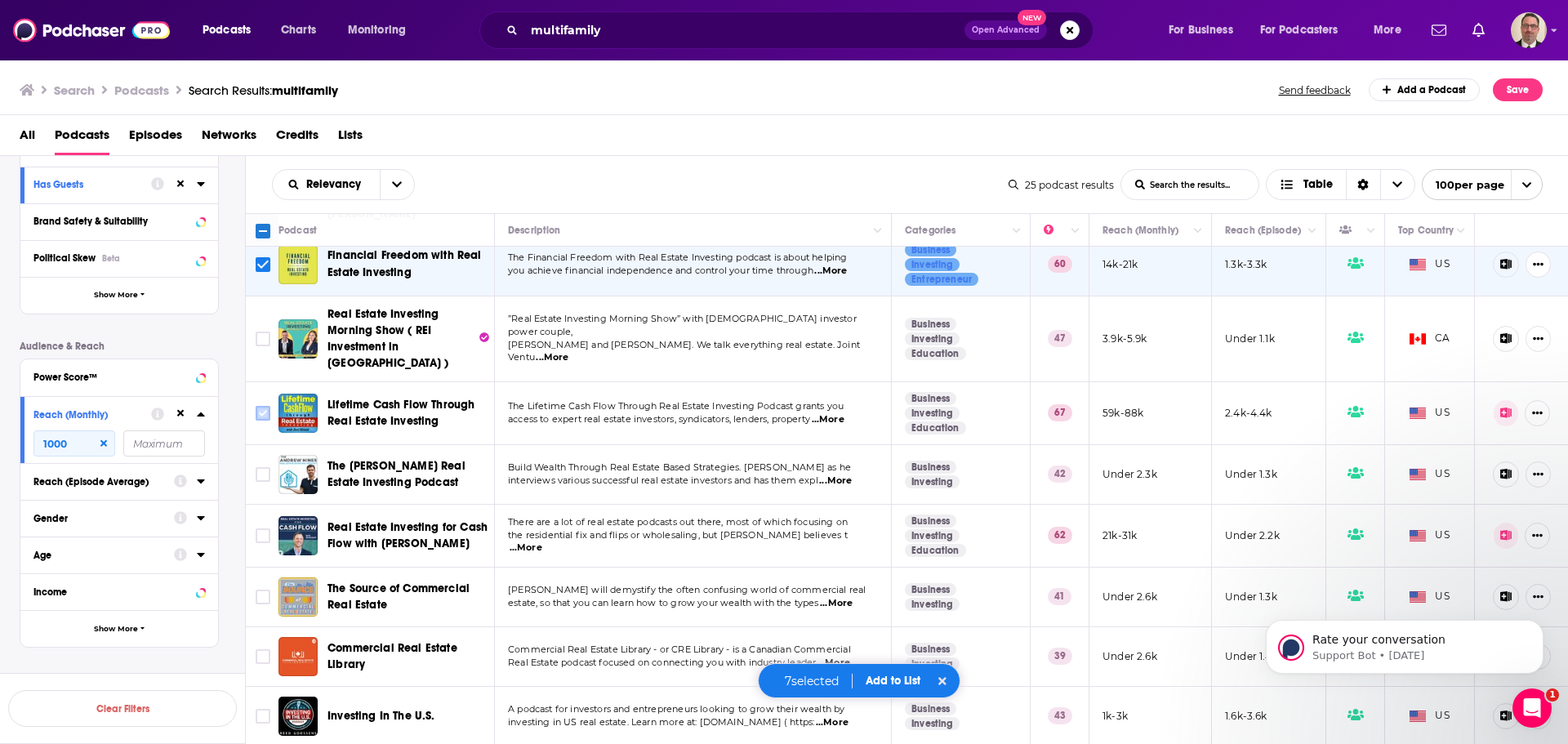
click at [264, 406] on input "Toggle select row" at bounding box center [262, 413] width 14 height 14
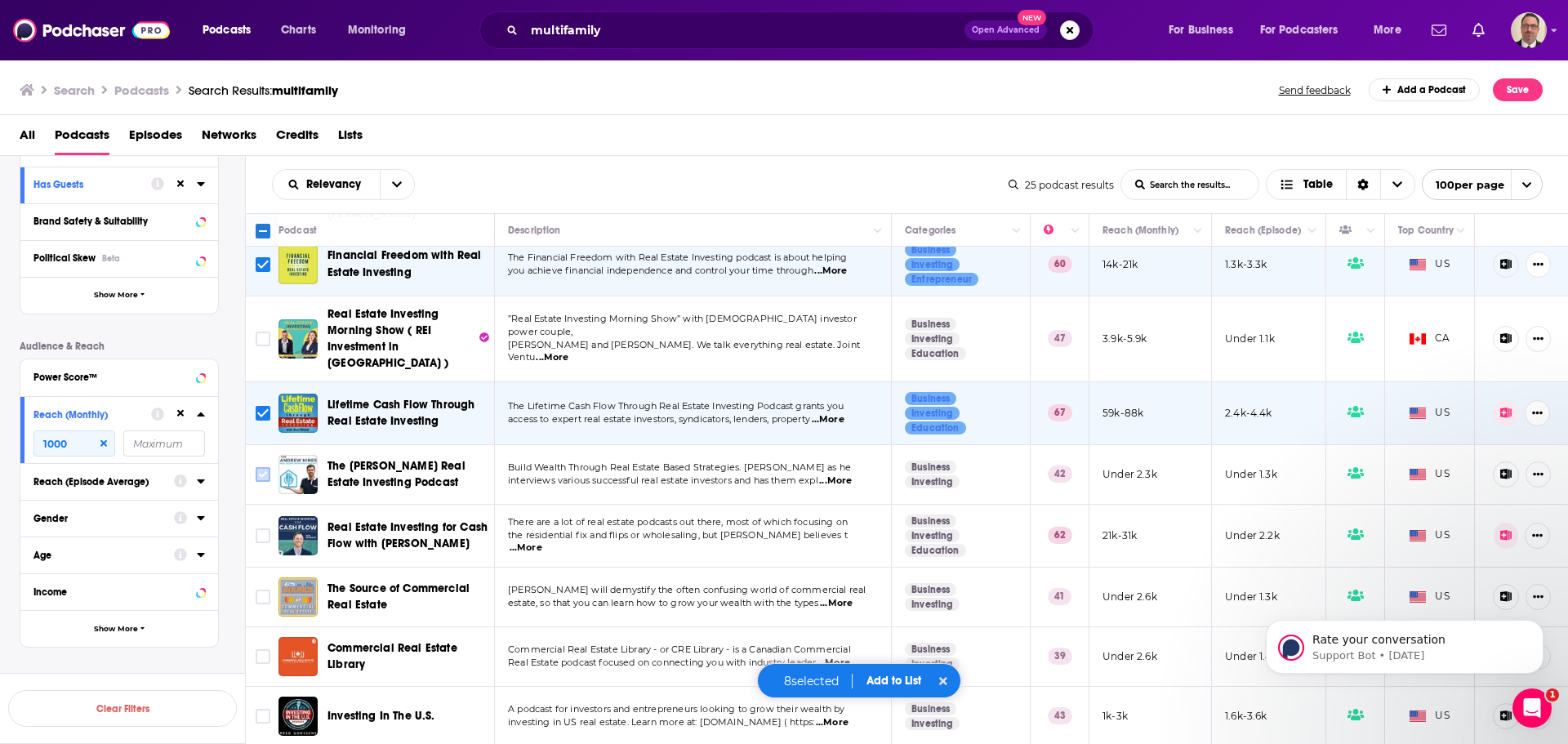
click at [258, 467] on input "Toggle select row" at bounding box center [262, 474] width 14 height 14
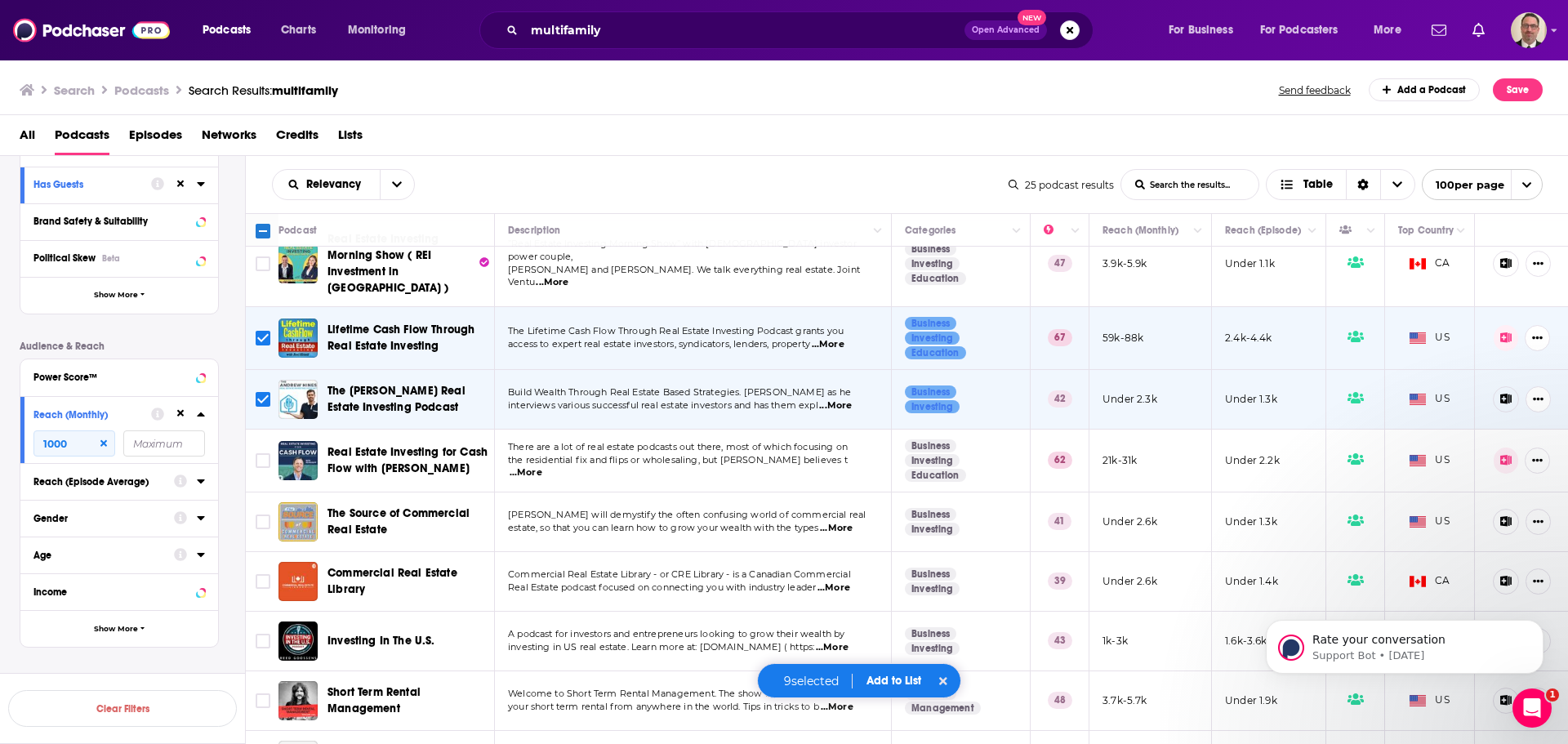
scroll to position [898, 0]
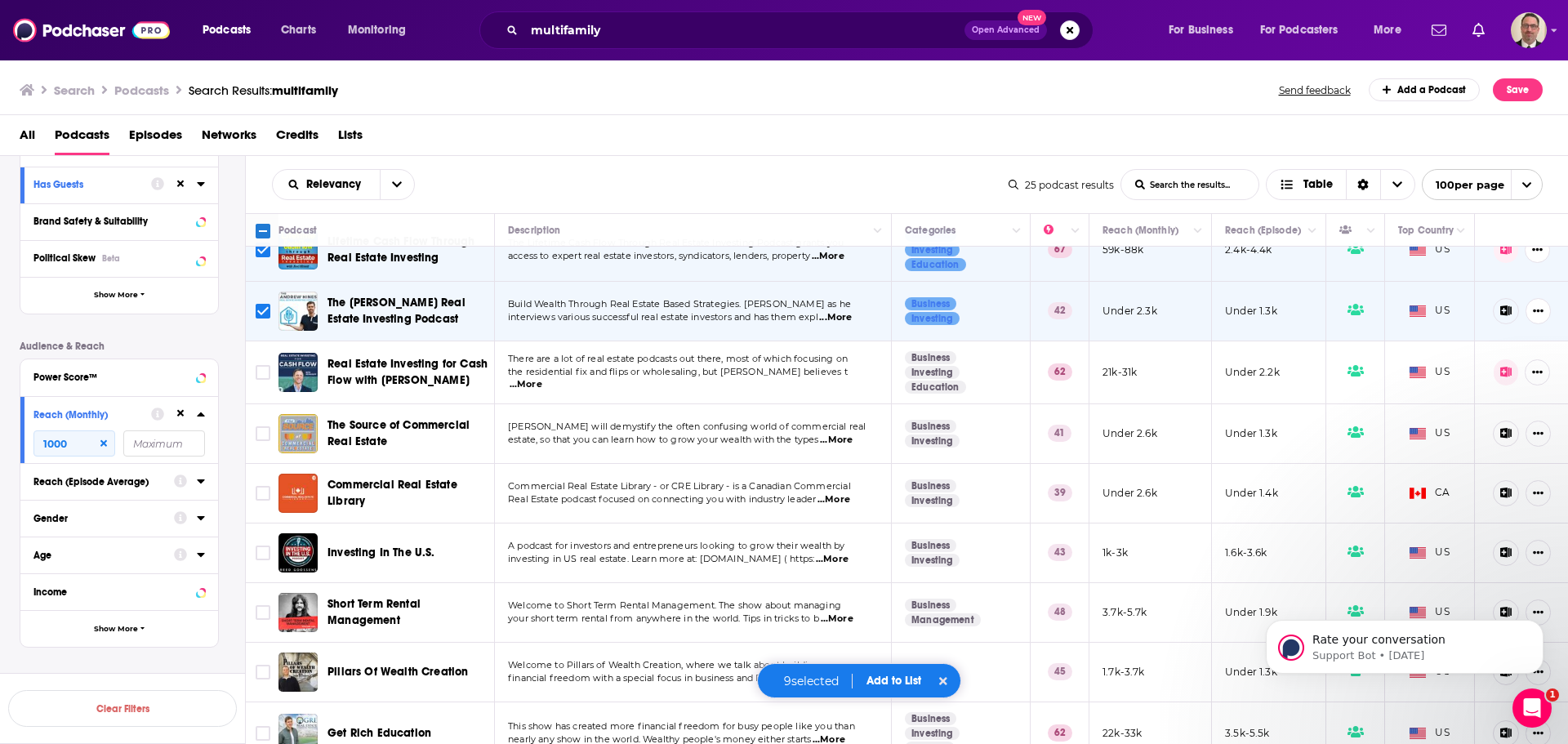
click at [842, 434] on span "...More" at bounding box center [837, 440] width 33 height 13
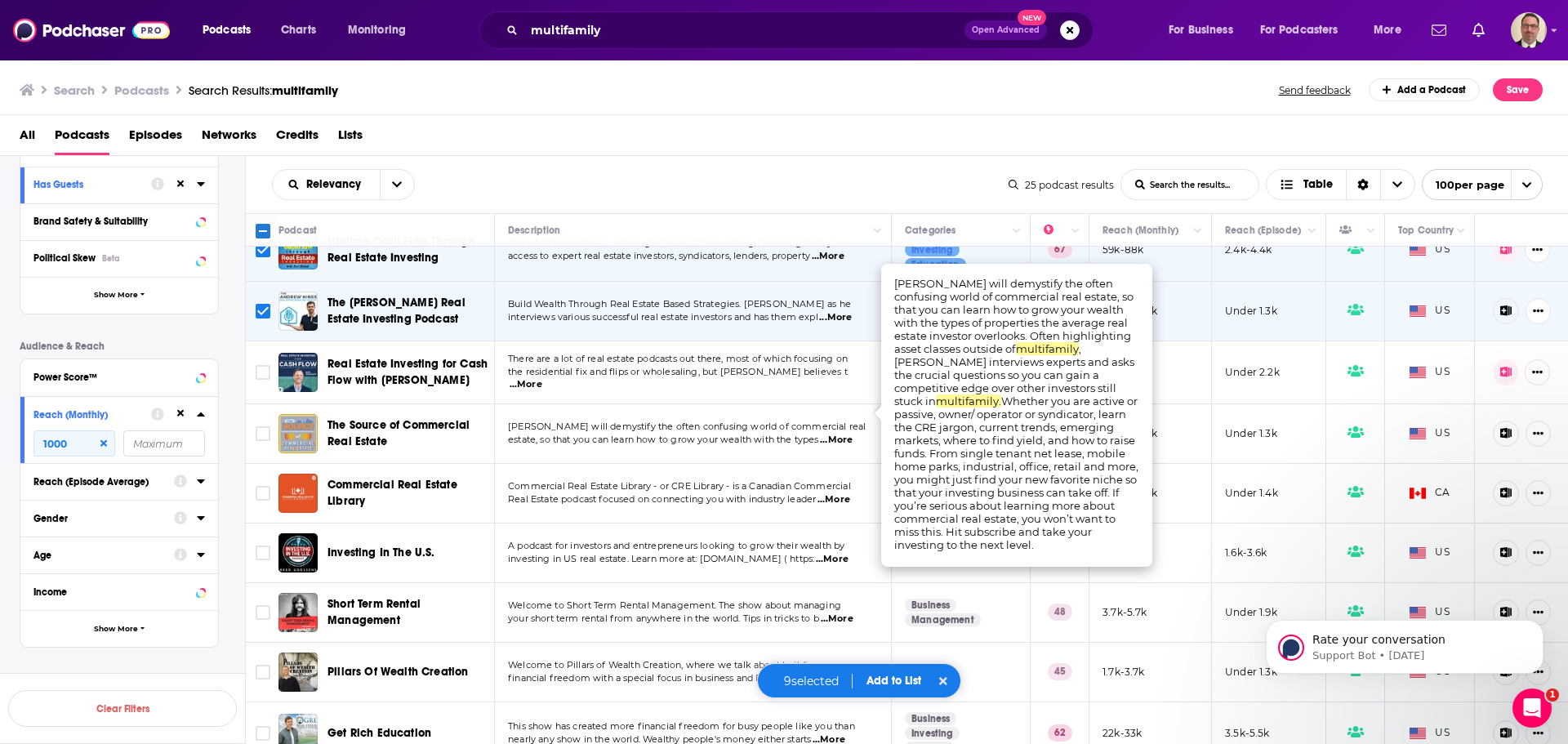
click at [674, 404] on td "Jonathan Hayek will demystify the often confusing world of commercial real esta…" at bounding box center [693, 434] width 397 height 59
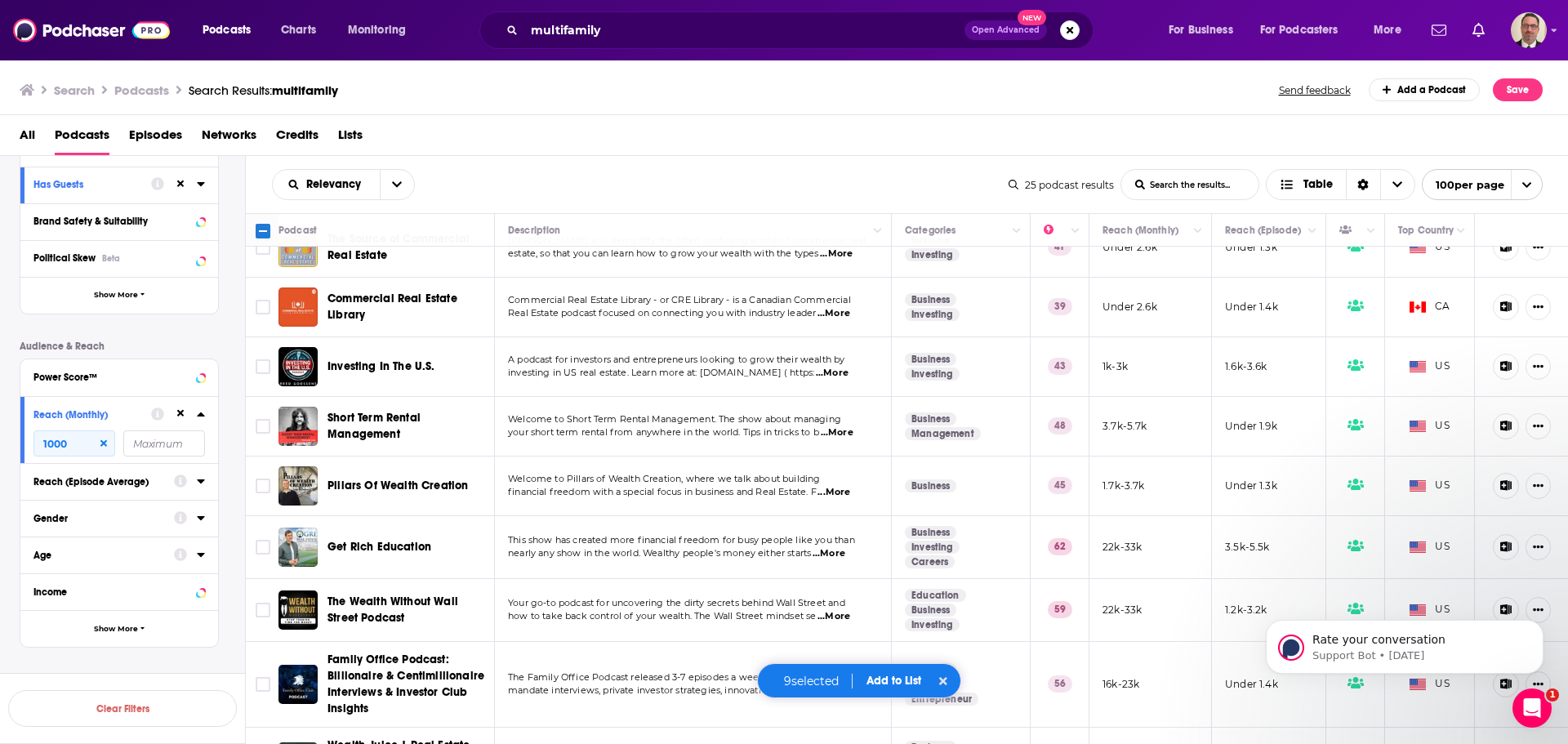
scroll to position [1103, 0]
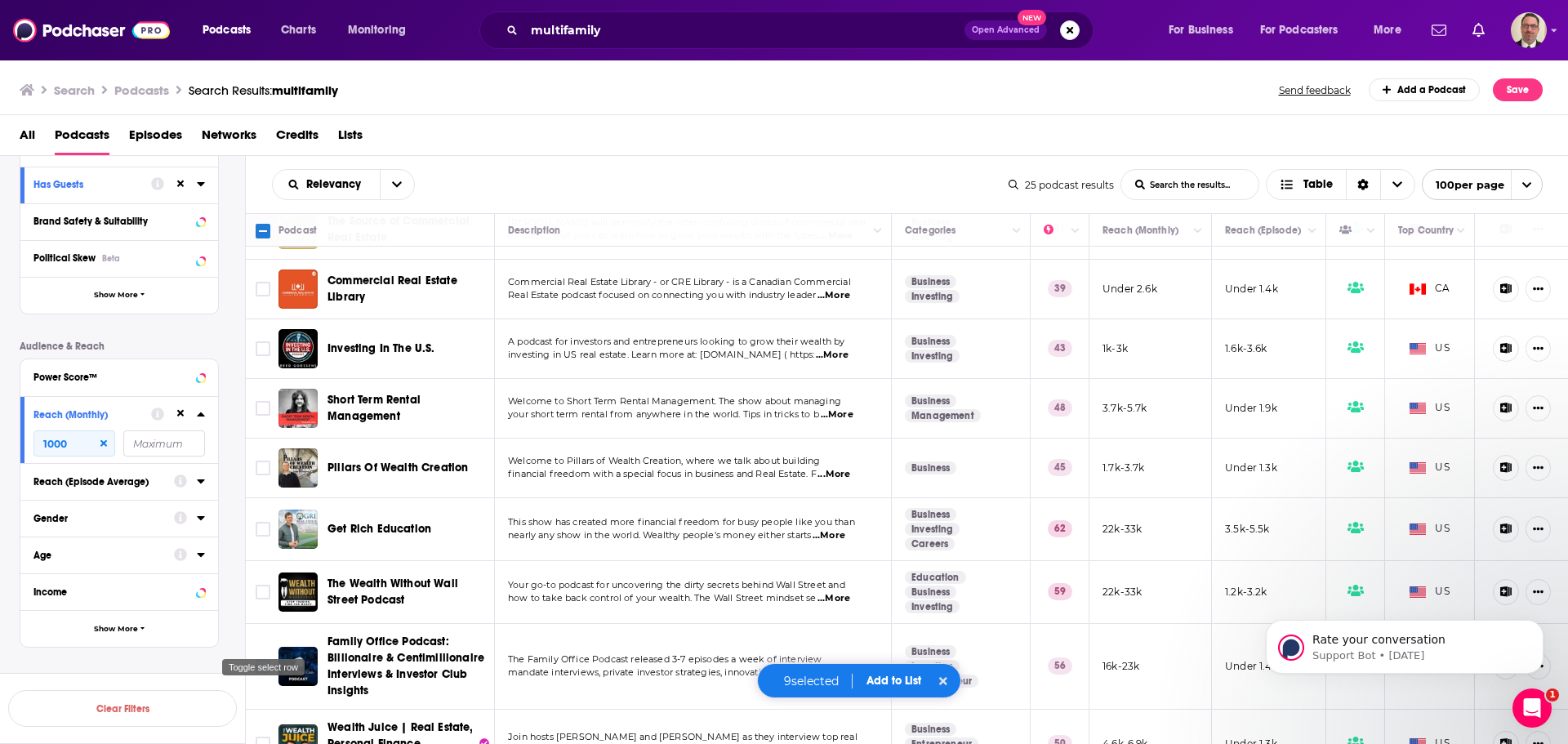
click at [261, 659] on input "Toggle select row" at bounding box center [262, 665] width 14 height 14
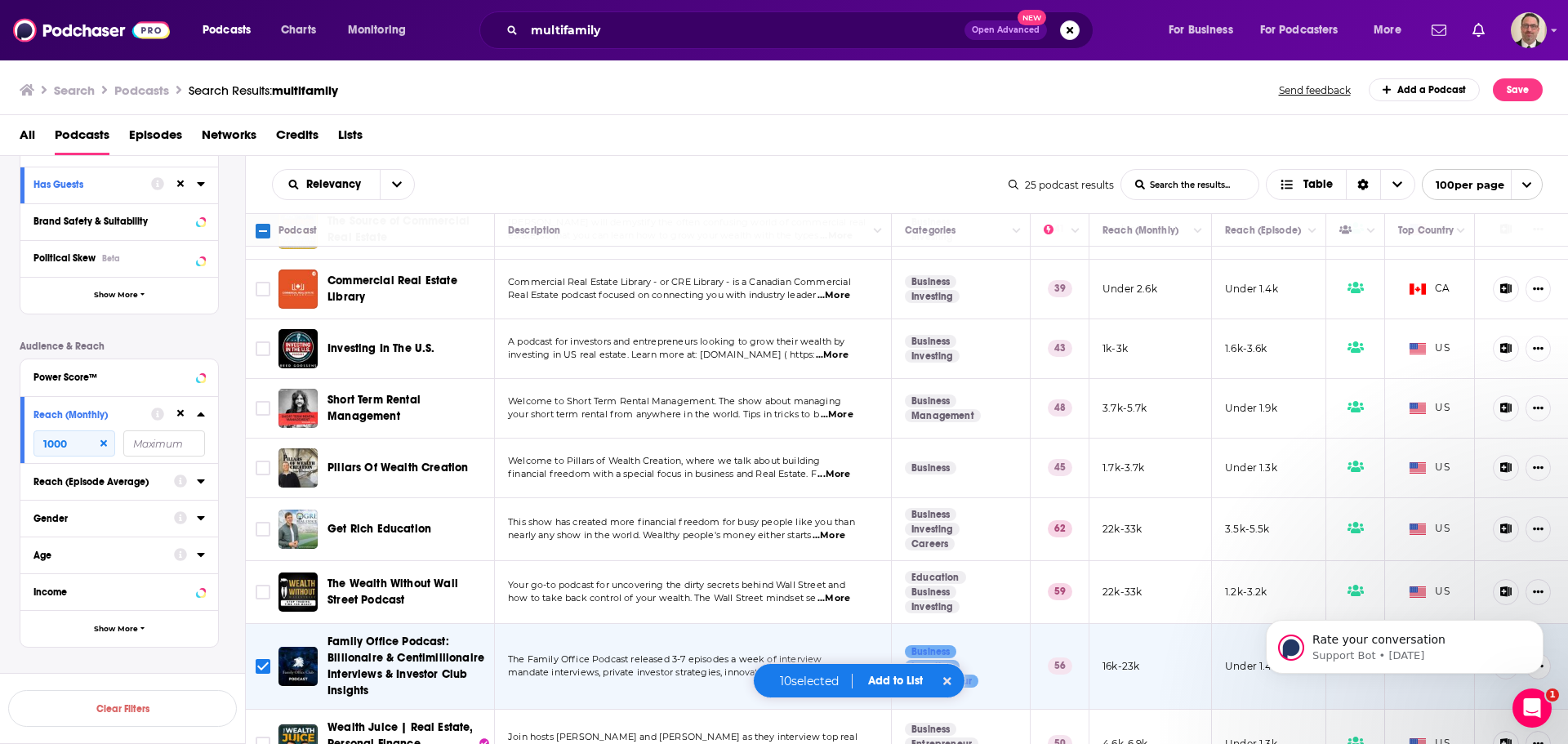
click at [842, 743] on span "...More" at bounding box center [830, 751] width 33 height 13
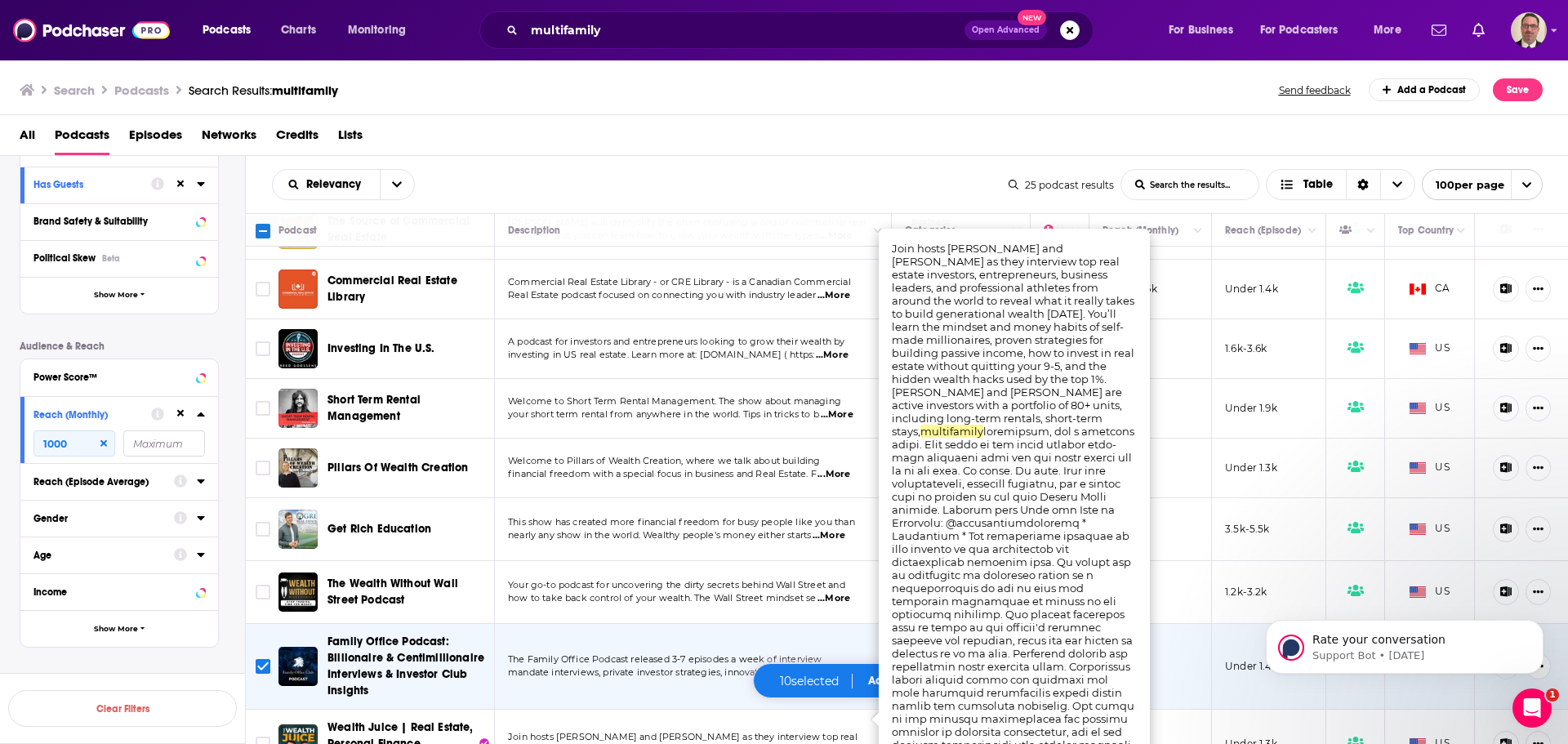
click at [701, 199] on div "Relevancy List Search Input Search the results... Table" at bounding box center [639, 185] width 736 height 31
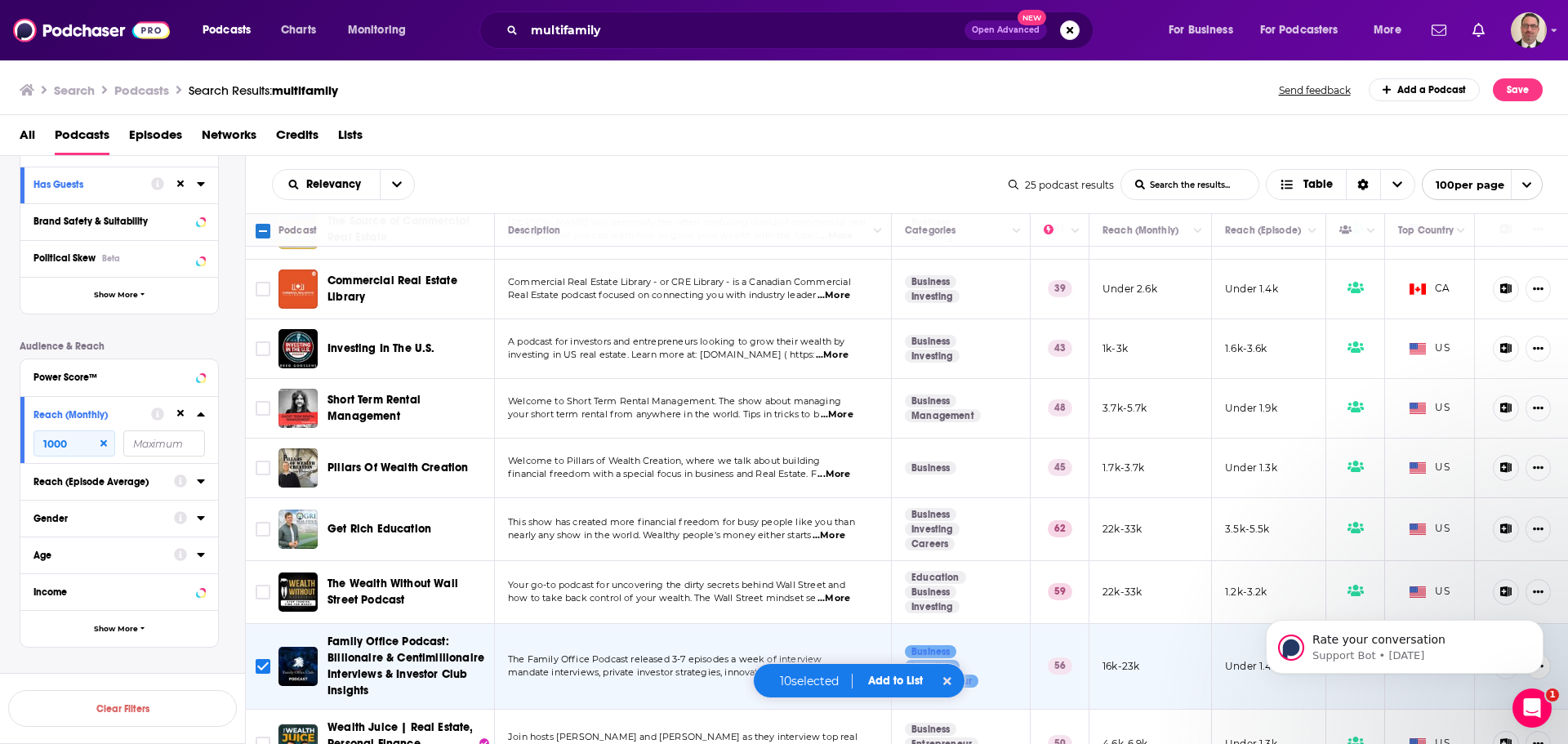
click at [886, 676] on button "Add to List" at bounding box center [895, 681] width 80 height 14
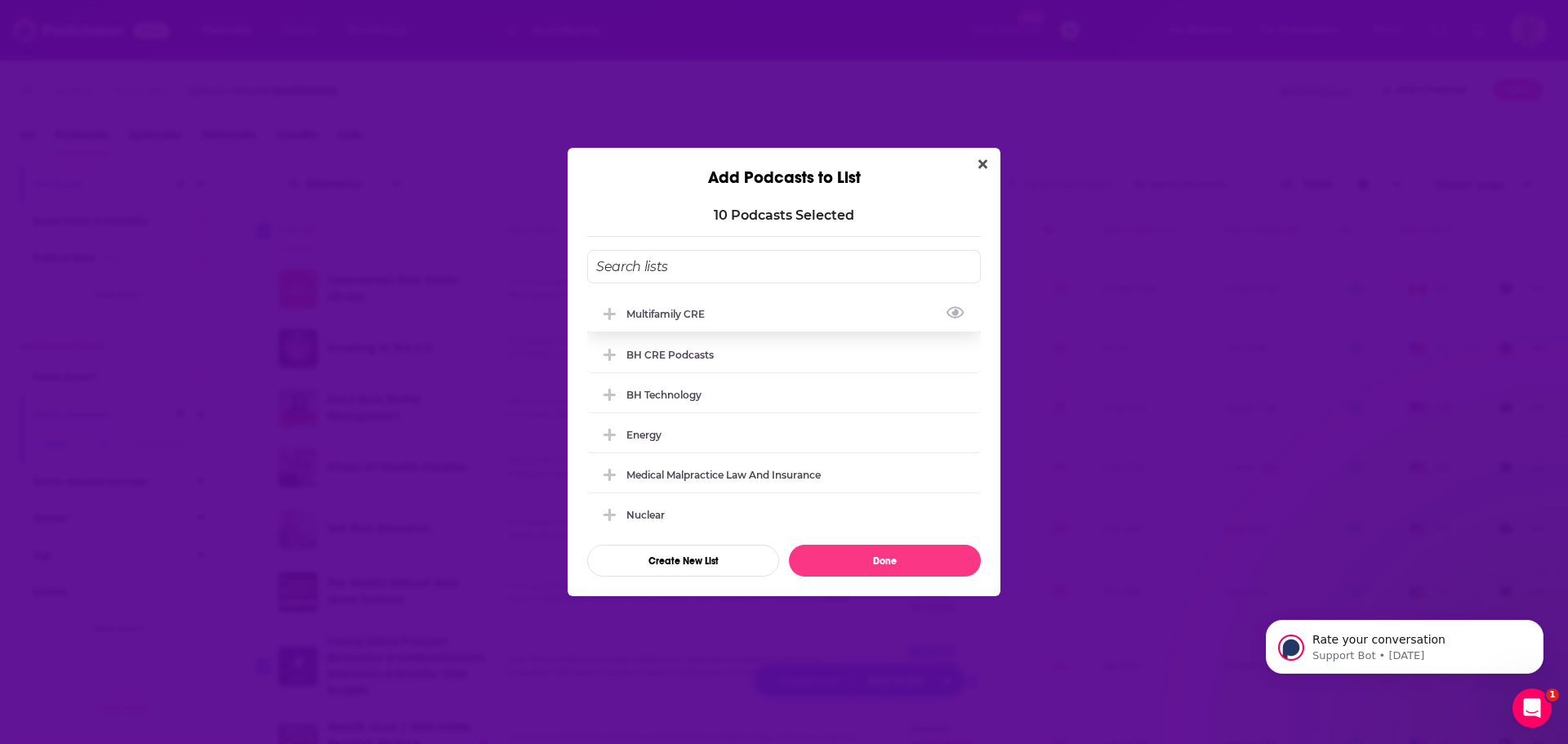
click at [614, 309] on icon "Add Podcast To List" at bounding box center [609, 314] width 12 height 14
click at [859, 561] on button "Done" at bounding box center [885, 560] width 191 height 32
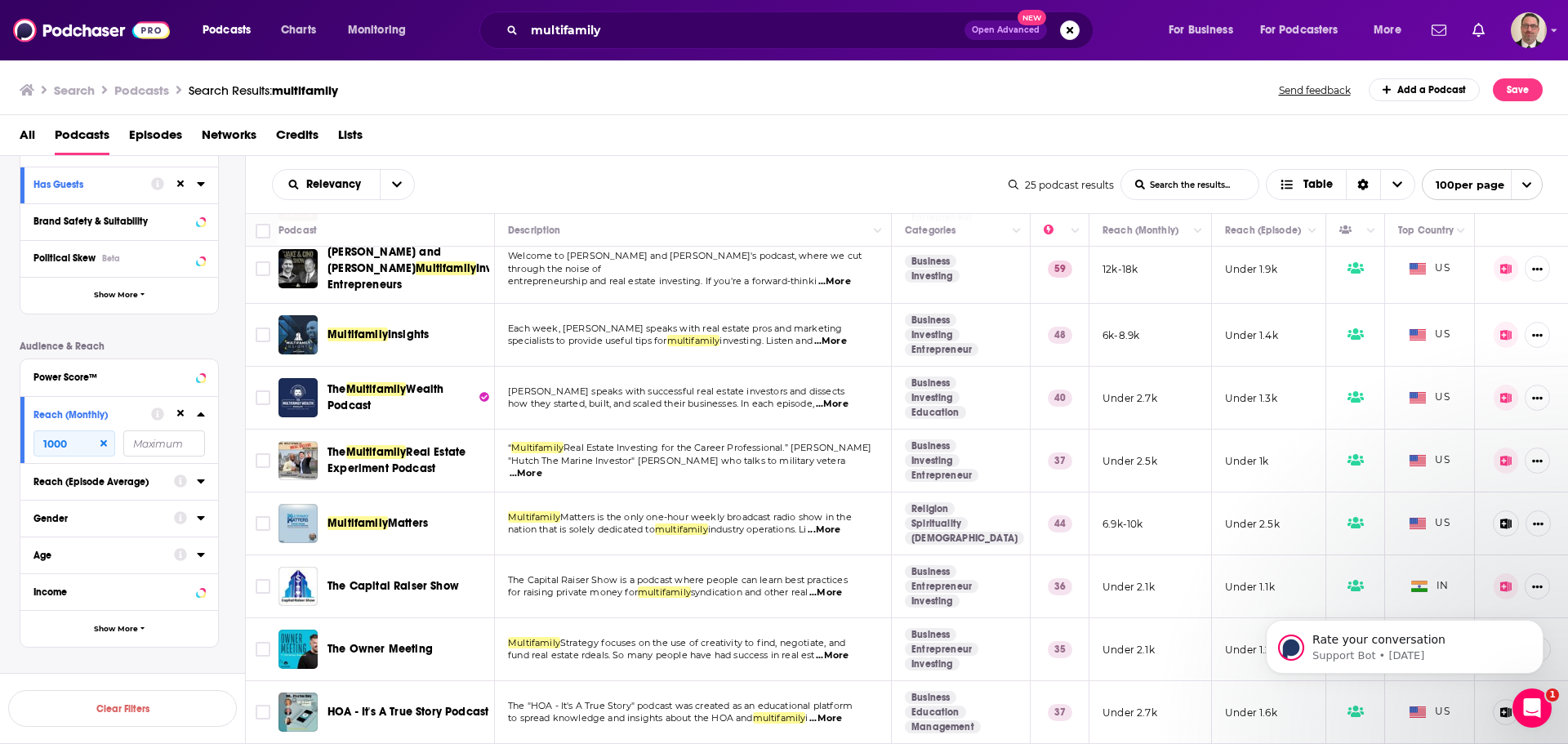
scroll to position [0, 0]
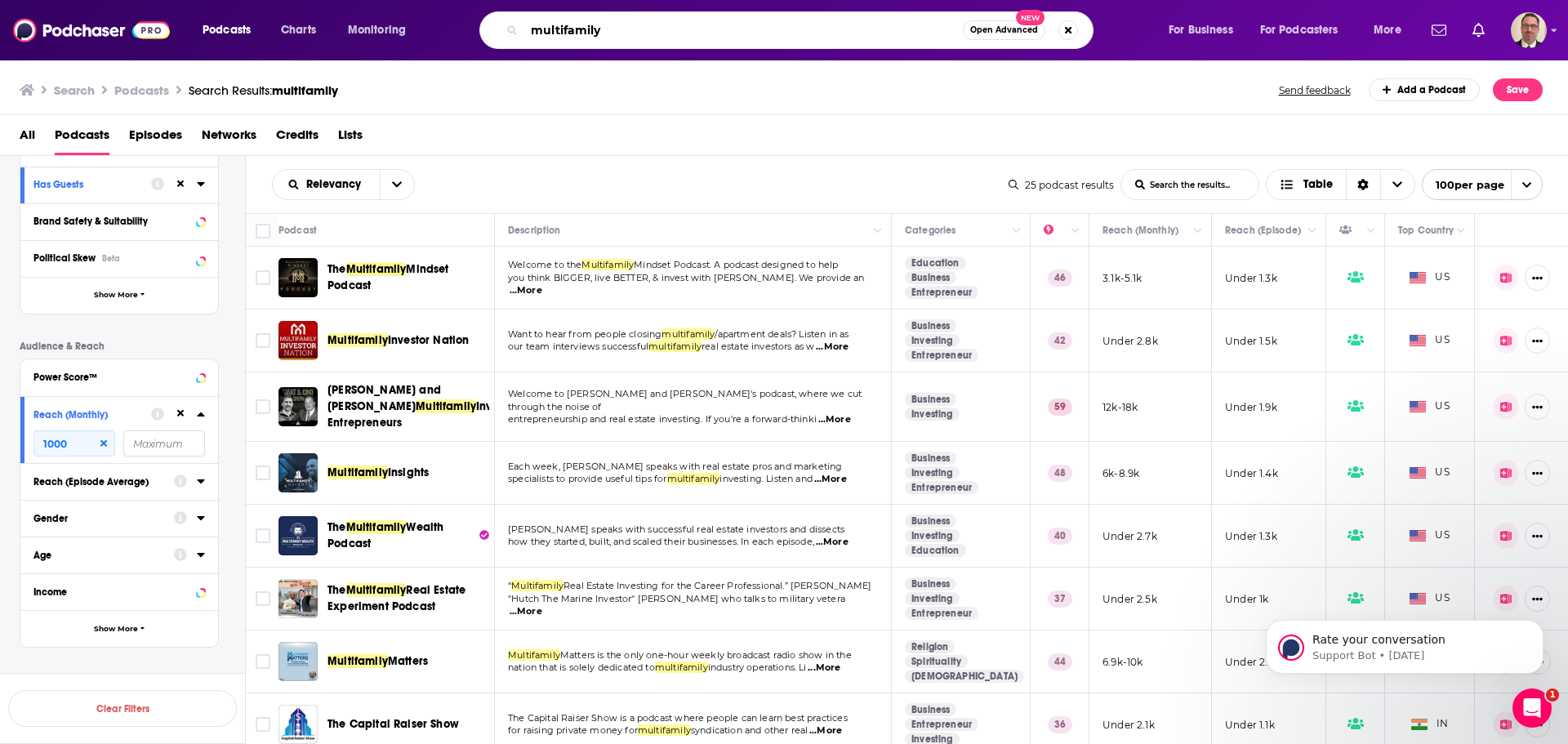
drag, startPoint x: 677, startPoint y: 22, endPoint x: 671, endPoint y: 39, distance: 18.0
click at [677, 24] on input "multifamily" at bounding box center [744, 30] width 438 height 26
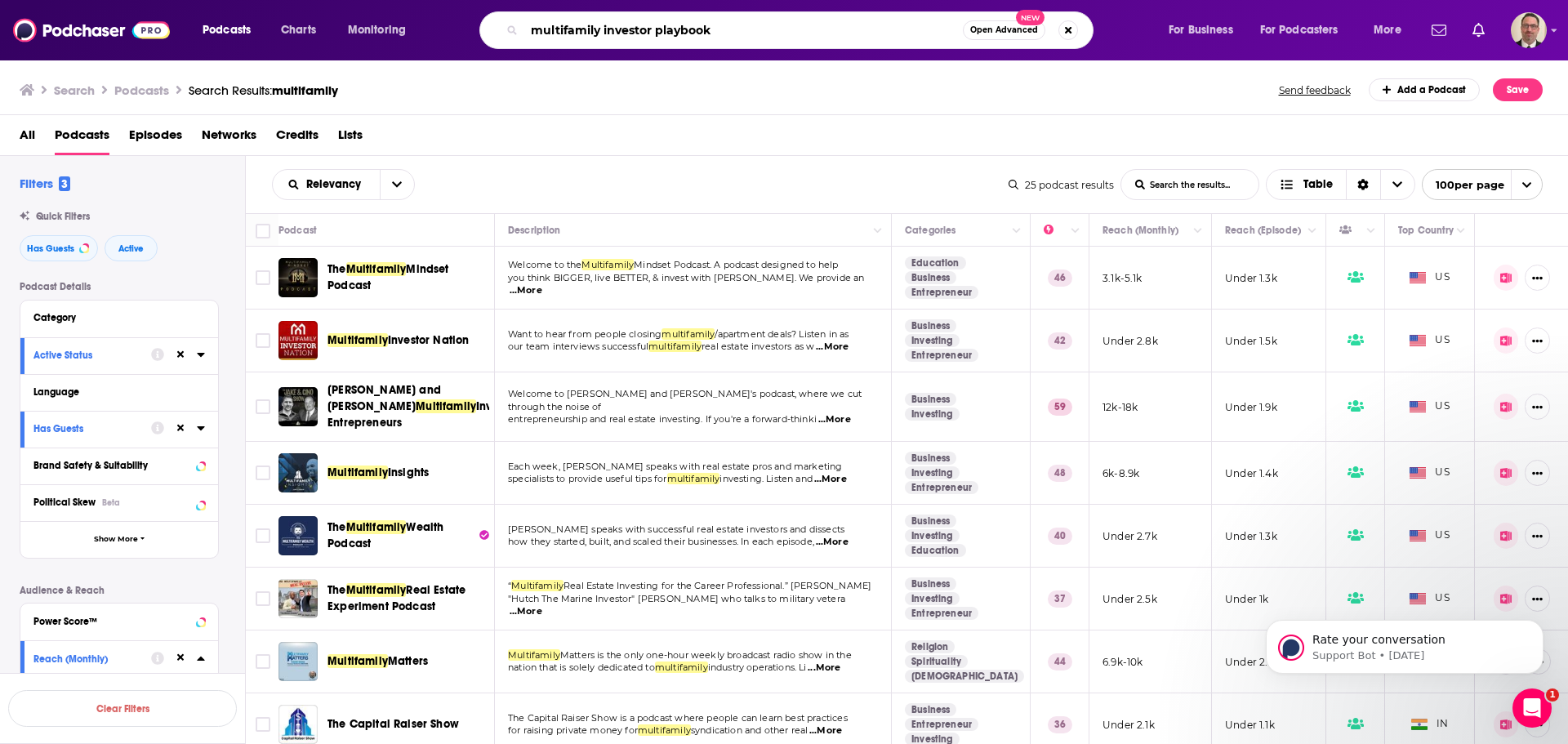
click at [845, 32] on input "multifamily investor playbook" at bounding box center [744, 30] width 438 height 26
drag, startPoint x: 778, startPoint y: 37, endPoint x: 398, endPoint y: 37, distance: 380.0
click at [398, 37] on div "Podcasts Charts Monitoring multifamily investor playbook Open Advanced New For …" at bounding box center [804, 30] width 1226 height 37
type input "multifamily investor playbook"
click at [75, 39] on img at bounding box center [92, 30] width 157 height 31
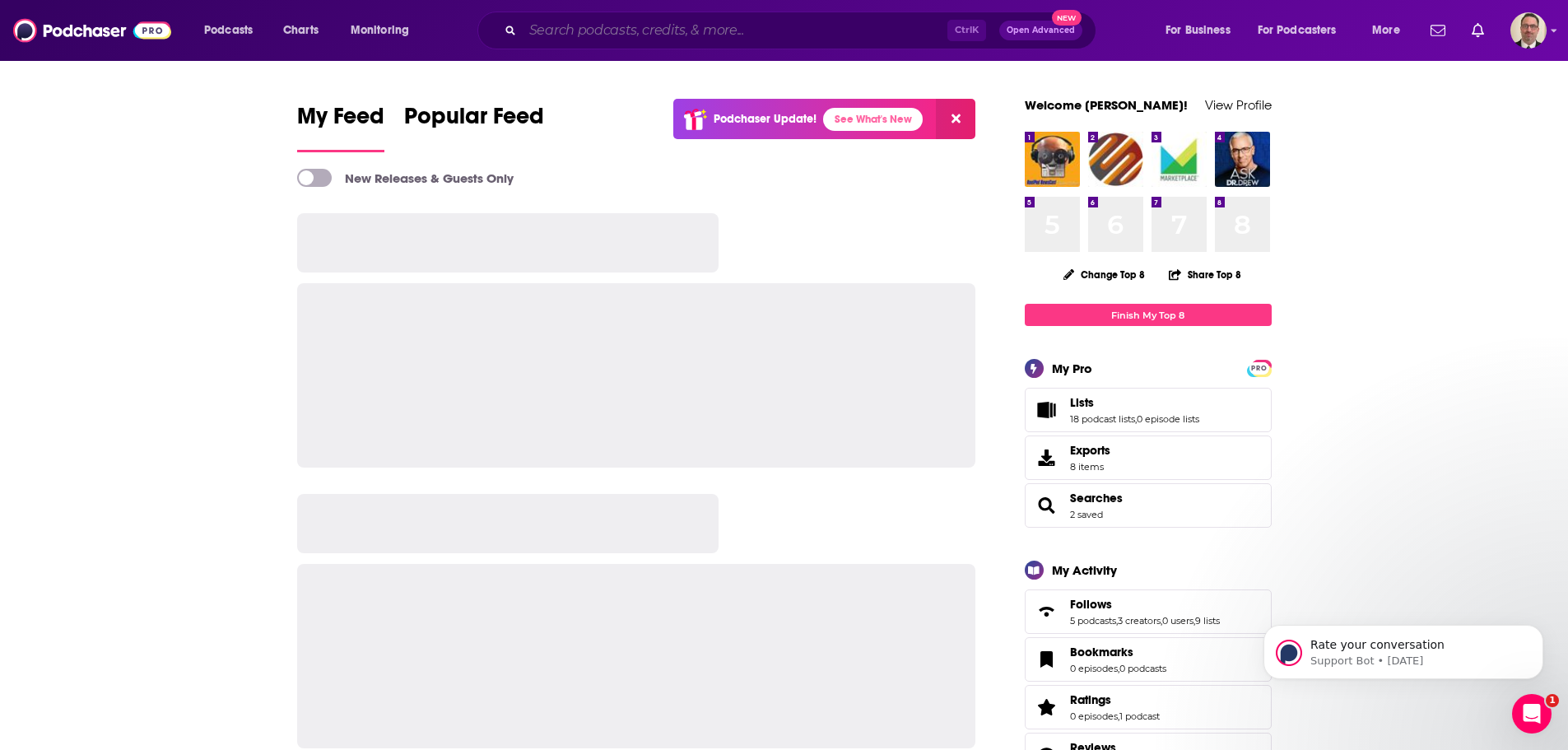
click at [642, 33] on input "Search podcasts, credits, & more..." at bounding box center [735, 30] width 425 height 26
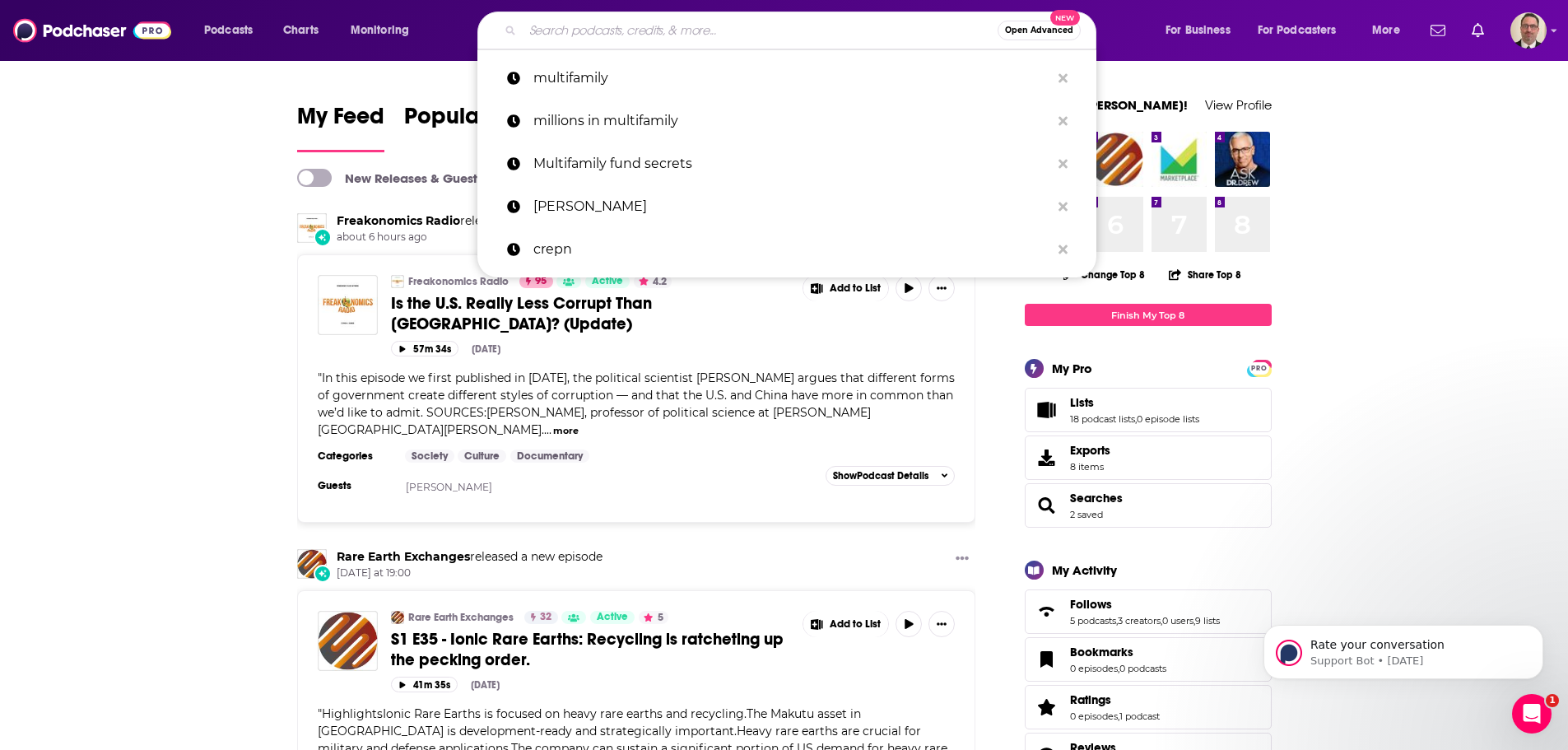
paste input "multifamily investor playbook"
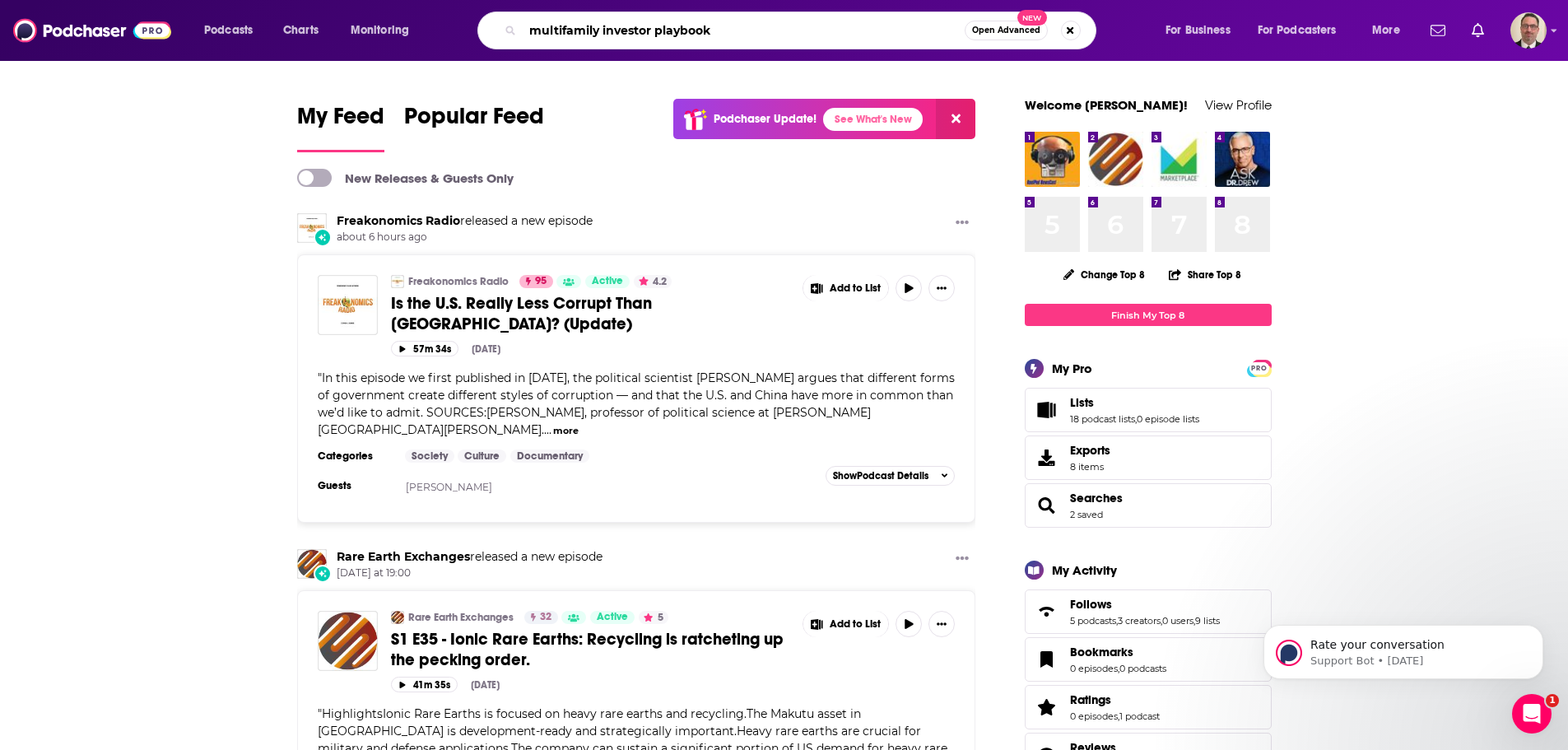
type input "multifamily investor playbook"
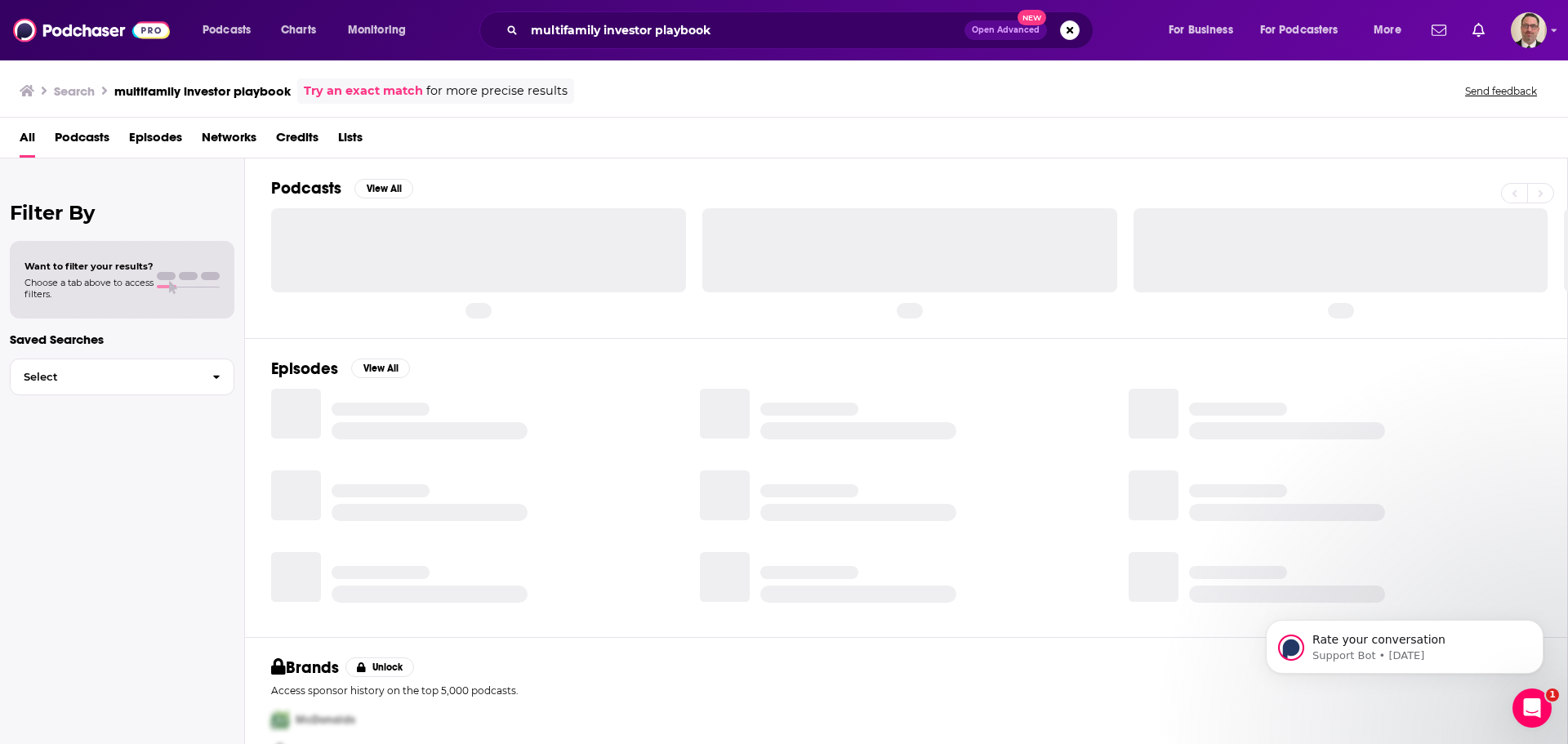
click at [80, 136] on span "Podcasts" at bounding box center [81, 141] width 55 height 34
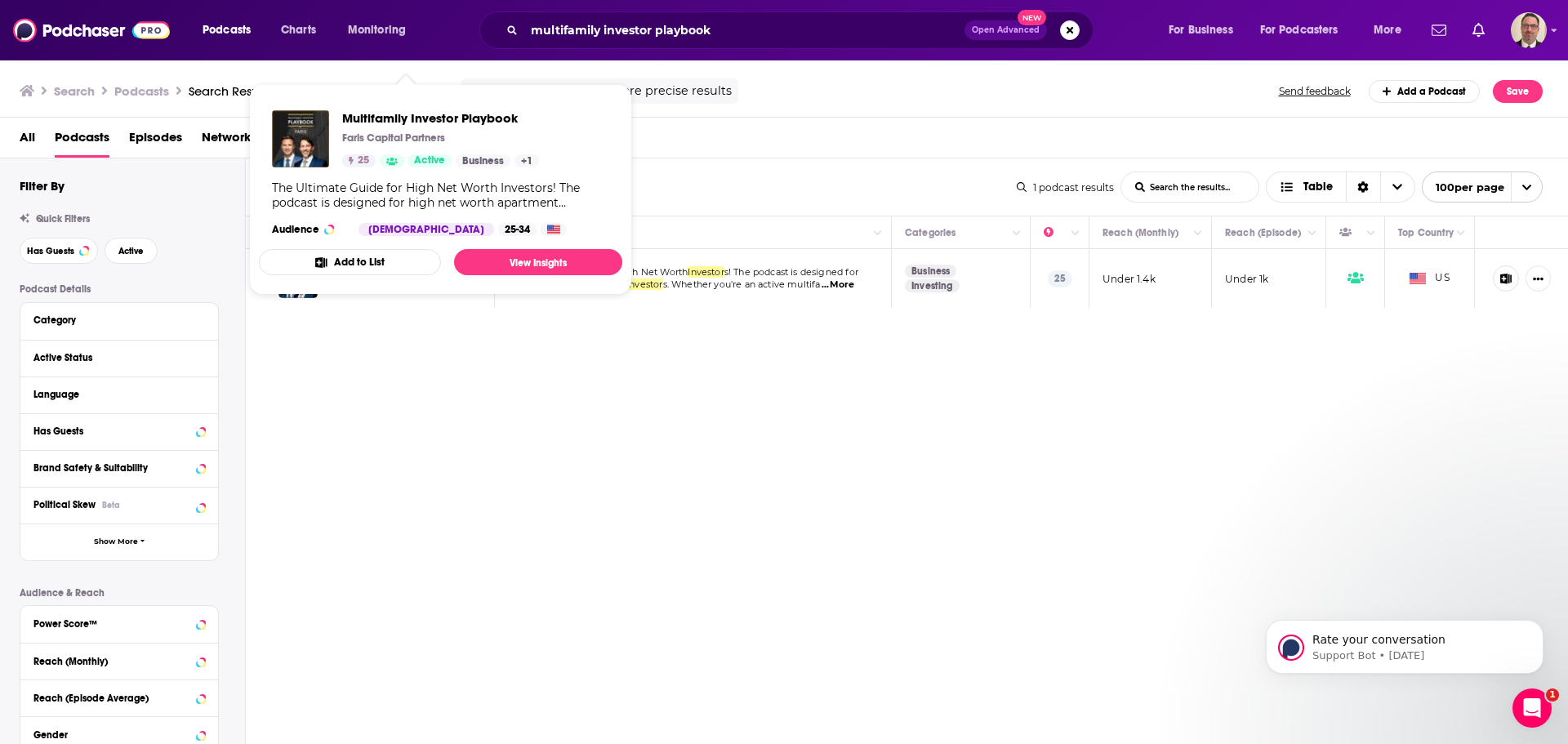
click at [392, 337] on div "Relevancy List Search Input Search the results... Table 1 podcast results List …" at bounding box center [907, 502] width 1323 height 687
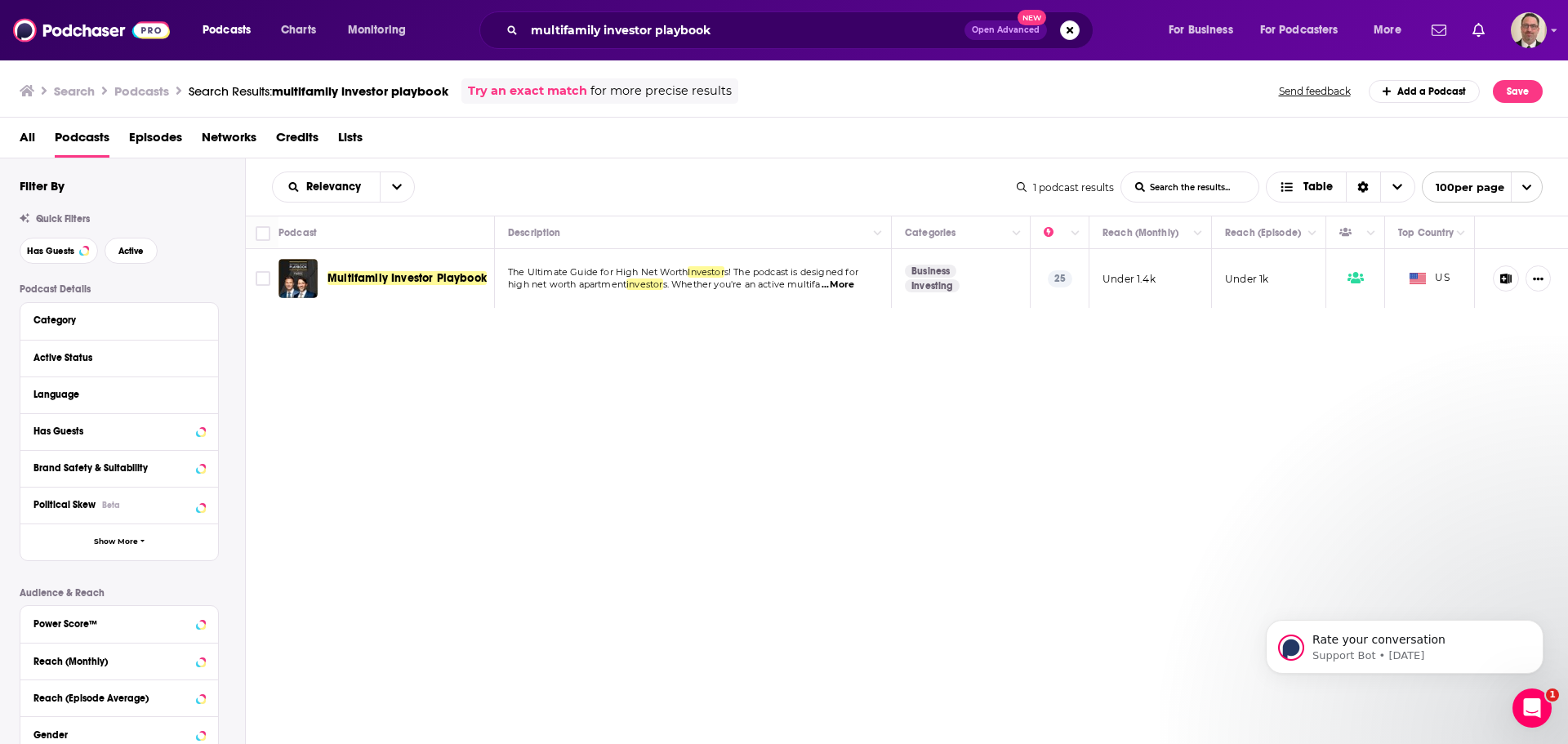
click at [365, 283] on div "Podcasts Charts Monitoring multifamily investor playbook Open Advanced New For …" at bounding box center [784, 372] width 1568 height 744
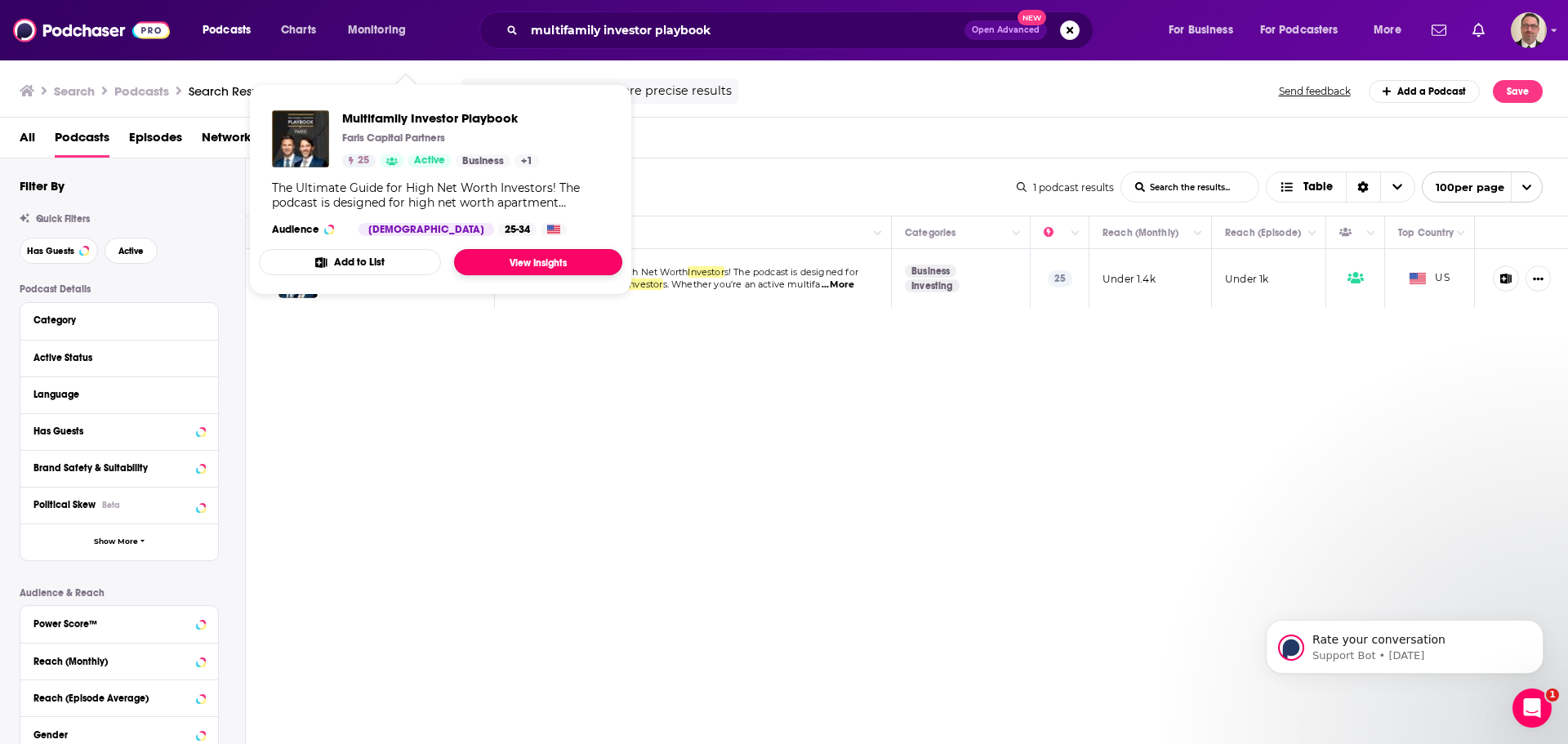
click at [526, 266] on link "View Insights" at bounding box center [538, 261] width 168 height 26
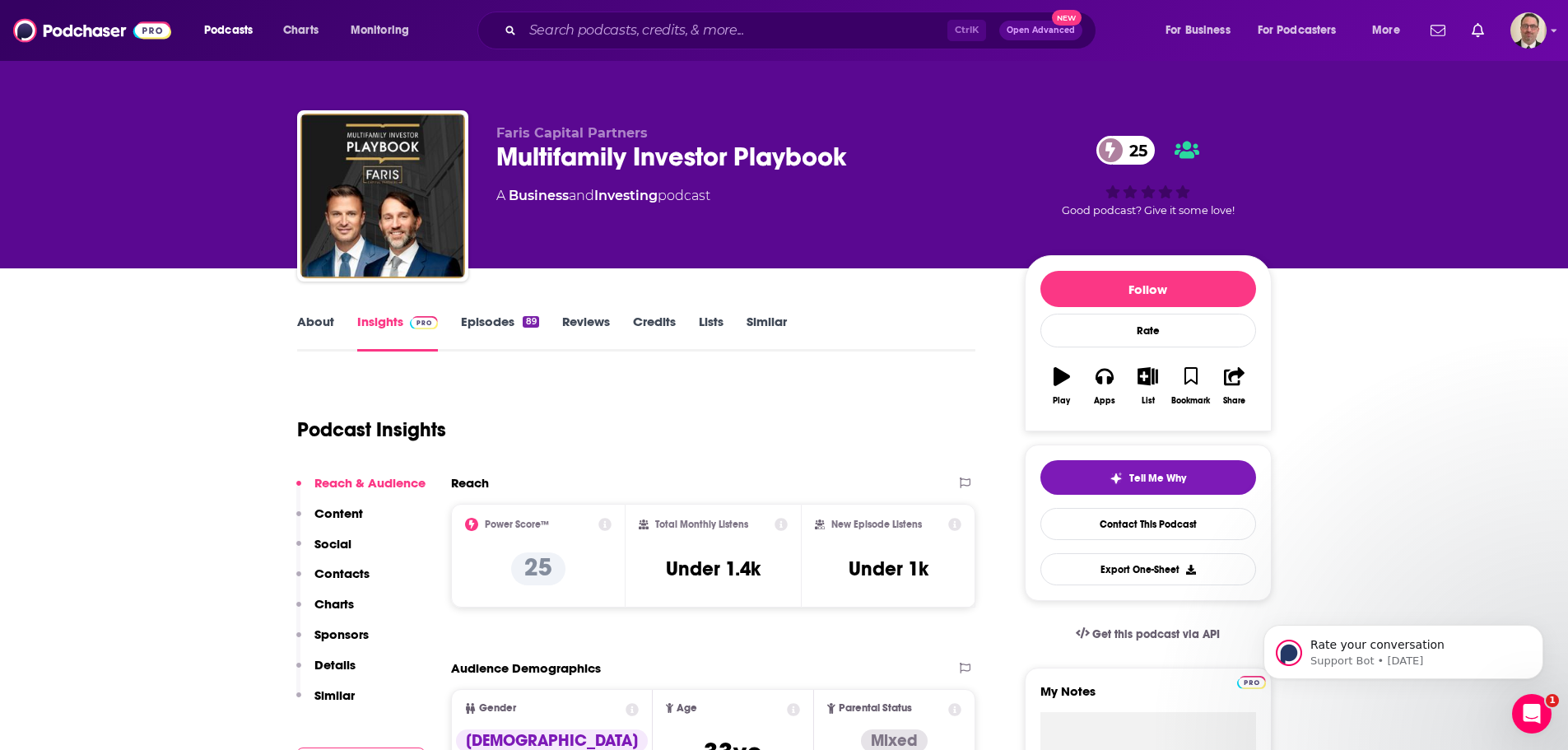
click at [502, 319] on link "Episodes 89" at bounding box center [500, 332] width 77 height 38
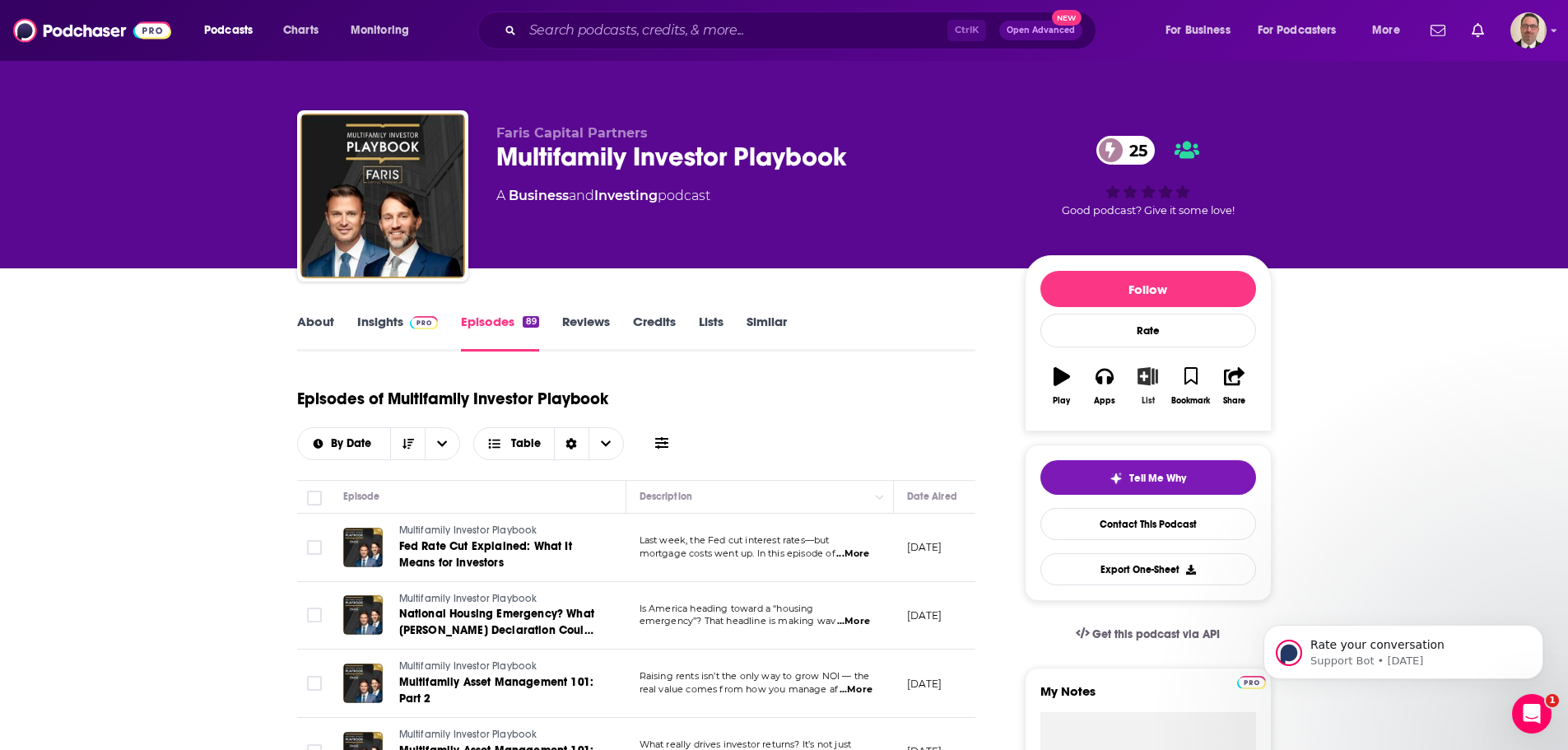
click at [1144, 382] on icon "button" at bounding box center [1147, 375] width 20 height 18
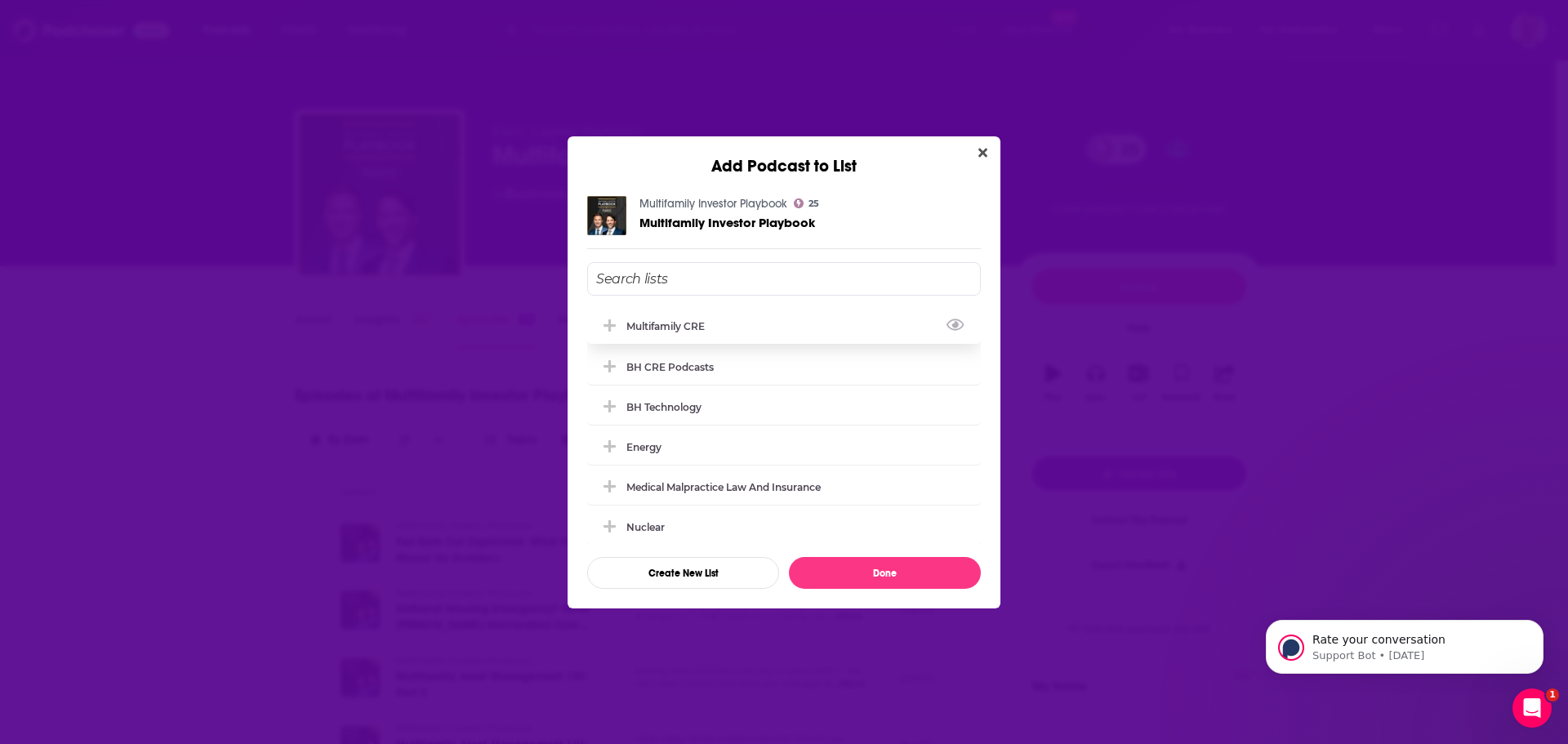
click at [603, 328] on icon "Add Podcast To List" at bounding box center [609, 326] width 12 height 14
click at [878, 583] on button "Done" at bounding box center [885, 573] width 191 height 32
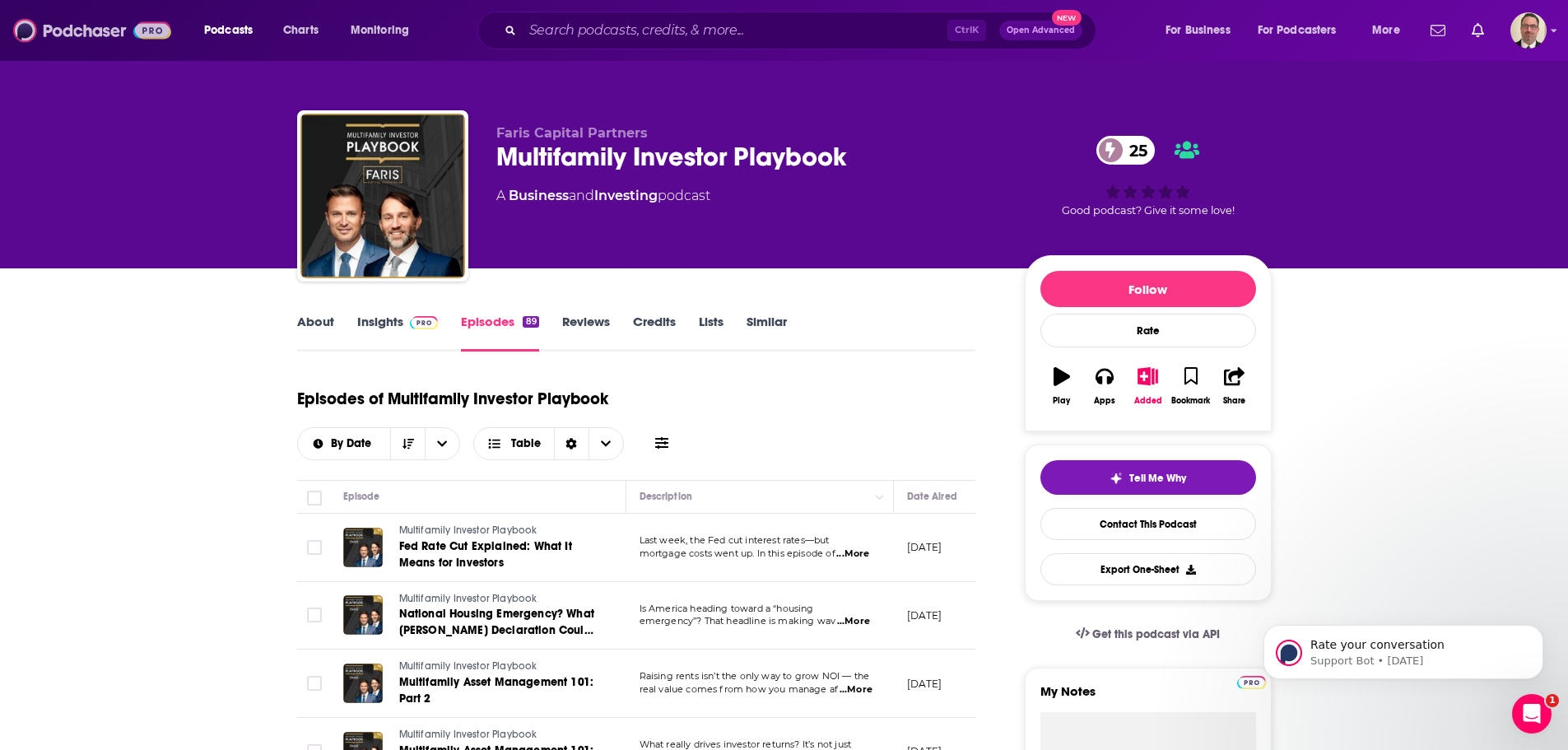
click at [79, 23] on img at bounding box center [93, 30] width 158 height 31
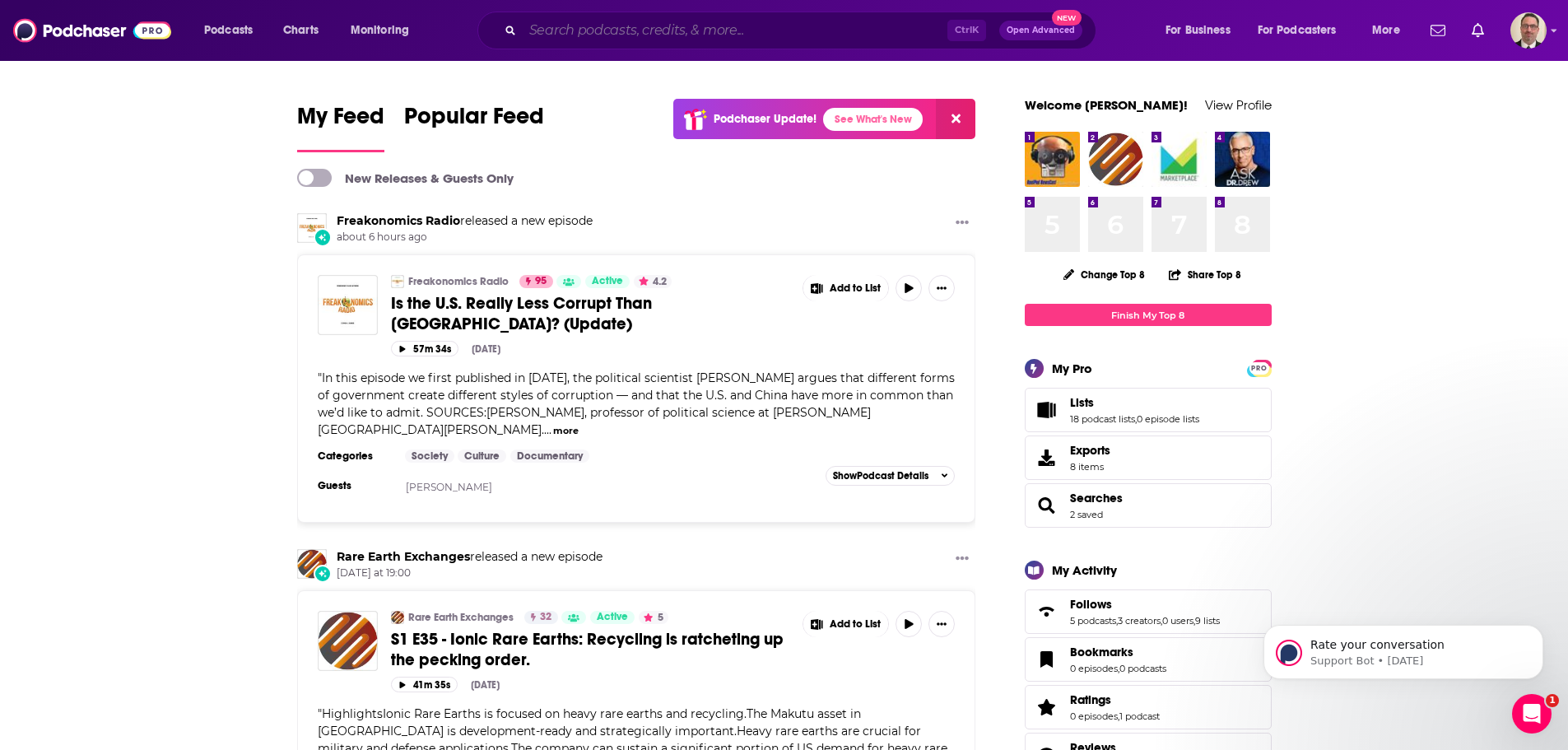
click at [573, 24] on input "Search podcasts, credits, & more..." at bounding box center [735, 30] width 425 height 26
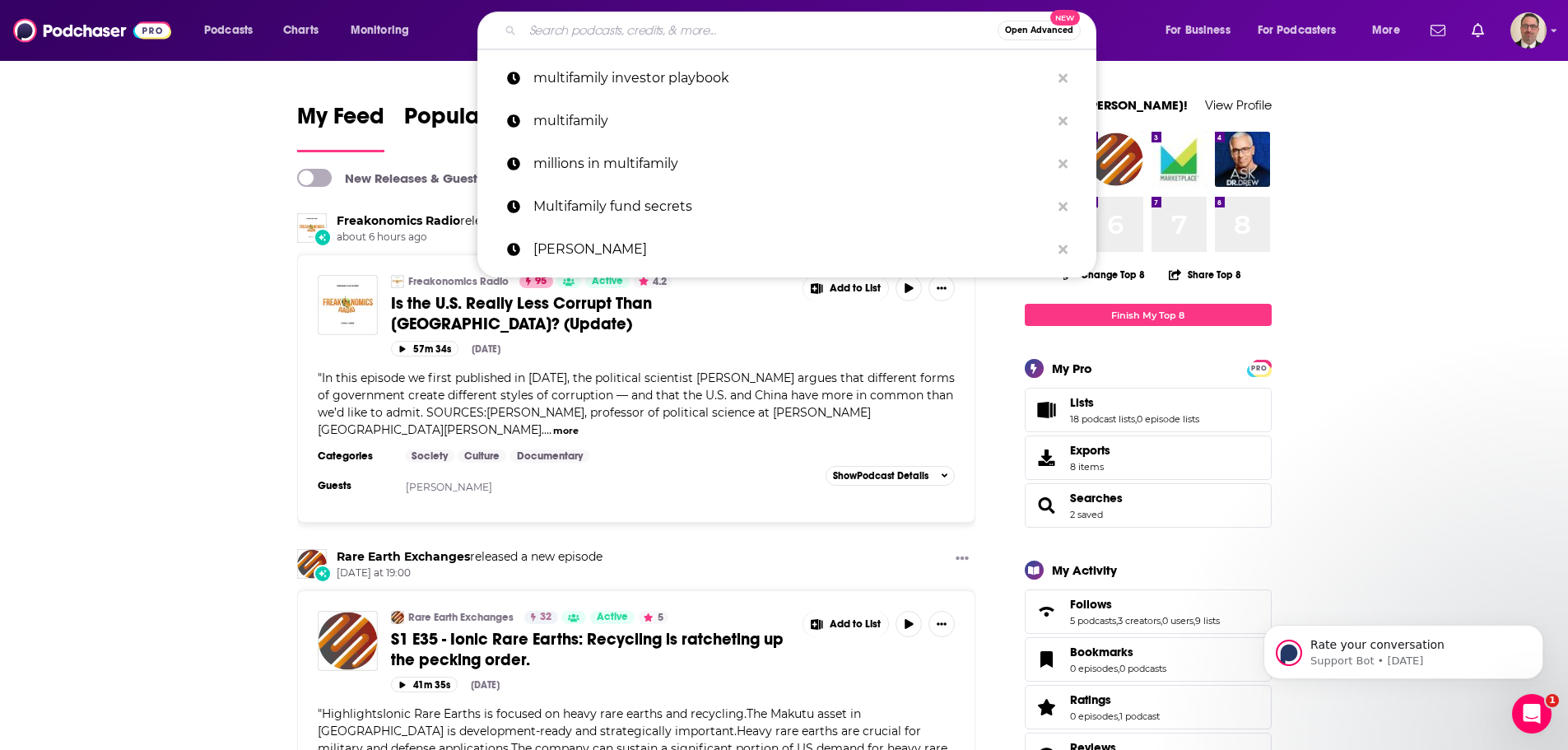
click at [596, 23] on input "Search podcasts, credits, & more..." at bounding box center [760, 30] width 475 height 26
paste input "Passive Real Estate Strategies: Investing in Syndication & Funds"
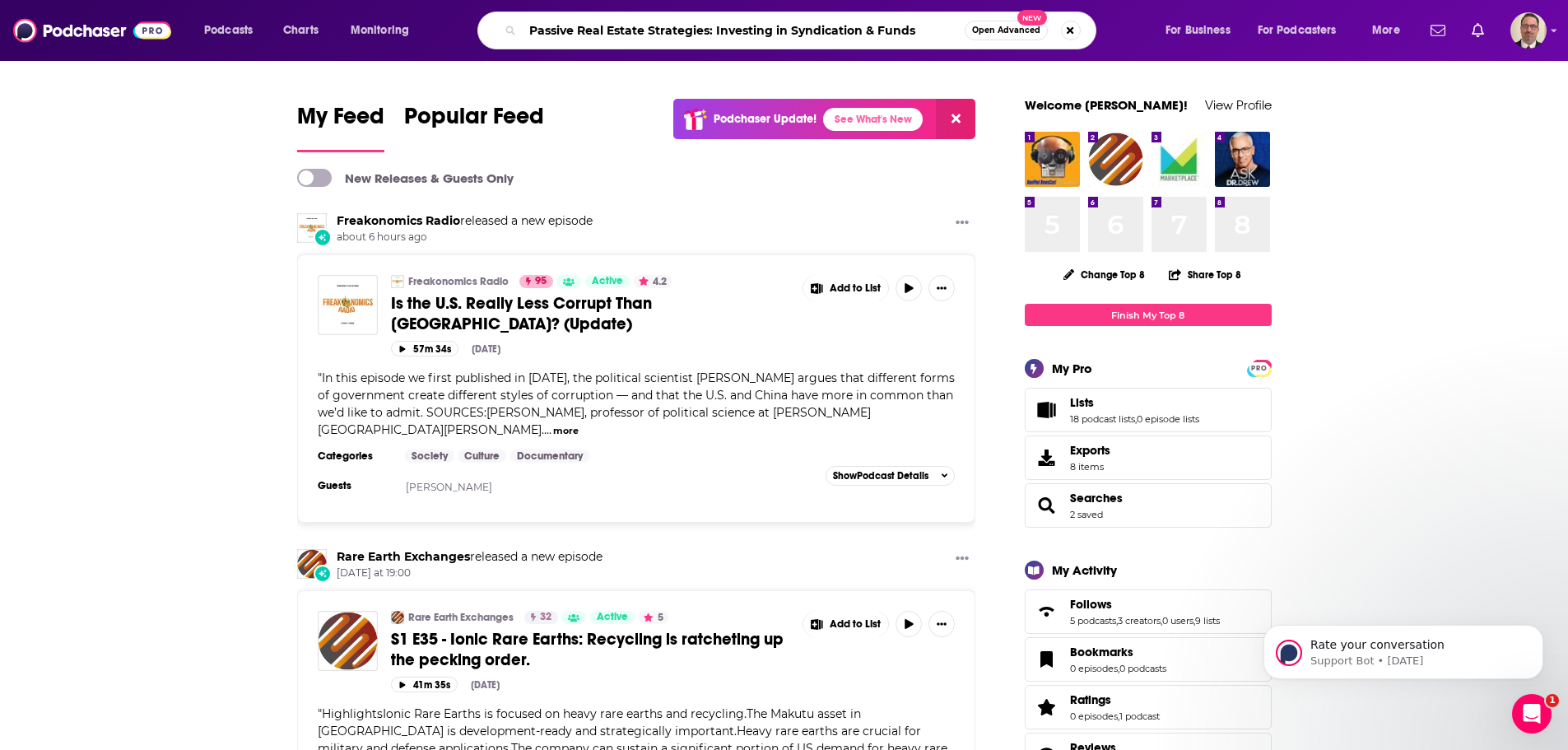
type input "Passive Real Estate Strategies: Investing in Syndication & Funds"
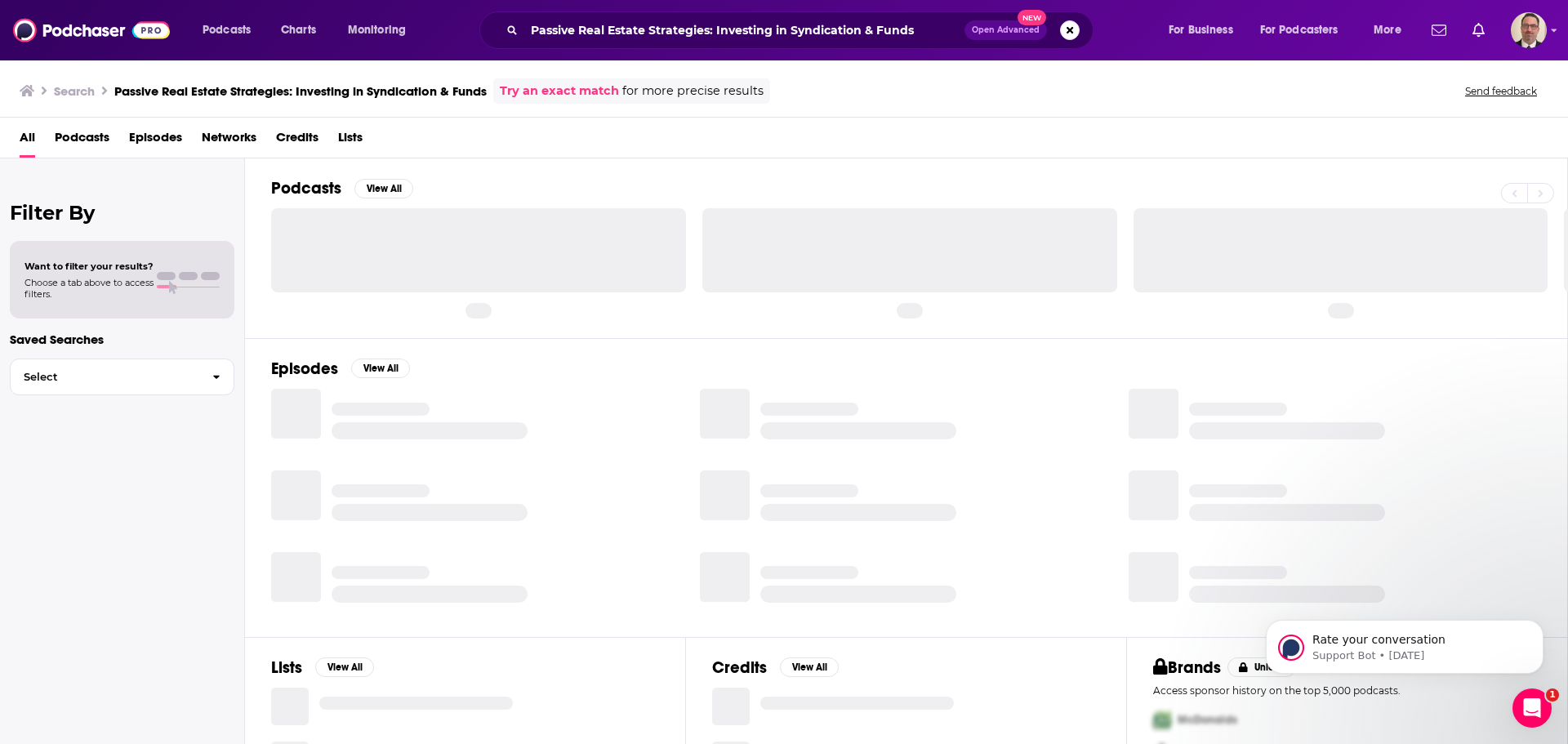
click at [89, 133] on span "Podcasts" at bounding box center [81, 141] width 55 height 34
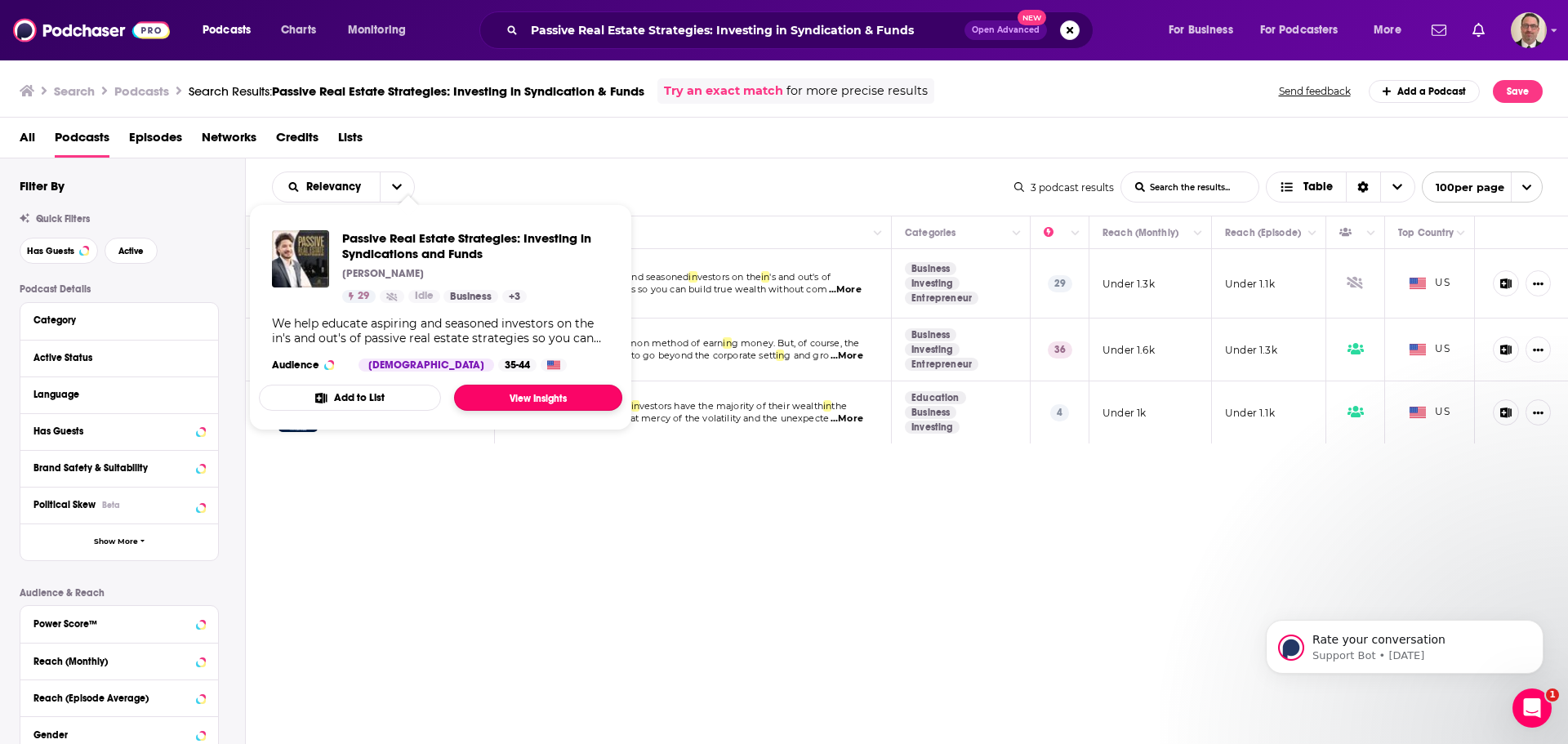
click at [511, 398] on link "View Insights" at bounding box center [538, 397] width 168 height 26
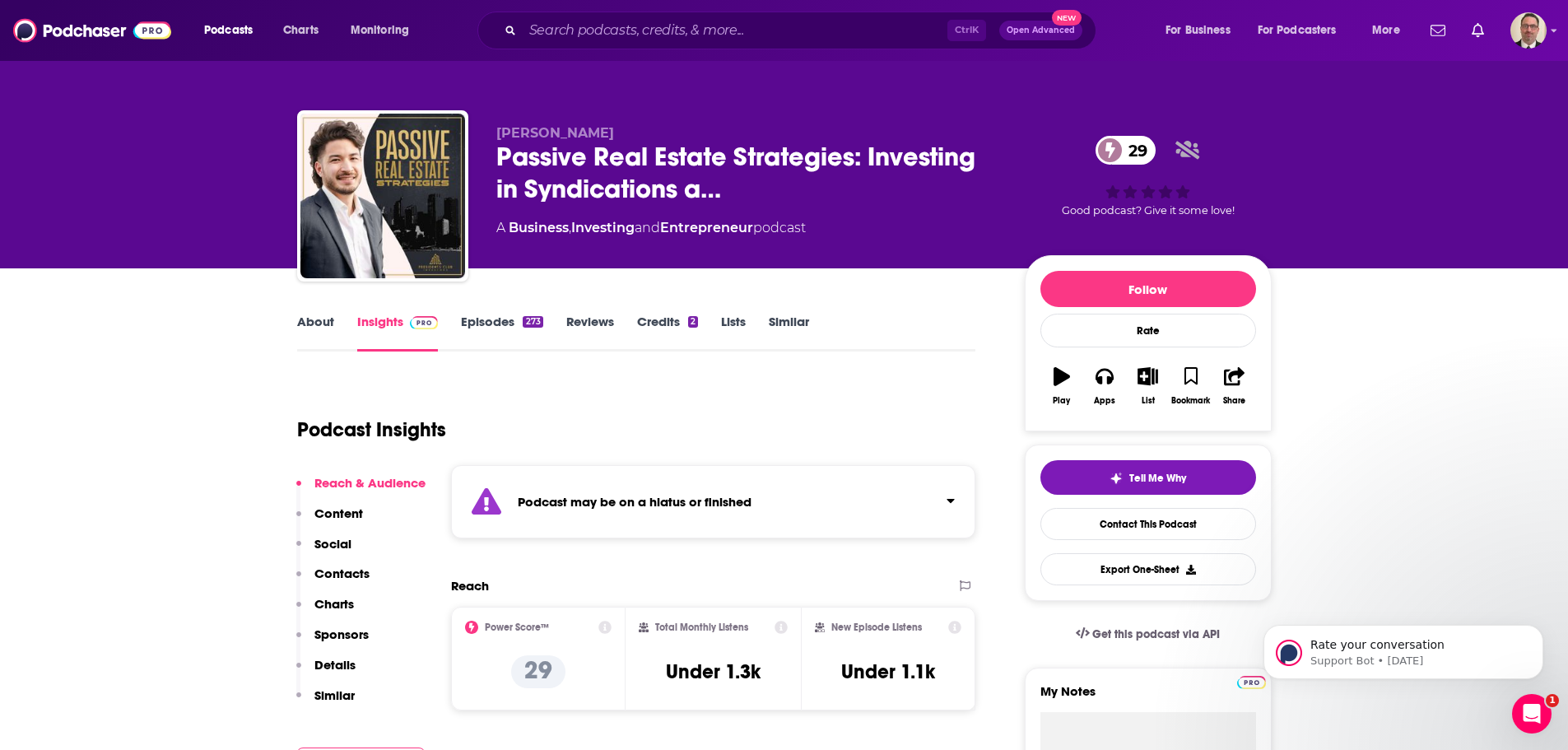
click at [499, 323] on link "Episodes 273" at bounding box center [502, 332] width 81 height 38
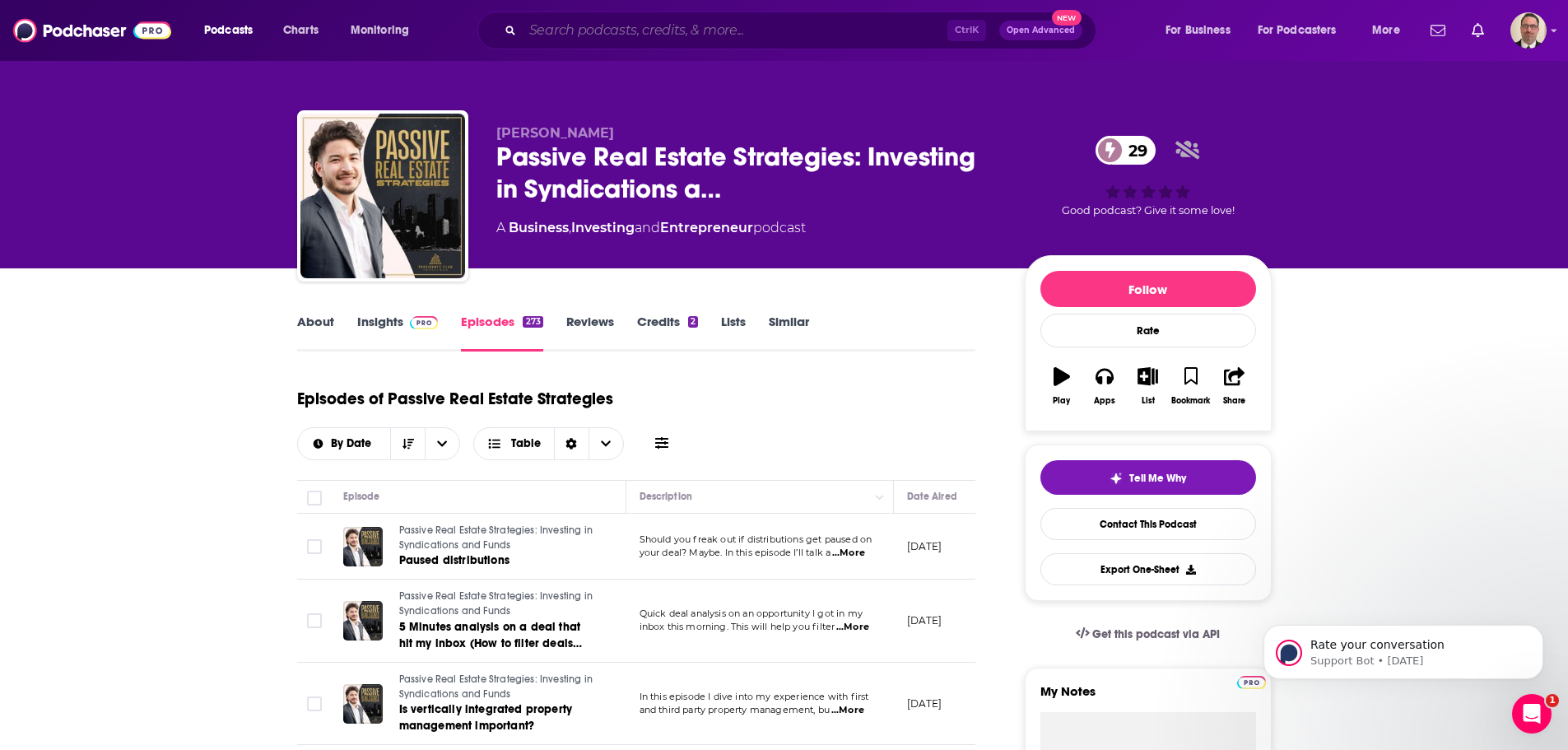
click at [559, 19] on input "Search podcasts, credits, & more..." at bounding box center [735, 30] width 425 height 26
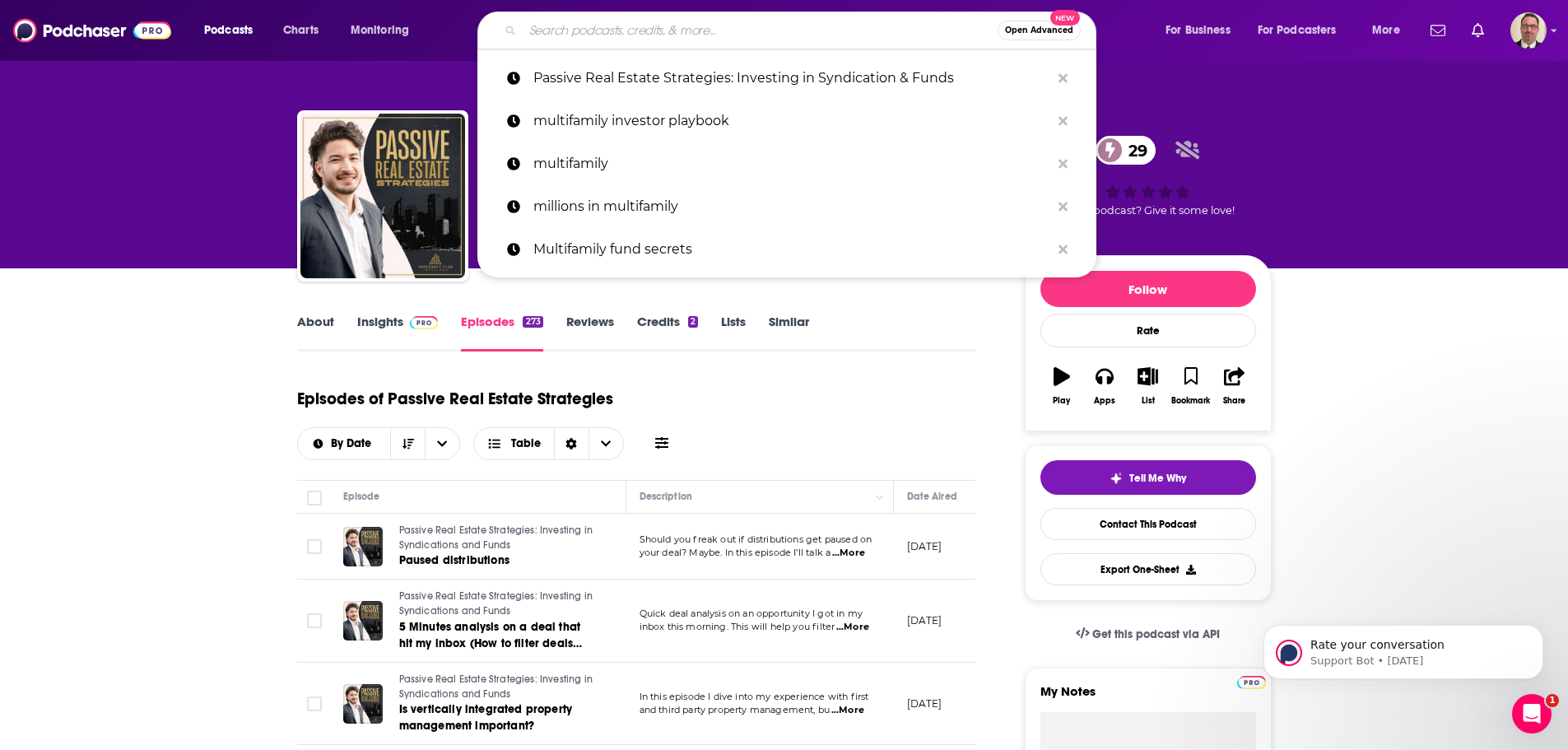
paste input "Fund Flip Report"
type input "Fund Flip Report"
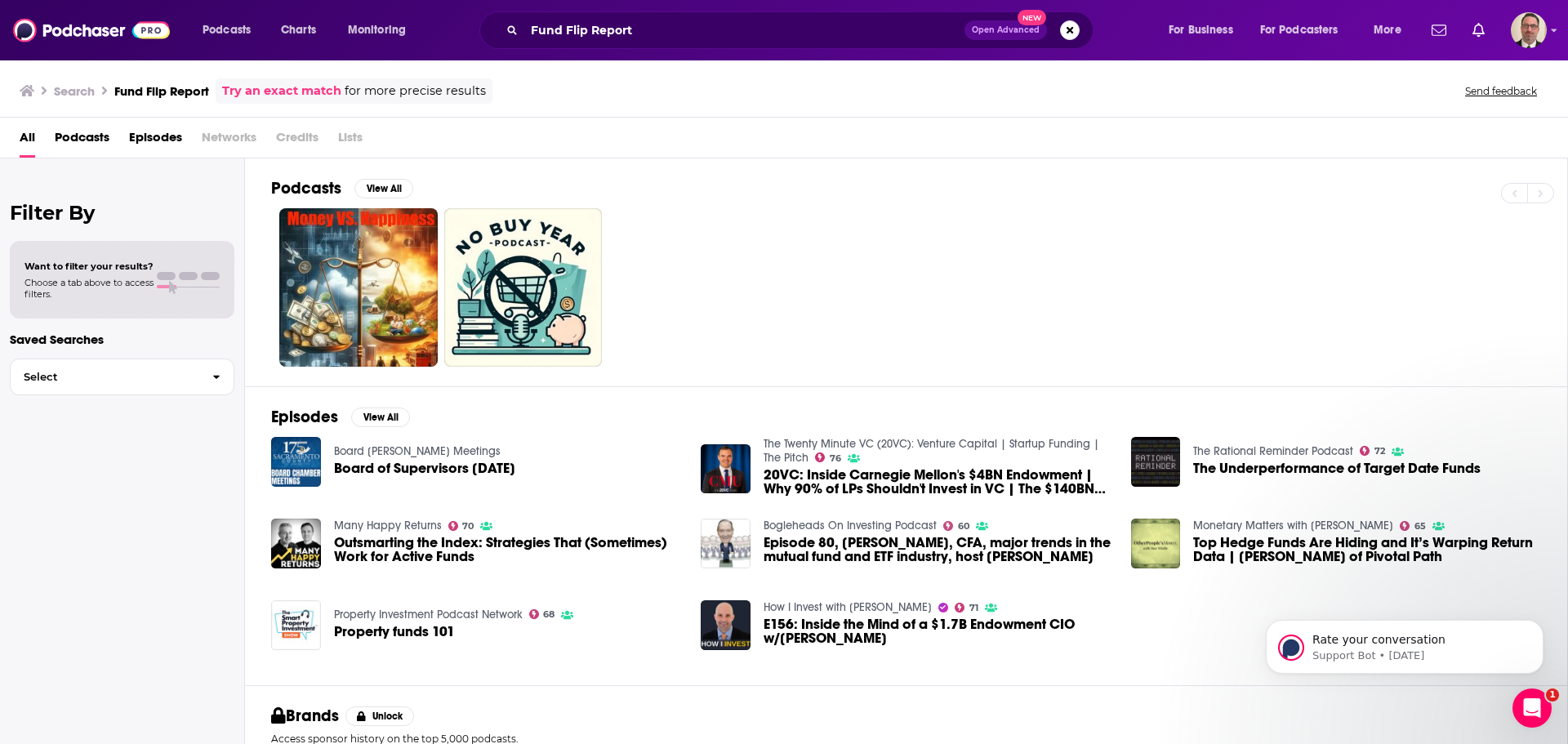
click at [78, 138] on span "Podcasts" at bounding box center [81, 141] width 55 height 34
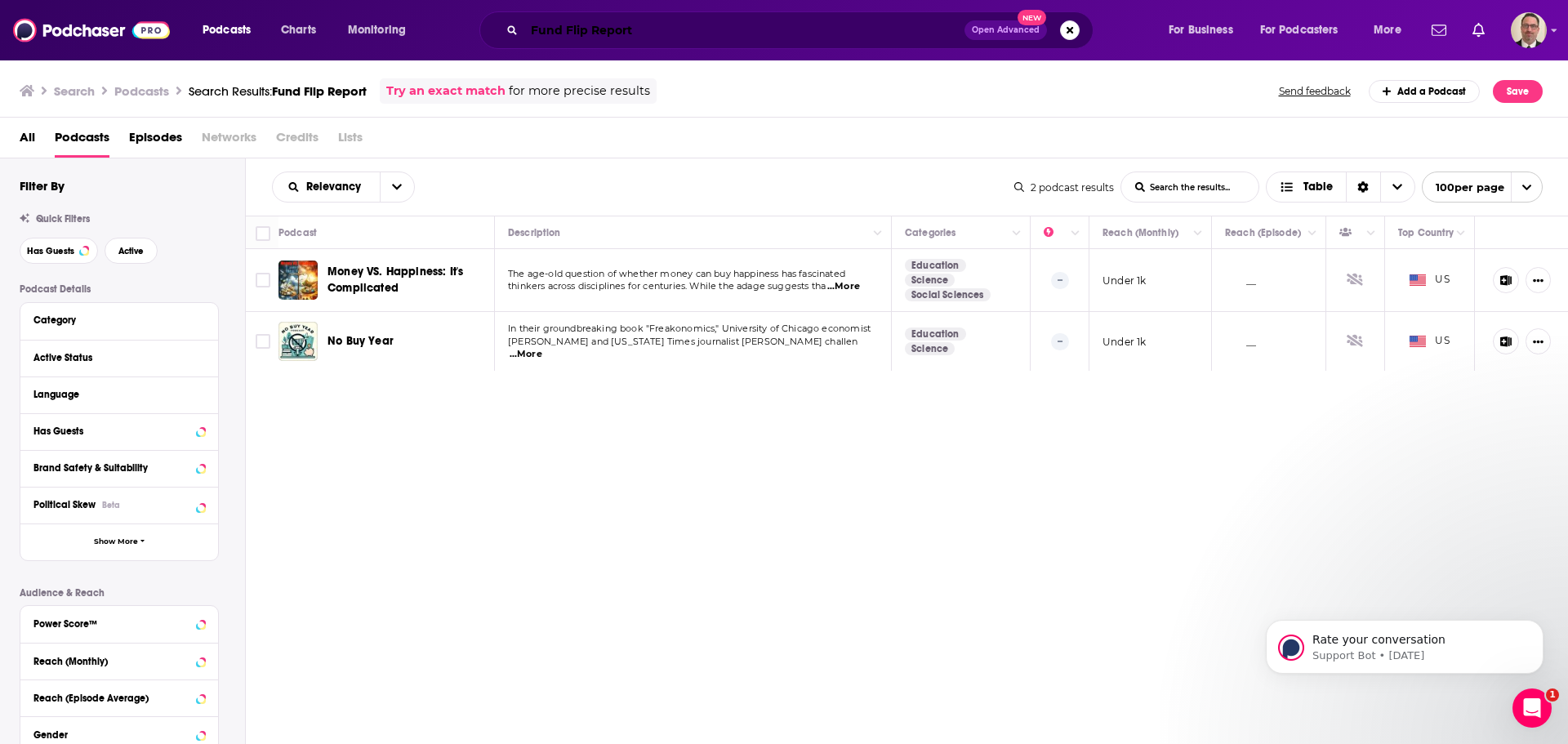
click at [535, 33] on input "Fund Flip Report" at bounding box center [745, 30] width 440 height 26
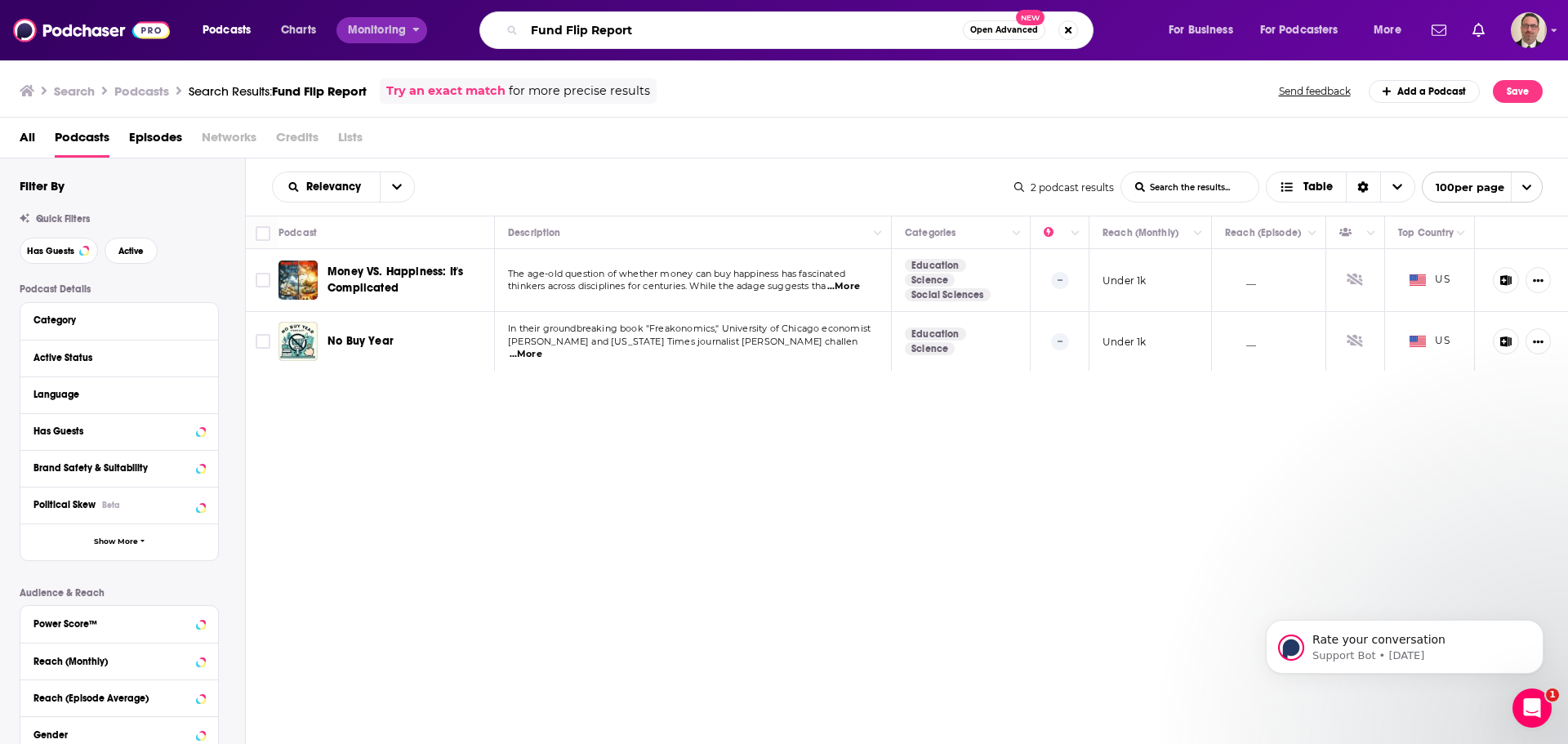
drag, startPoint x: 660, startPoint y: 32, endPoint x: 408, endPoint y: 20, distance: 252.3
click at [408, 20] on div "Podcasts Charts Monitoring Fund Flip Report Open Advanced New For Business For …" at bounding box center [804, 30] width 1226 height 37
paste input "Real Estate Investing Demystified"
type input "Real Estate Investing Demystified"
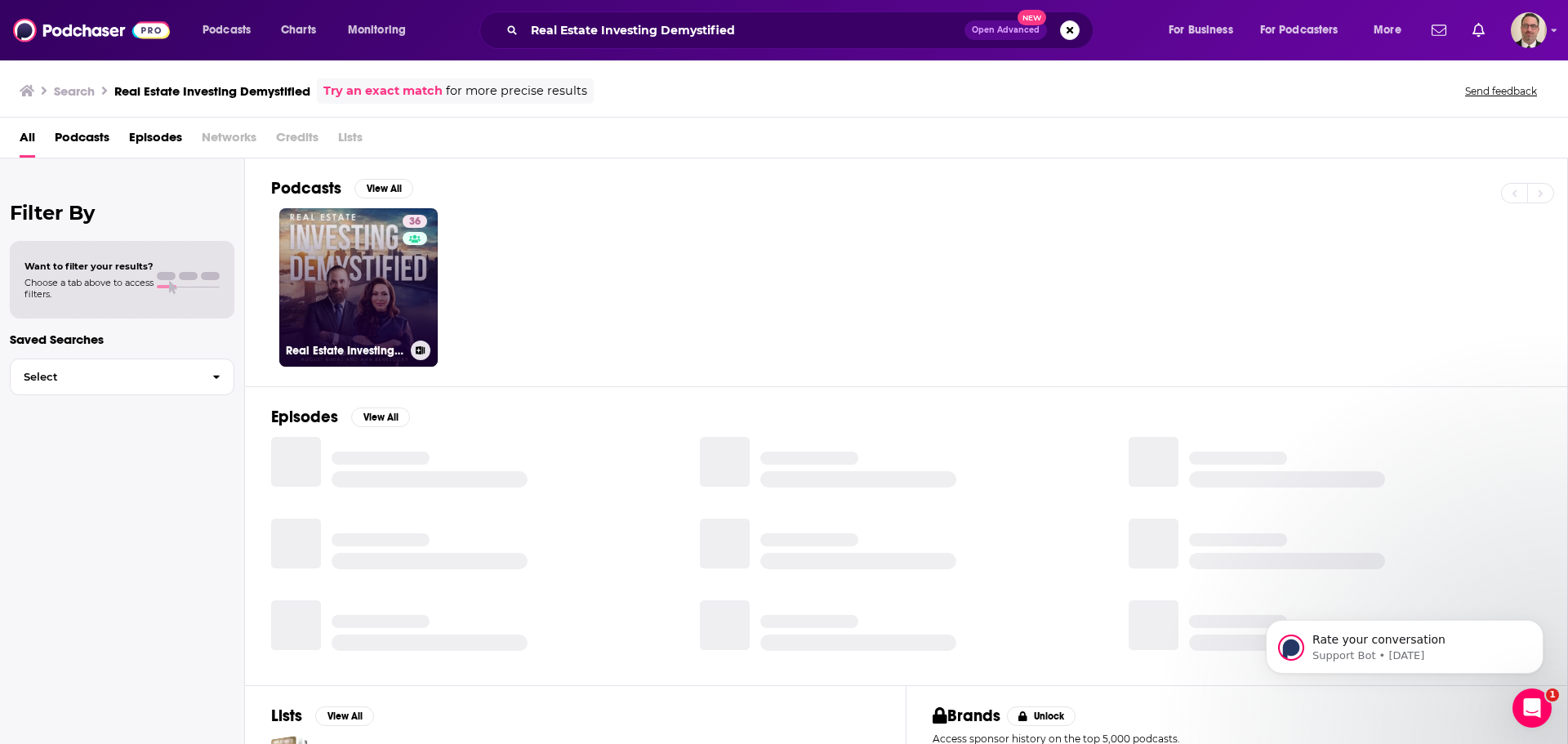
click at [392, 264] on link "36 Real Estate Investing Demystified" at bounding box center [359, 288] width 159 height 159
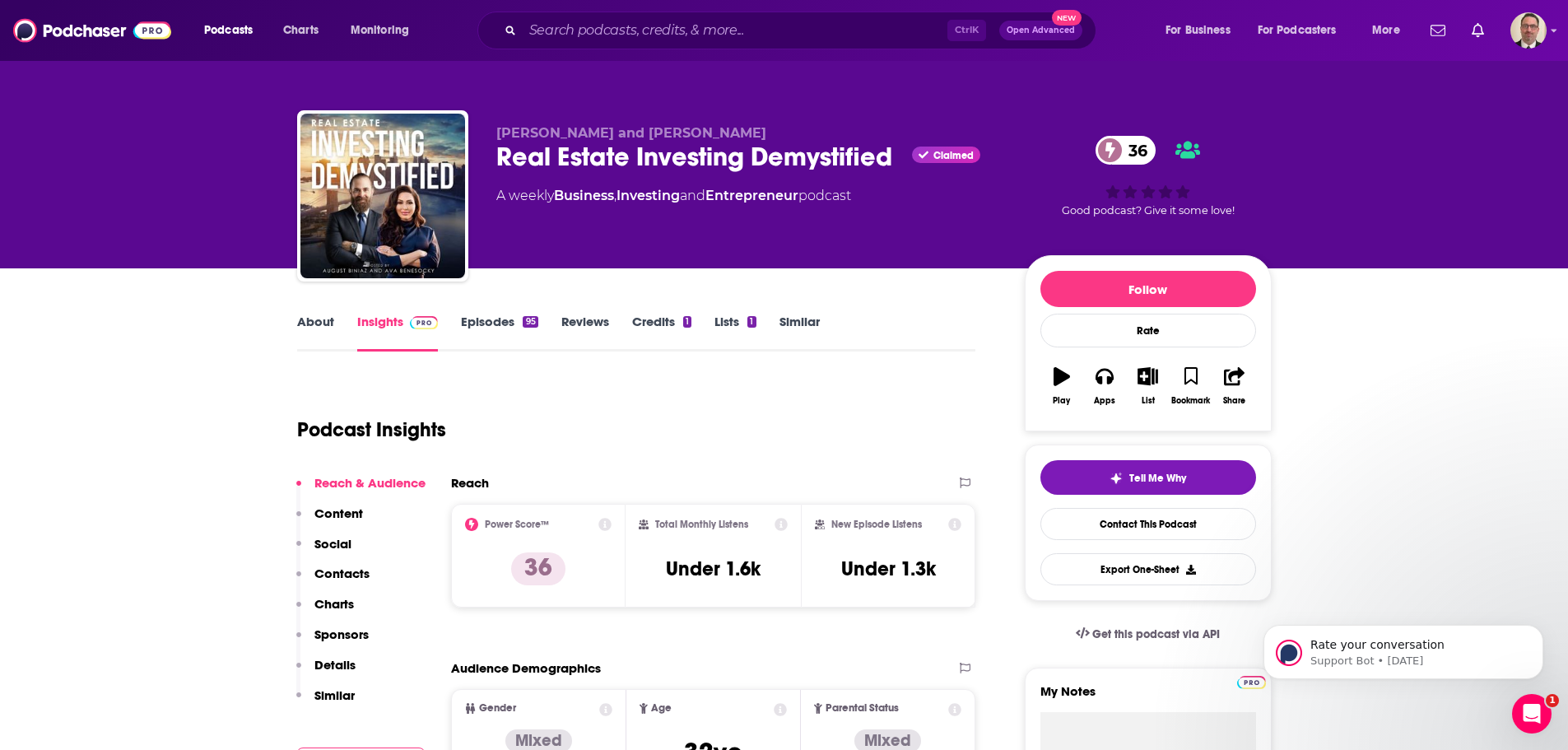
click at [484, 322] on link "Episodes 95" at bounding box center [499, 332] width 76 height 38
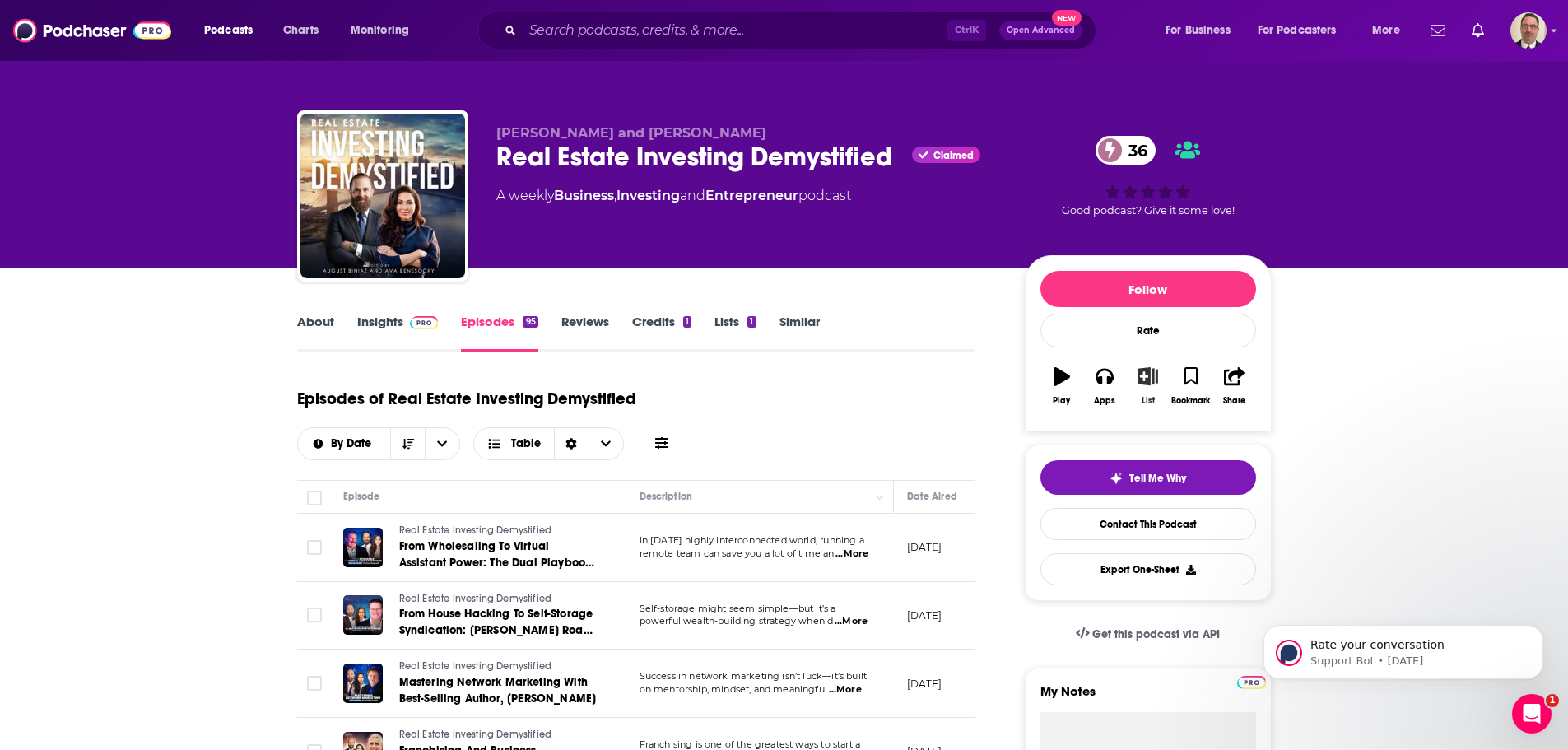
click at [1141, 380] on icon "button" at bounding box center [1147, 375] width 20 height 18
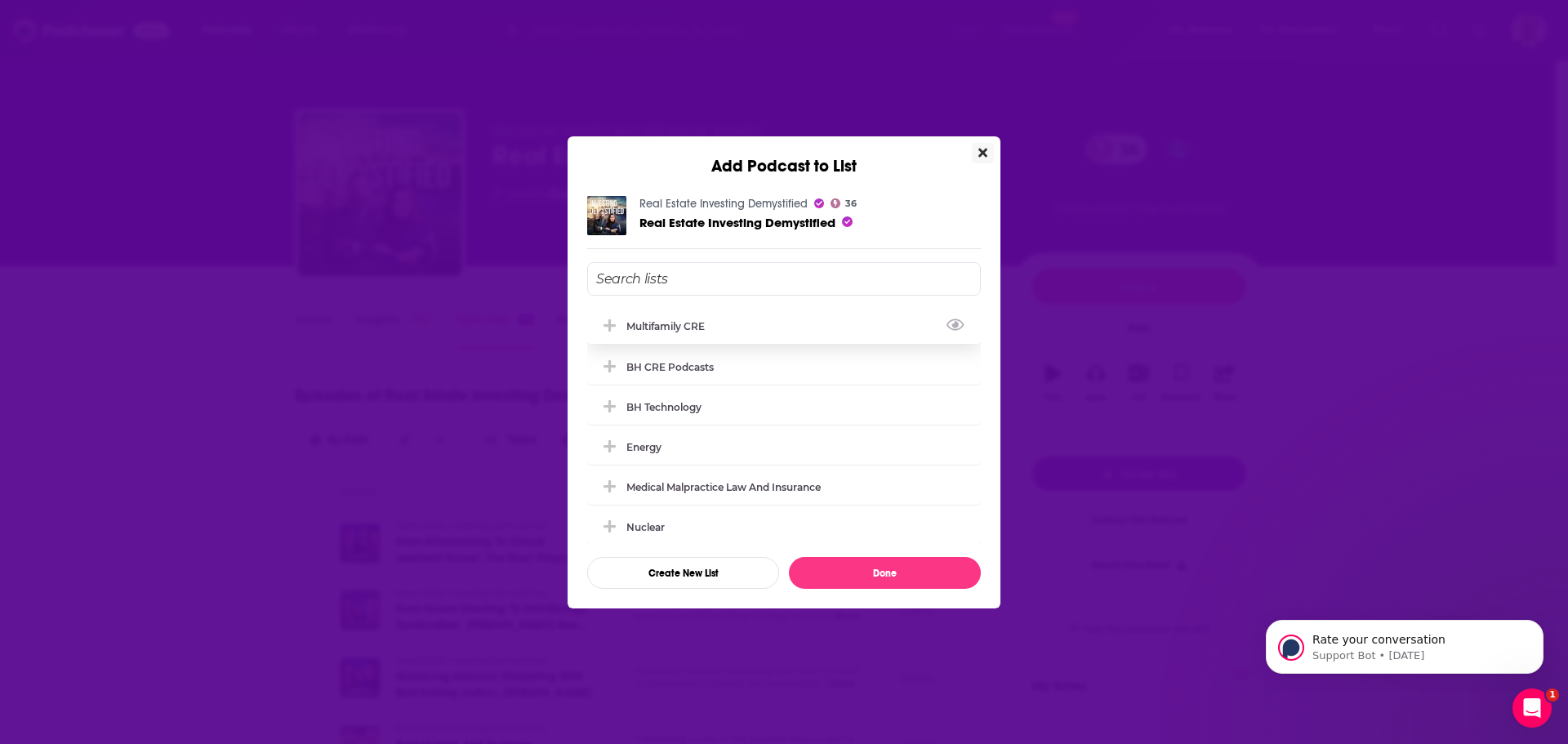
click at [609, 324] on icon "Add Podcast To List" at bounding box center [609, 326] width 12 height 12
click at [854, 566] on button "Done" at bounding box center [885, 573] width 191 height 32
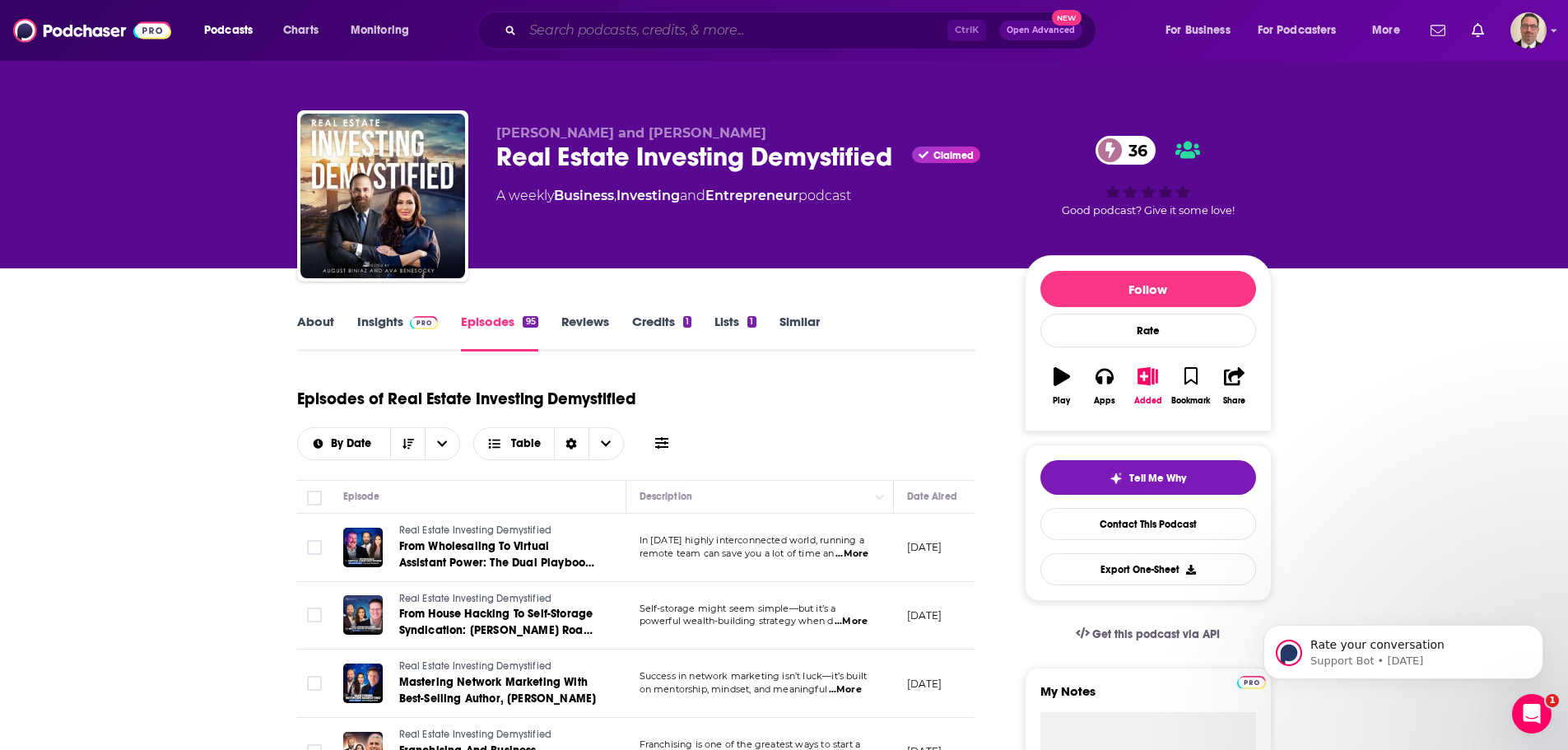
click at [706, 28] on input "Search podcasts, credits, & more..." at bounding box center [735, 30] width 425 height 26
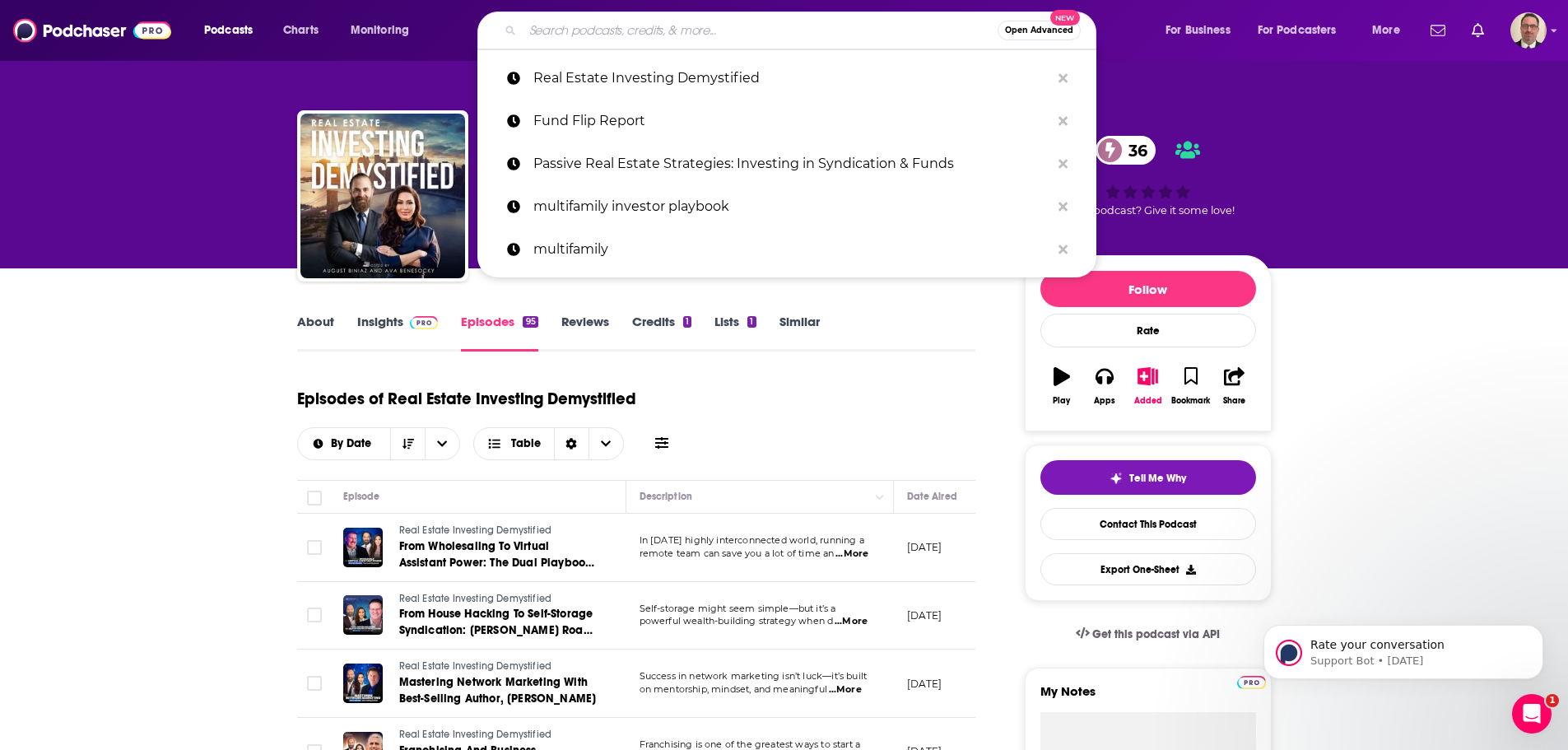
paste input "The Passive Investing Show"
type input "The Passive Investing Show"
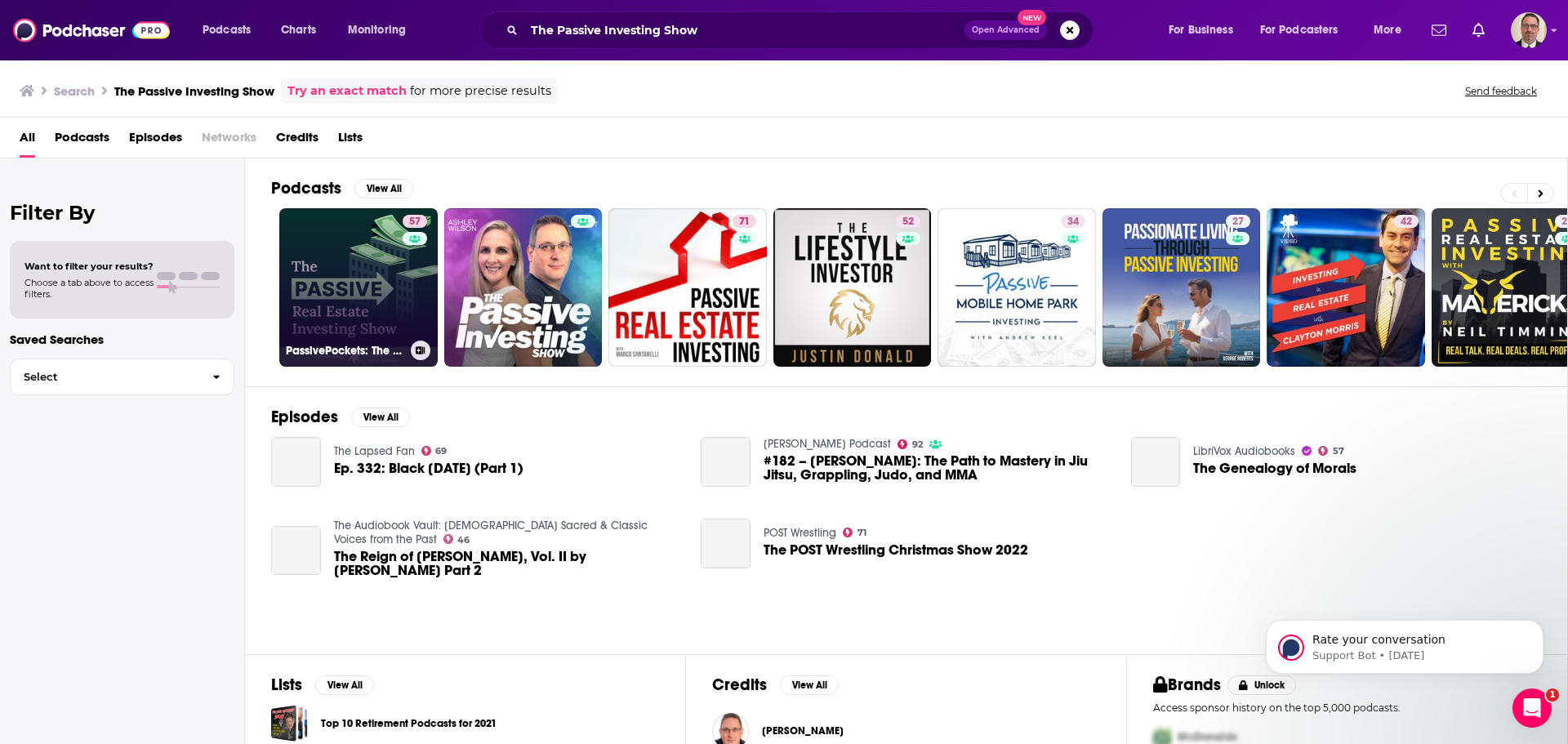
click at [373, 304] on link "57 PassivePockets: The Passive Real Estate Investing Show" at bounding box center [359, 288] width 159 height 159
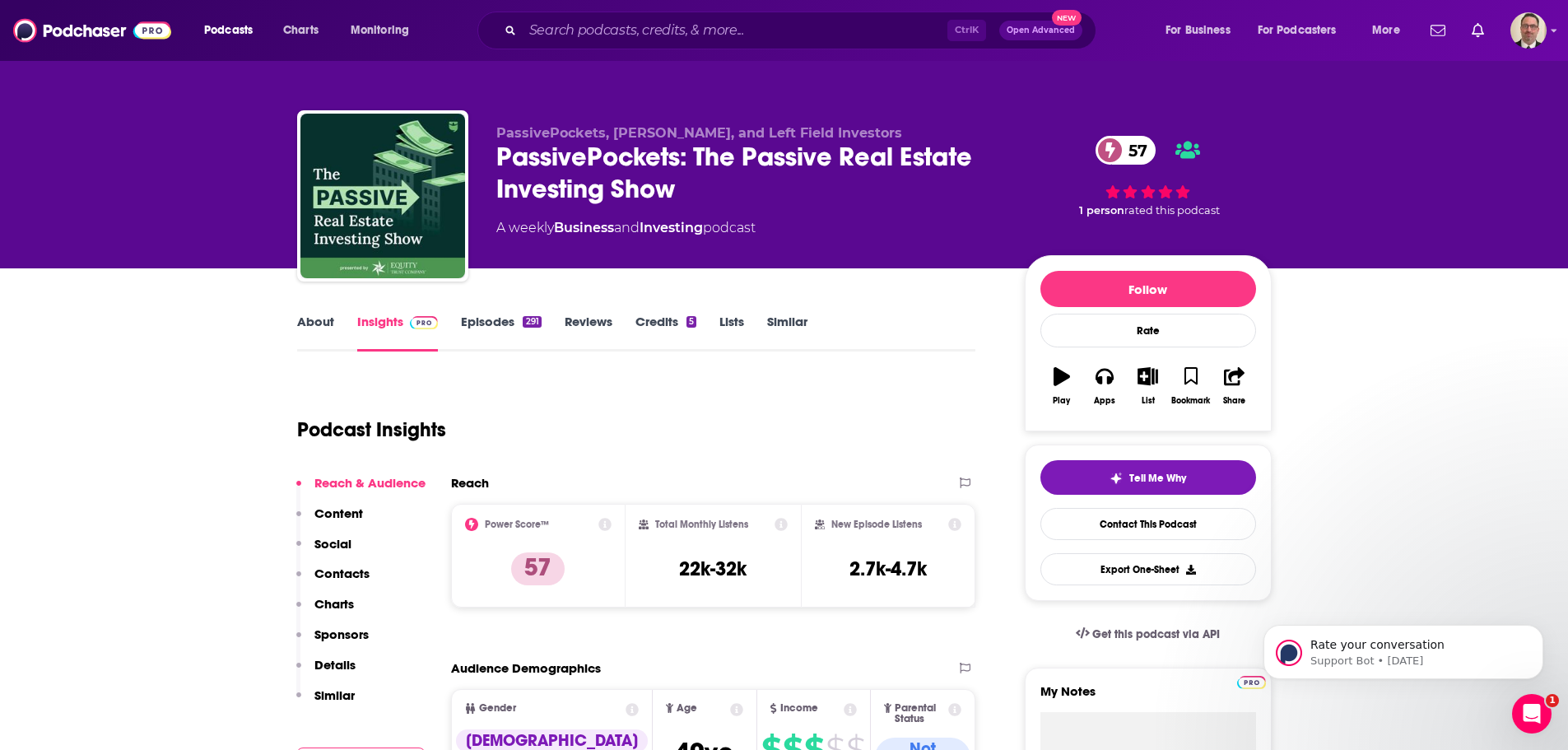
click at [484, 325] on link "Episodes 291" at bounding box center [501, 332] width 80 height 38
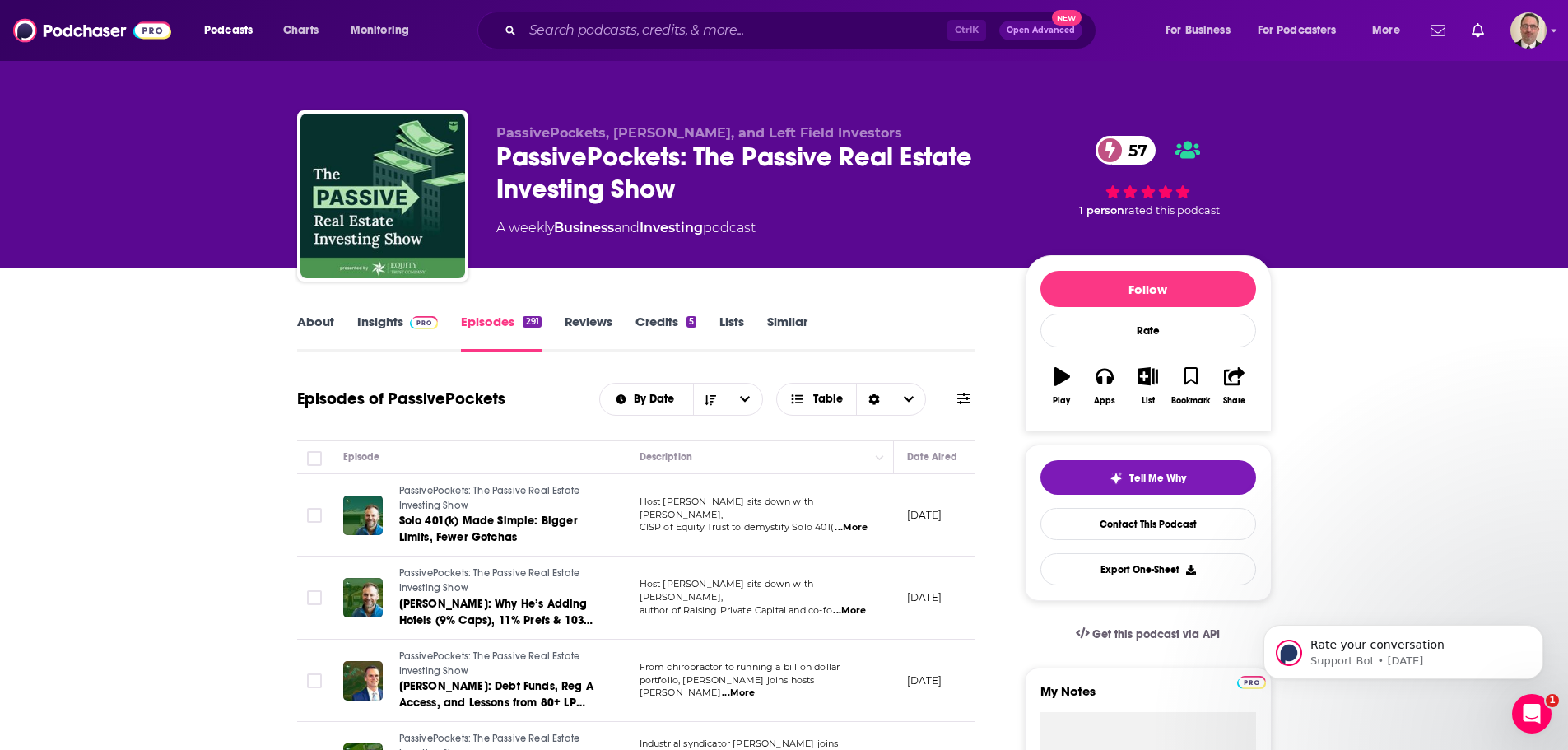
click at [393, 328] on link "Insights" at bounding box center [398, 332] width 81 height 38
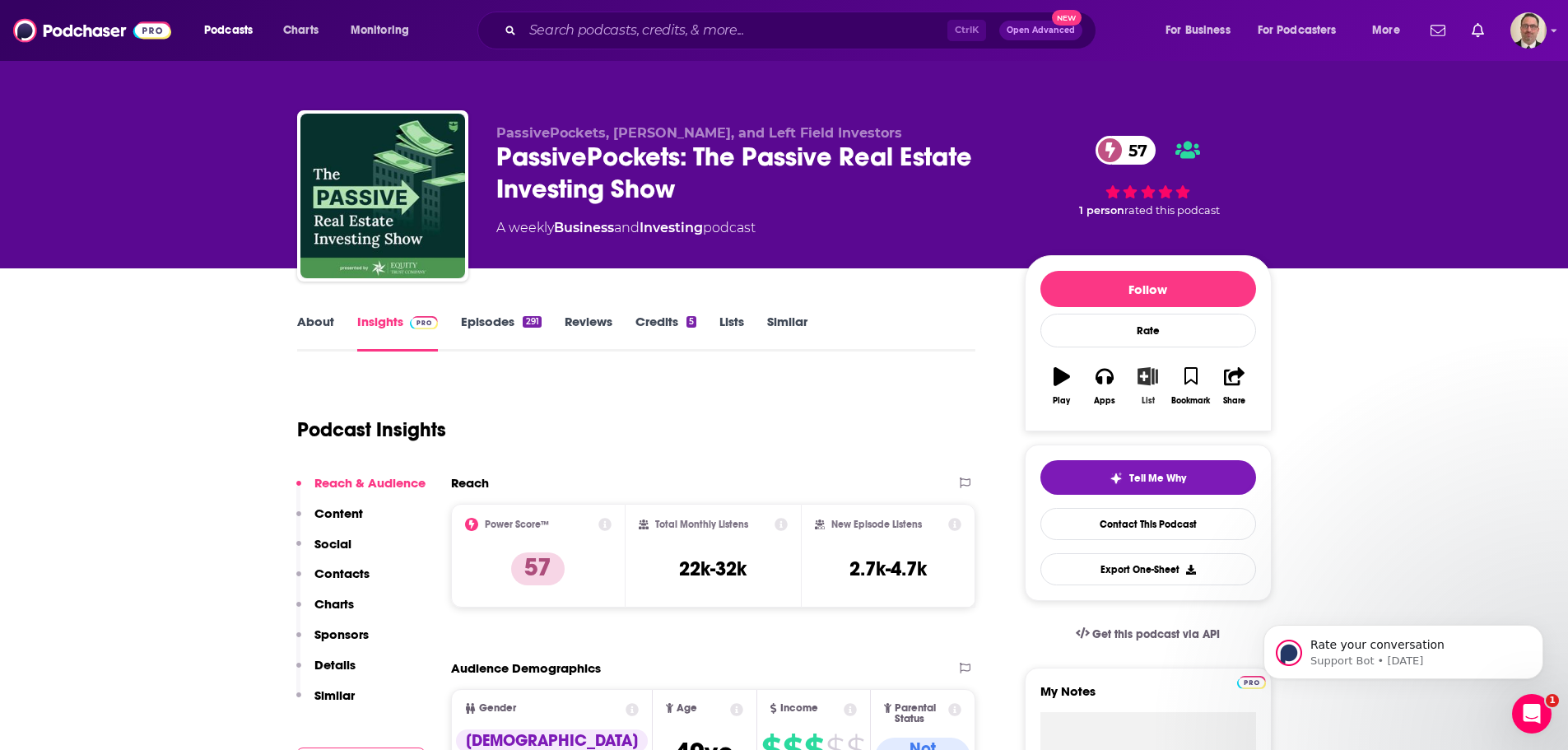
click at [1147, 384] on icon "button" at bounding box center [1147, 375] width 20 height 18
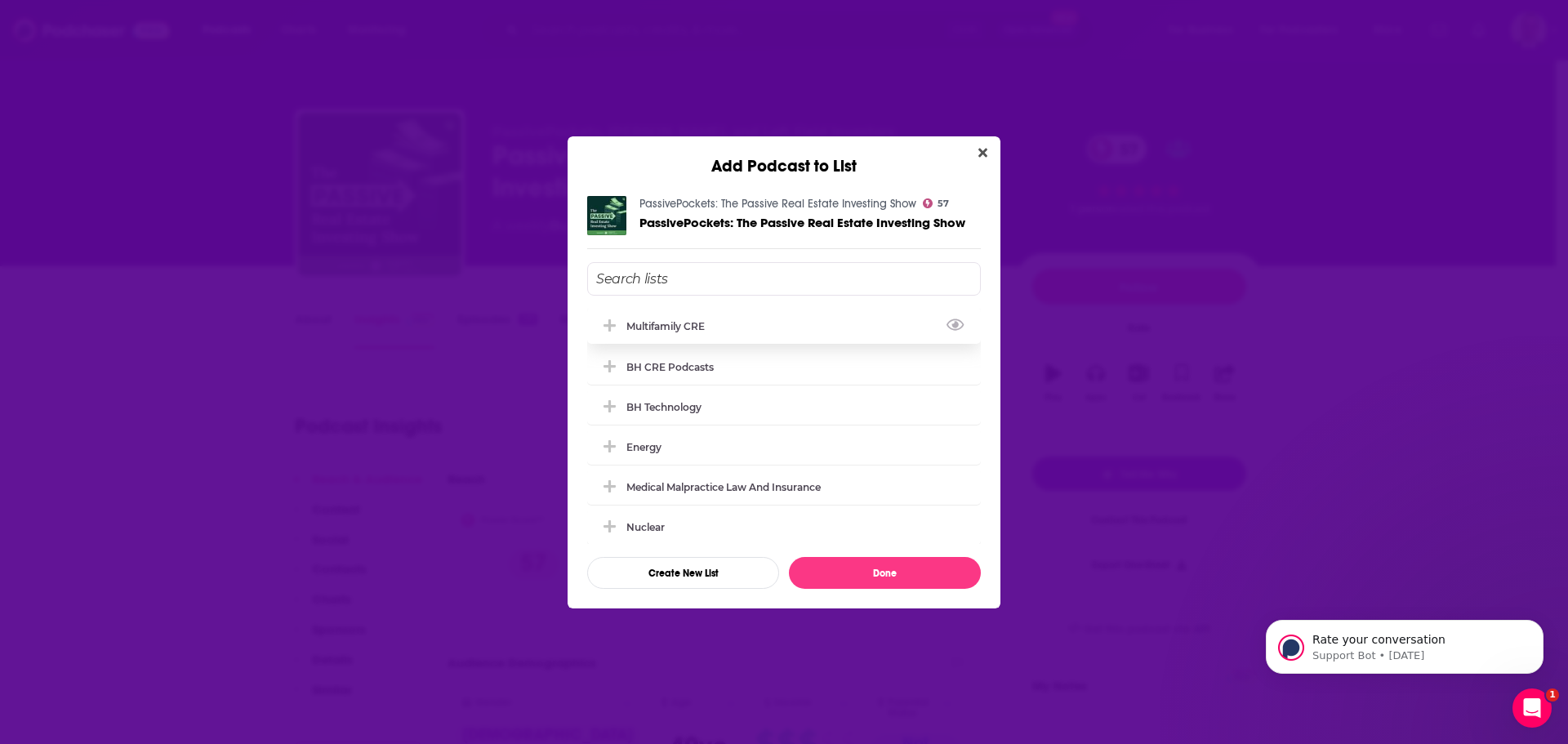
click at [606, 326] on icon "Add Podcast To List" at bounding box center [609, 326] width 12 height 12
click at [888, 568] on button "Done" at bounding box center [885, 573] width 191 height 32
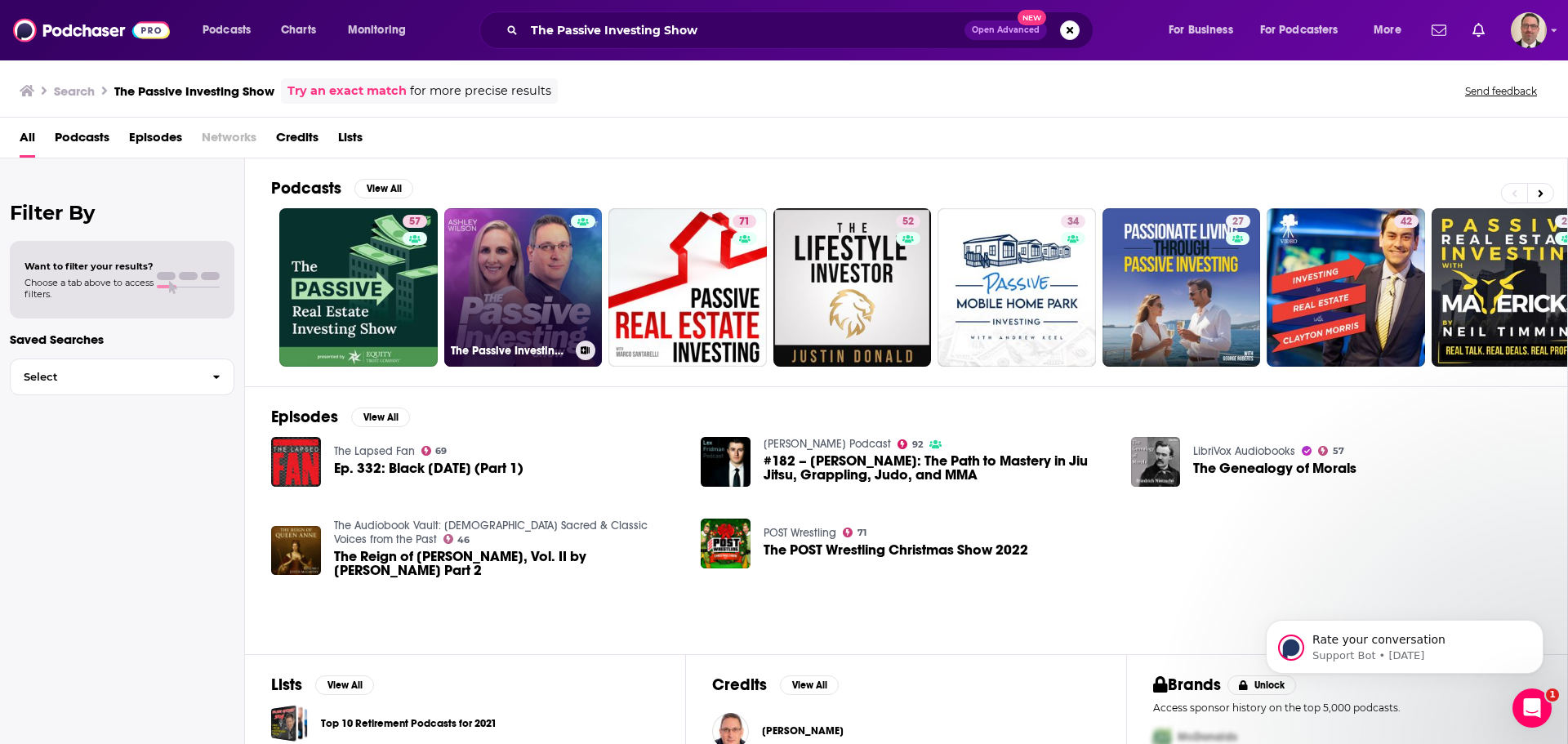
click at [517, 312] on link "The Passive Investing Show" at bounding box center [524, 288] width 159 height 159
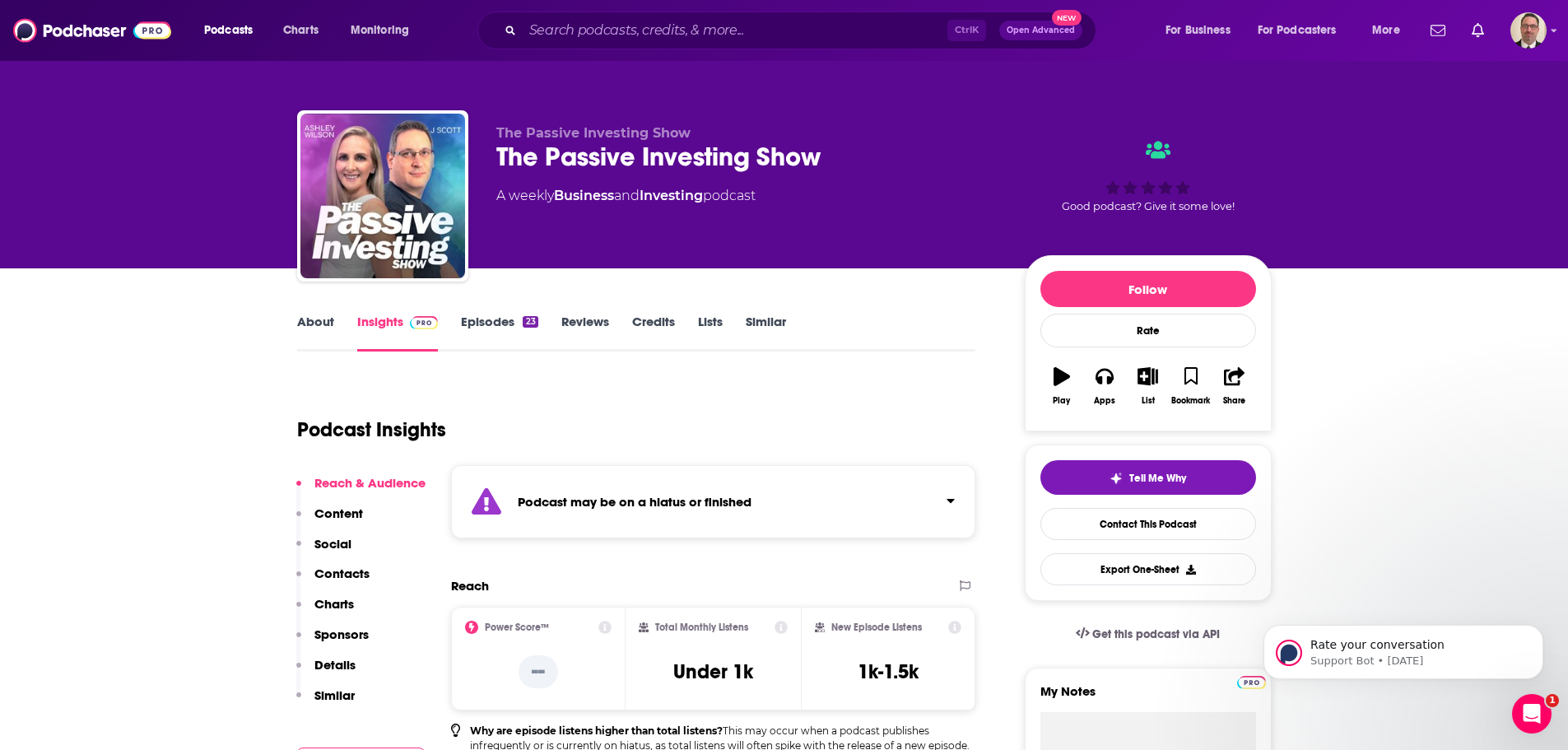
click at [472, 327] on link "Episodes 23" at bounding box center [499, 332] width 76 height 38
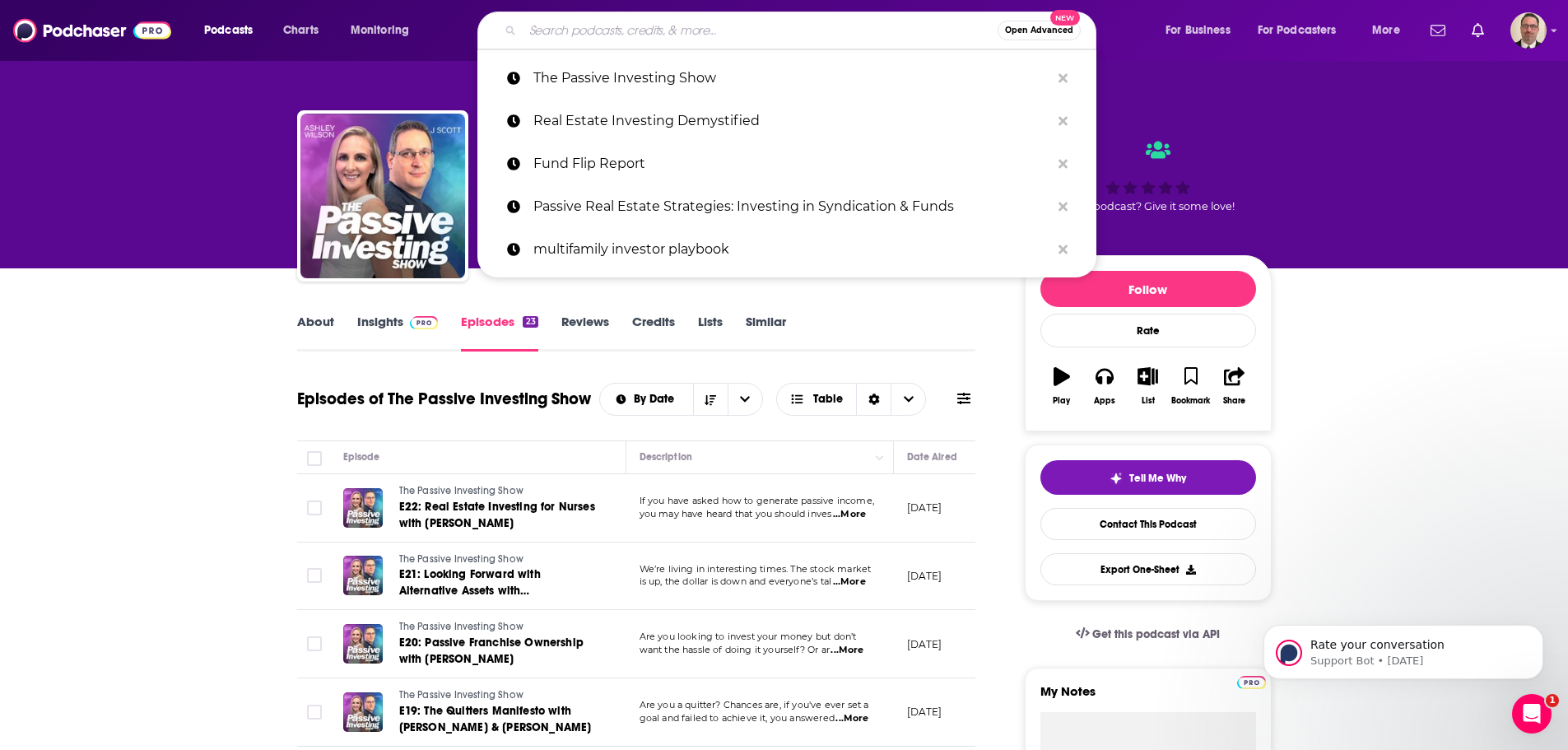
click at [567, 42] on input "Search podcasts, credits, & more..." at bounding box center [760, 30] width 475 height 26
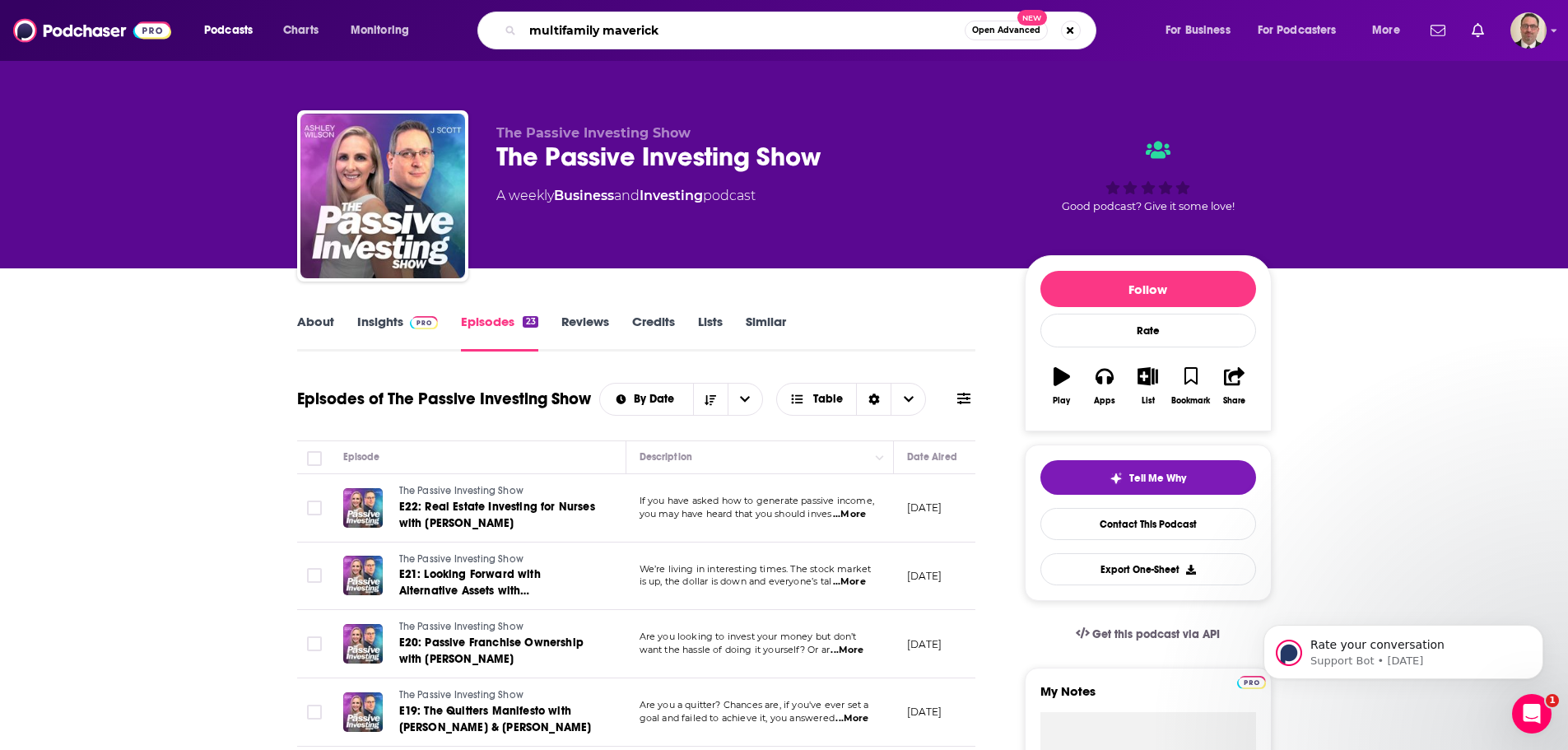
type input "multifamily mavericks"
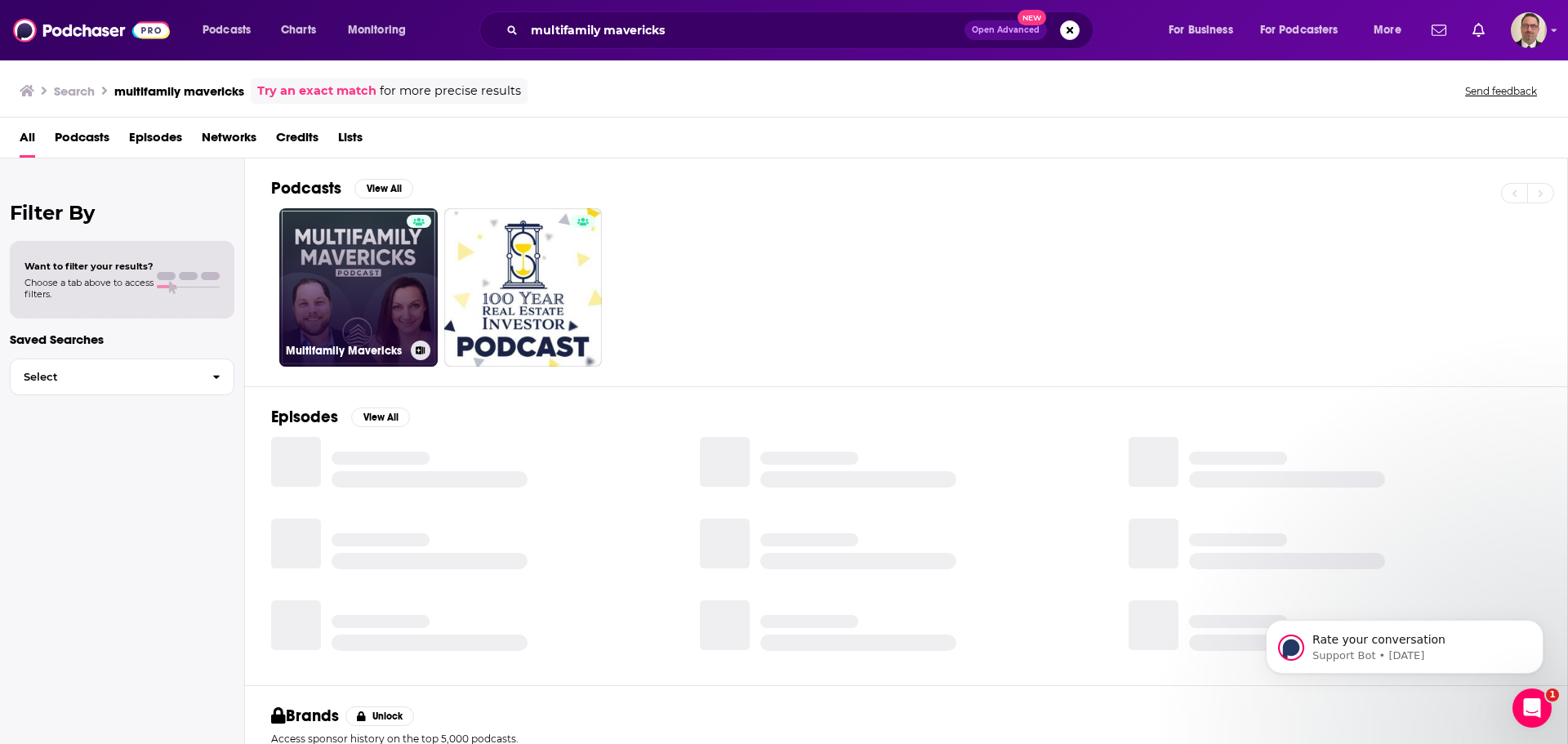
click at [378, 256] on link "Multifamily Mavericks" at bounding box center [359, 288] width 159 height 159
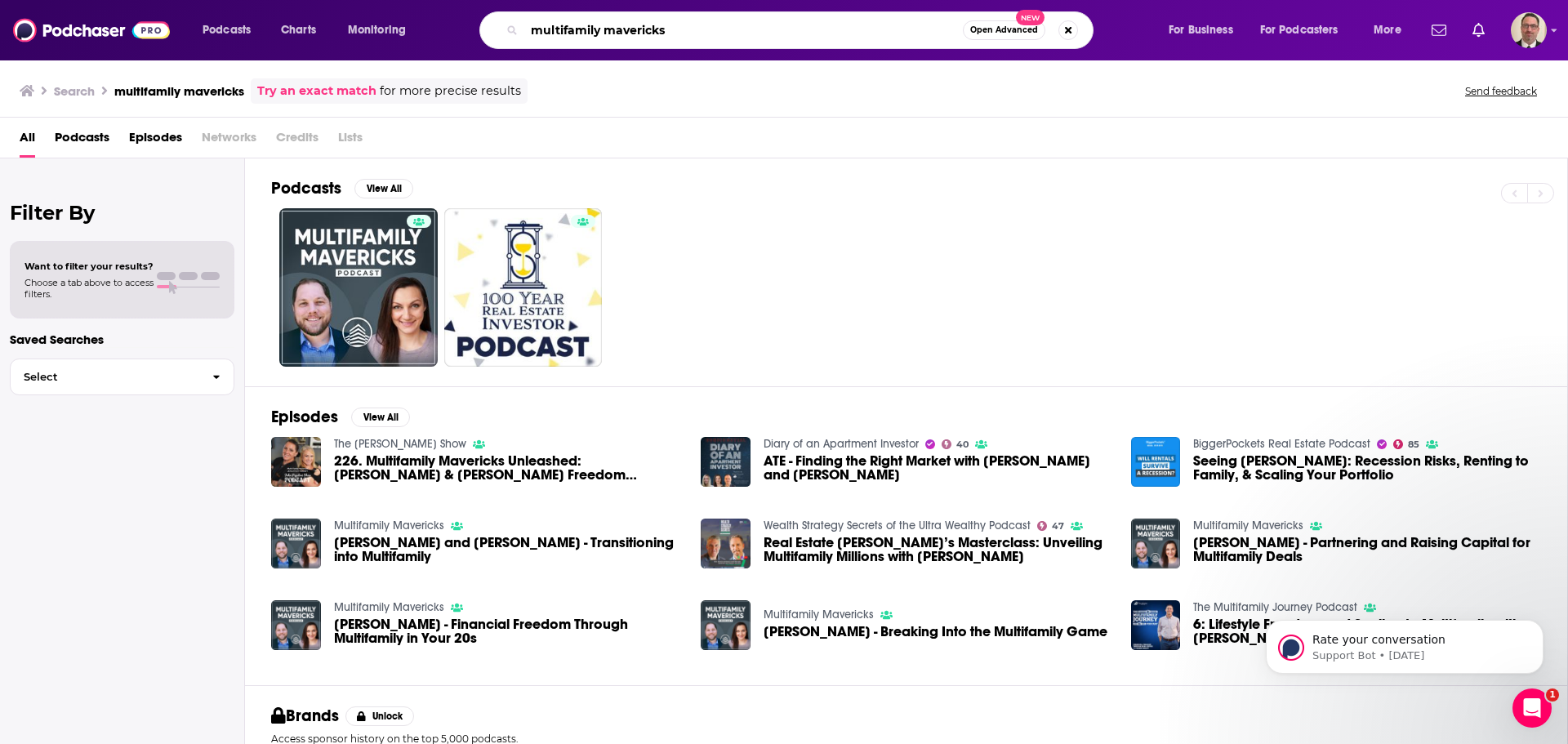
click at [622, 27] on input "multifamily mavericks" at bounding box center [744, 30] width 438 height 26
click at [640, 24] on input "multifamily mavericks" at bounding box center [744, 30] width 438 height 26
type input "multifamily line"
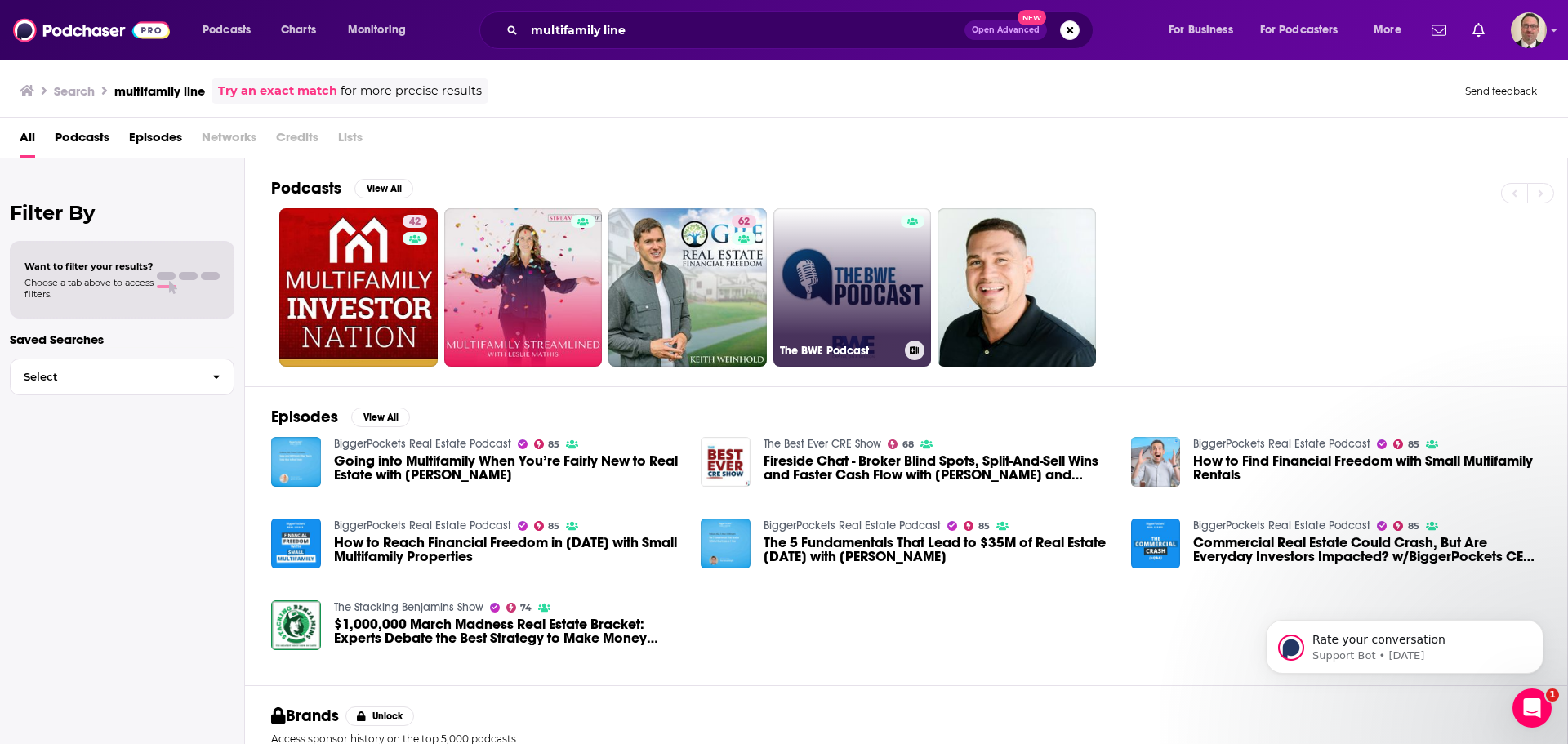
click at [833, 297] on link "The BWE Podcast" at bounding box center [853, 288] width 159 height 159
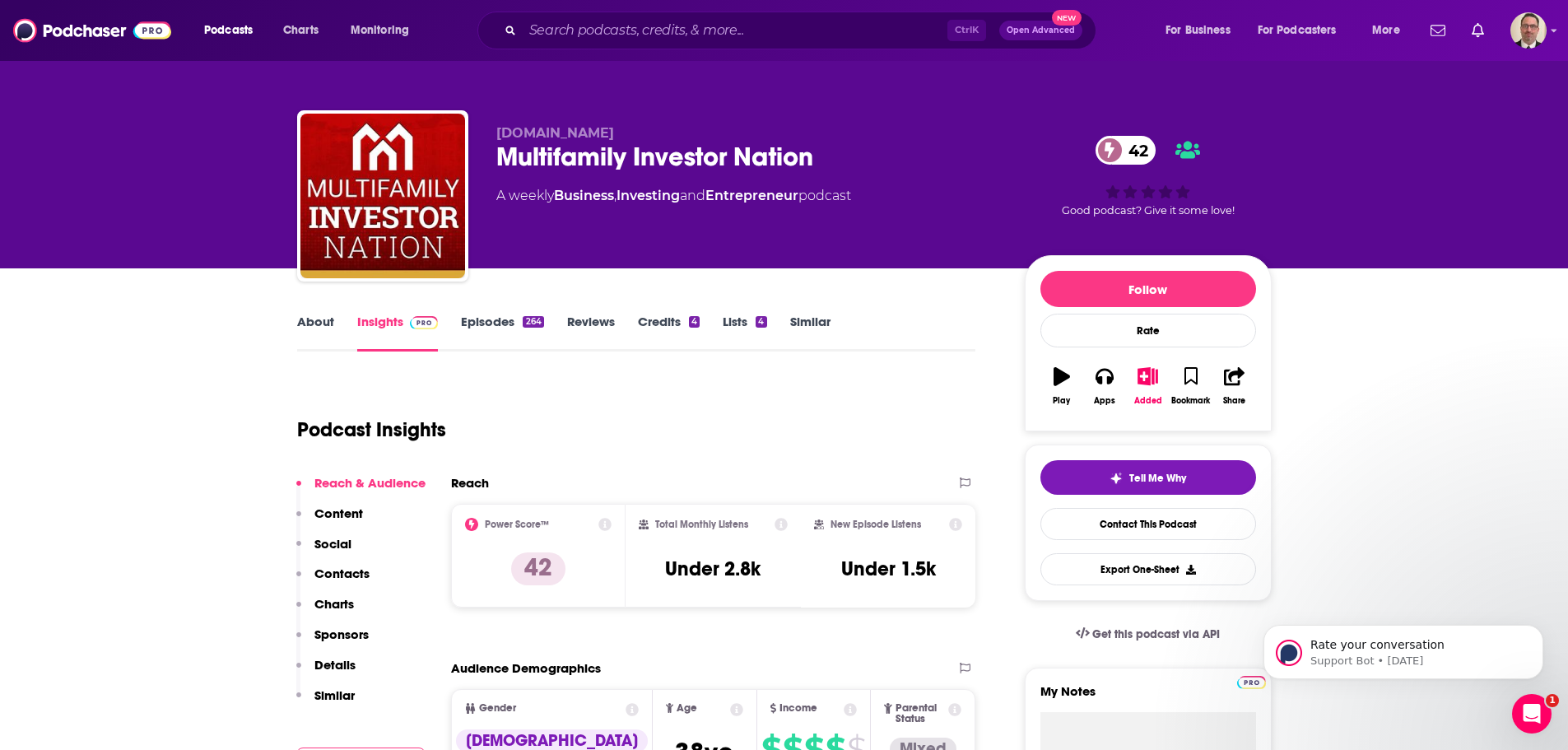
click at [499, 324] on link "Episodes 264" at bounding box center [502, 332] width 82 height 38
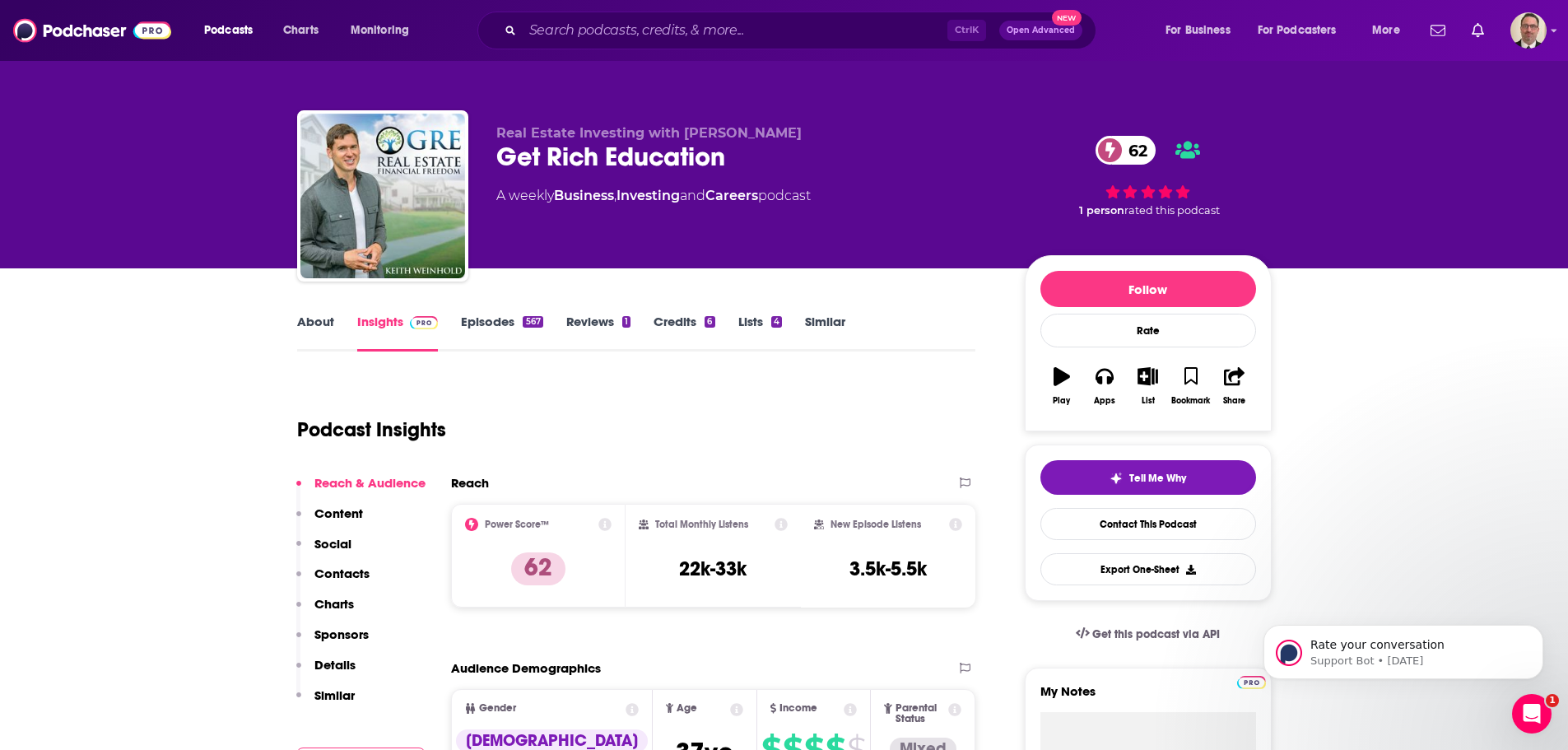
click at [490, 329] on link "Episodes 567" at bounding box center [502, 332] width 81 height 38
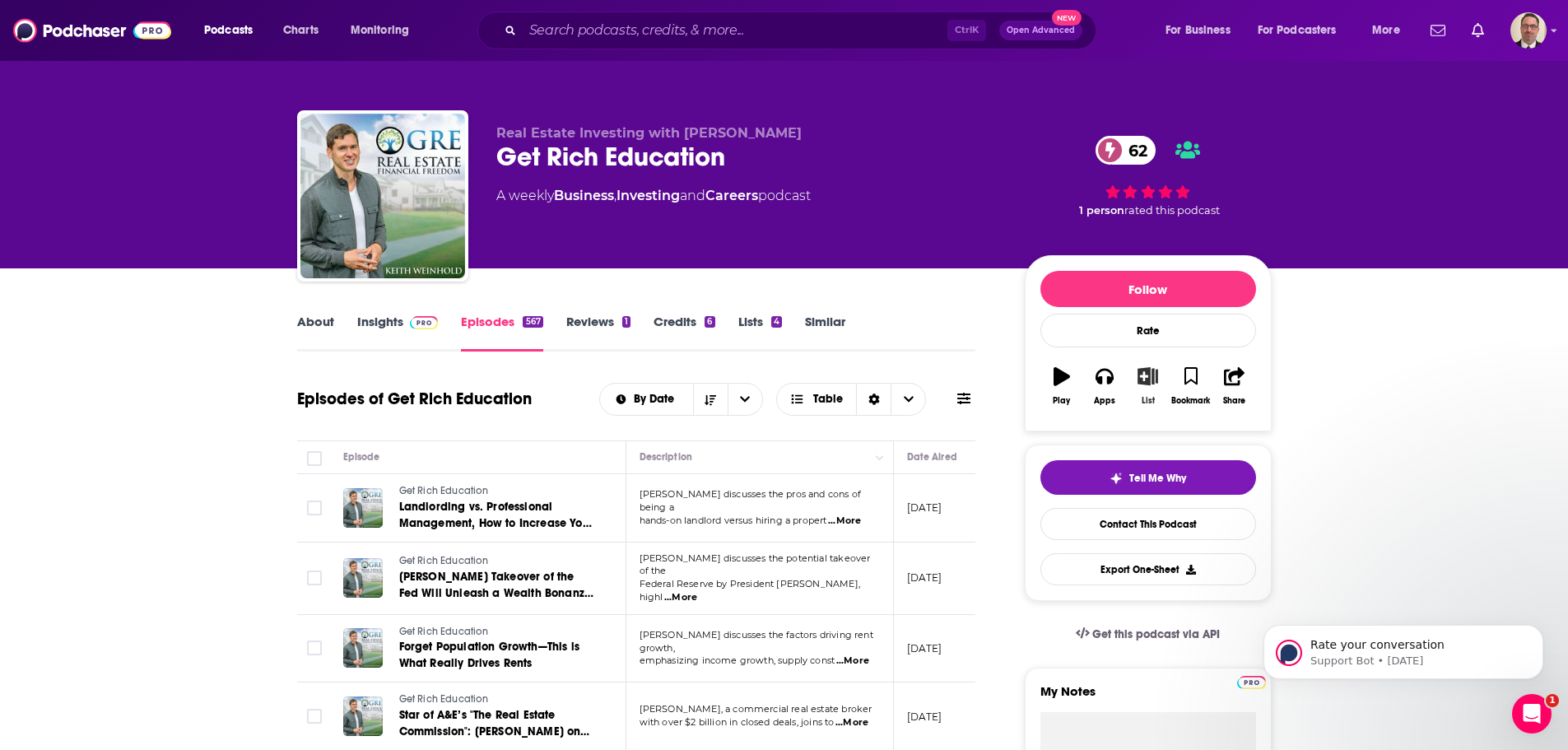
click at [1150, 378] on icon "button" at bounding box center [1147, 375] width 20 height 18
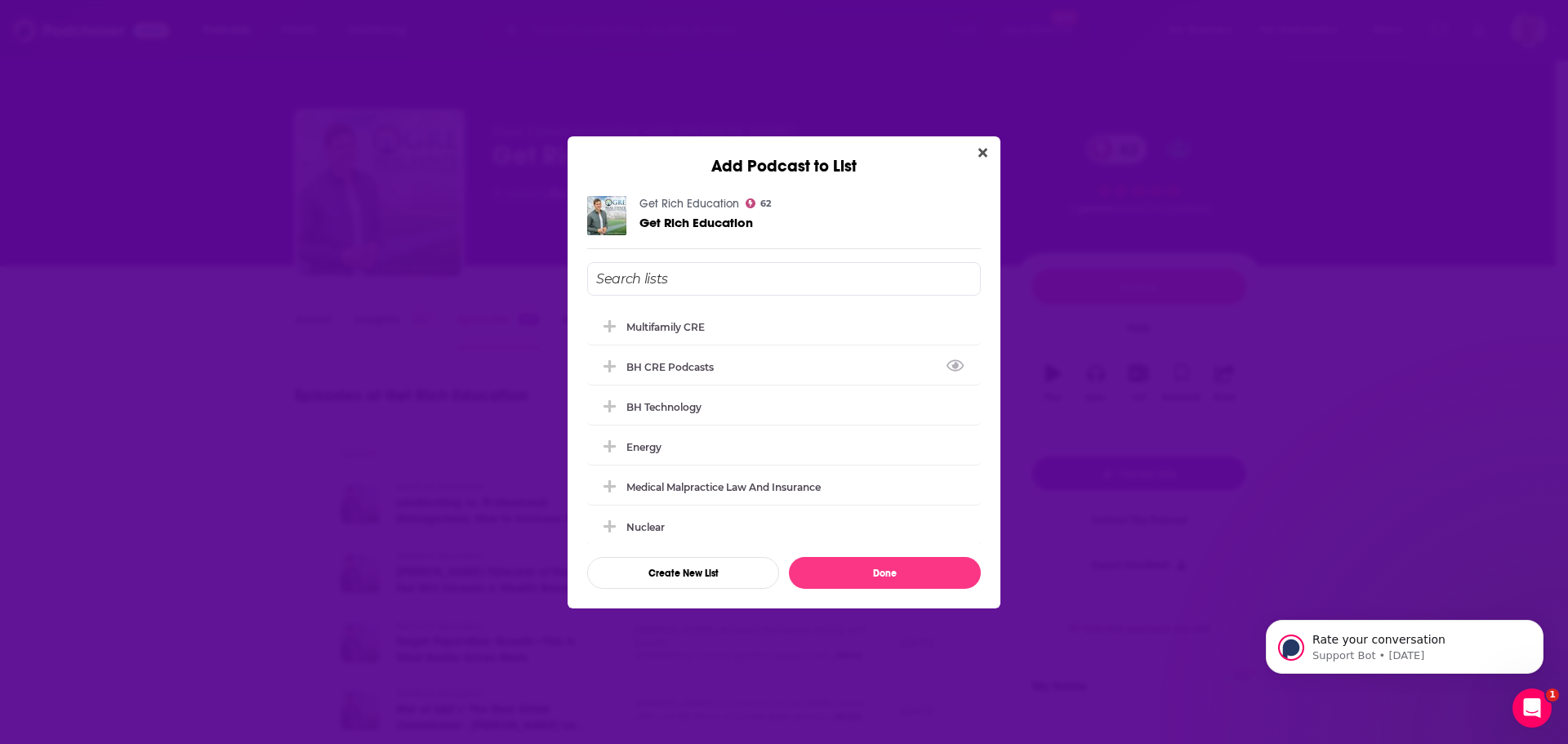
click at [686, 370] on div "BH CRE Podcasts" at bounding box center [675, 367] width 98 height 12
click at [610, 335] on div "Multifamily CRE" at bounding box center [783, 327] width 393 height 36
click at [851, 576] on button "Done" at bounding box center [885, 573] width 191 height 32
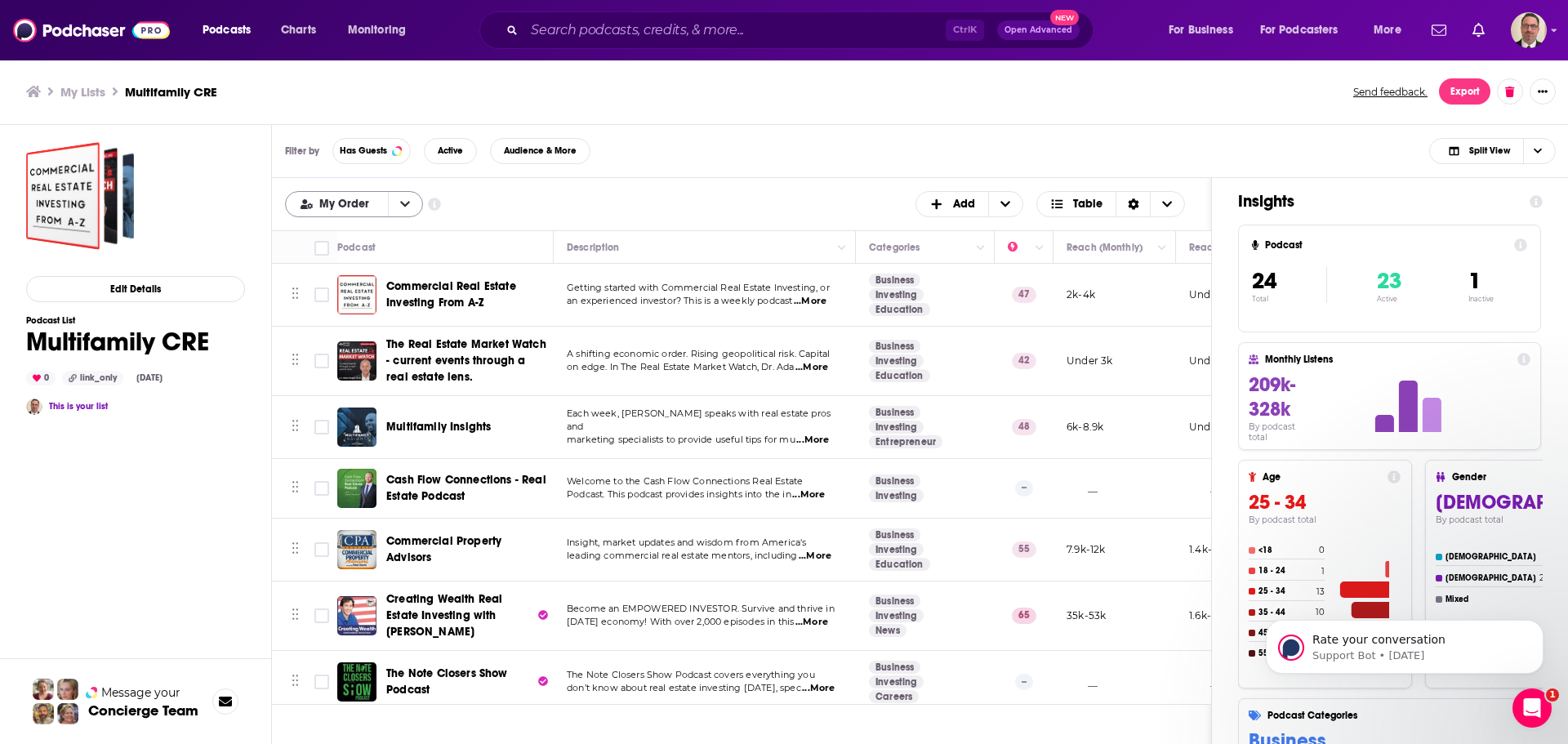
click at [396, 212] on button "open menu" at bounding box center [405, 204] width 34 height 25
click at [370, 254] on span "Alphabetical" at bounding box center [365, 258] width 92 height 9
